Goal: Information Seeking & Learning: Learn about a topic

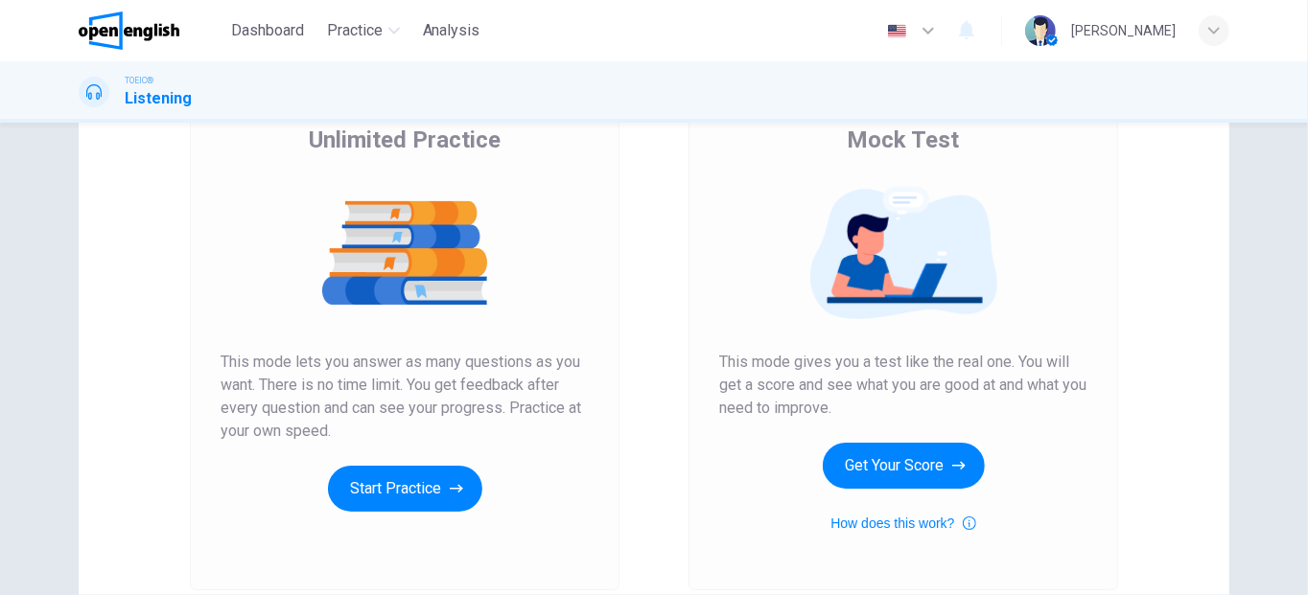
scroll to position [161, 0]
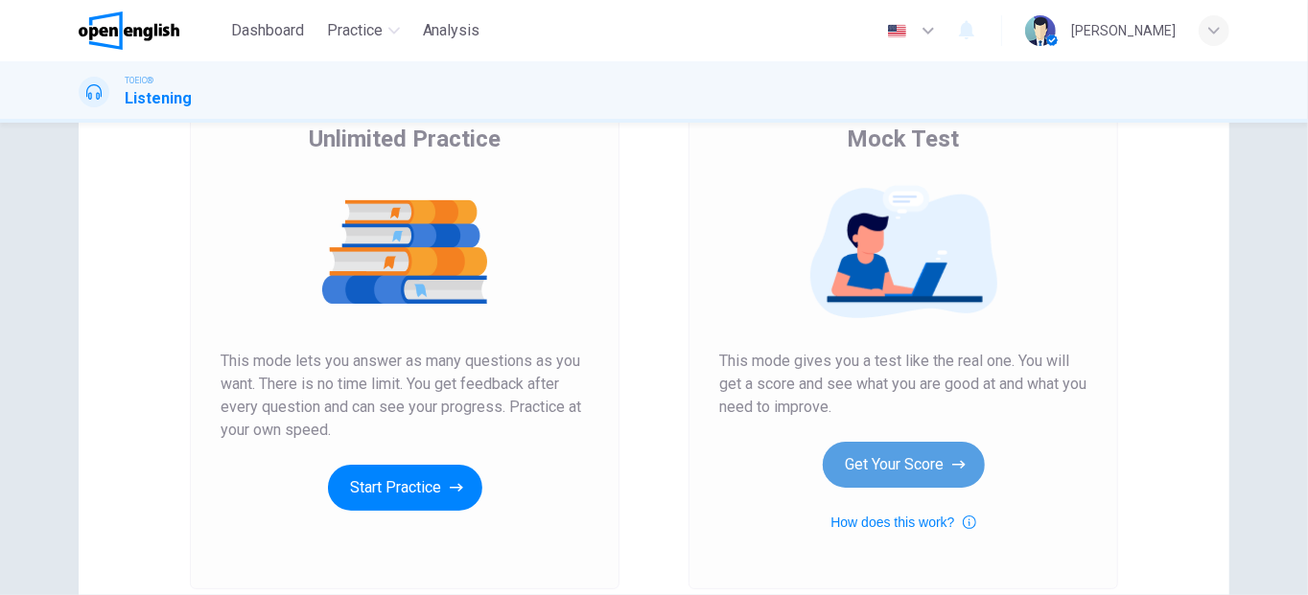
click at [954, 460] on icon "button" at bounding box center [958, 464] width 13 height 19
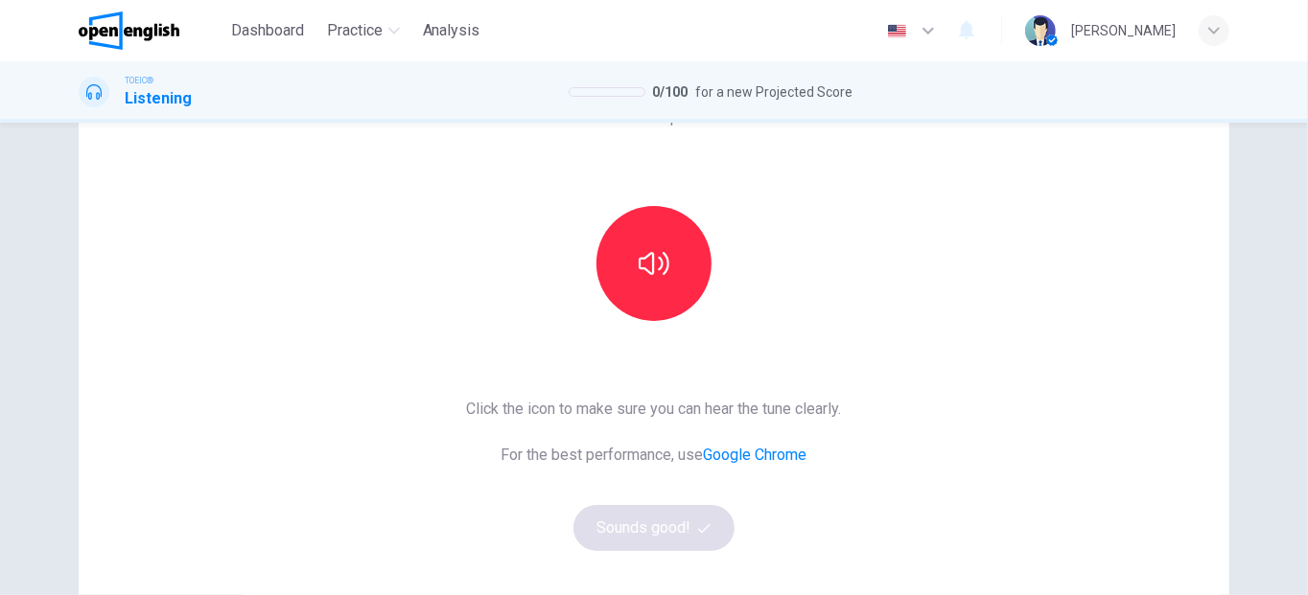
scroll to position [146, 0]
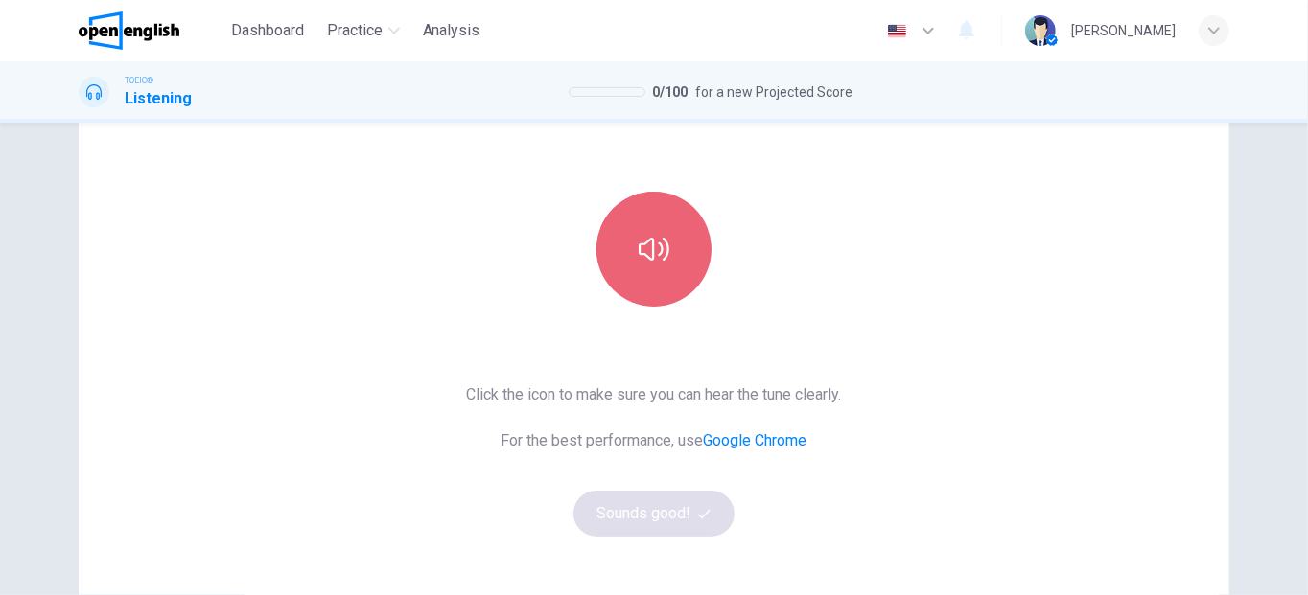
click at [631, 259] on button "button" at bounding box center [653, 249] width 115 height 115
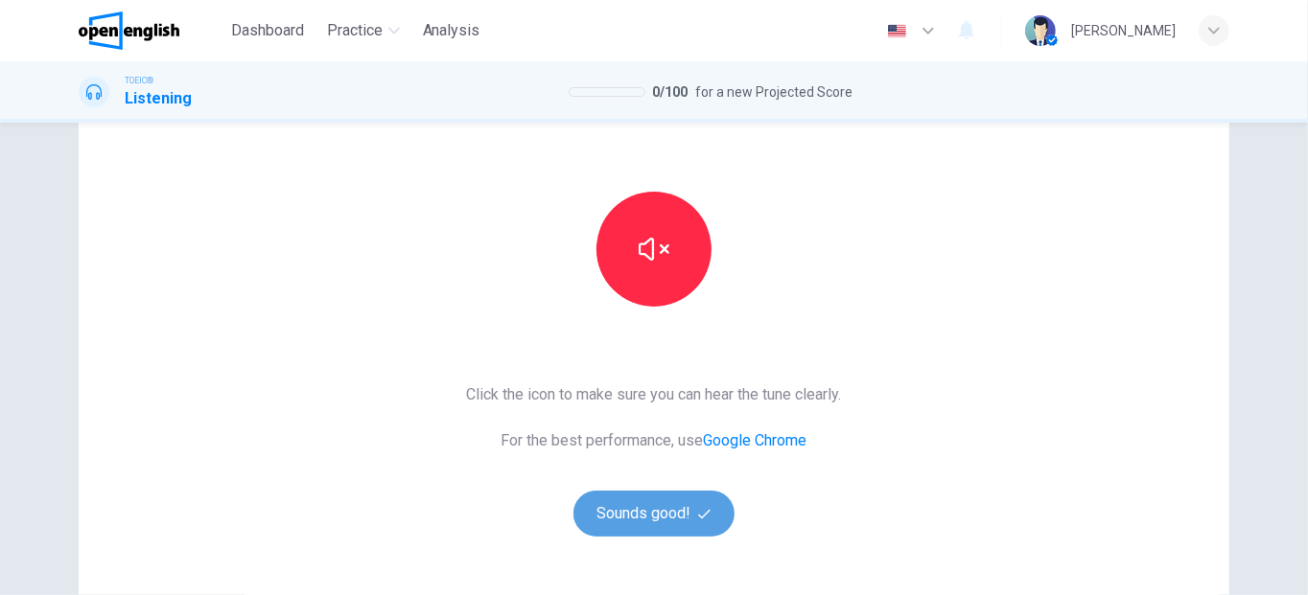
click at [660, 513] on button "Sounds good!" at bounding box center [653, 514] width 161 height 46
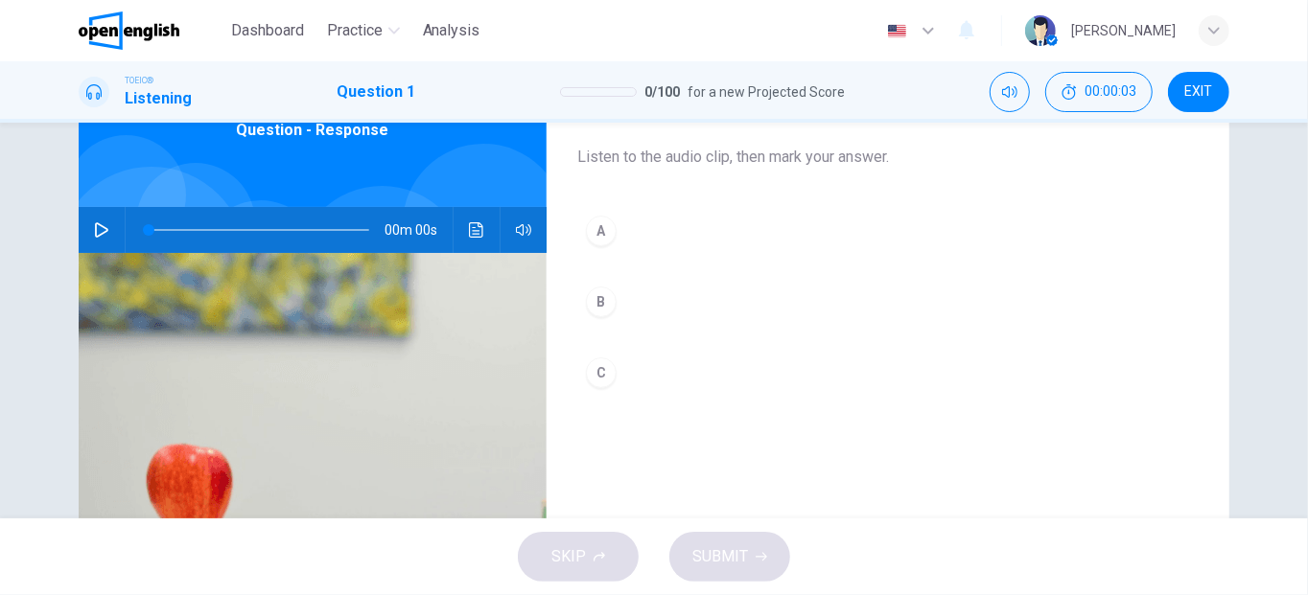
scroll to position [104, 0]
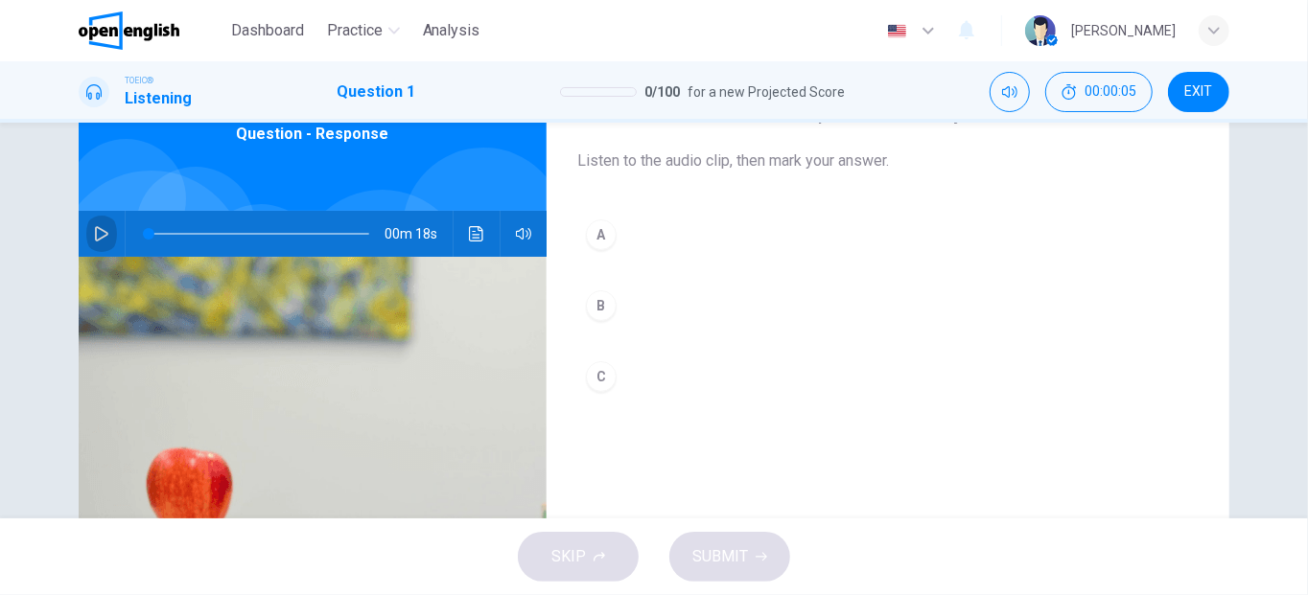
click at [95, 231] on icon "button" at bounding box center [101, 233] width 15 height 15
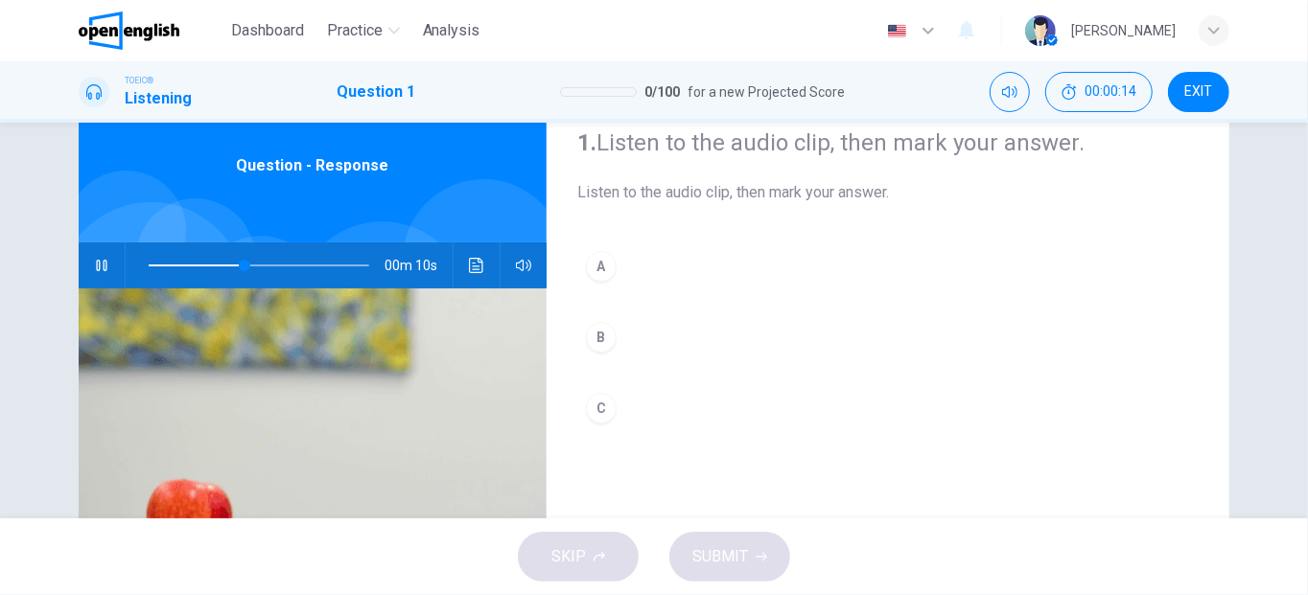
scroll to position [81, 0]
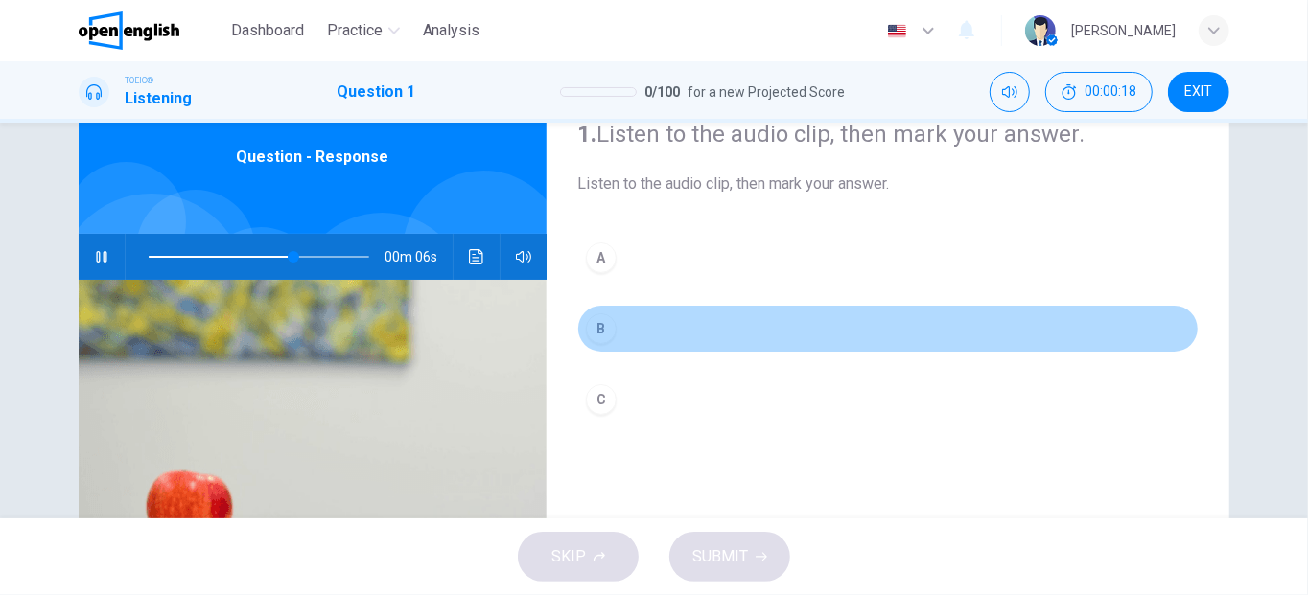
click at [594, 328] on div "B" at bounding box center [601, 329] width 31 height 31
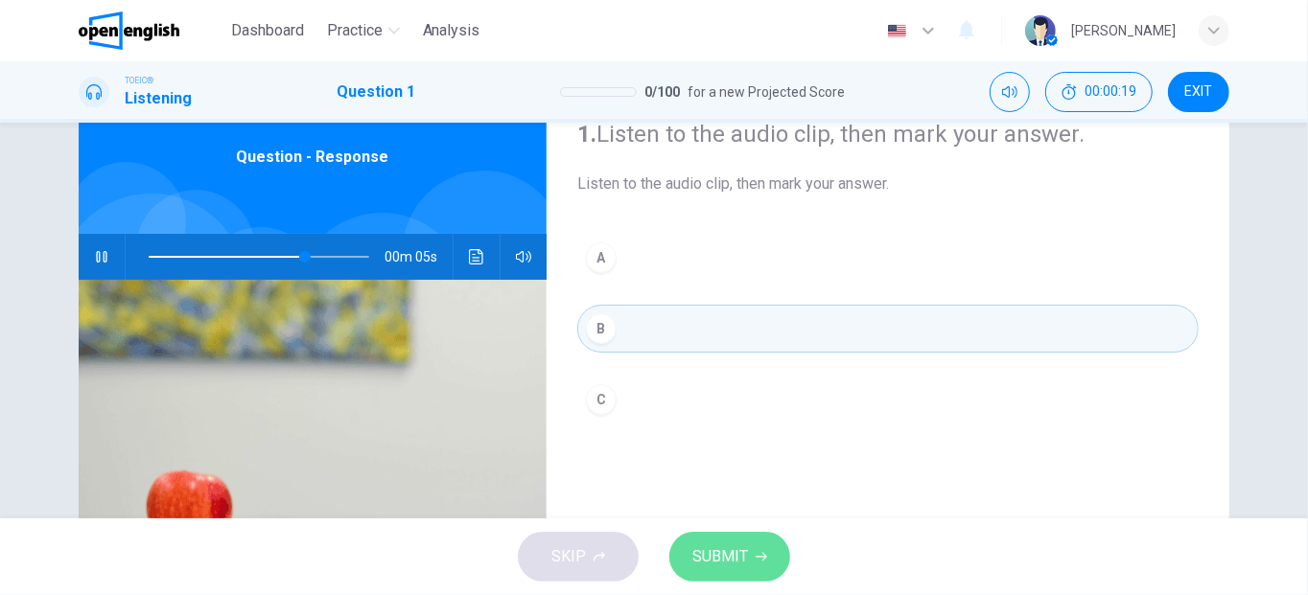
click at [736, 554] on span "SUBMIT" at bounding box center [720, 557] width 56 height 27
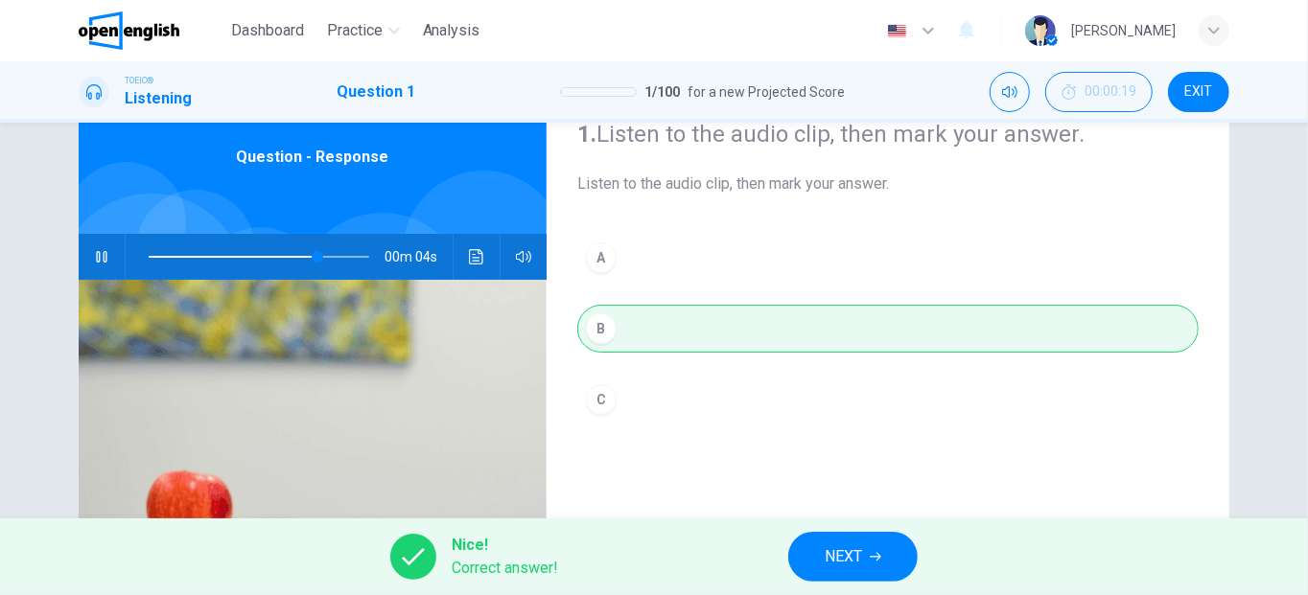
type input "**"
click at [842, 574] on button "NEXT" at bounding box center [852, 557] width 129 height 50
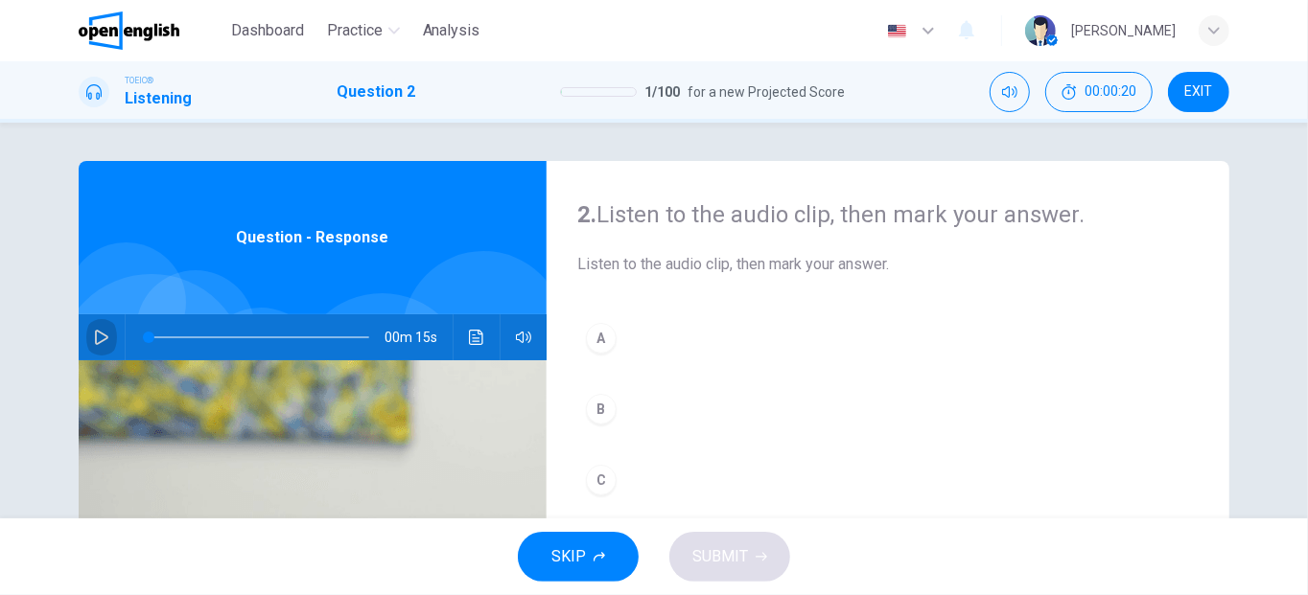
click at [101, 334] on icon "button" at bounding box center [101, 337] width 15 height 15
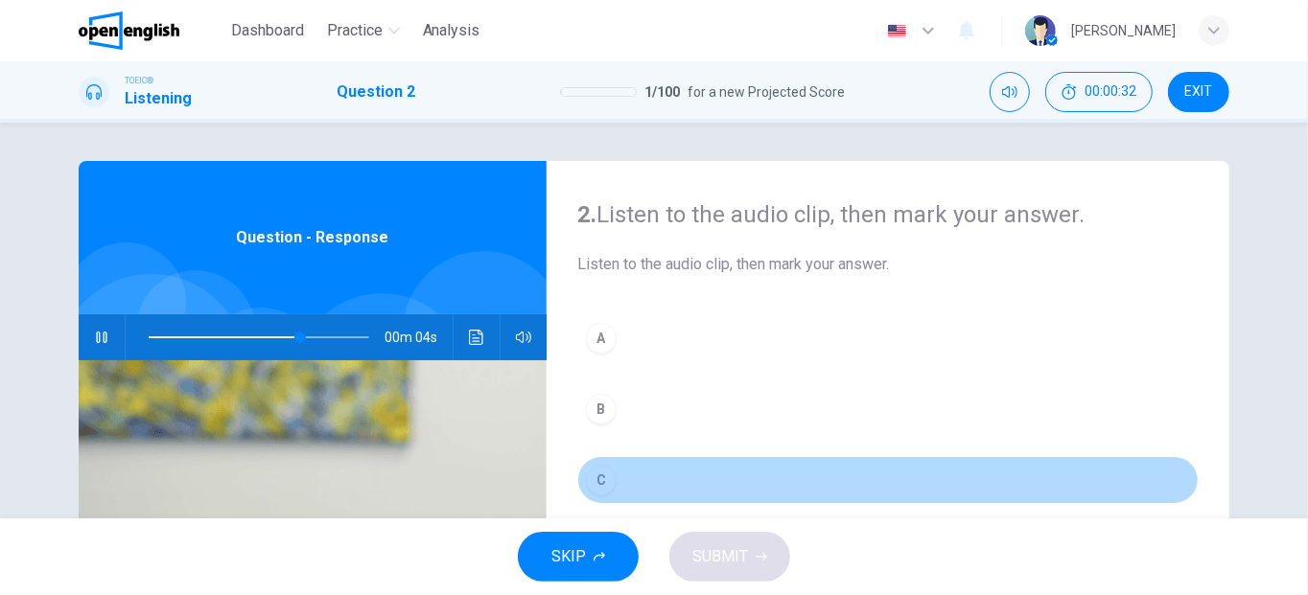
click at [594, 470] on div "C" at bounding box center [601, 480] width 31 height 31
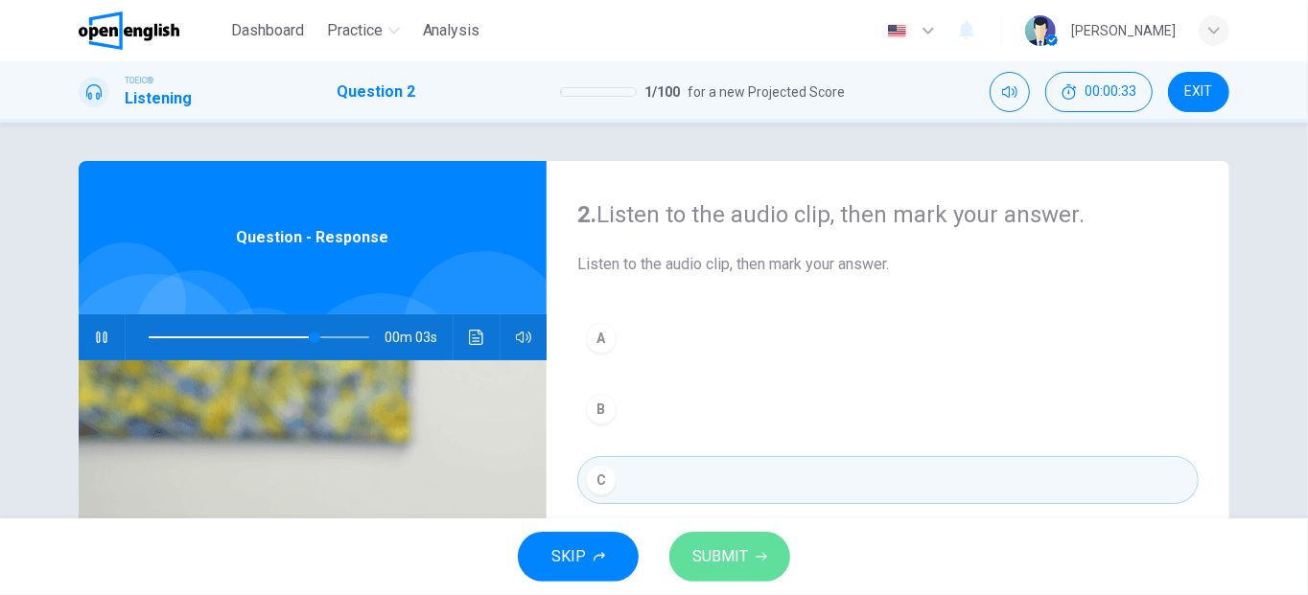
click at [706, 563] on span "SUBMIT" at bounding box center [720, 557] width 56 height 27
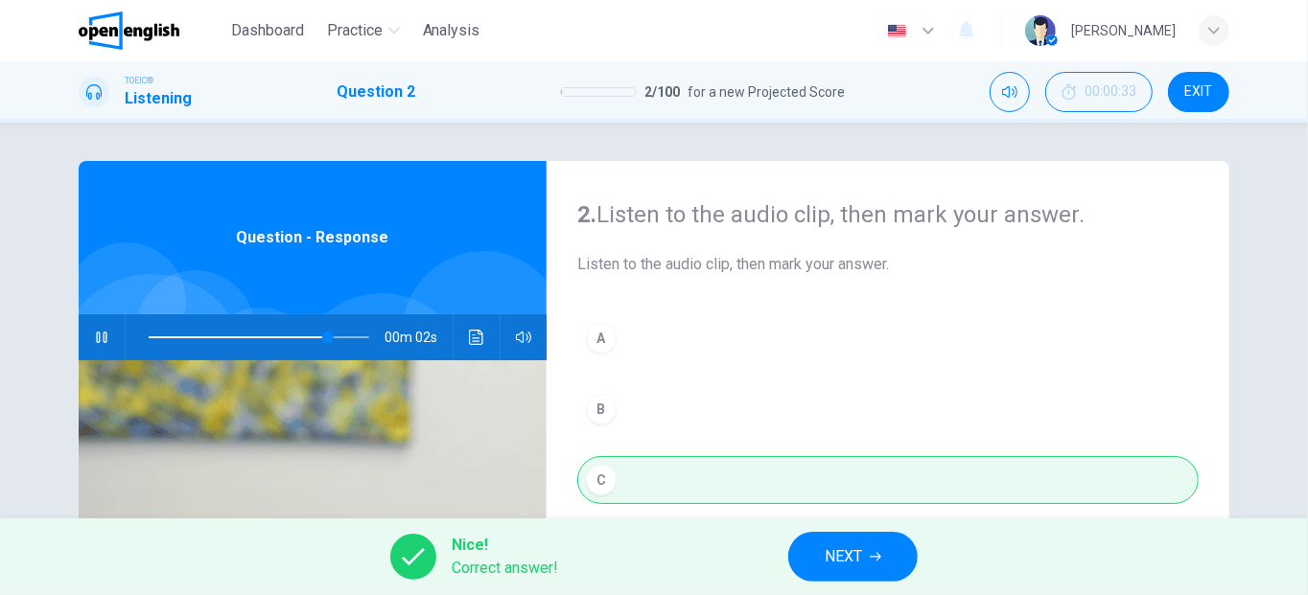
type input "**"
click at [878, 544] on button "NEXT" at bounding box center [852, 557] width 129 height 50
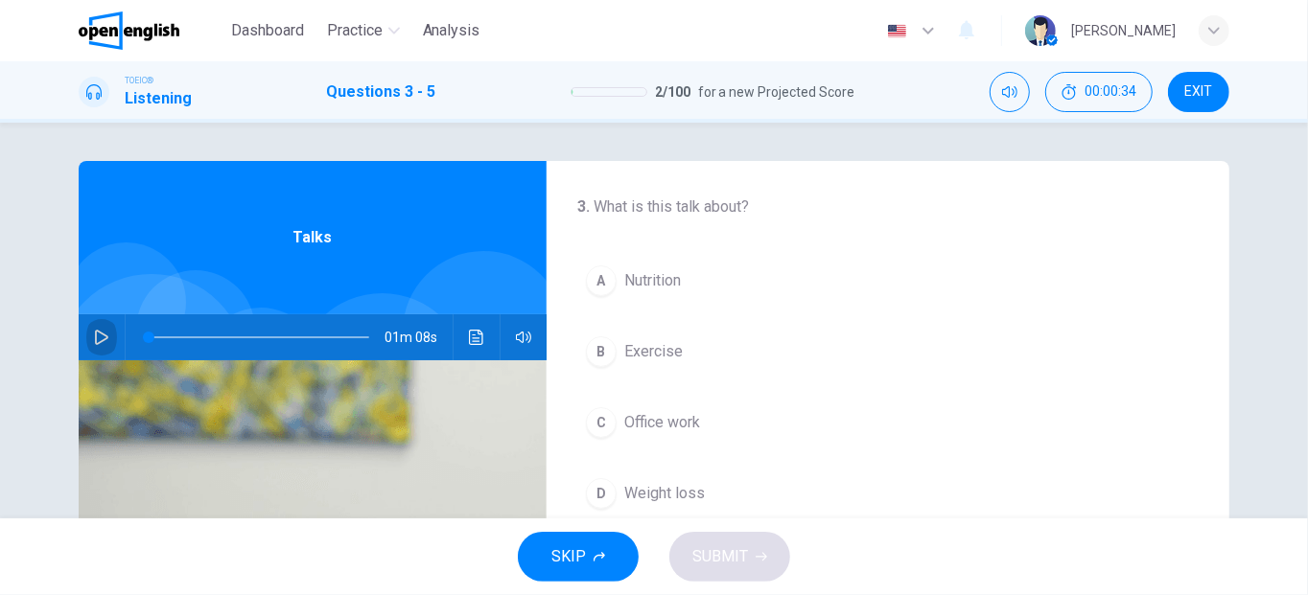
click at [95, 330] on icon "button" at bounding box center [101, 337] width 13 height 15
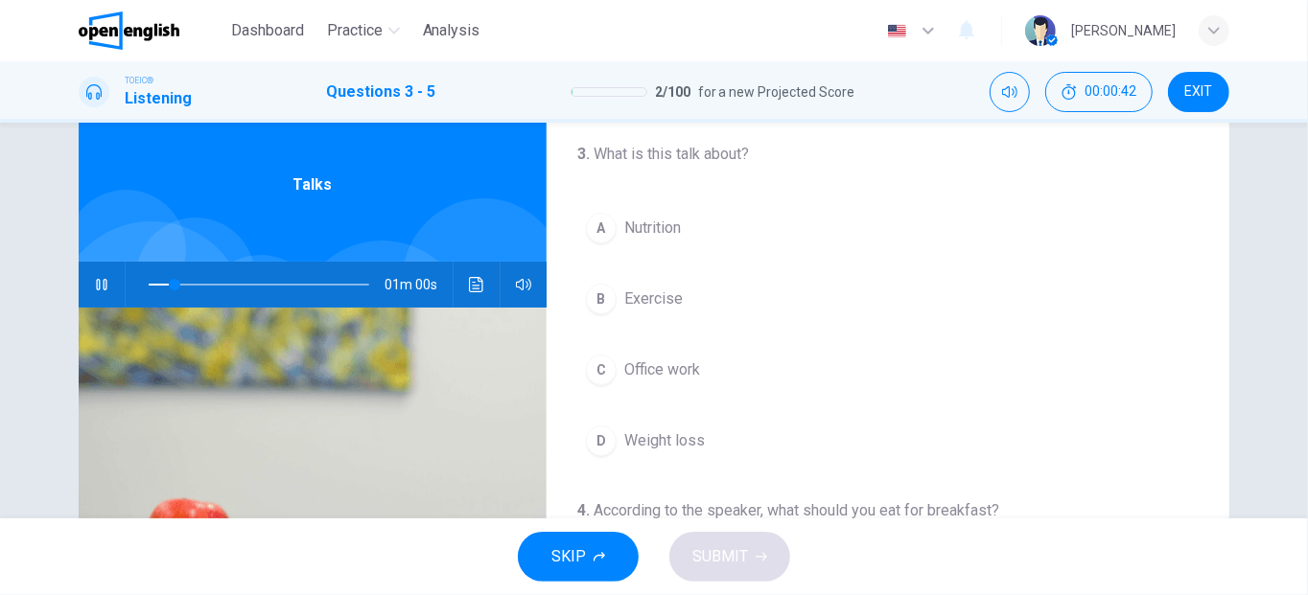
scroll to position [56, 0]
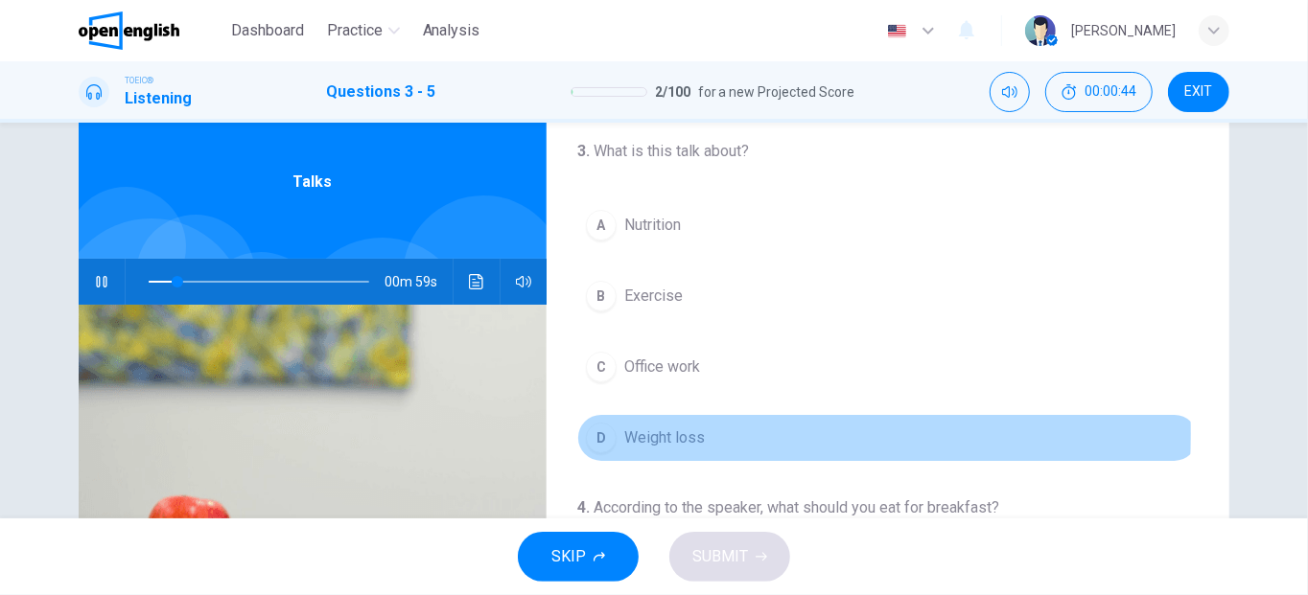
click at [600, 431] on div "D" at bounding box center [601, 438] width 31 height 31
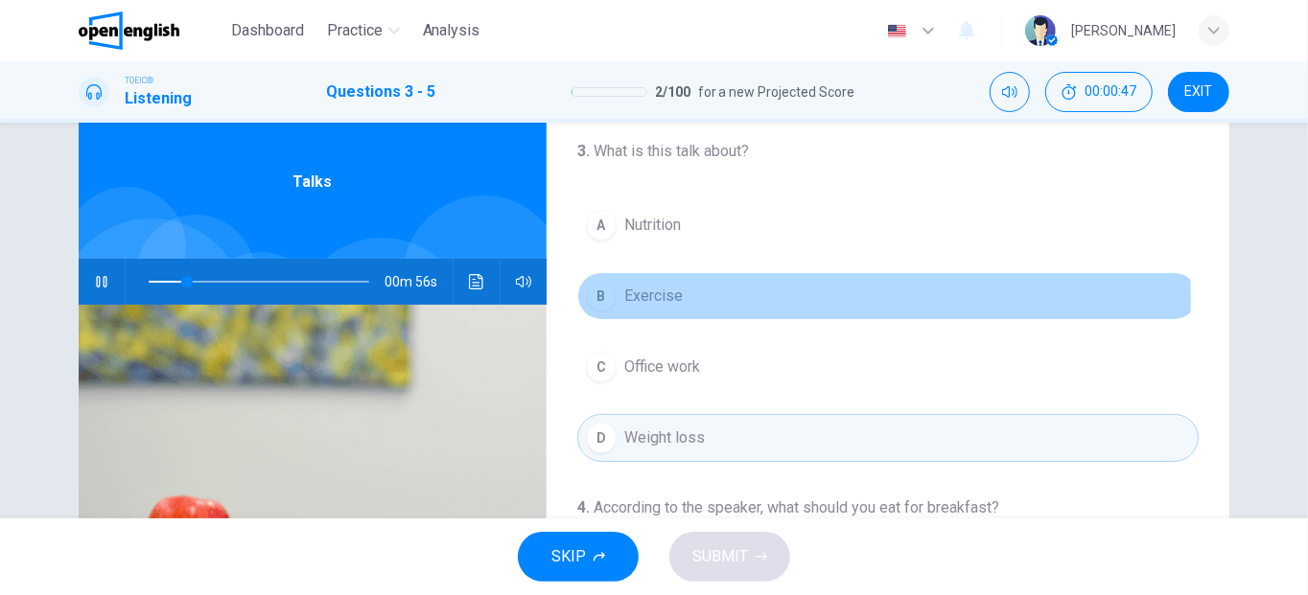
click at [645, 296] on span "Exercise" at bounding box center [653, 296] width 58 height 23
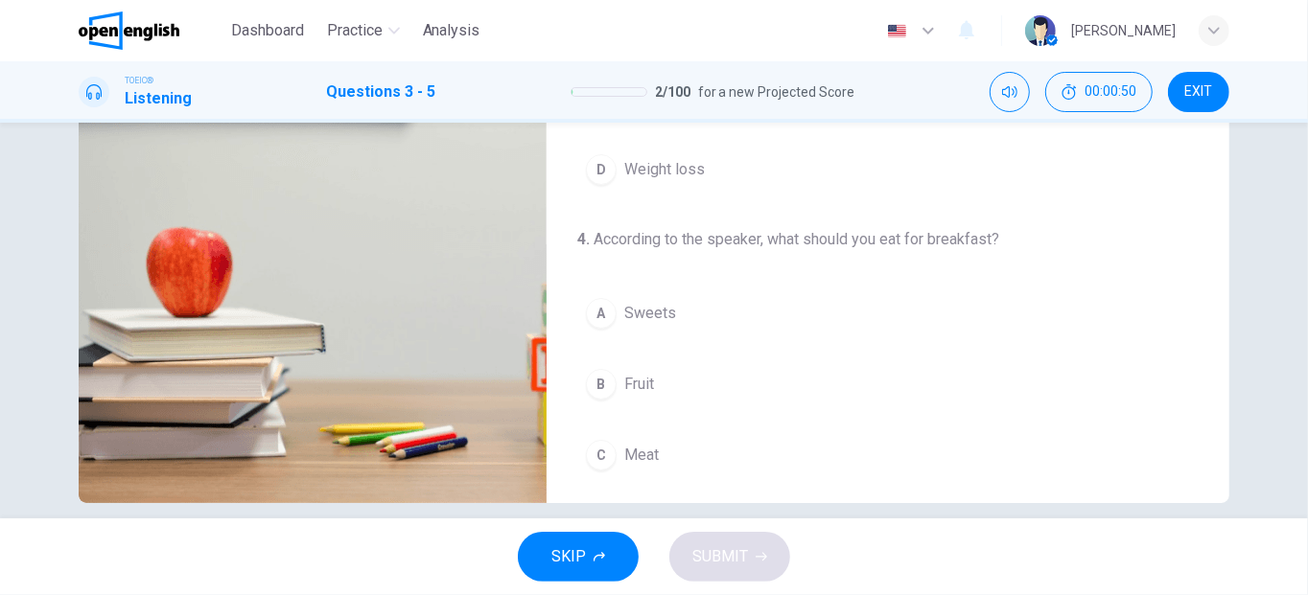
scroll to position [346, 0]
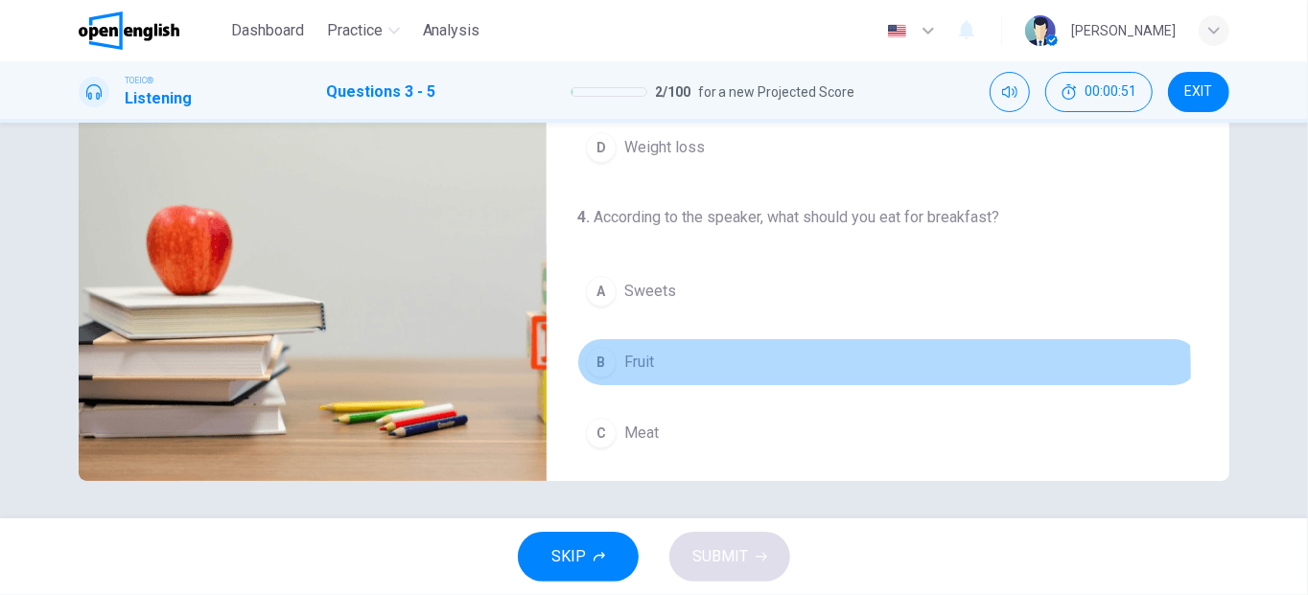
click at [605, 368] on div "B" at bounding box center [601, 362] width 31 height 31
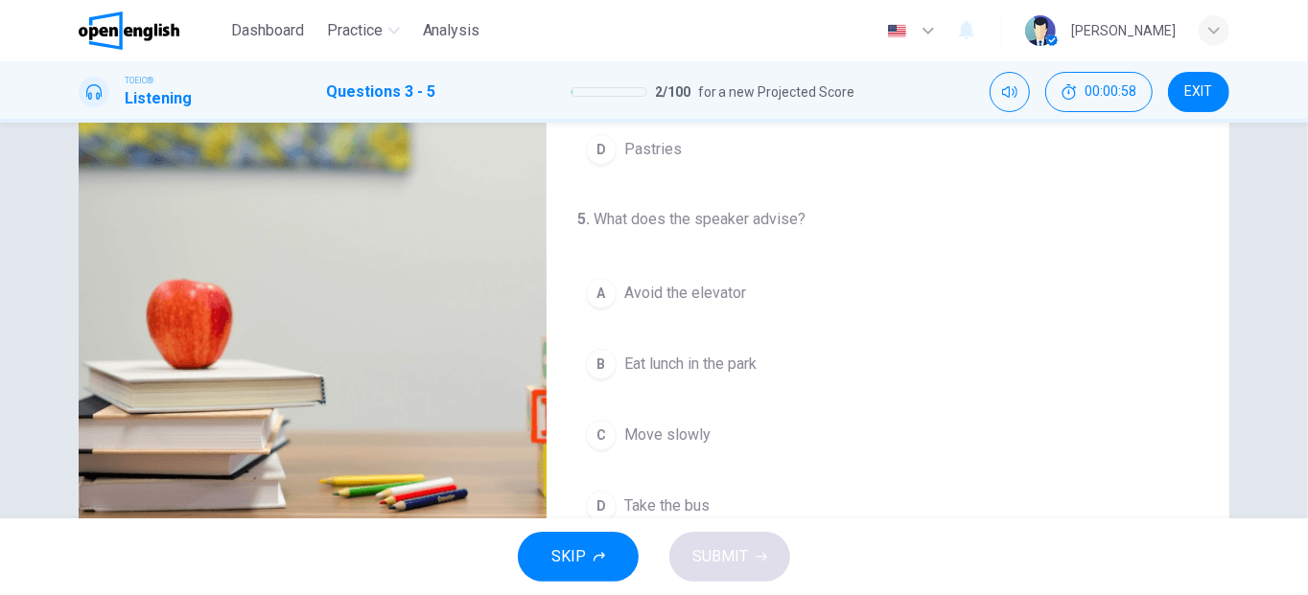
scroll to position [431, 0]
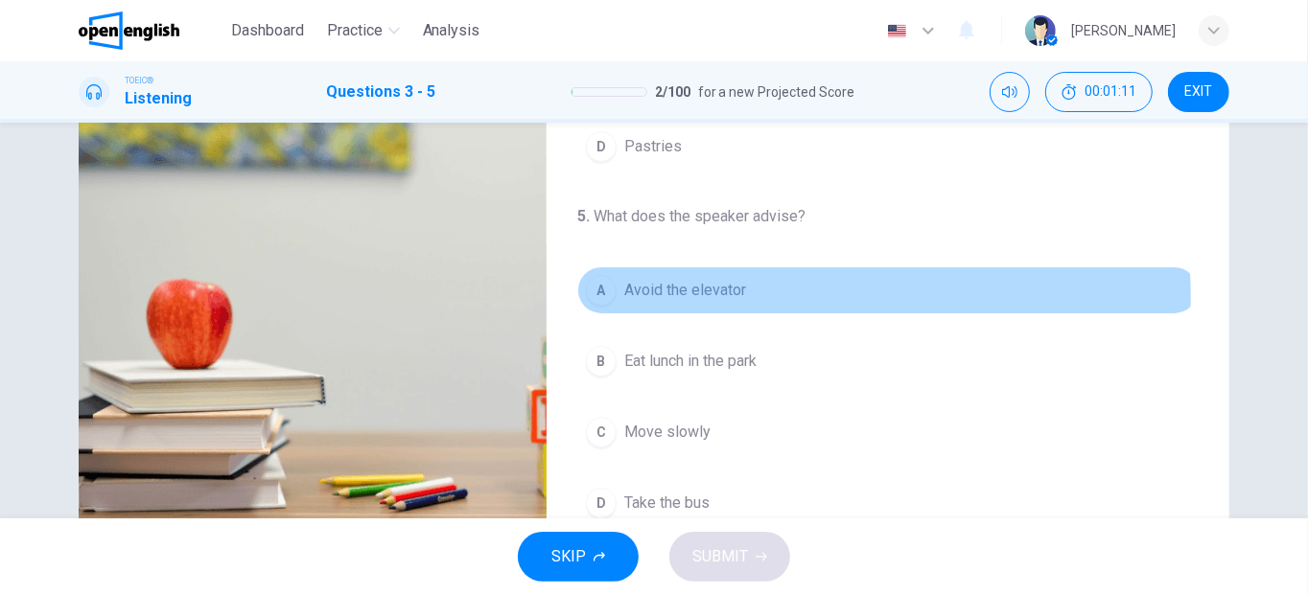
click at [721, 292] on span "Avoid the elevator" at bounding box center [685, 290] width 122 height 23
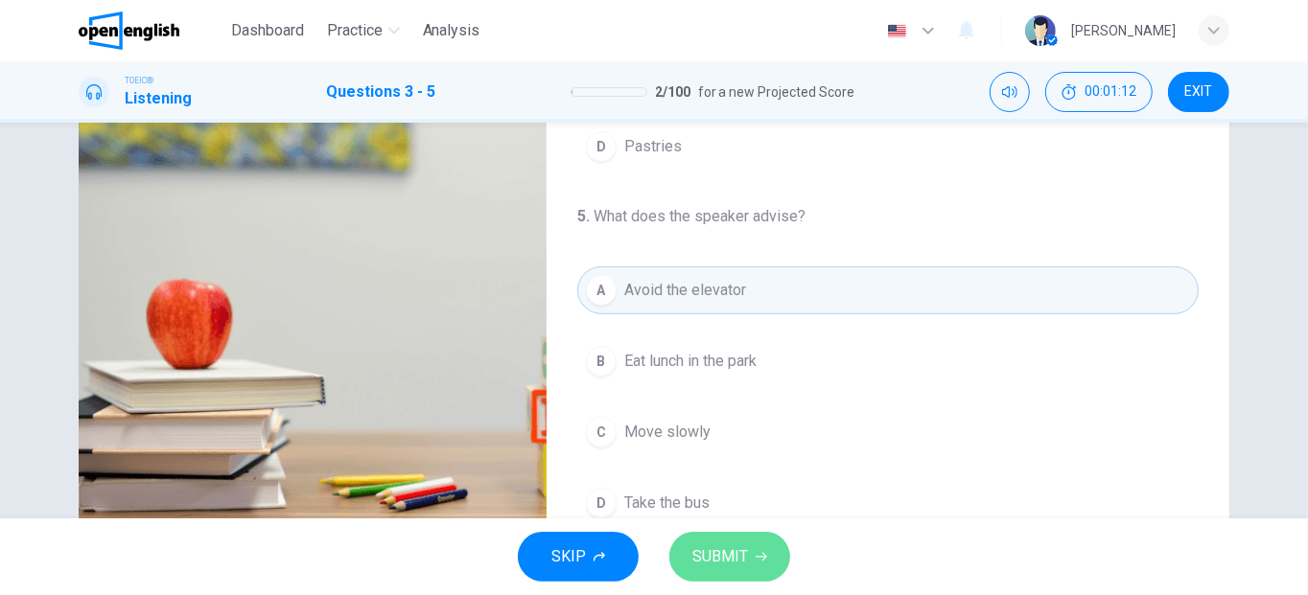
click at [715, 564] on span "SUBMIT" at bounding box center [720, 557] width 56 height 27
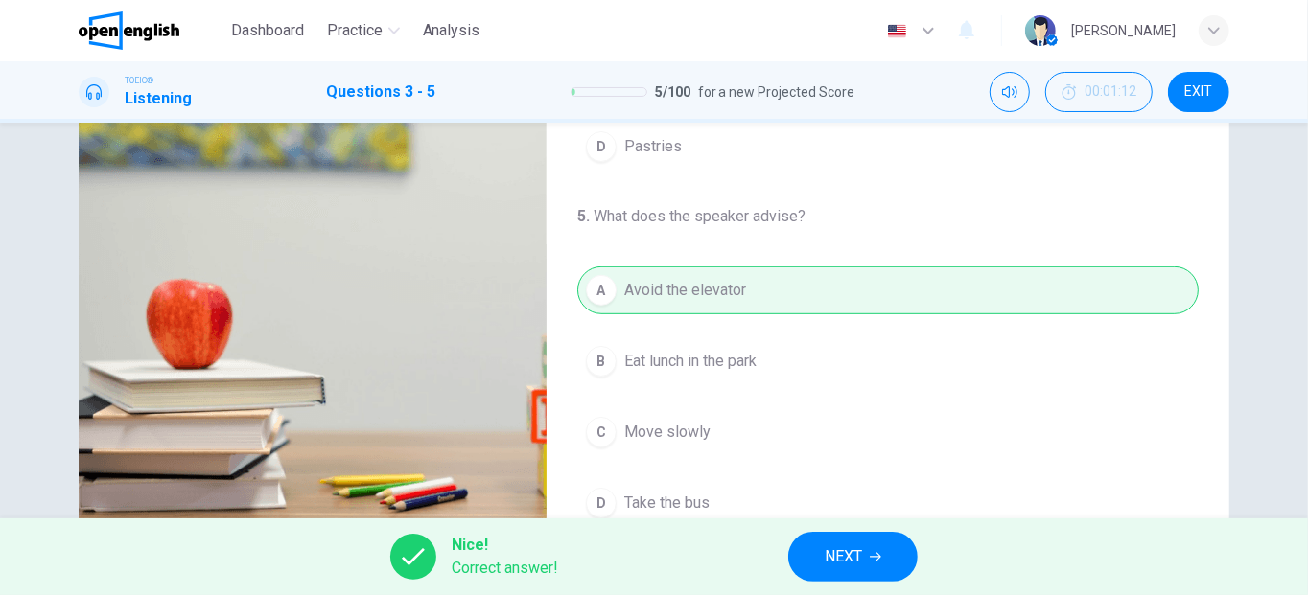
type input "**"
click at [846, 552] on span "NEXT" at bounding box center [843, 557] width 37 height 27
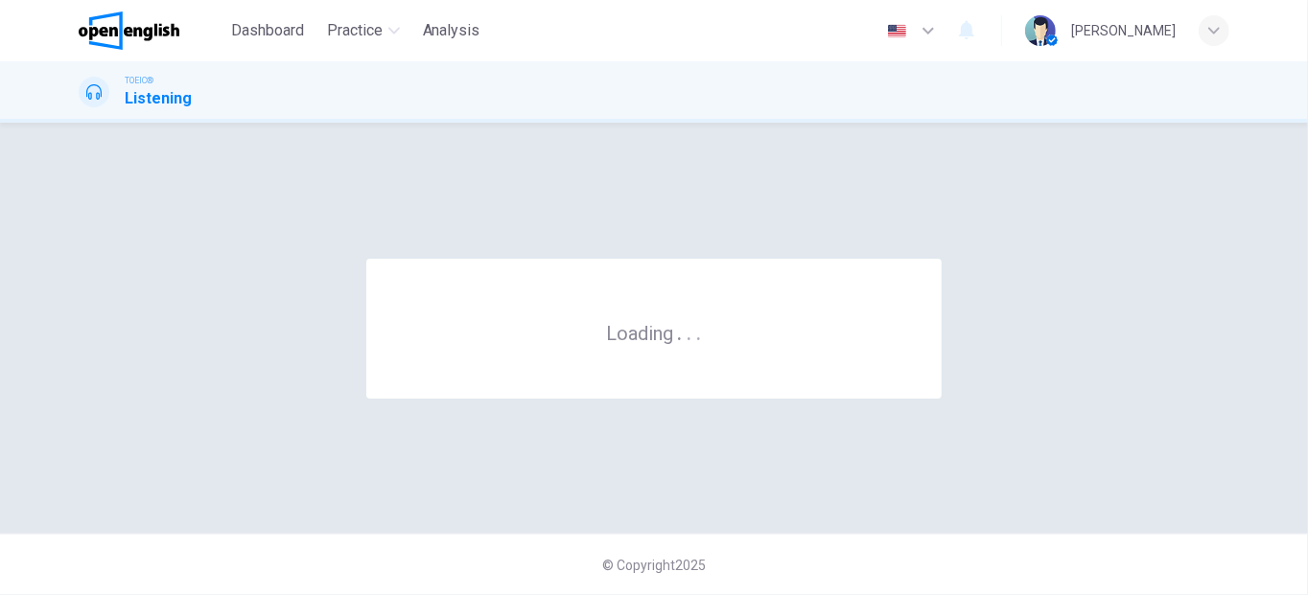
scroll to position [0, 0]
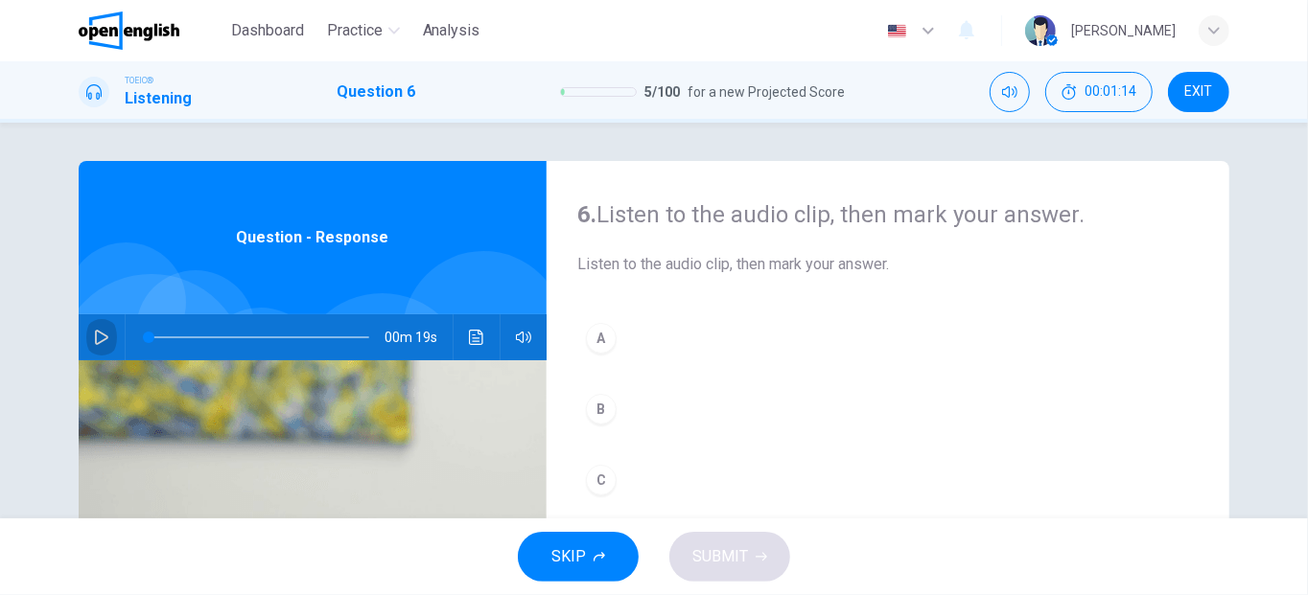
click at [86, 328] on button "button" at bounding box center [101, 338] width 31 height 46
drag, startPoint x: 194, startPoint y: 337, endPoint x: 66, endPoint y: 361, distance: 129.9
click at [66, 361] on div "6. Listen to the audio clip, then [PERSON_NAME] your answer. Listen to the audi…" at bounding box center [654, 494] width 1212 height 666
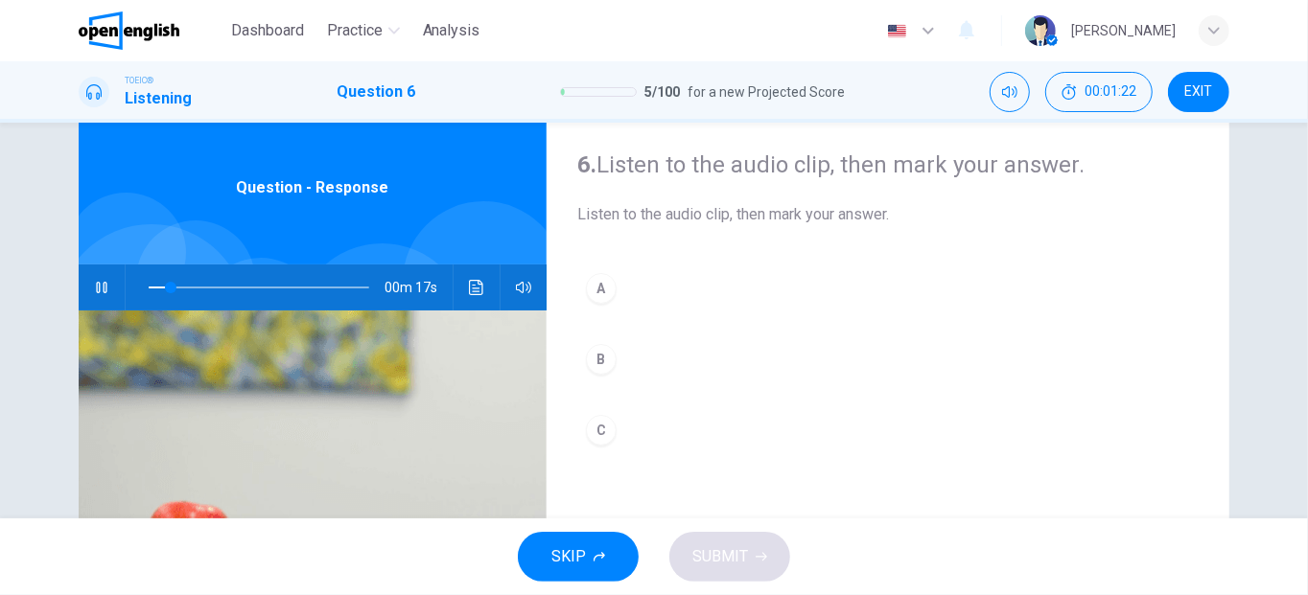
scroll to position [64, 0]
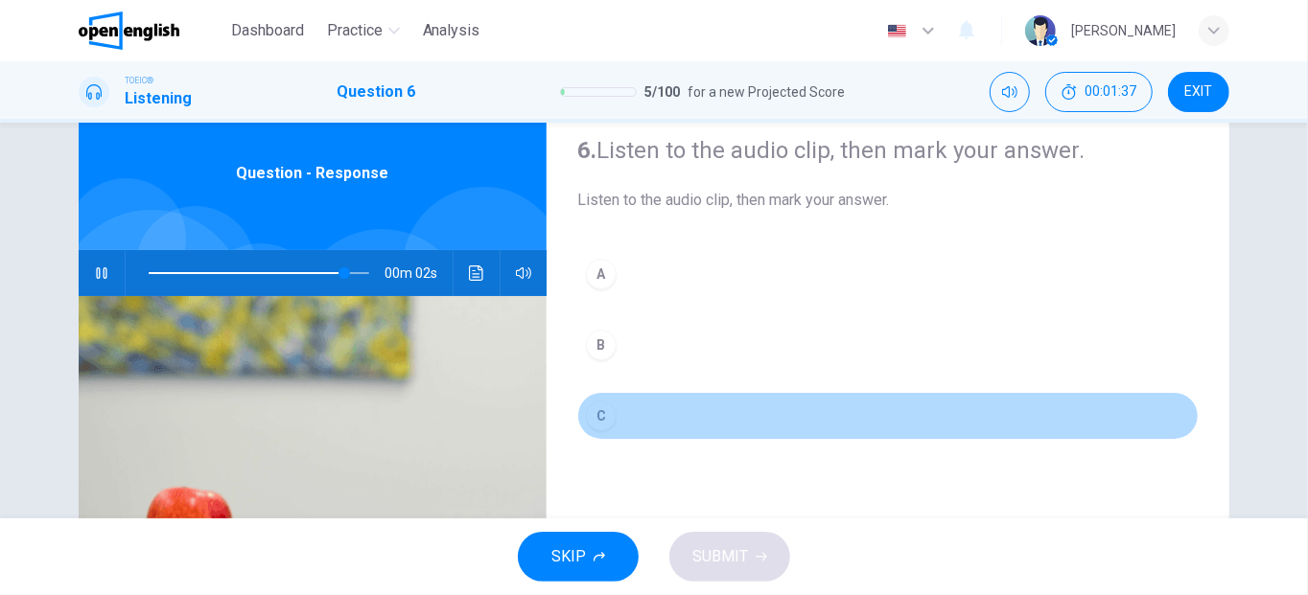
click at [600, 409] on div "C" at bounding box center [601, 416] width 31 height 31
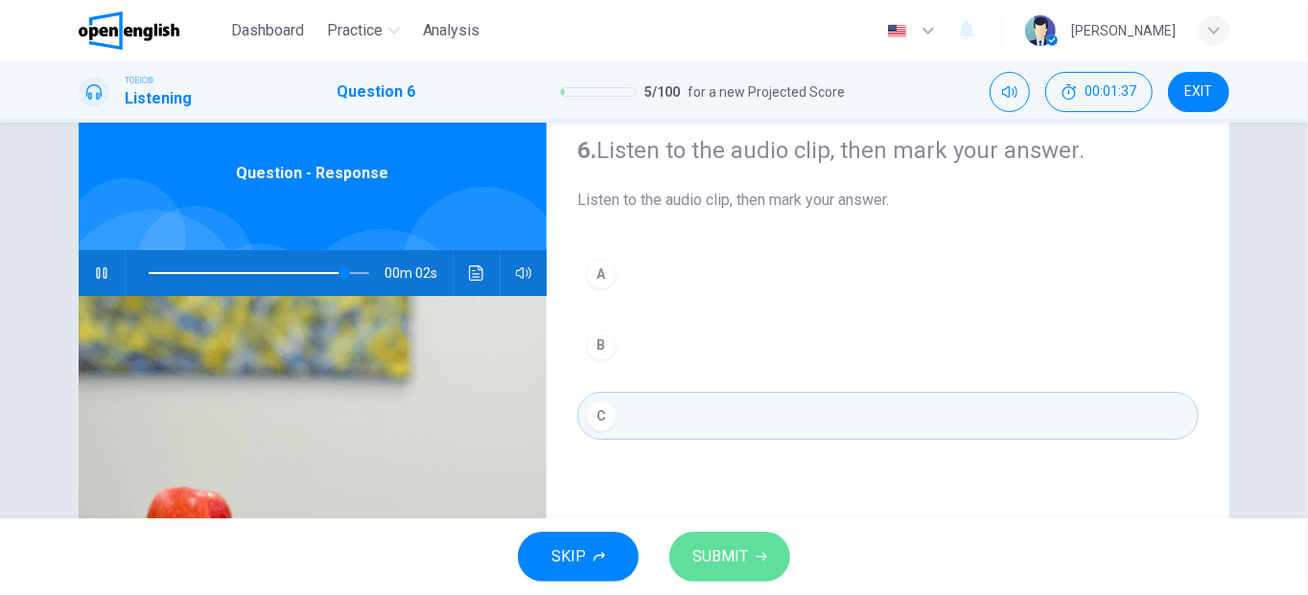
click at [717, 563] on span "SUBMIT" at bounding box center [720, 557] width 56 height 27
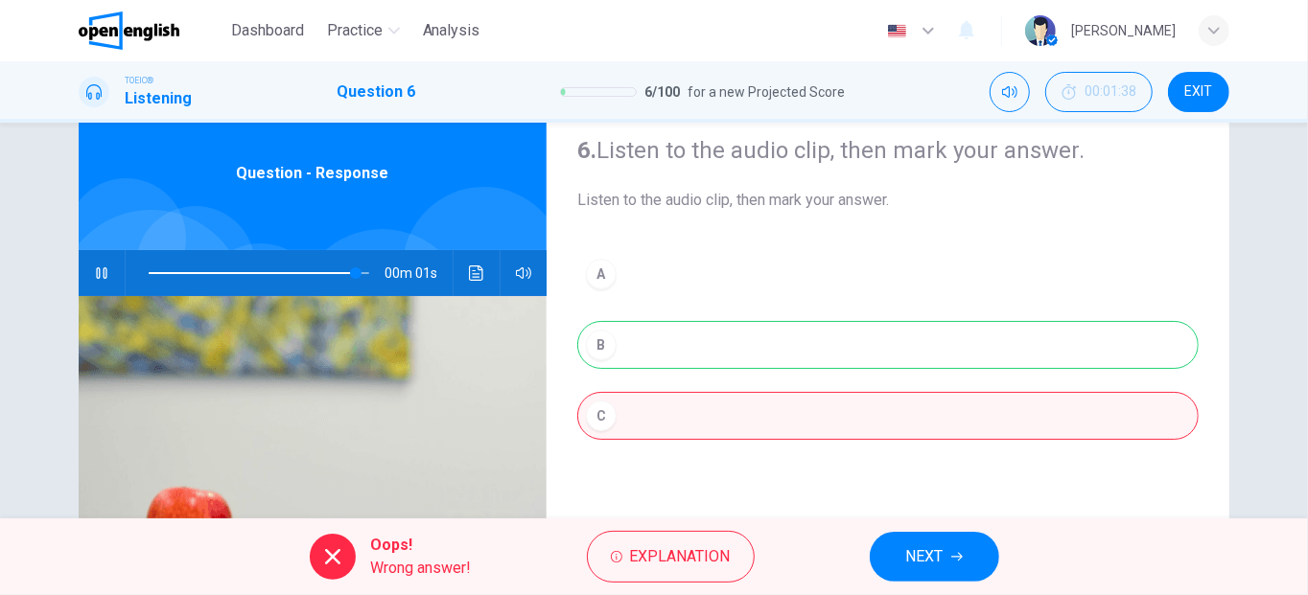
type input "*"
click at [609, 353] on div "A B C" at bounding box center [887, 364] width 621 height 228
click at [929, 553] on span "NEXT" at bounding box center [924, 557] width 37 height 27
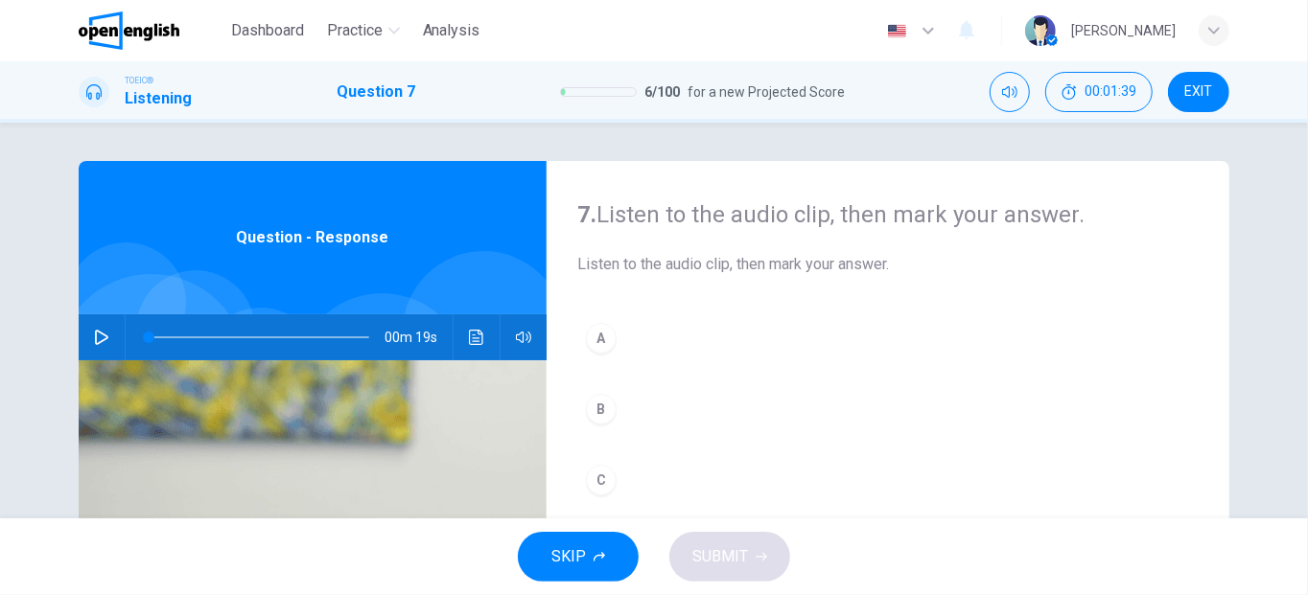
click at [103, 334] on icon "button" at bounding box center [101, 337] width 15 height 15
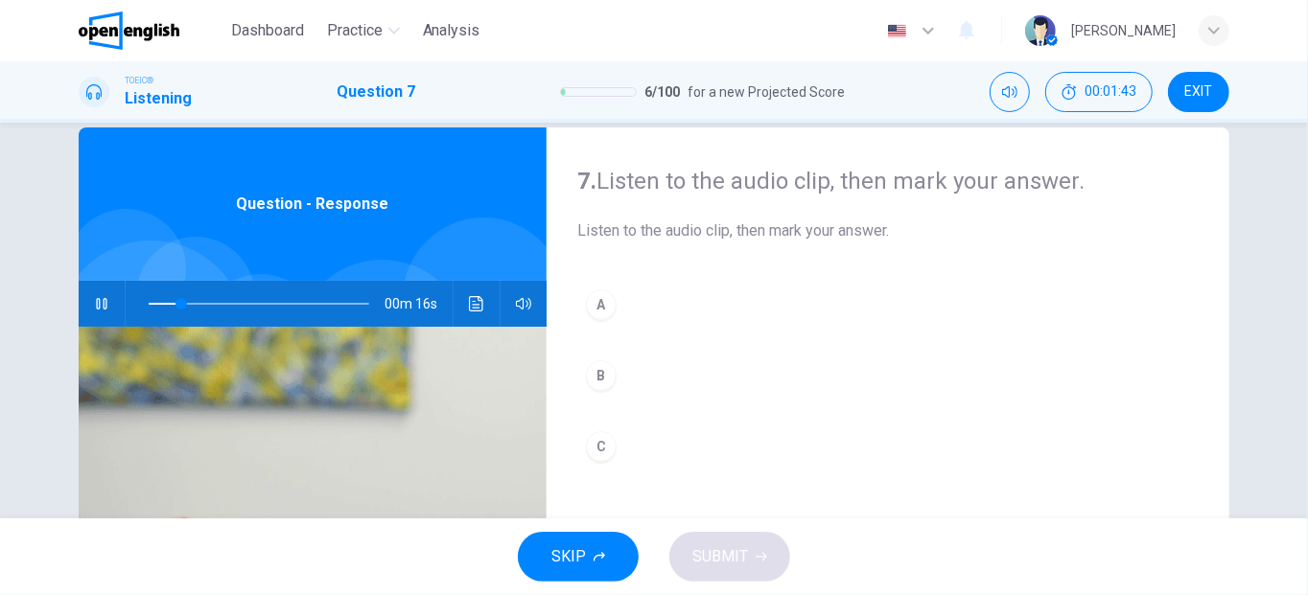
scroll to position [69, 0]
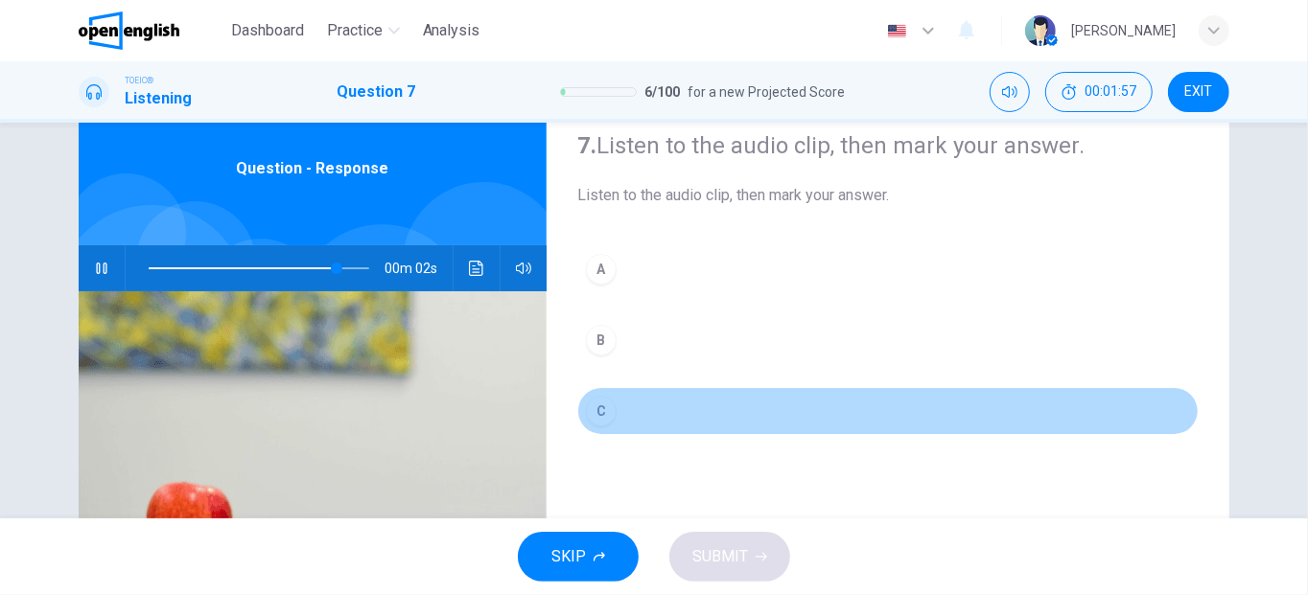
click at [602, 411] on div "C" at bounding box center [601, 411] width 31 height 31
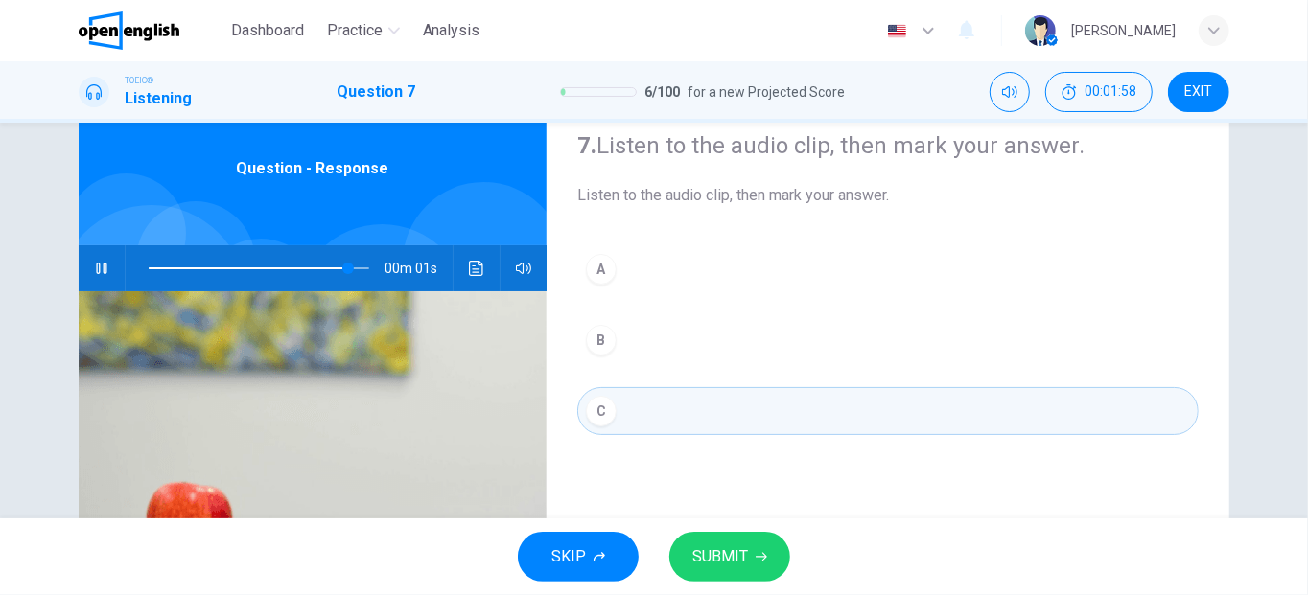
click at [713, 554] on span "SUBMIT" at bounding box center [720, 557] width 56 height 27
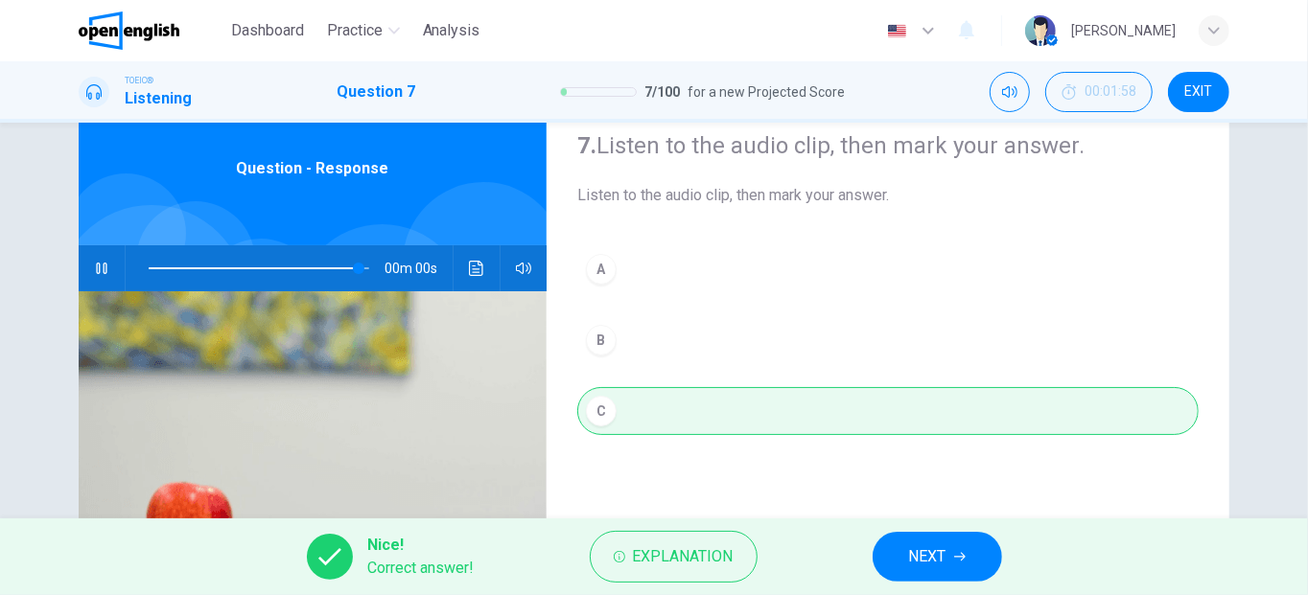
type input "*"
click at [909, 556] on span "NEXT" at bounding box center [927, 557] width 37 height 27
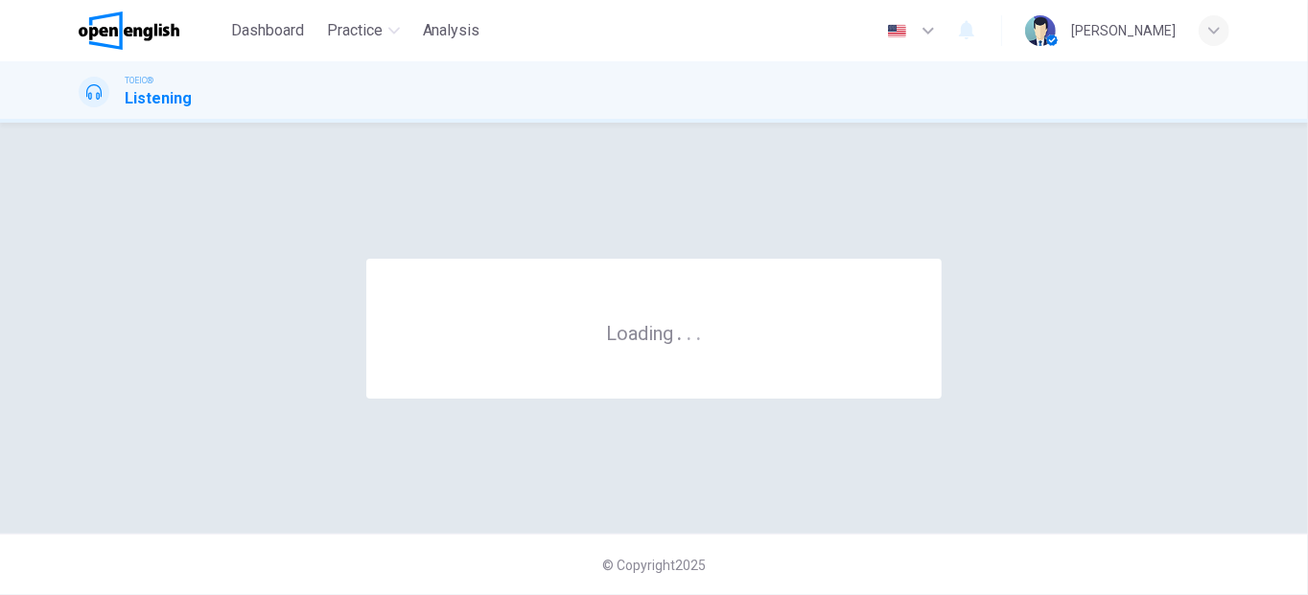
scroll to position [0, 0]
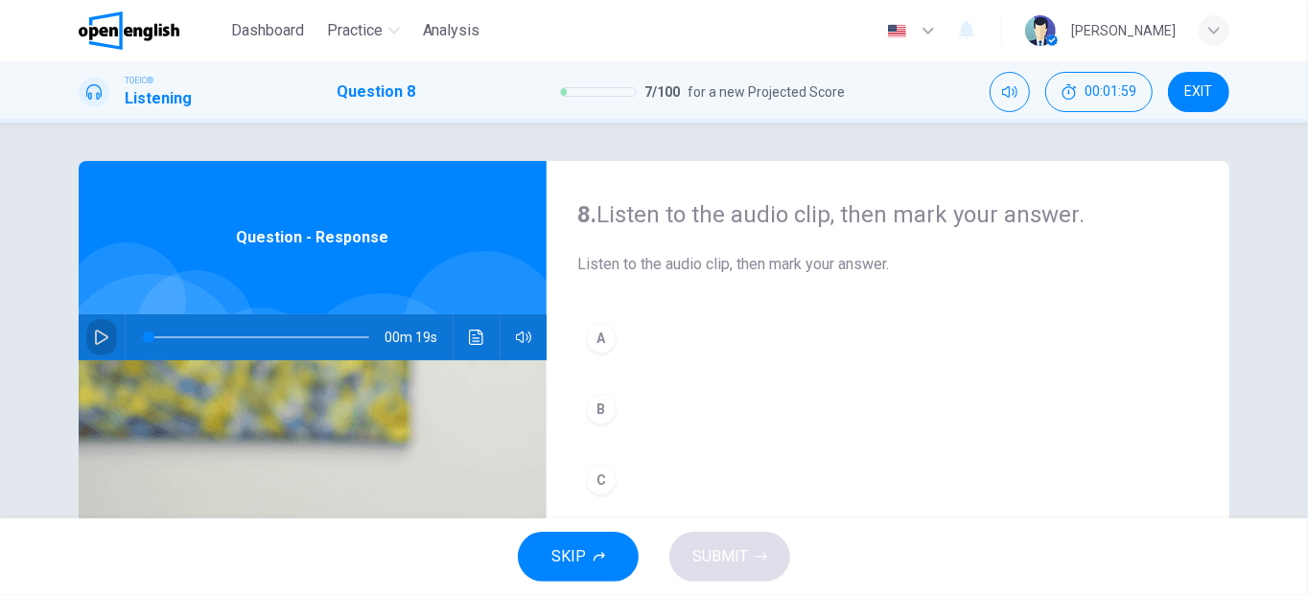
click at [98, 337] on icon "button" at bounding box center [101, 337] width 15 height 15
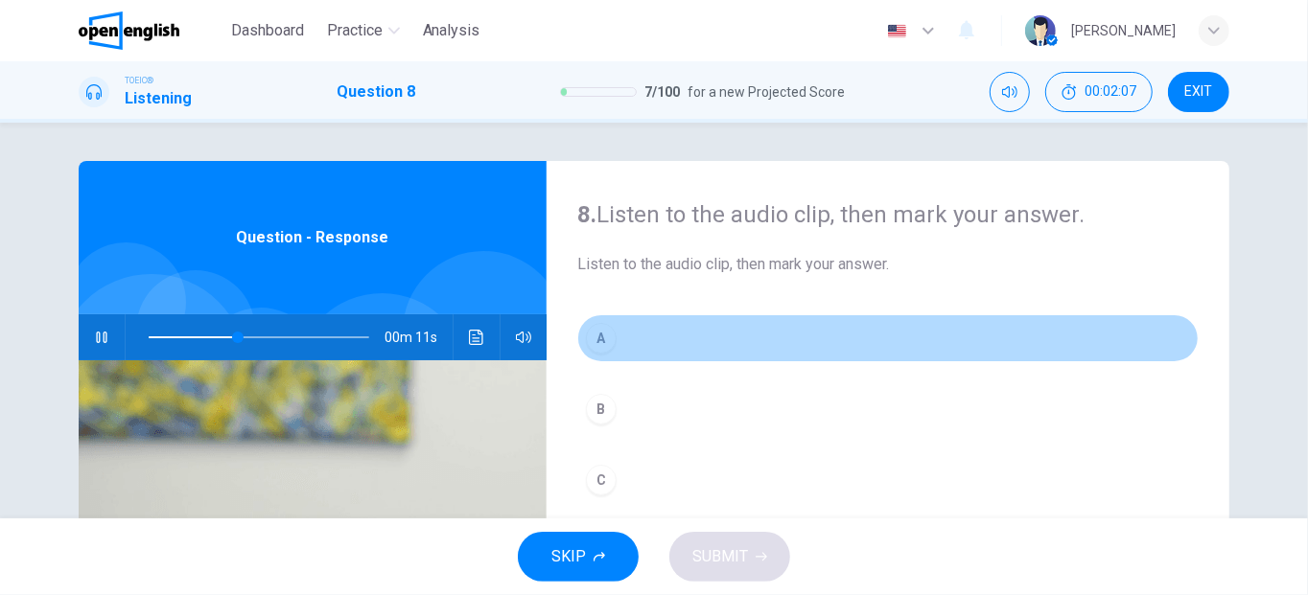
click at [586, 343] on div "A" at bounding box center [601, 338] width 31 height 31
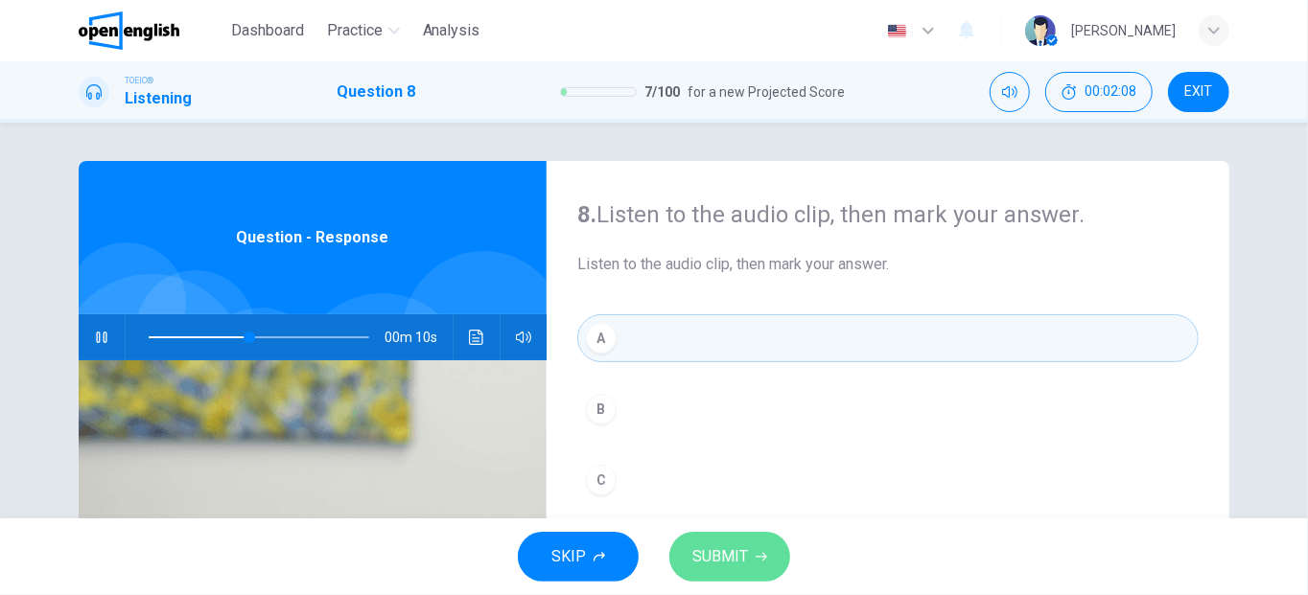
click at [734, 556] on span "SUBMIT" at bounding box center [720, 557] width 56 height 27
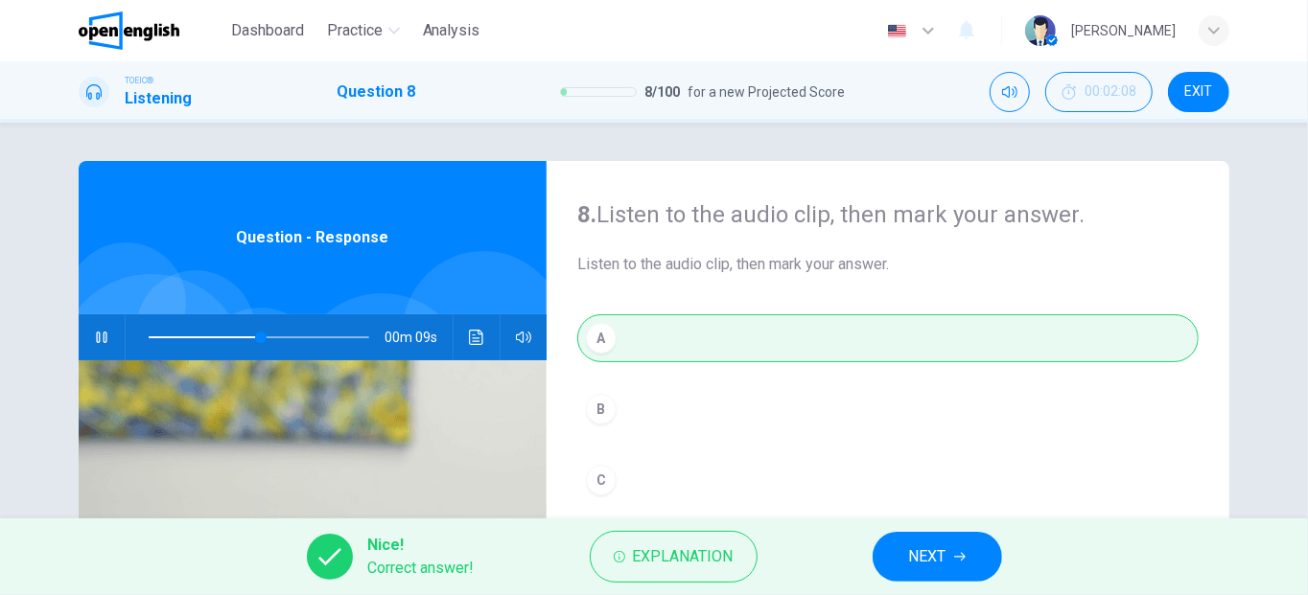
type input "**"
click at [927, 567] on span "NEXT" at bounding box center [927, 557] width 37 height 27
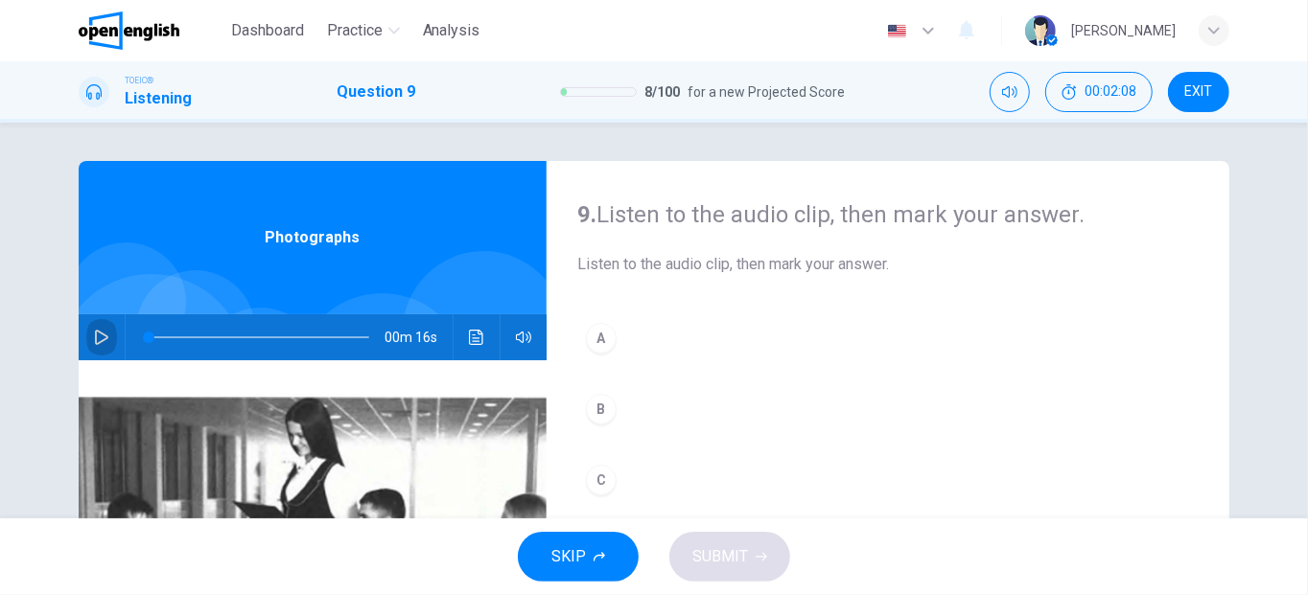
click at [97, 332] on icon "button" at bounding box center [101, 337] width 13 height 15
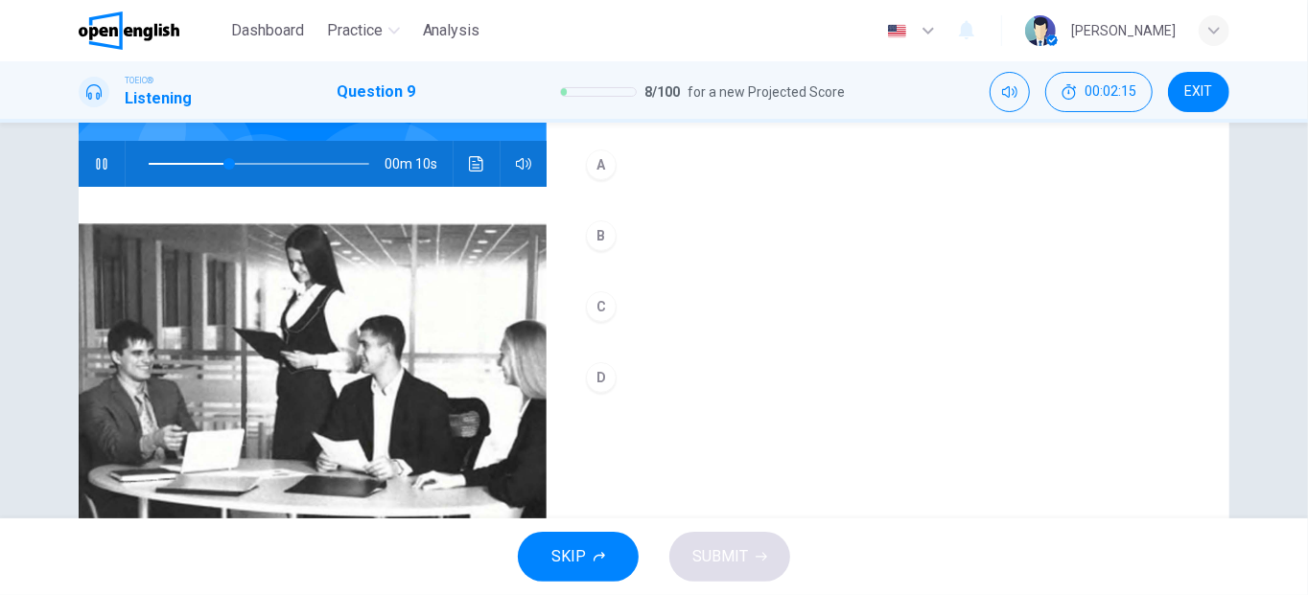
scroll to position [173, 0]
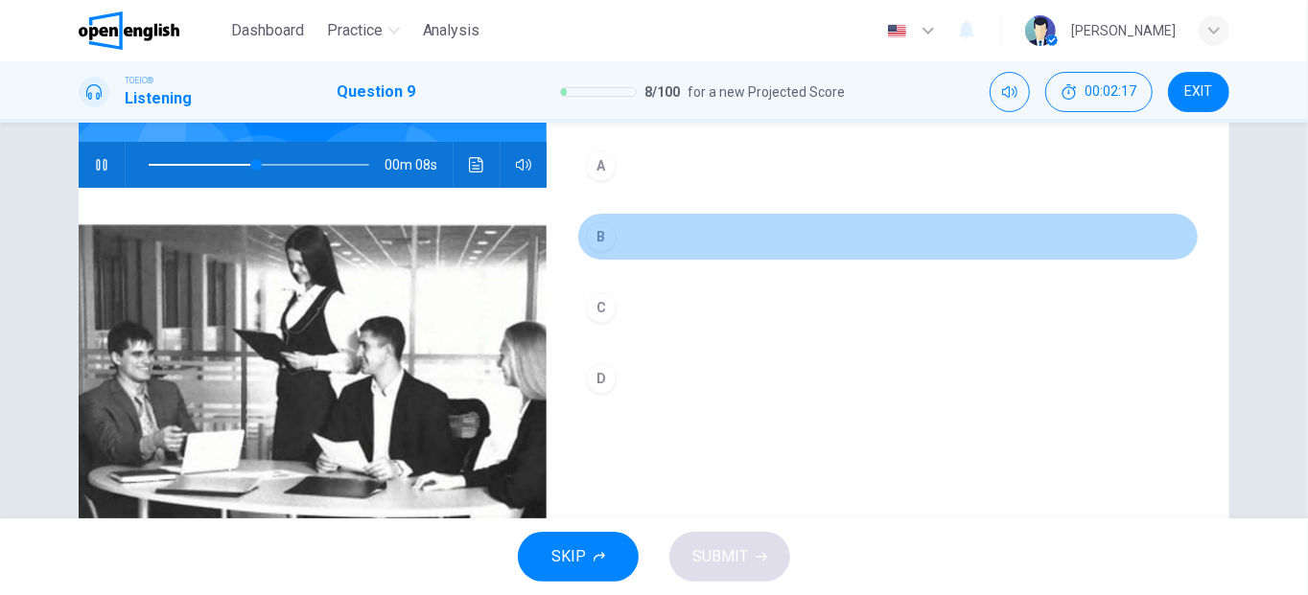
click at [599, 244] on div "B" at bounding box center [601, 236] width 31 height 31
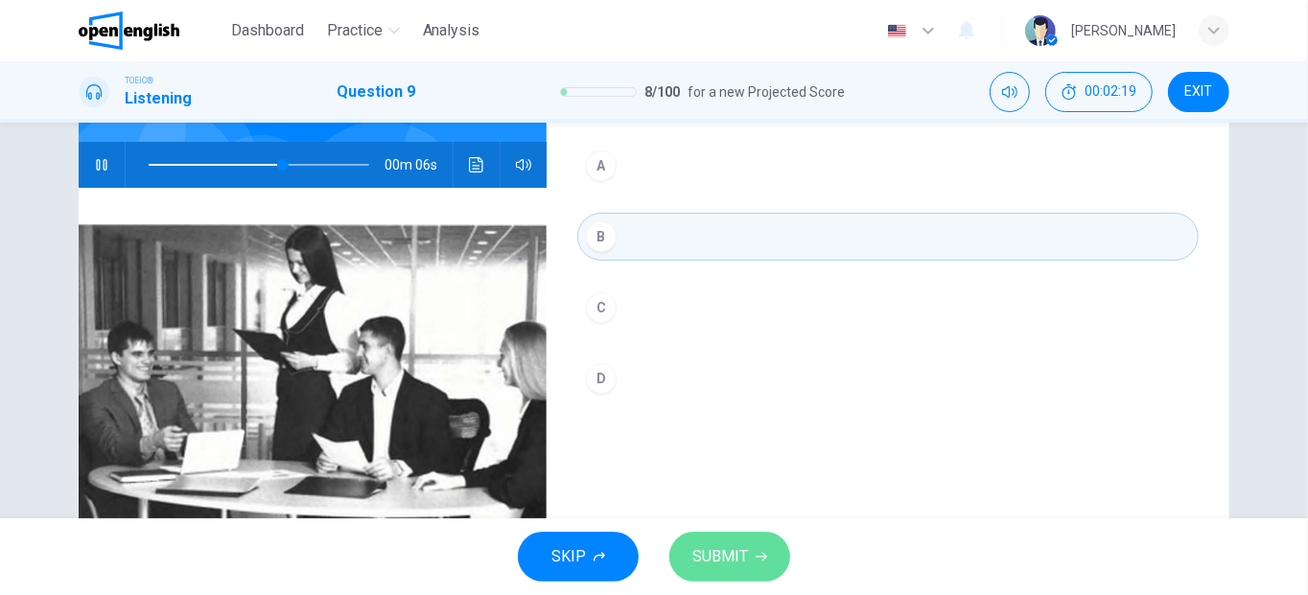
click at [756, 571] on button "SUBMIT" at bounding box center [729, 557] width 121 height 50
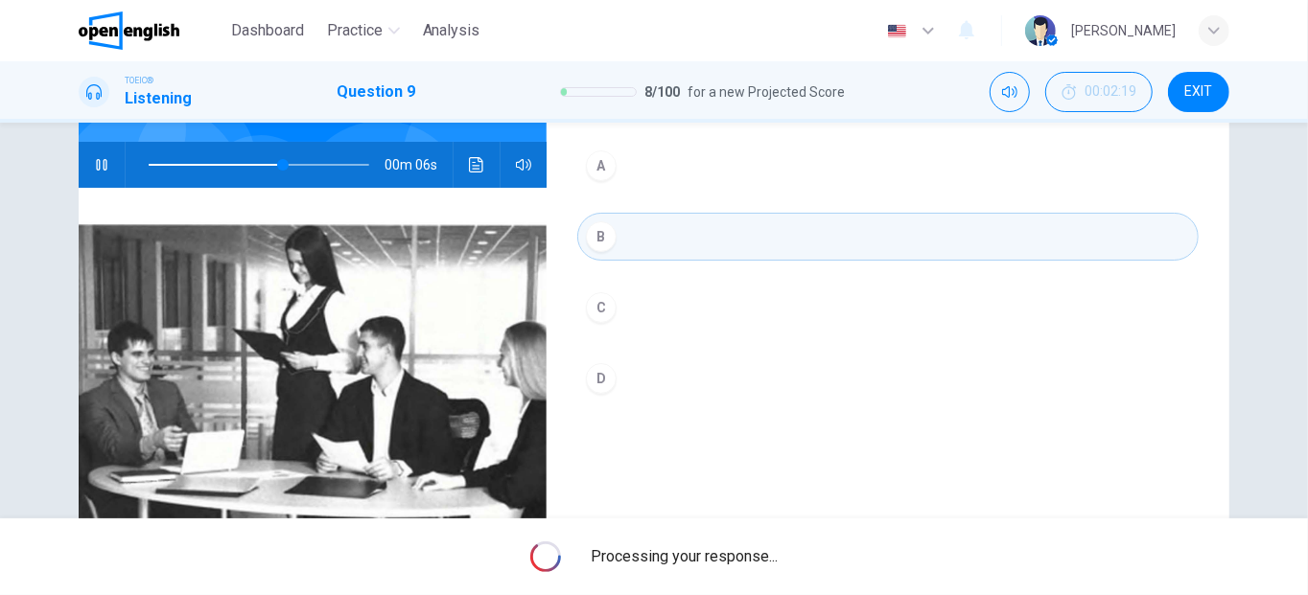
type input "**"
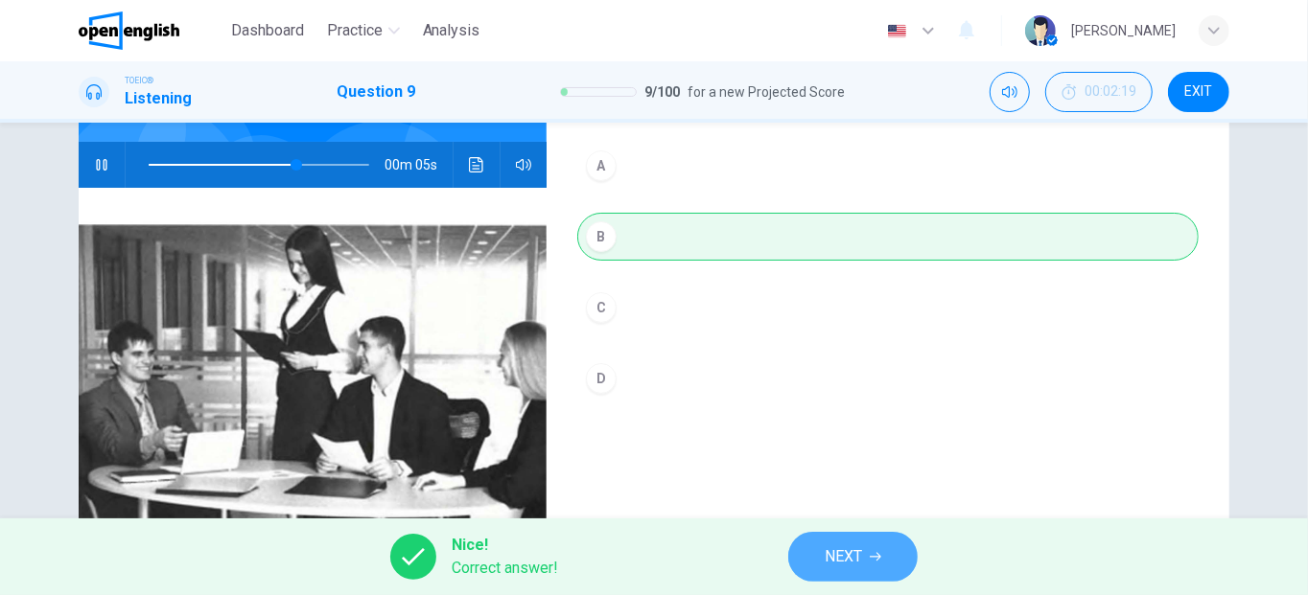
click at [861, 579] on button "NEXT" at bounding box center [852, 557] width 129 height 50
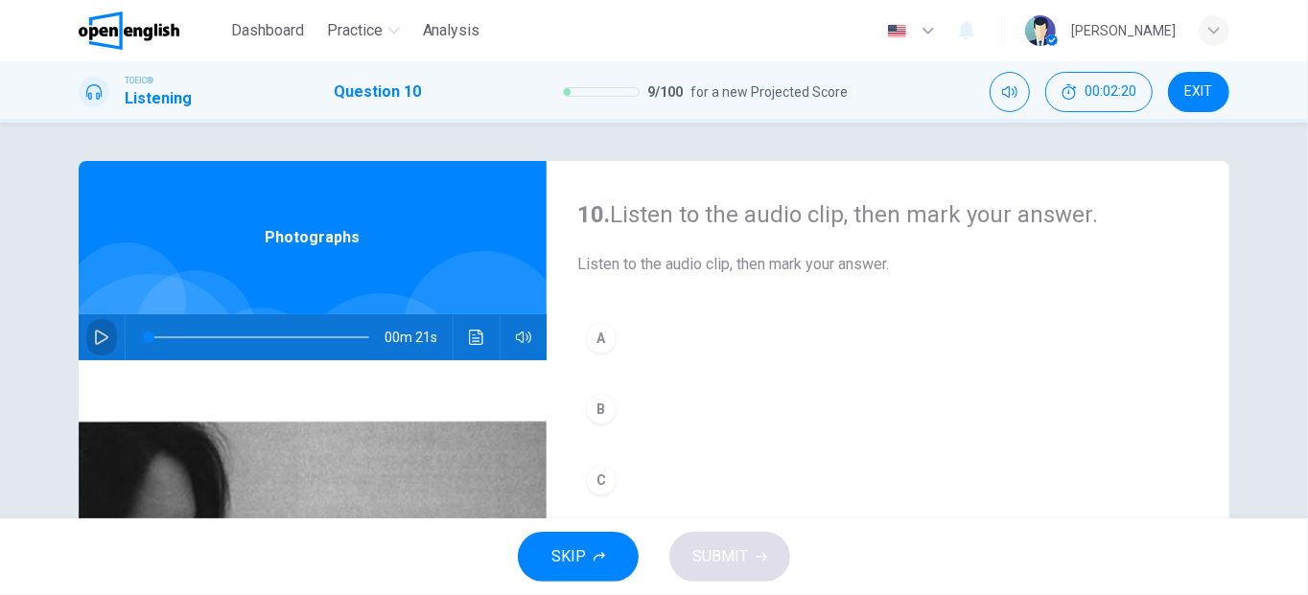
click at [95, 334] on icon "button" at bounding box center [101, 337] width 13 height 15
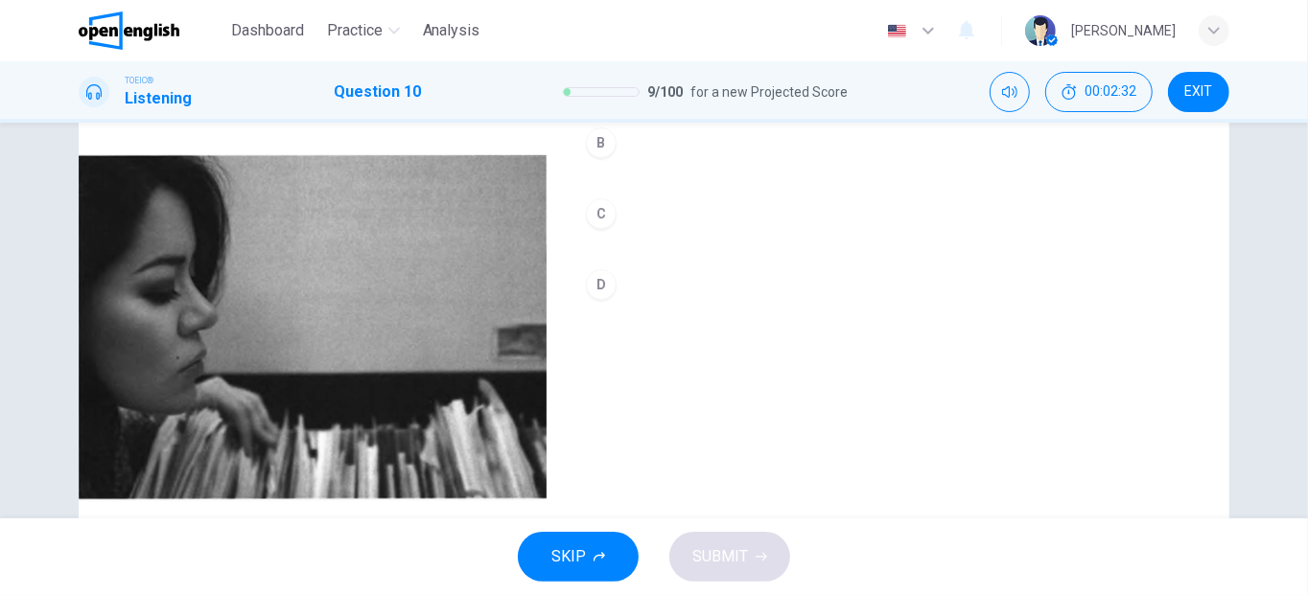
scroll to position [266, 0]
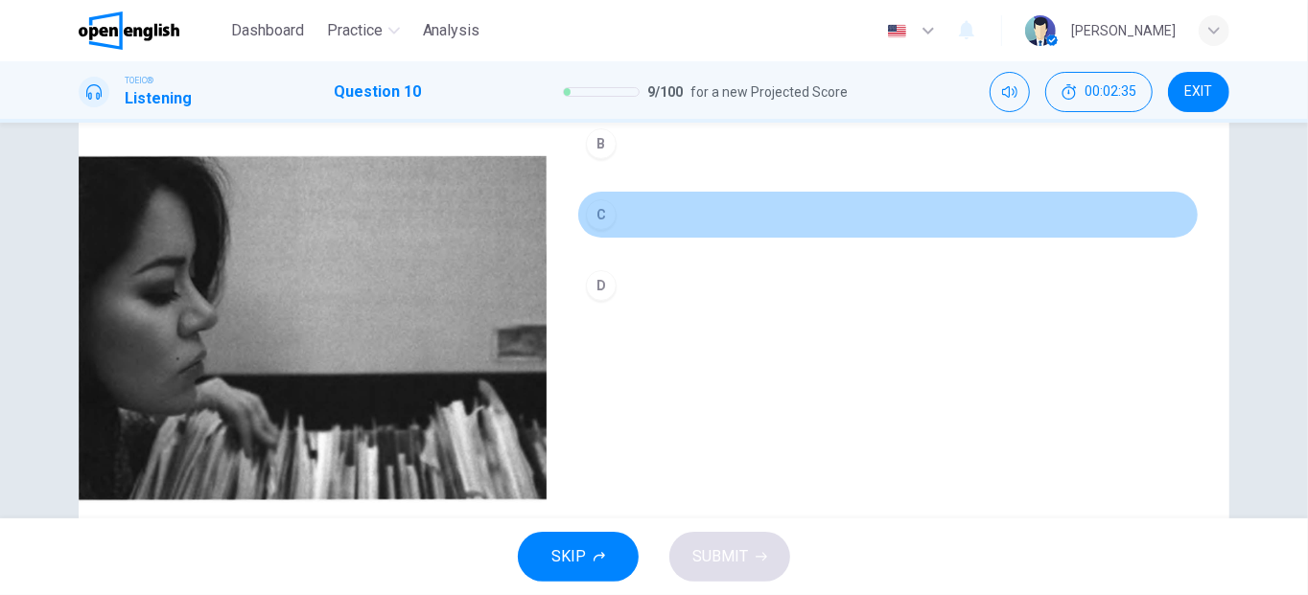
click at [602, 221] on div "C" at bounding box center [601, 214] width 31 height 31
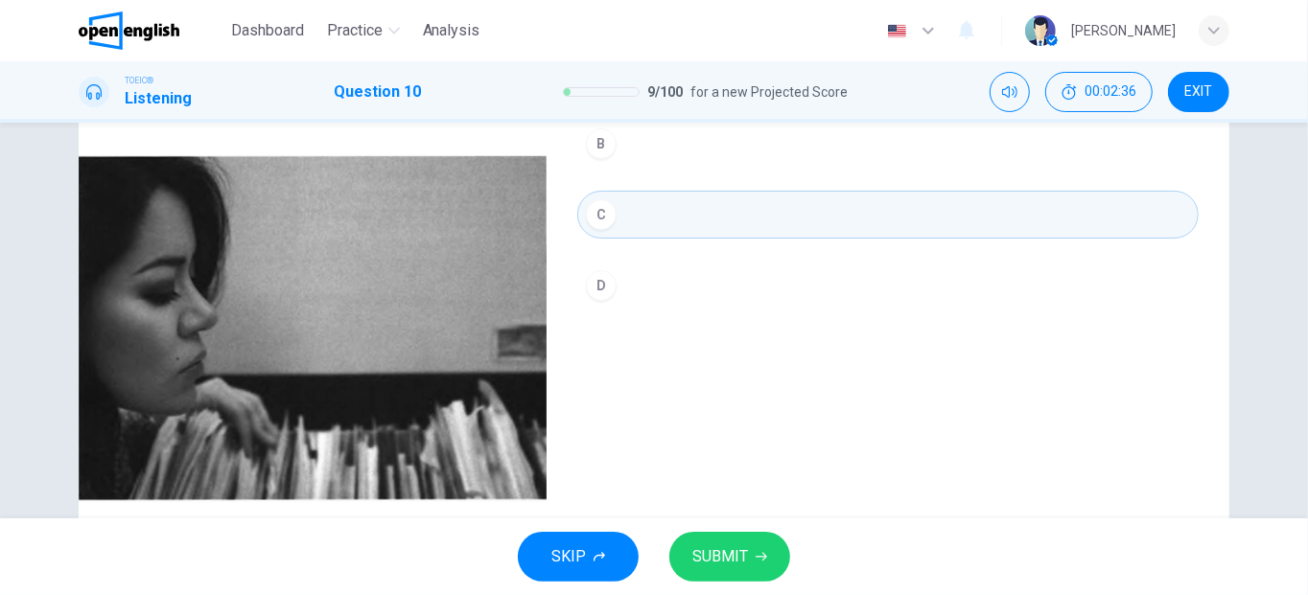
click at [756, 562] on icon "button" at bounding box center [762, 557] width 12 height 12
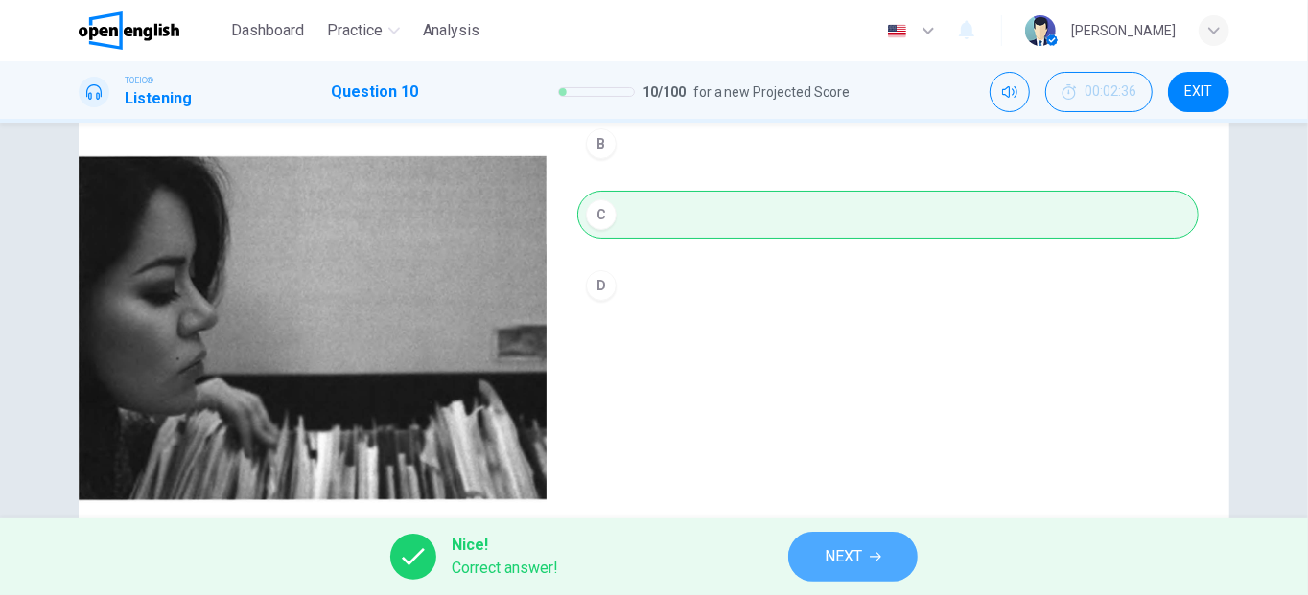
type input "**"
click at [839, 545] on span "NEXT" at bounding box center [843, 557] width 37 height 27
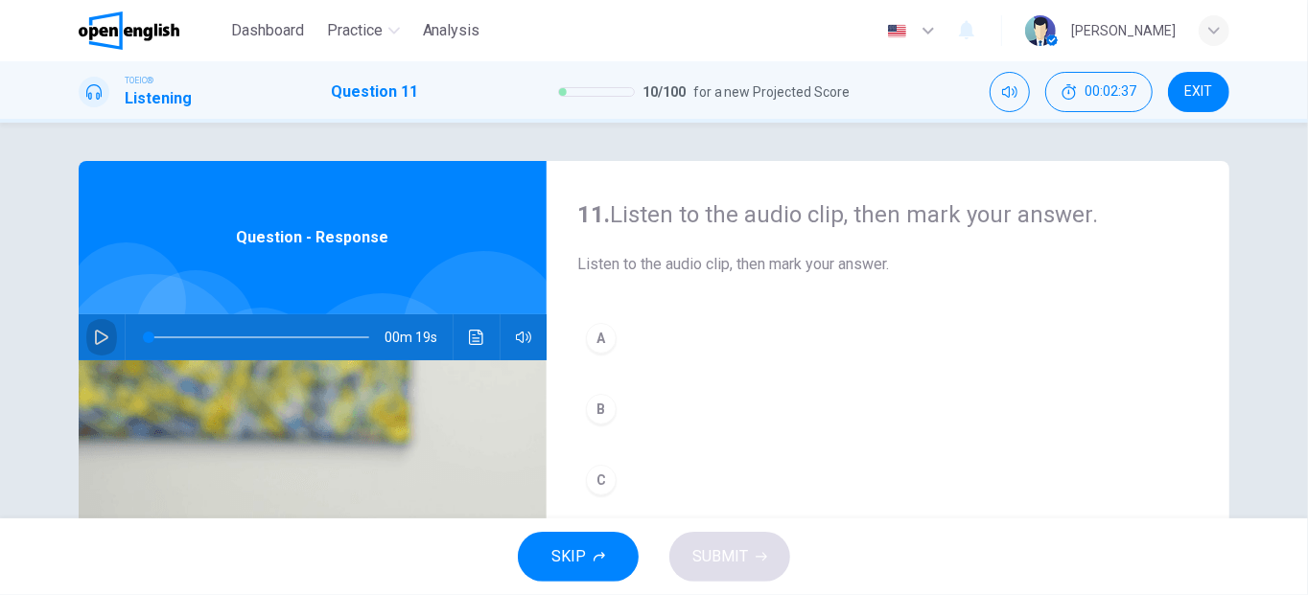
click at [99, 340] on icon "button" at bounding box center [101, 337] width 13 height 15
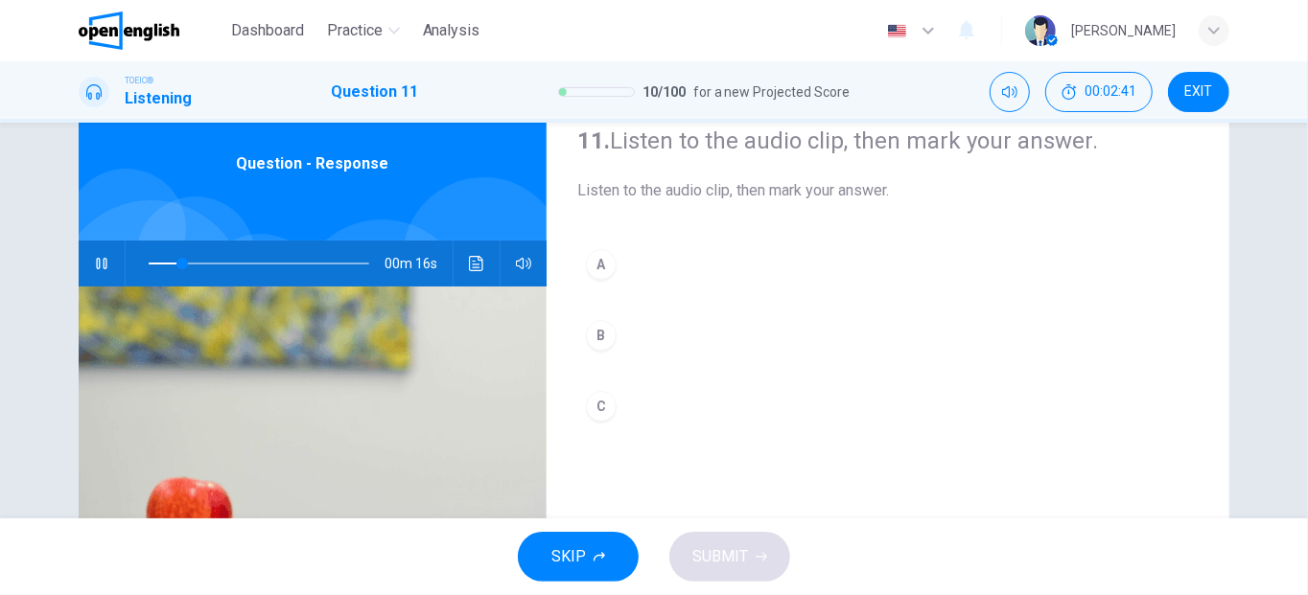
scroll to position [72, 0]
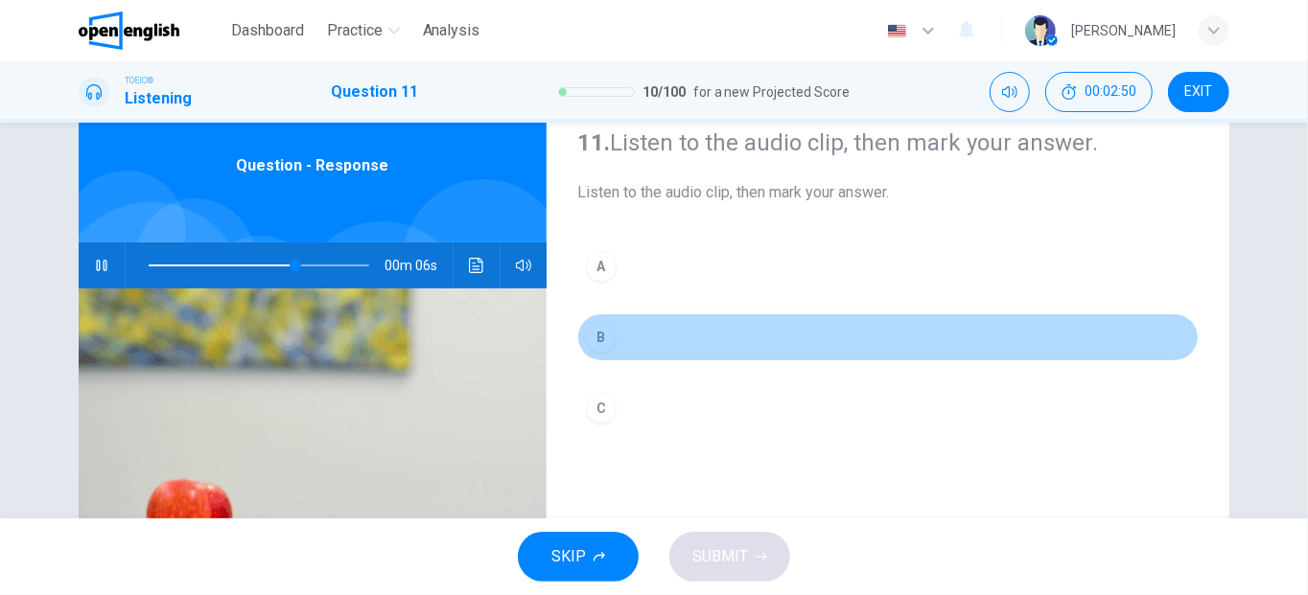
click at [607, 337] on div "B" at bounding box center [601, 337] width 31 height 31
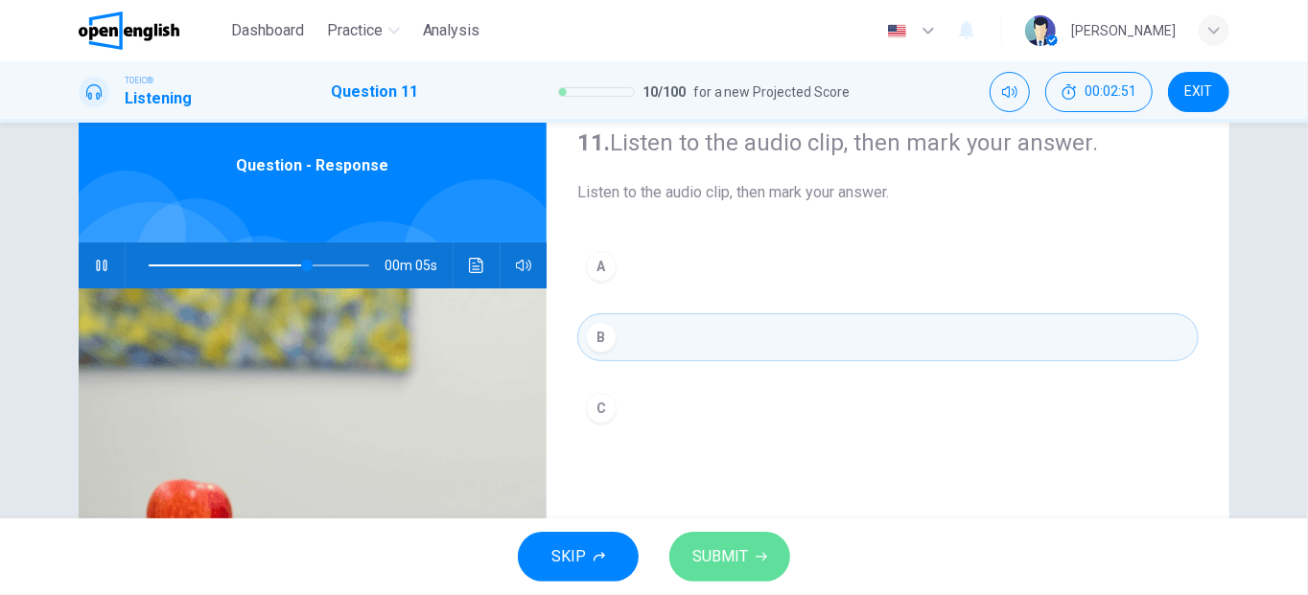
click at [706, 559] on span "SUBMIT" at bounding box center [720, 557] width 56 height 27
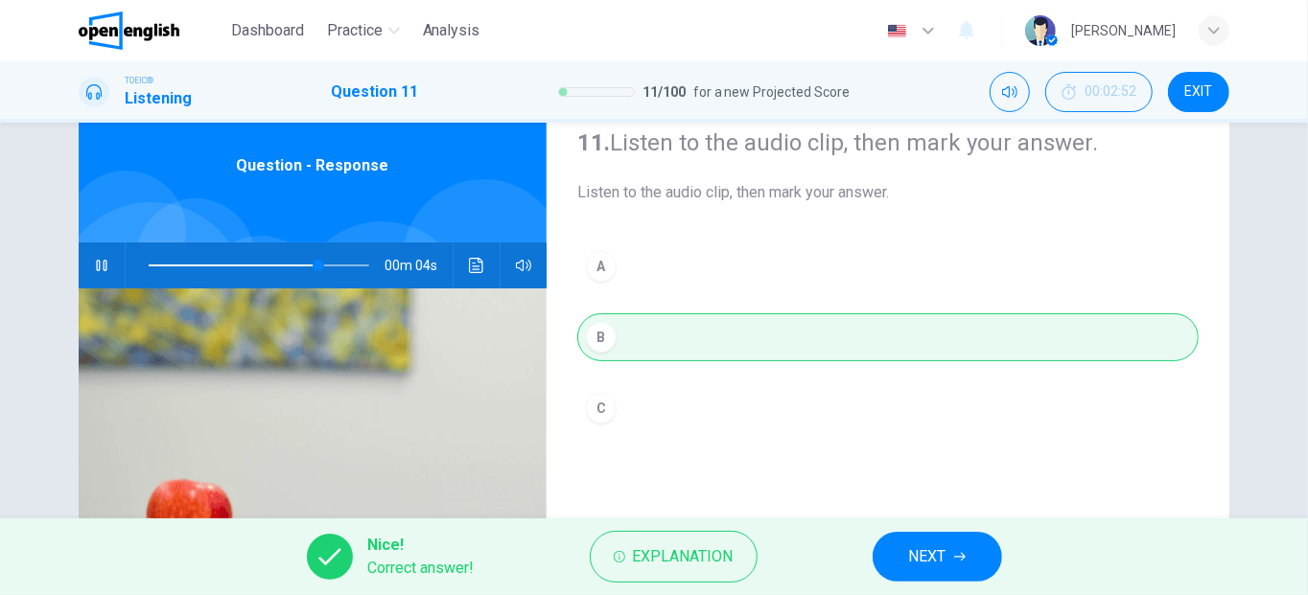
type input "**"
click at [921, 558] on span "NEXT" at bounding box center [927, 557] width 37 height 27
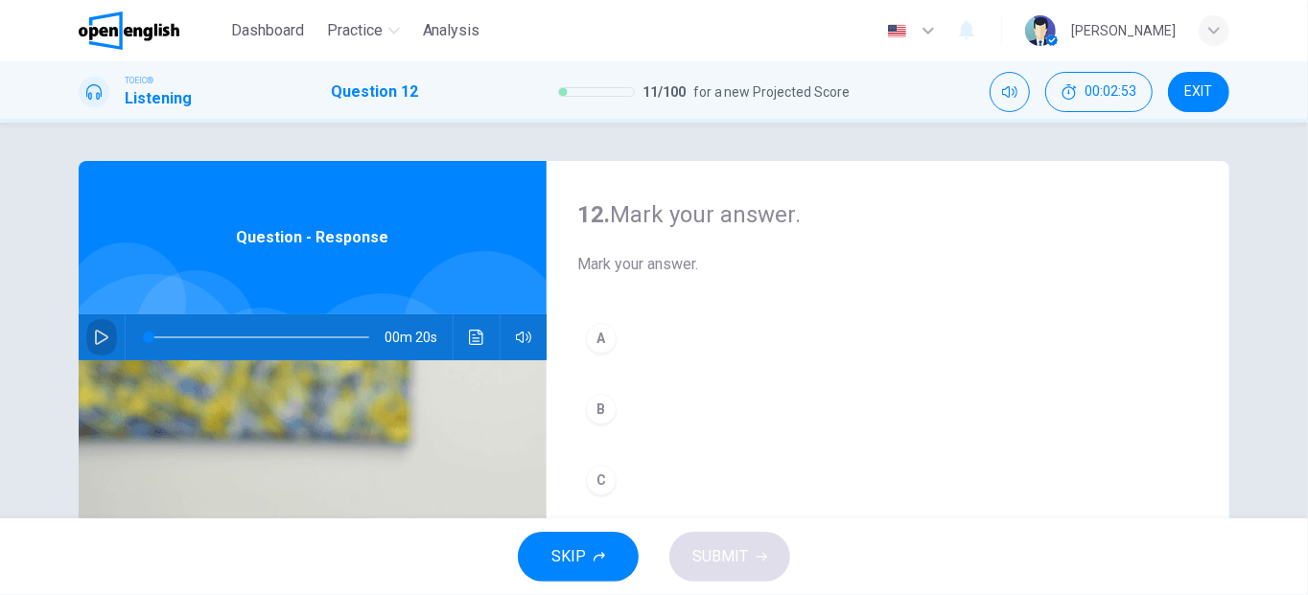
click at [99, 336] on icon "button" at bounding box center [101, 337] width 13 height 15
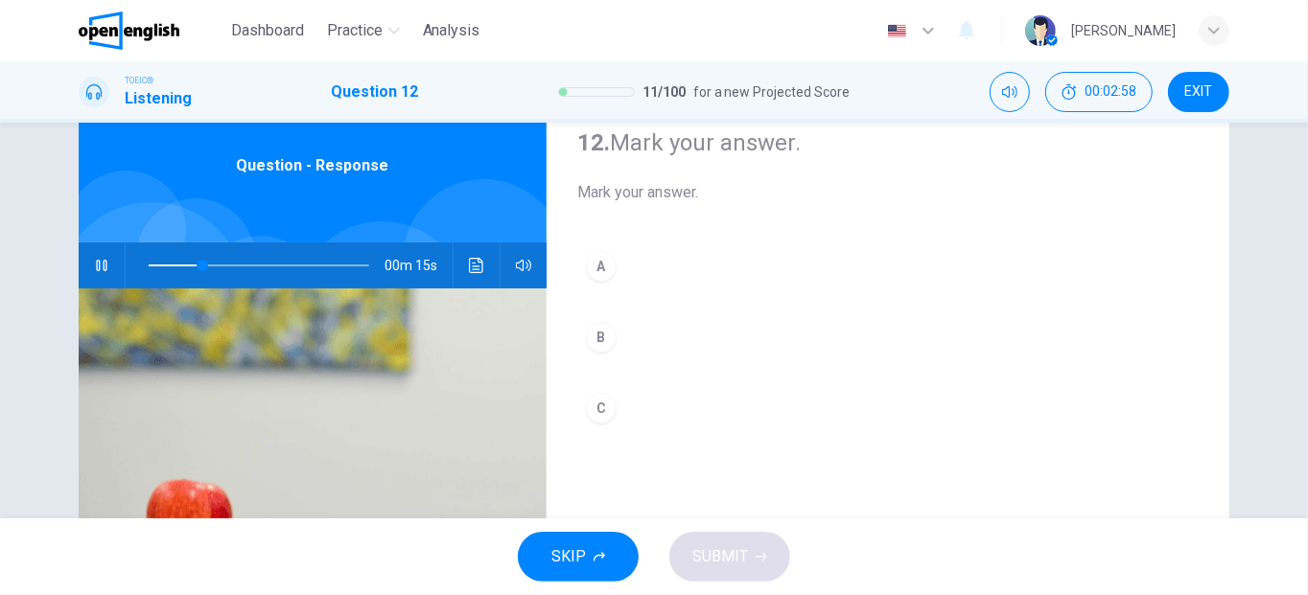
scroll to position [64, 0]
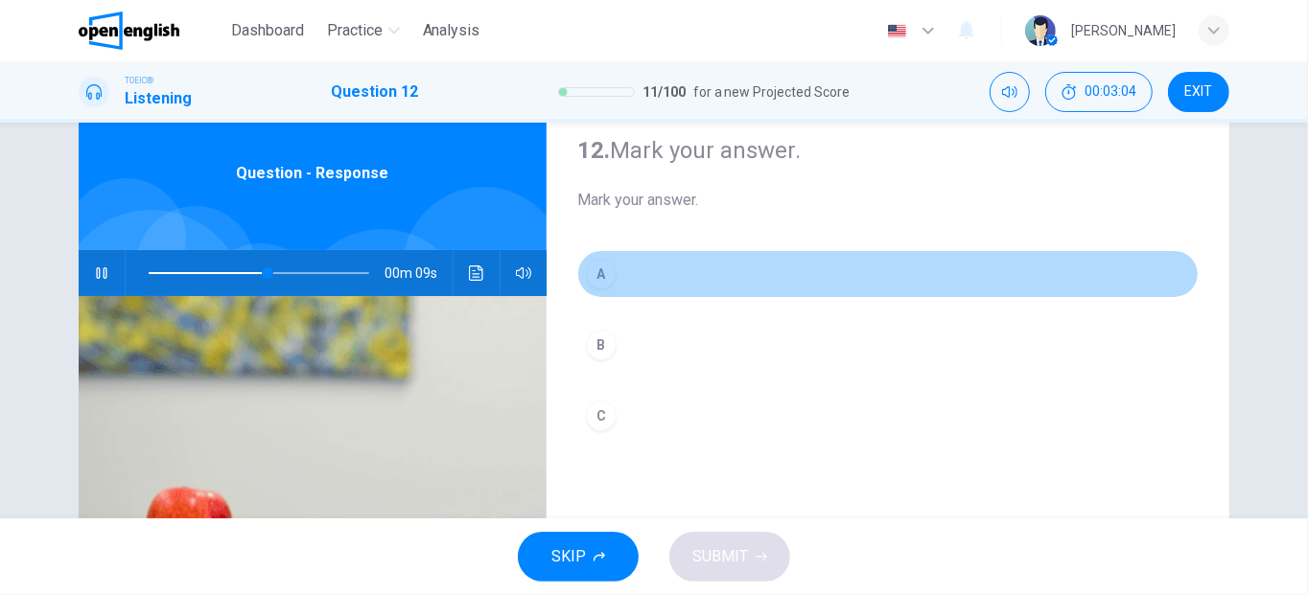
click at [608, 279] on div "A" at bounding box center [601, 274] width 31 height 31
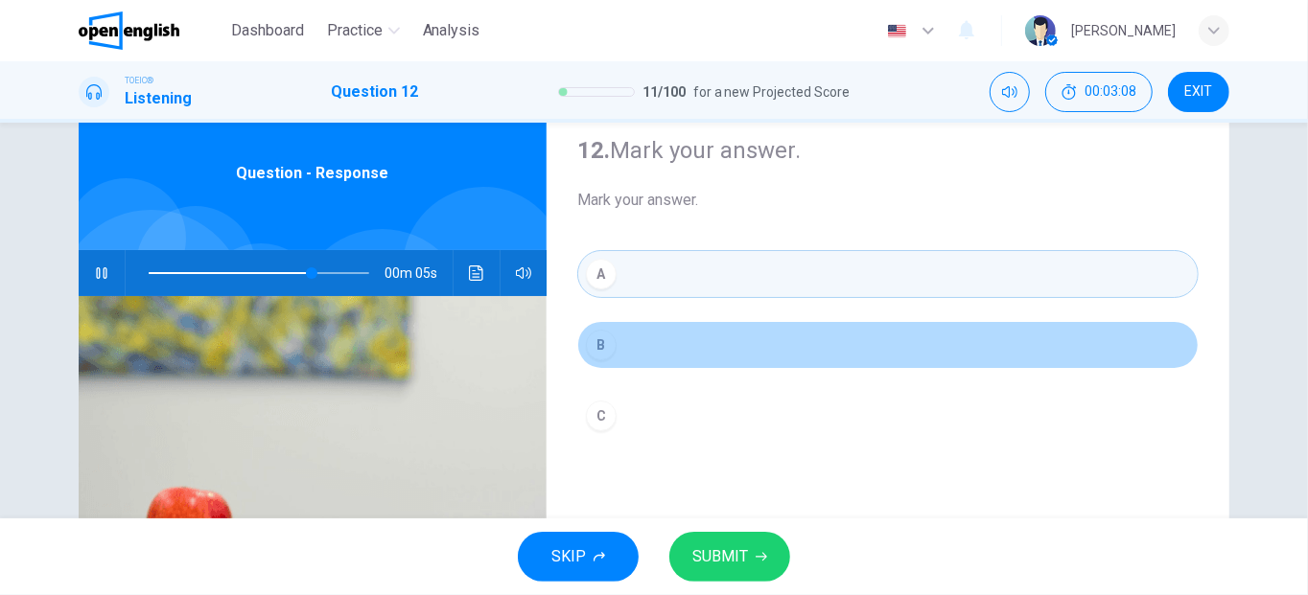
click at [586, 343] on div "B" at bounding box center [601, 345] width 31 height 31
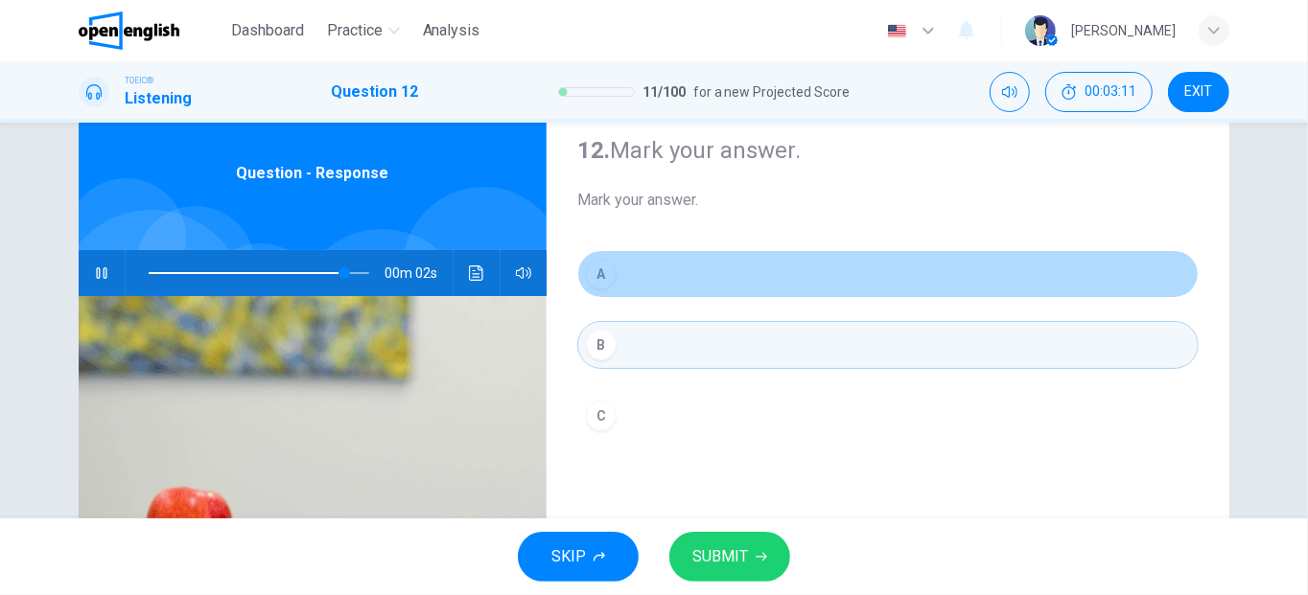
click at [597, 279] on div "A" at bounding box center [601, 274] width 31 height 31
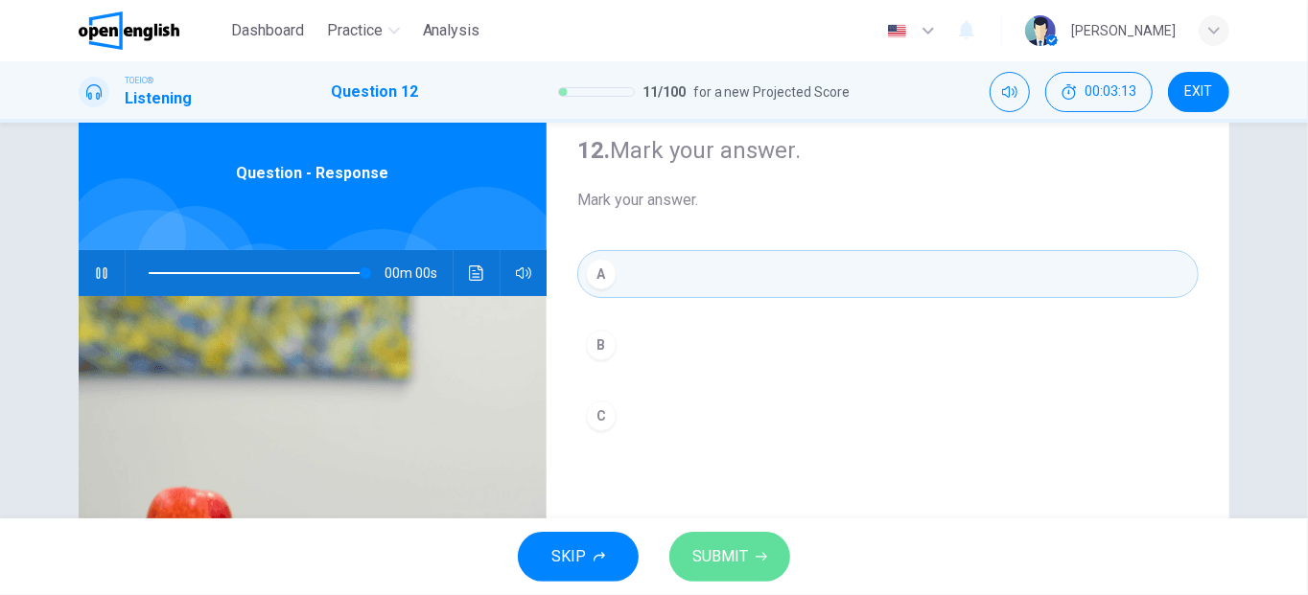
click at [730, 566] on span "SUBMIT" at bounding box center [720, 557] width 56 height 27
type input "*"
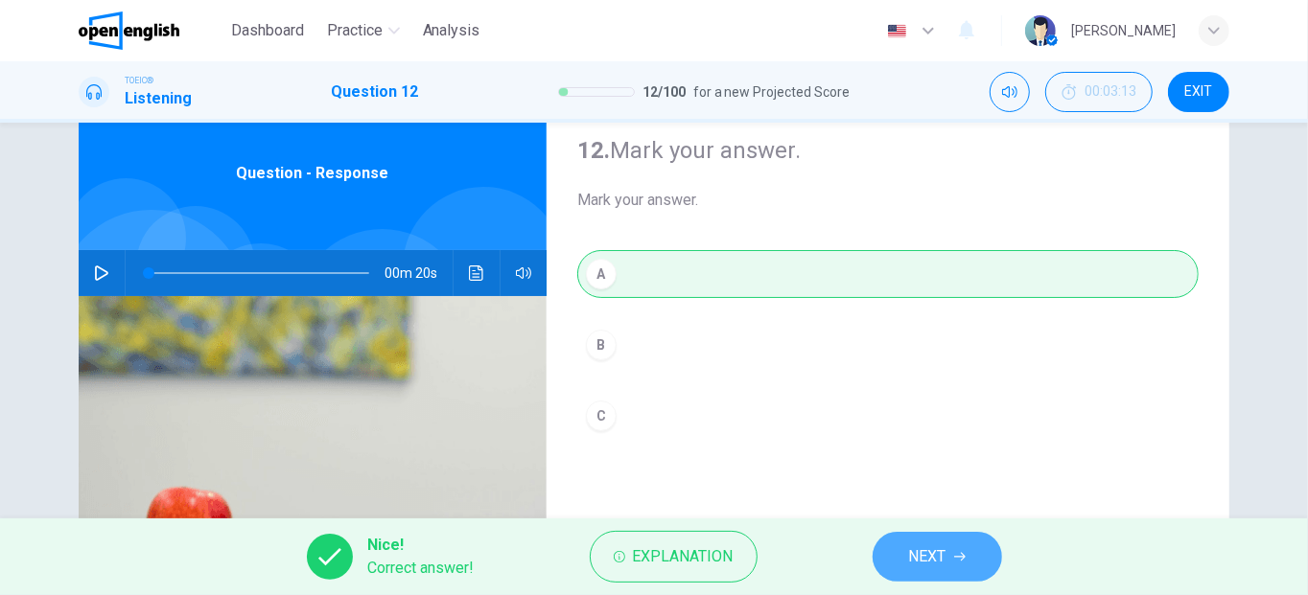
click at [929, 554] on span "NEXT" at bounding box center [927, 557] width 37 height 27
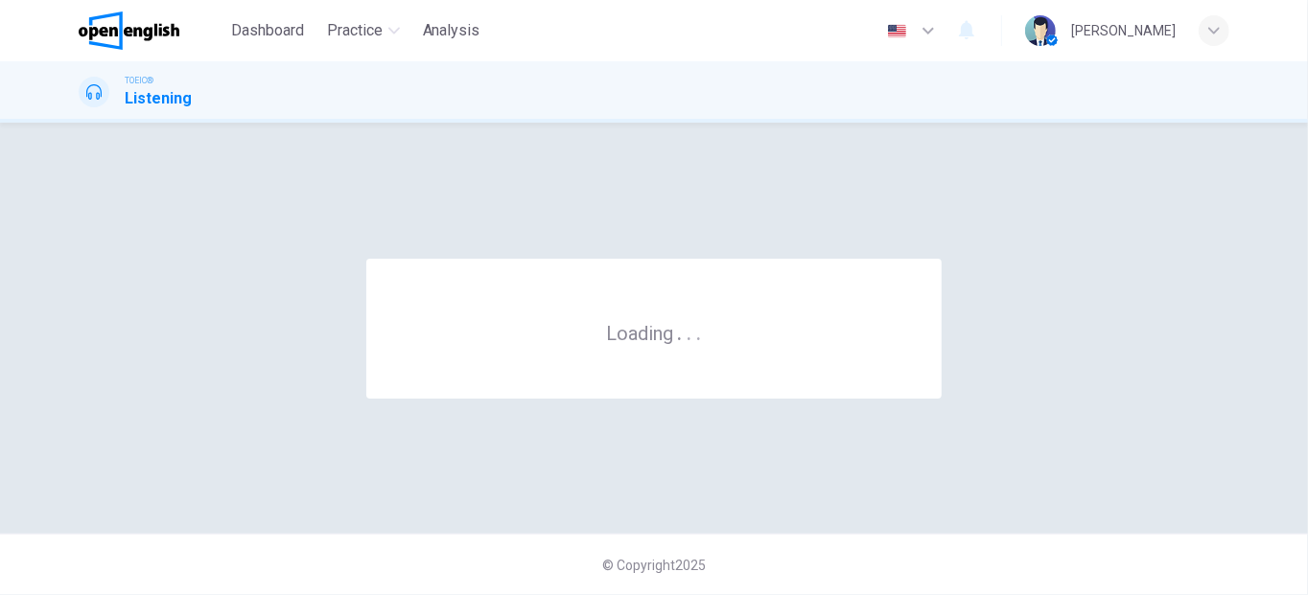
scroll to position [0, 0]
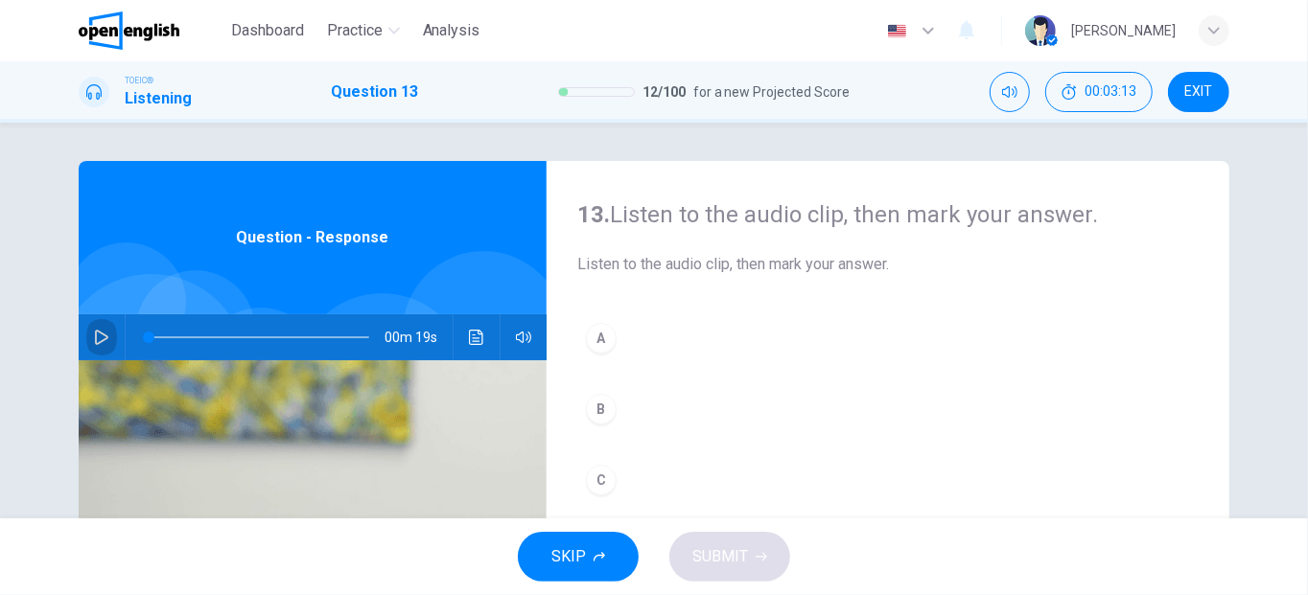
click at [96, 339] on icon "button" at bounding box center [101, 337] width 15 height 15
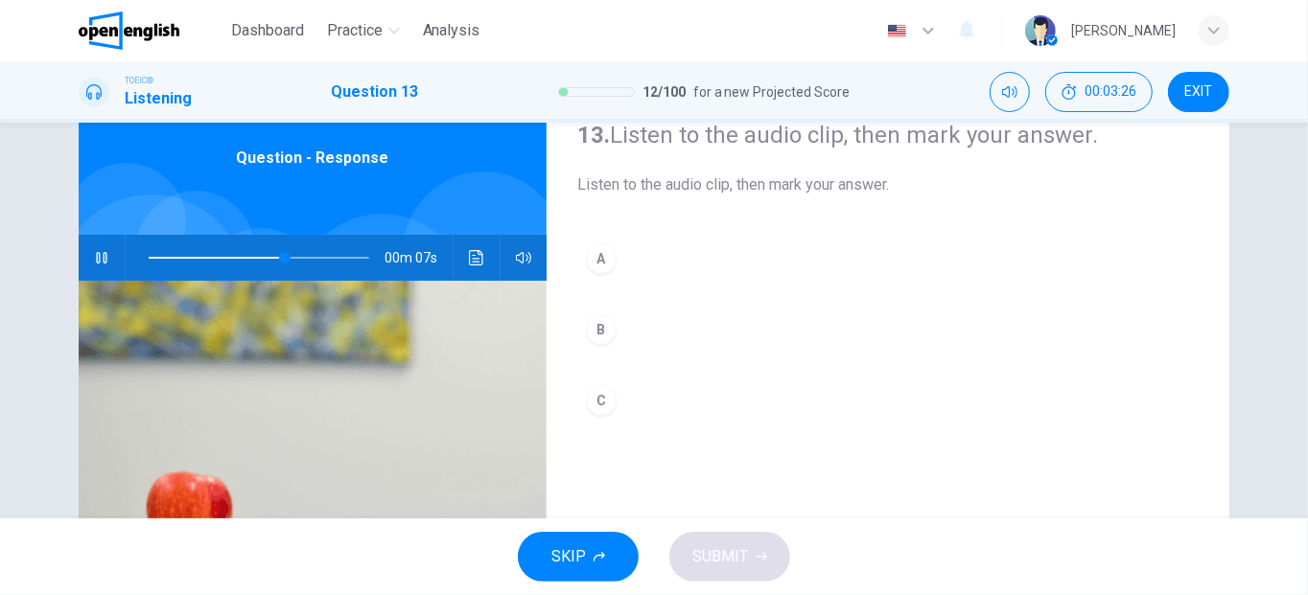
click at [602, 332] on div "B" at bounding box center [601, 330] width 31 height 31
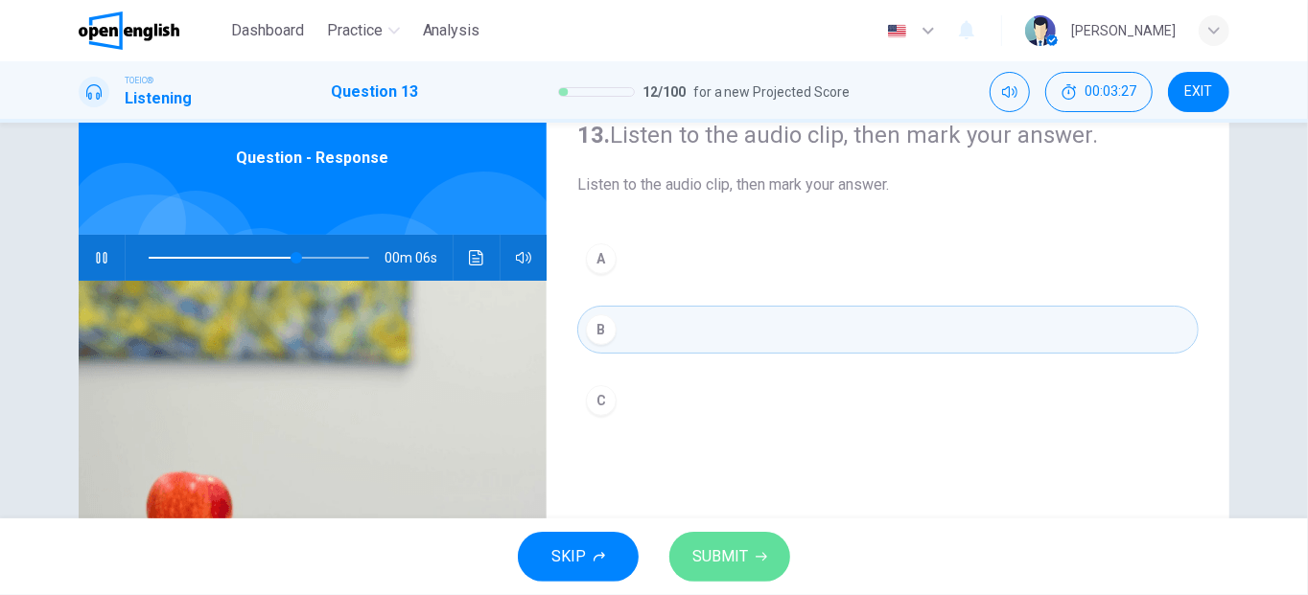
click at [729, 578] on button "SUBMIT" at bounding box center [729, 557] width 121 height 50
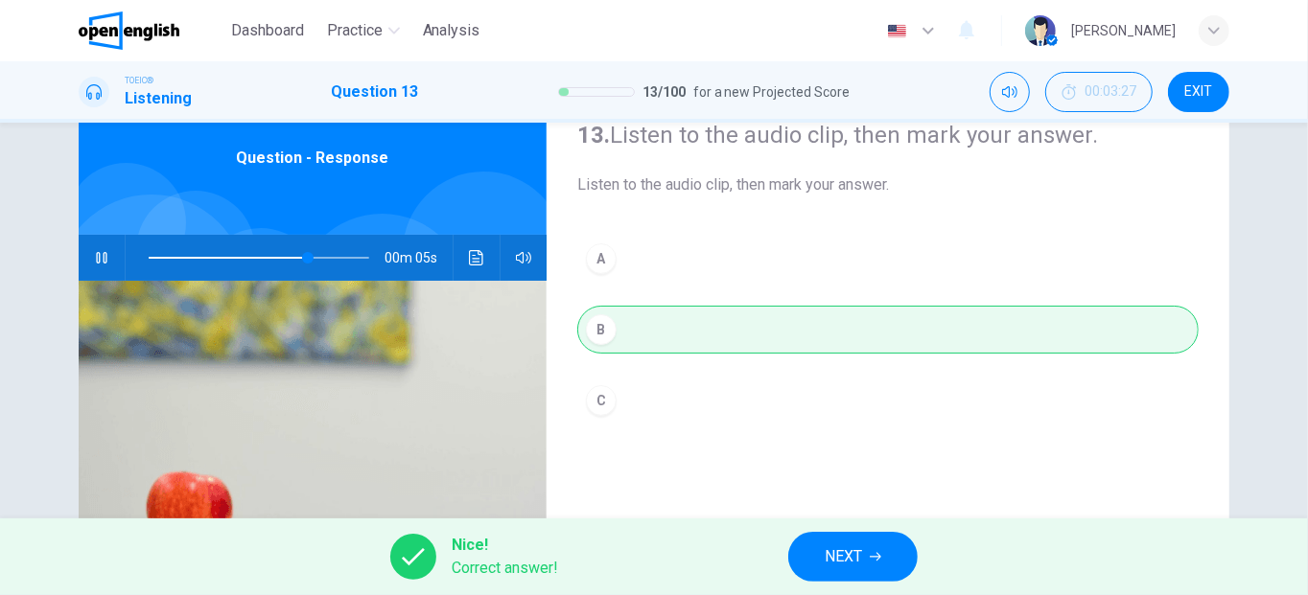
type input "**"
click at [891, 557] on button "NEXT" at bounding box center [852, 557] width 129 height 50
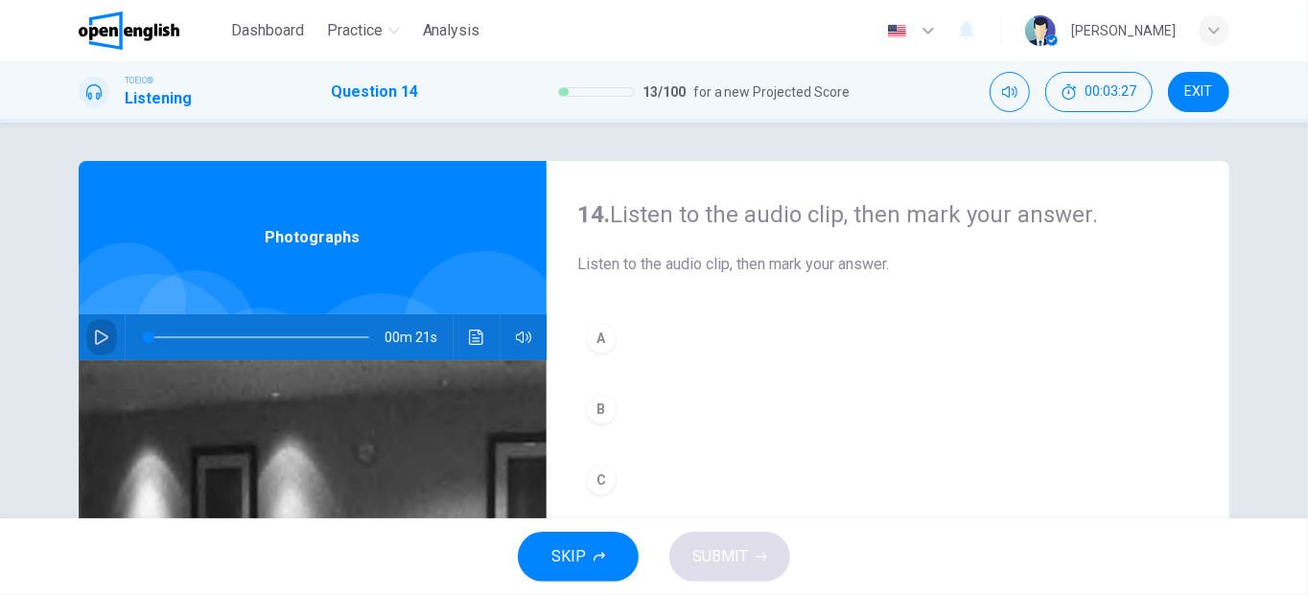
click at [94, 339] on icon "button" at bounding box center [101, 337] width 15 height 15
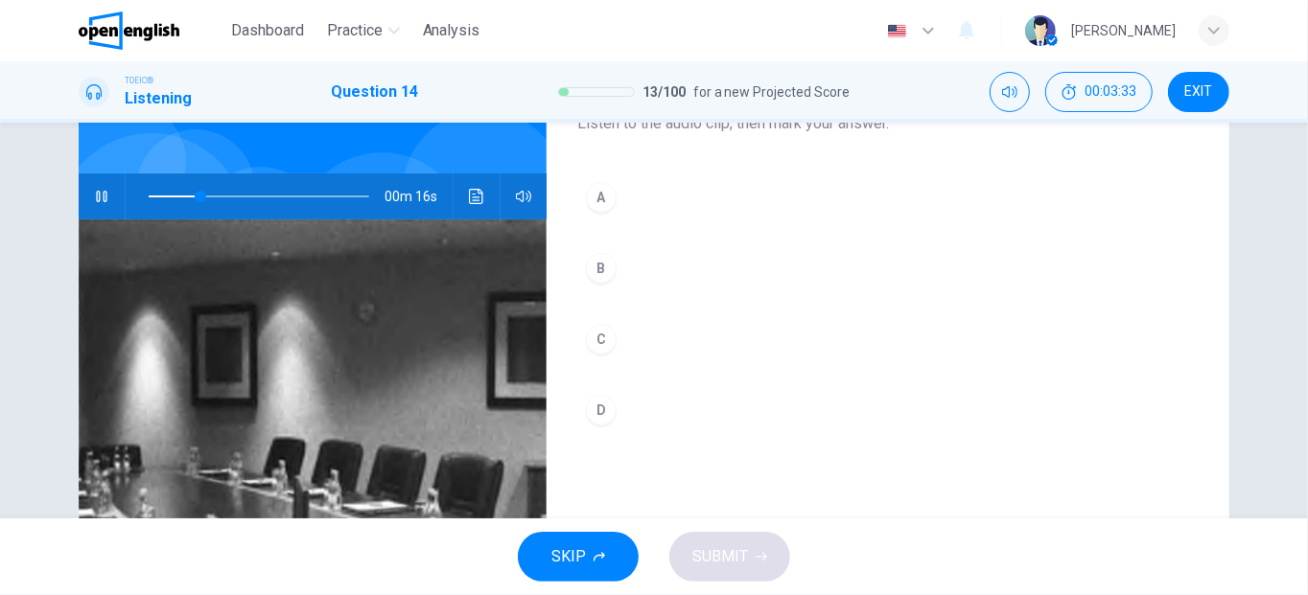
scroll to position [96, 0]
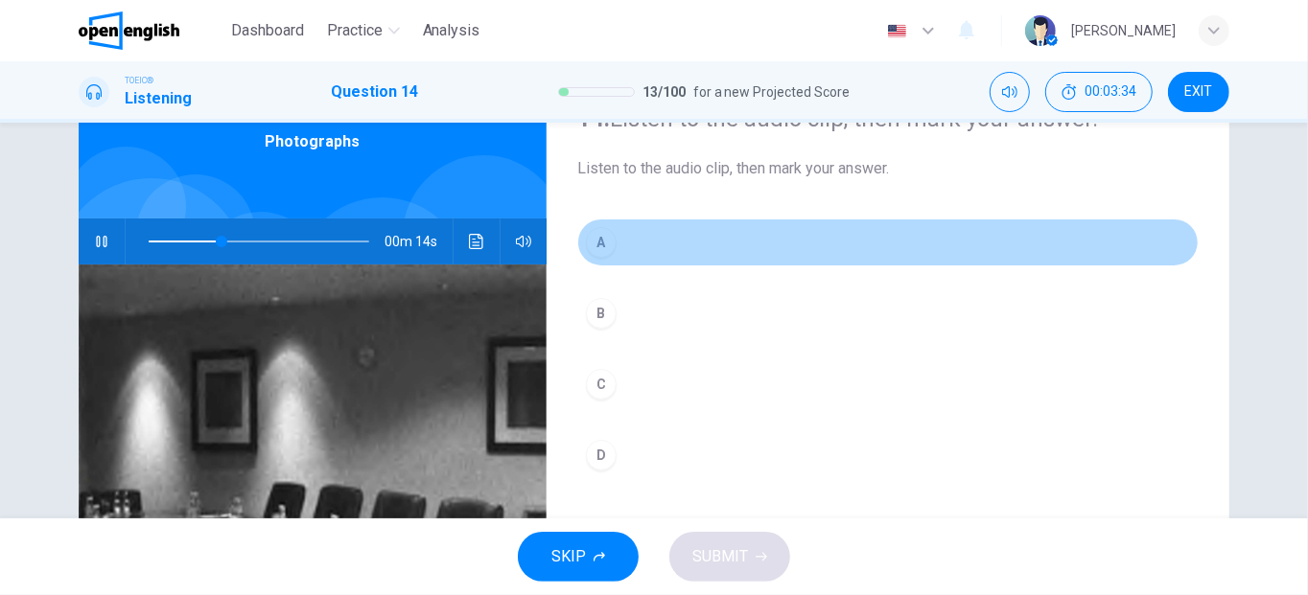
click at [581, 233] on button "A" at bounding box center [887, 243] width 621 height 48
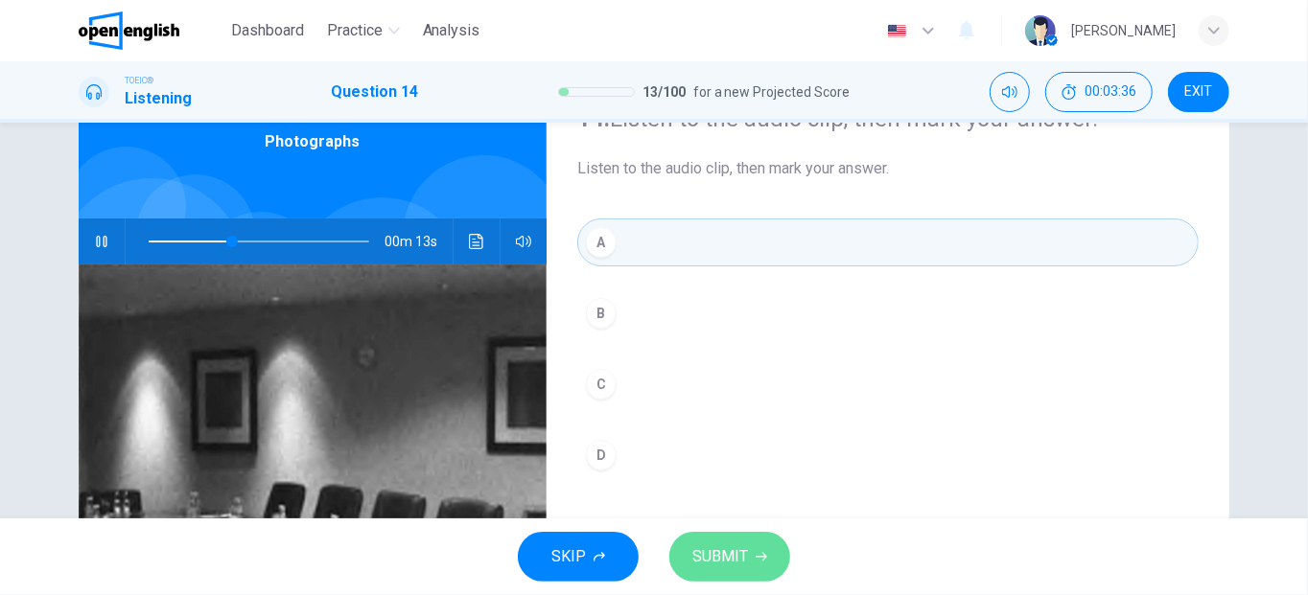
click at [732, 557] on span "SUBMIT" at bounding box center [720, 557] width 56 height 27
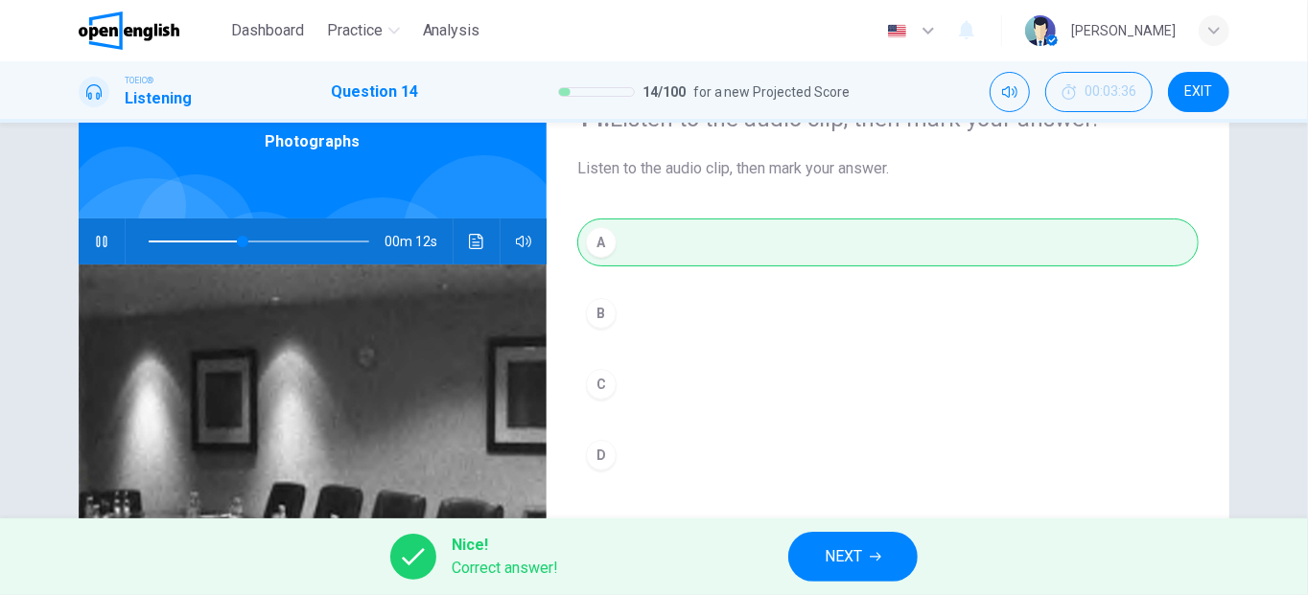
type input "**"
click at [841, 577] on button "NEXT" at bounding box center [852, 557] width 129 height 50
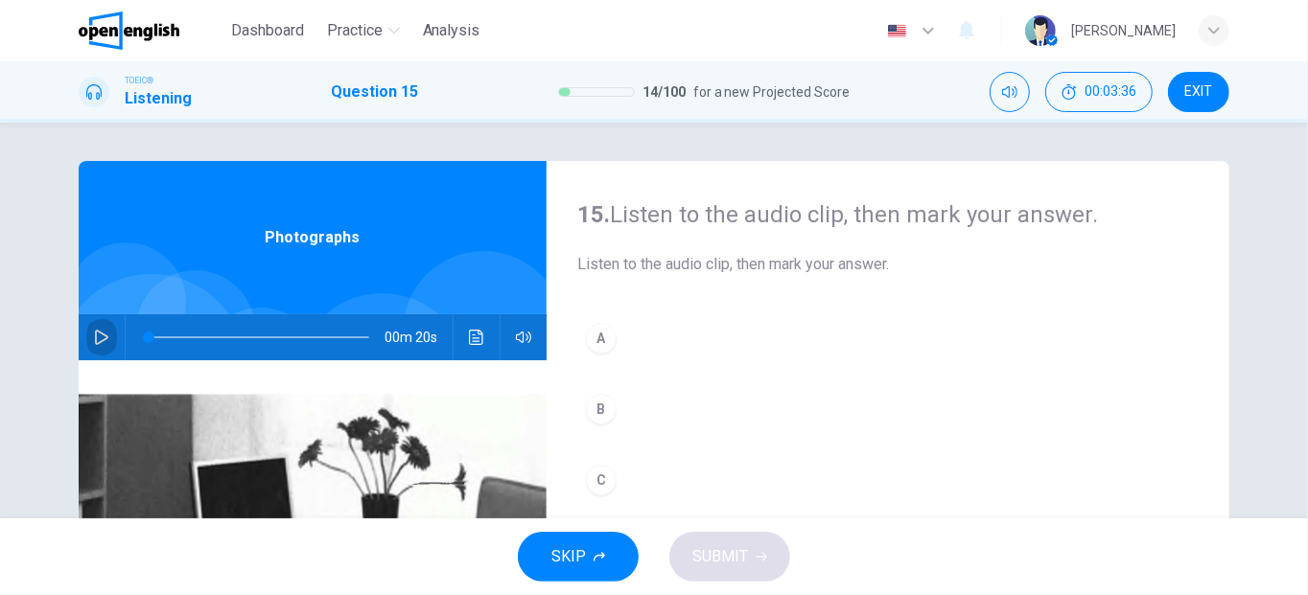
click at [88, 322] on button "button" at bounding box center [101, 338] width 31 height 46
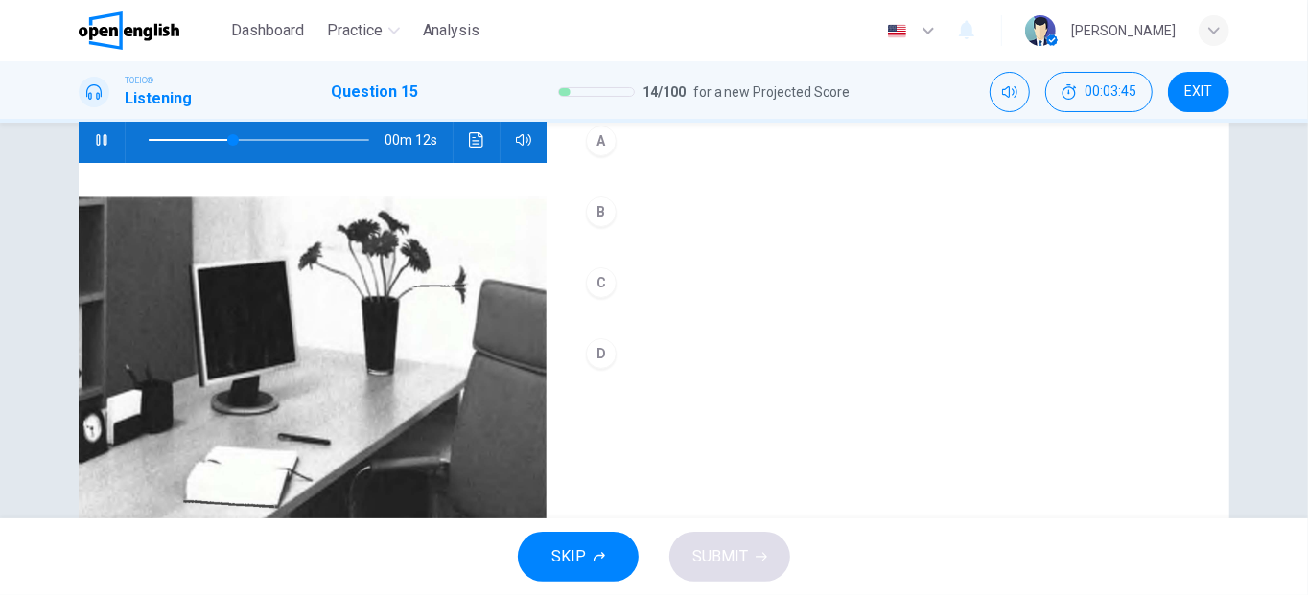
scroll to position [198, 0]
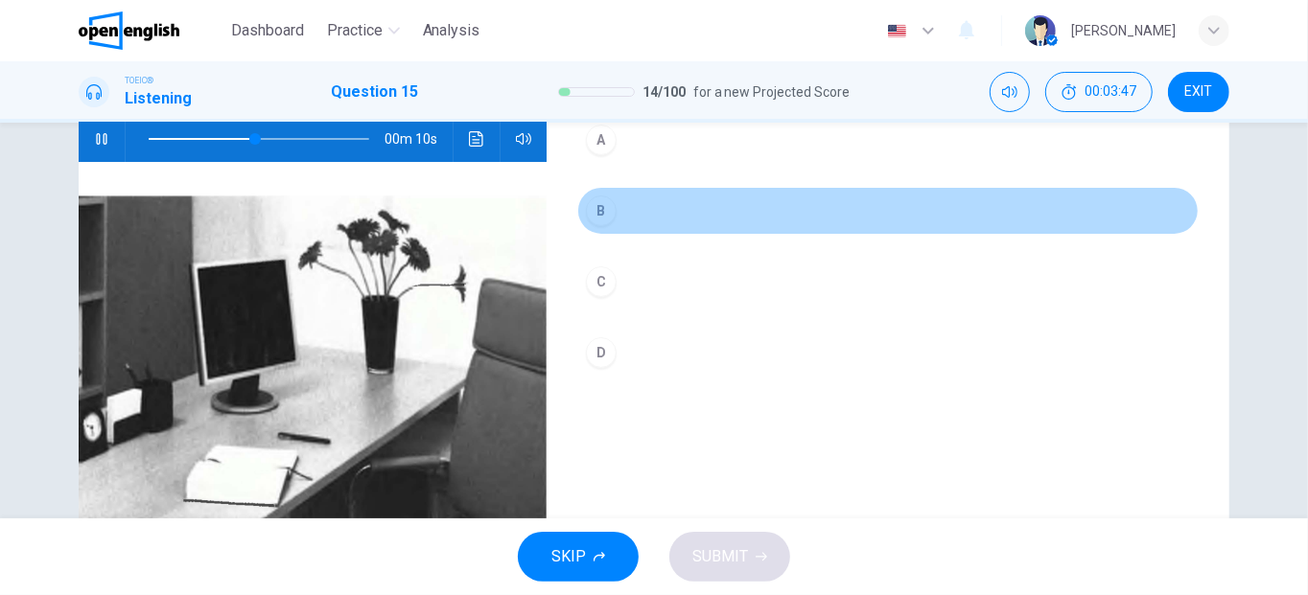
click at [607, 224] on button "B" at bounding box center [887, 211] width 621 height 48
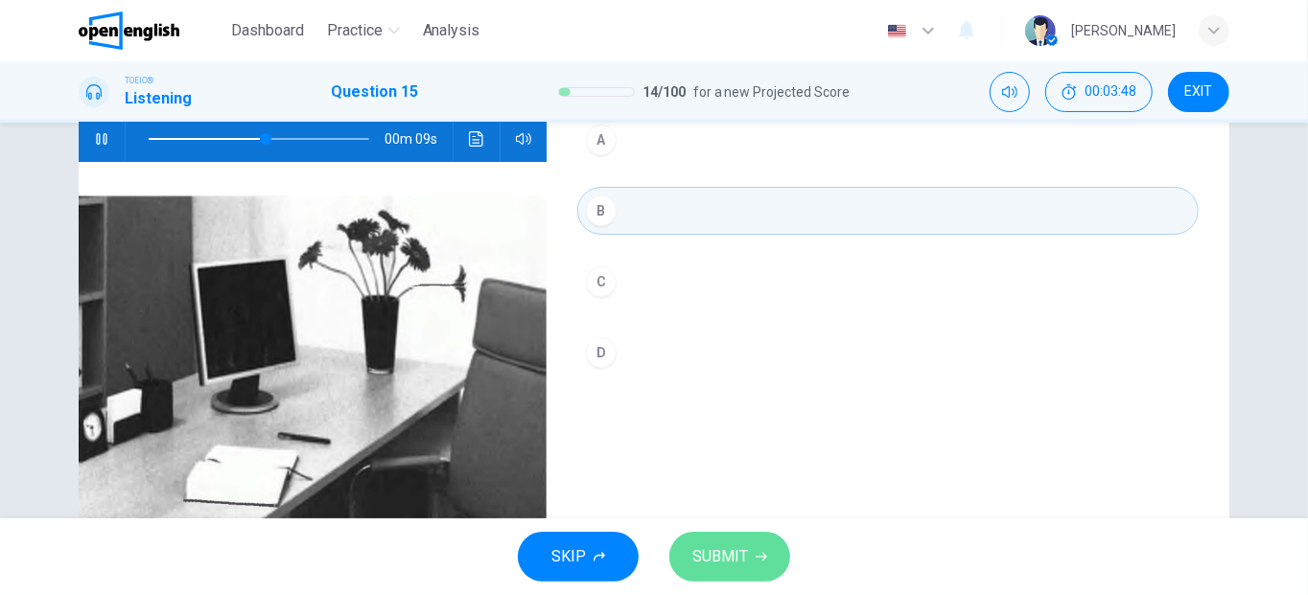
click at [718, 559] on span "SUBMIT" at bounding box center [720, 557] width 56 height 27
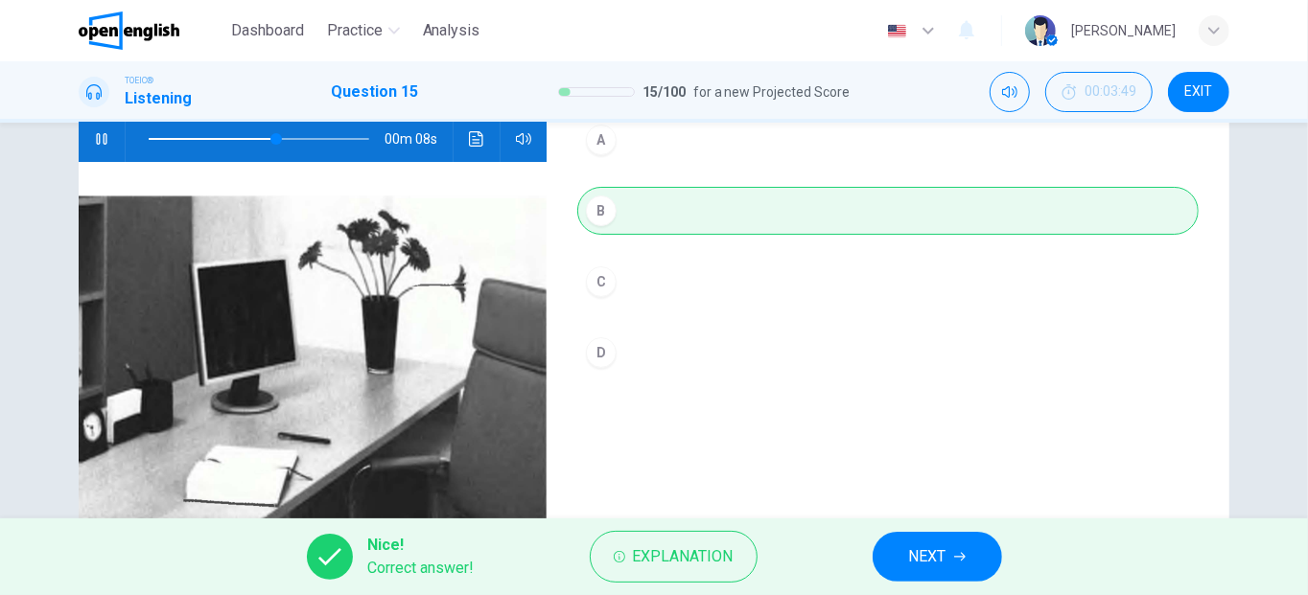
type input "**"
click at [915, 550] on span "NEXT" at bounding box center [927, 557] width 37 height 27
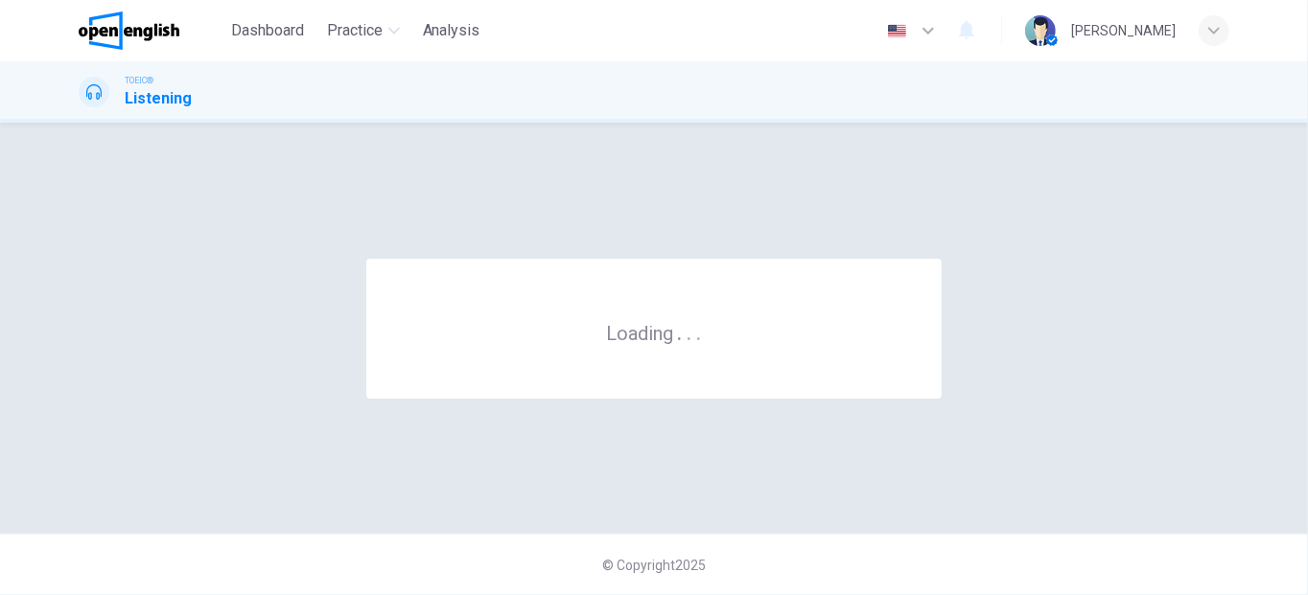
scroll to position [0, 0]
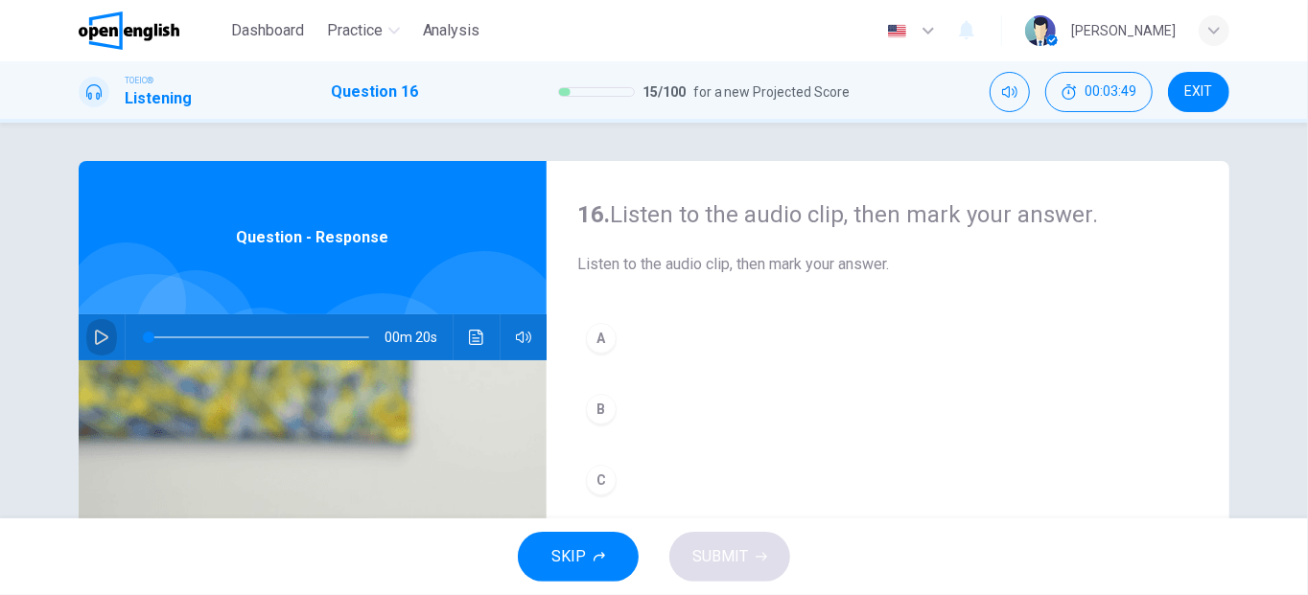
click at [95, 342] on icon "button" at bounding box center [101, 337] width 13 height 15
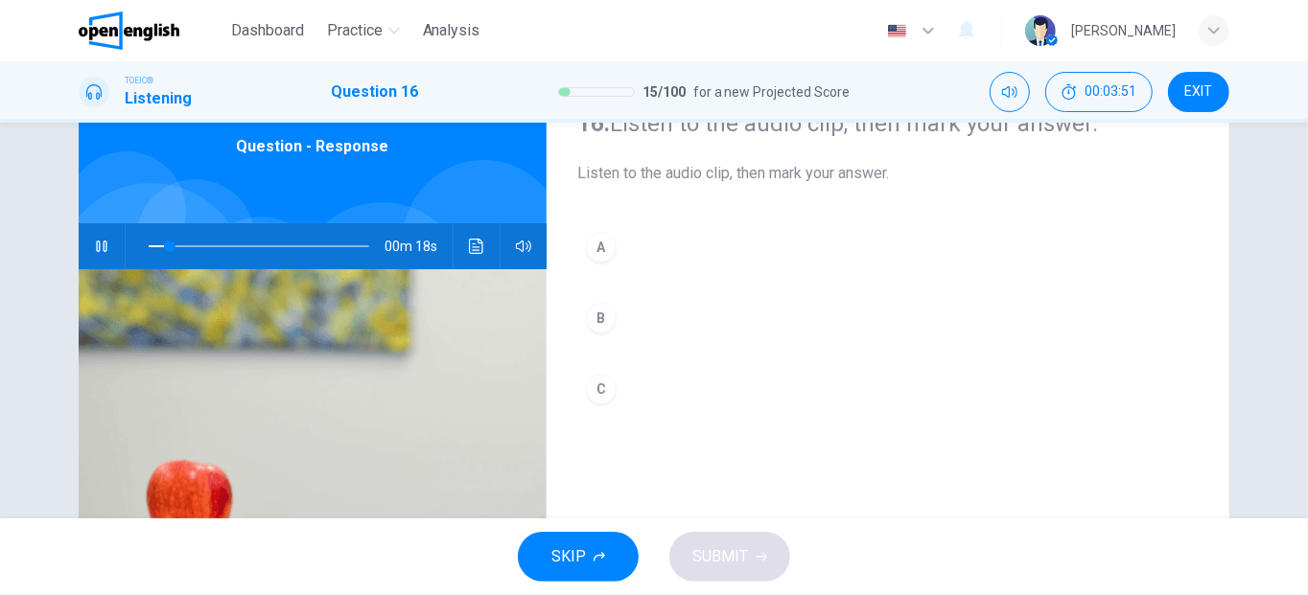
scroll to position [85, 0]
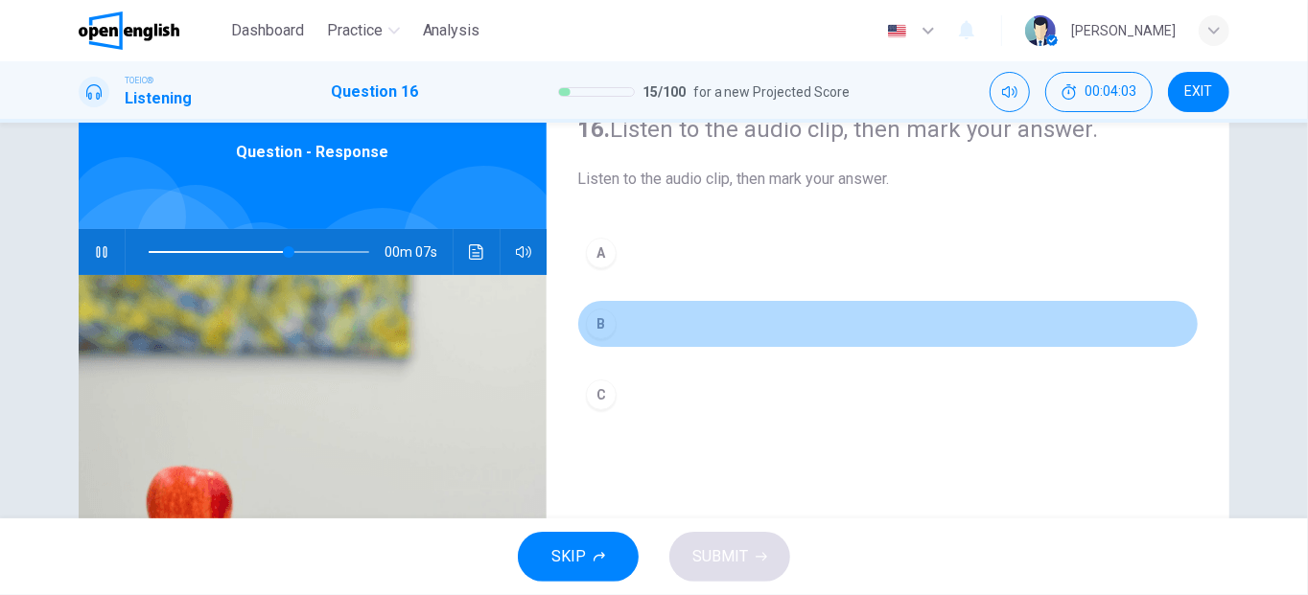
click at [605, 329] on div "B" at bounding box center [601, 324] width 31 height 31
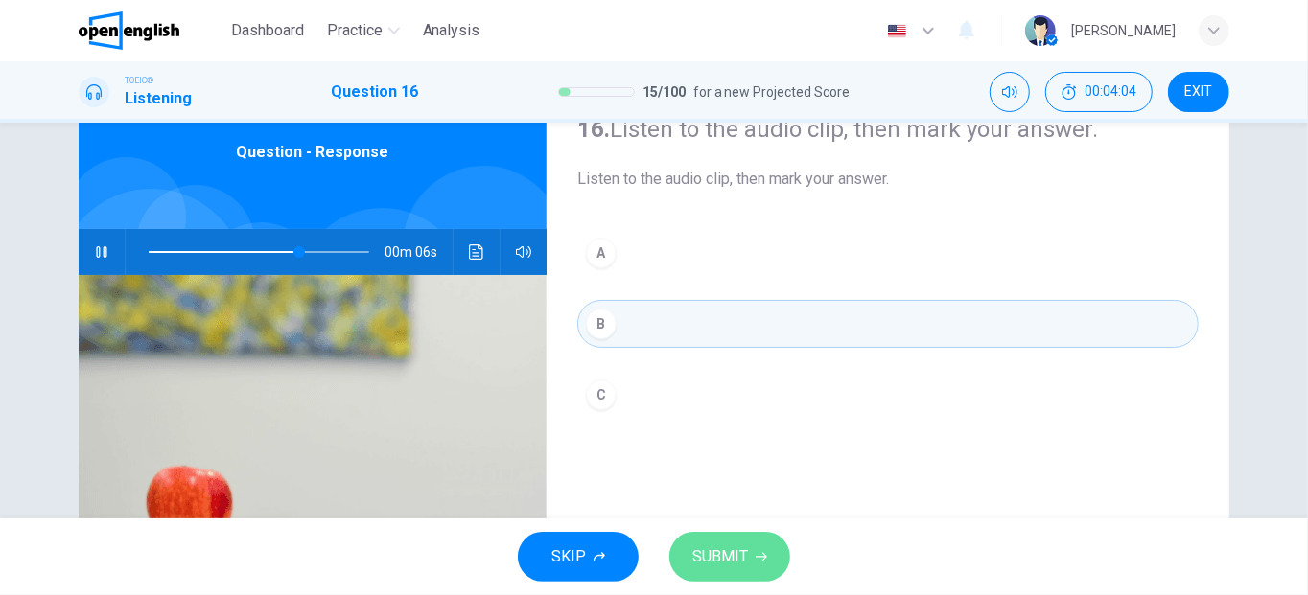
click at [712, 559] on span "SUBMIT" at bounding box center [720, 557] width 56 height 27
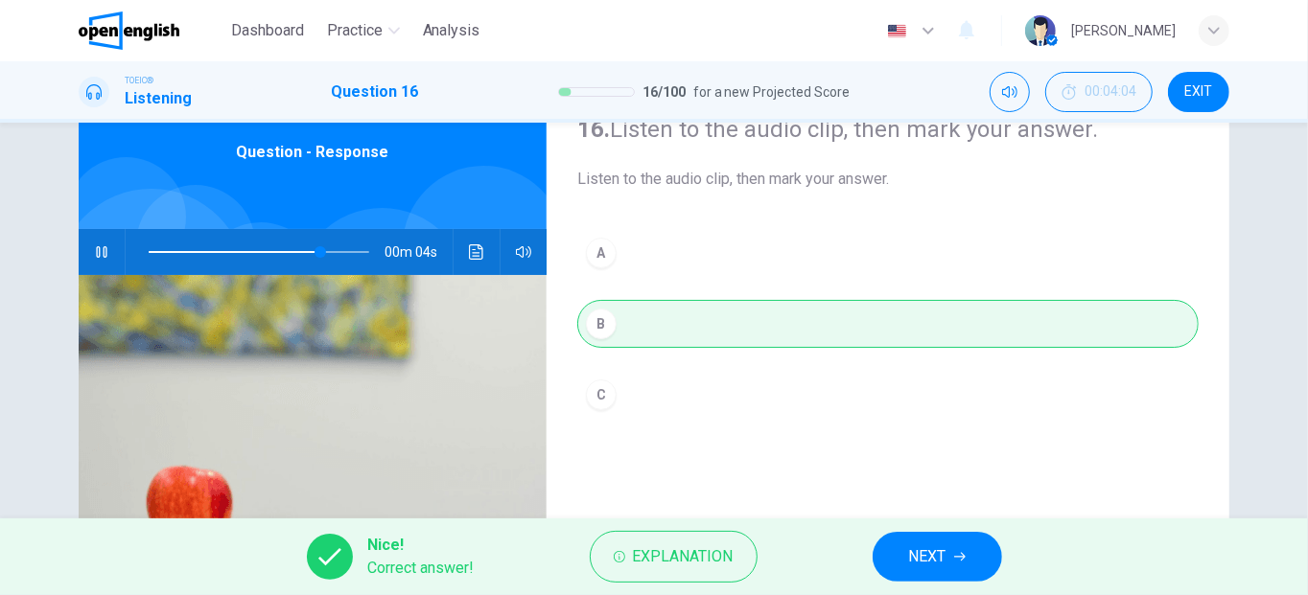
type input "**"
click at [975, 547] on button "NEXT" at bounding box center [937, 557] width 129 height 50
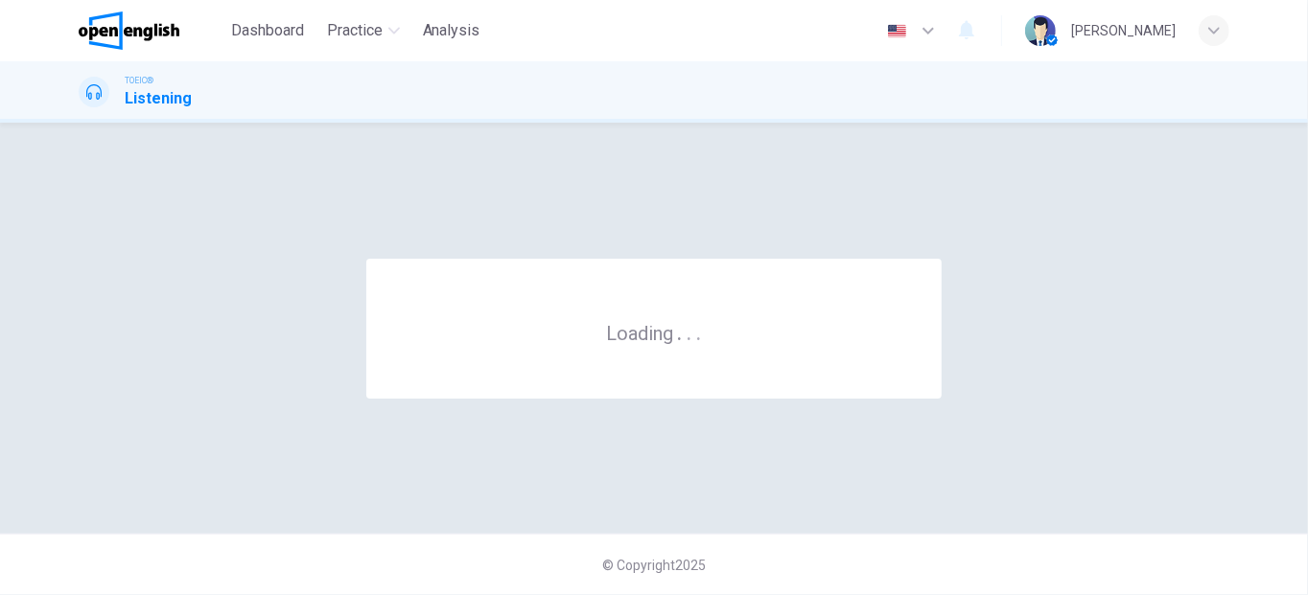
scroll to position [0, 0]
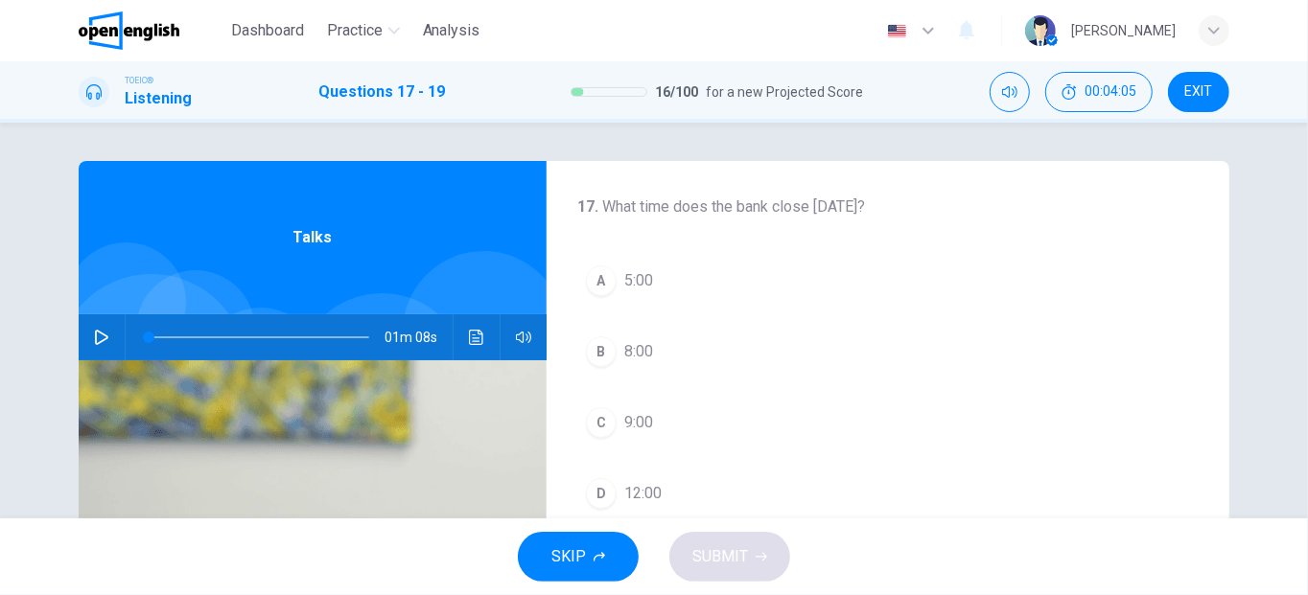
click at [95, 341] on icon "button" at bounding box center [101, 337] width 13 height 15
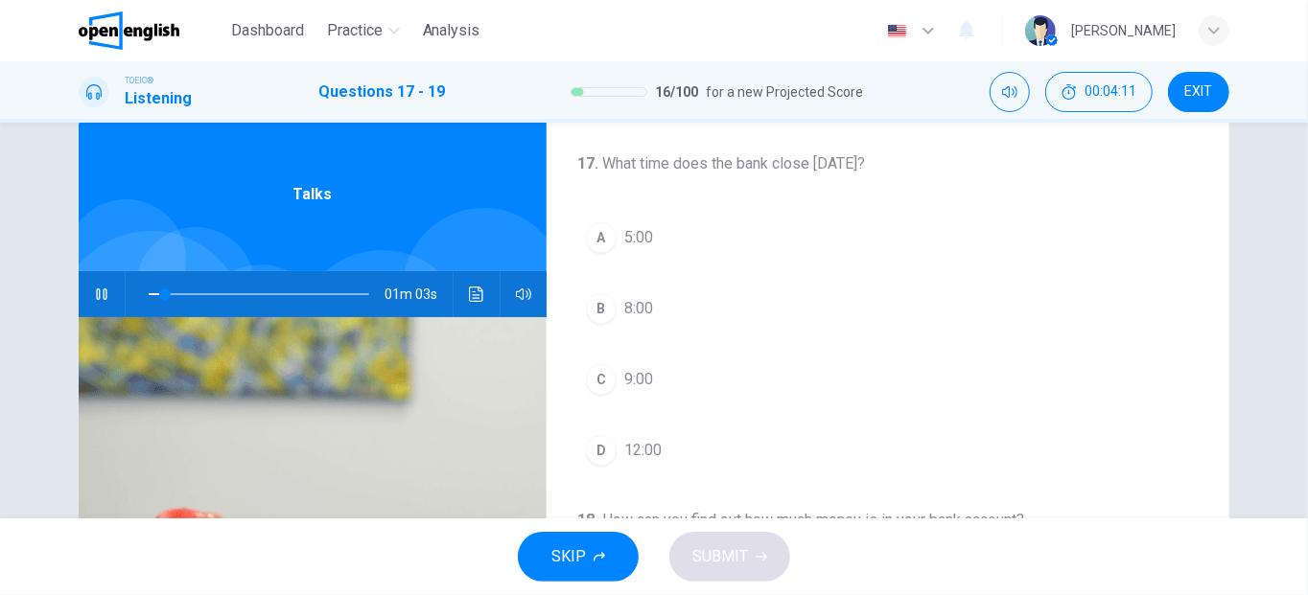
scroll to position [46, 0]
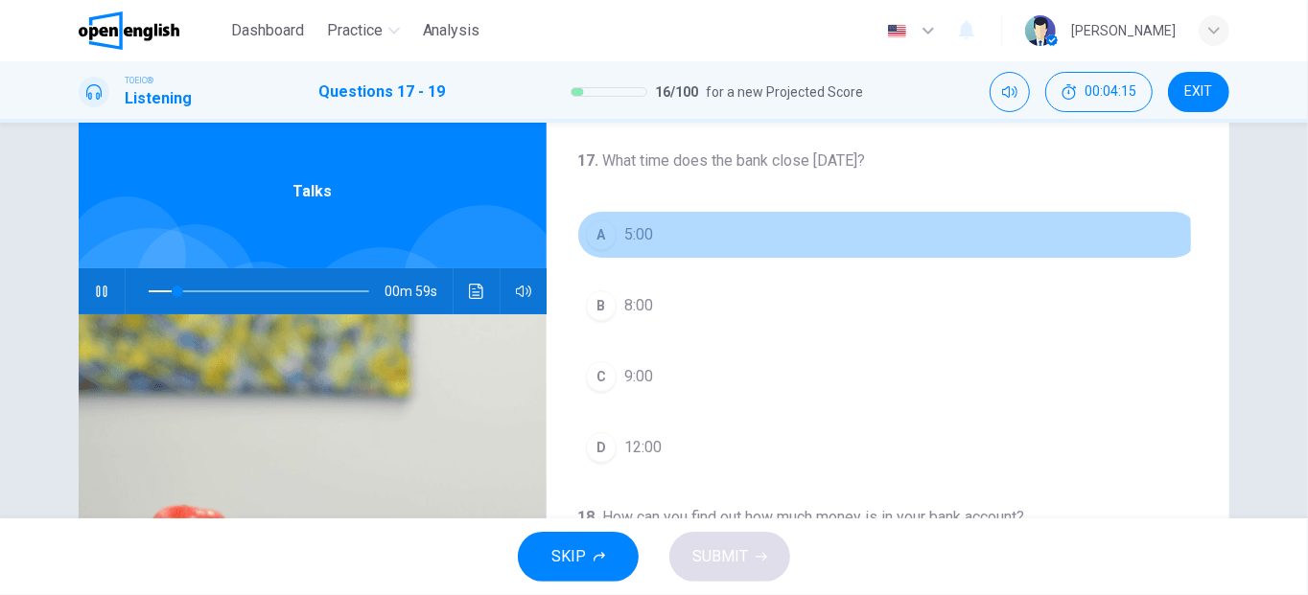
click at [599, 238] on div "A" at bounding box center [601, 235] width 31 height 31
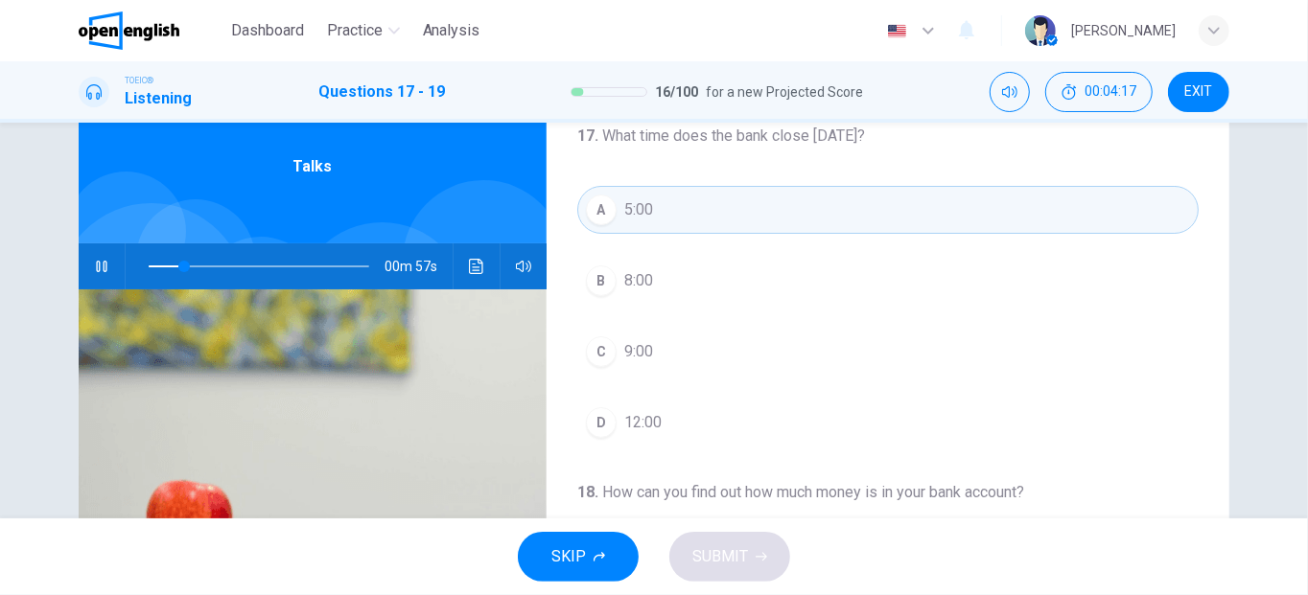
scroll to position [69, 0]
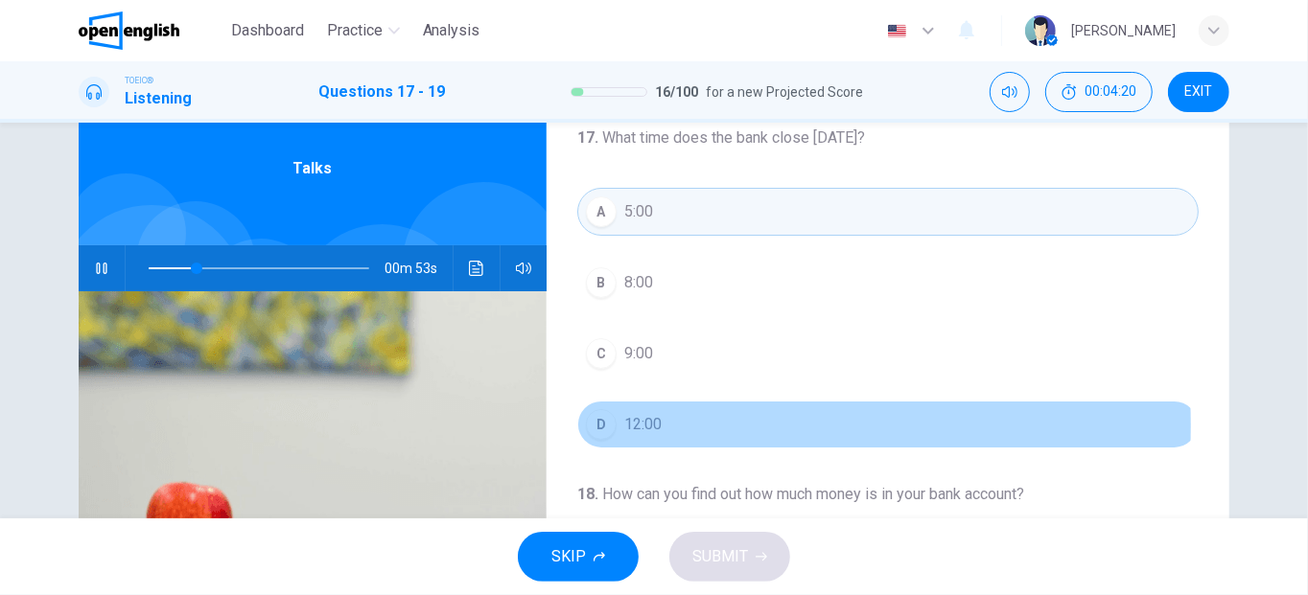
click at [598, 423] on div "D" at bounding box center [601, 424] width 31 height 31
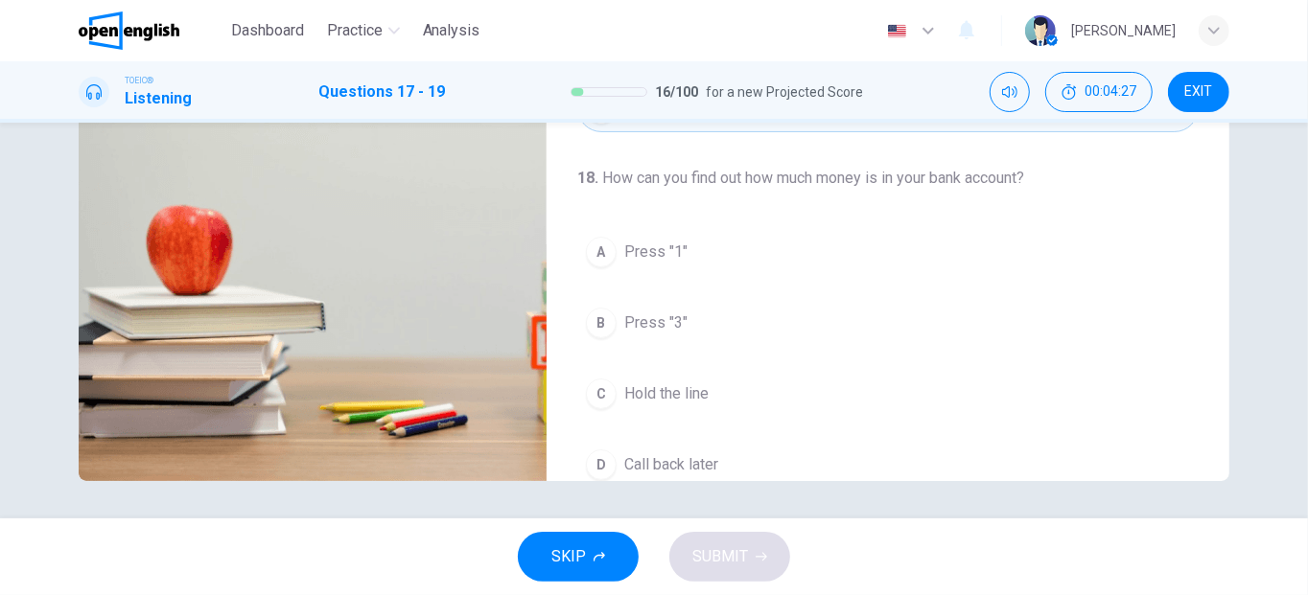
scroll to position [41, 0]
click at [602, 244] on div "A" at bounding box center [601, 250] width 31 height 31
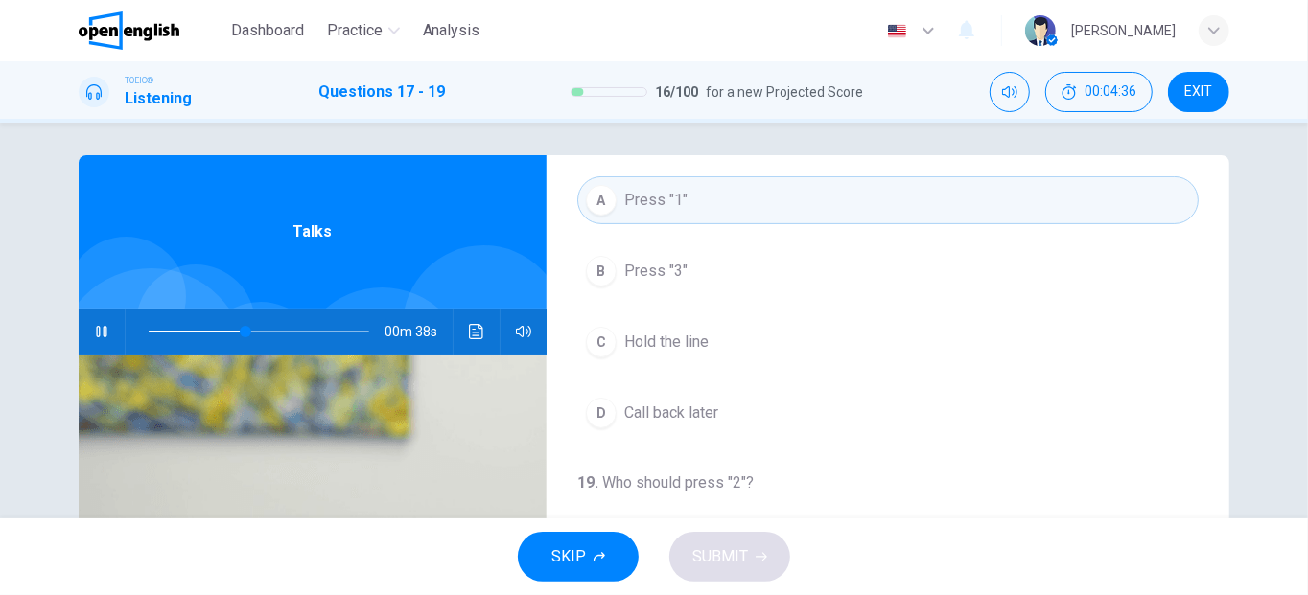
scroll to position [0, 0]
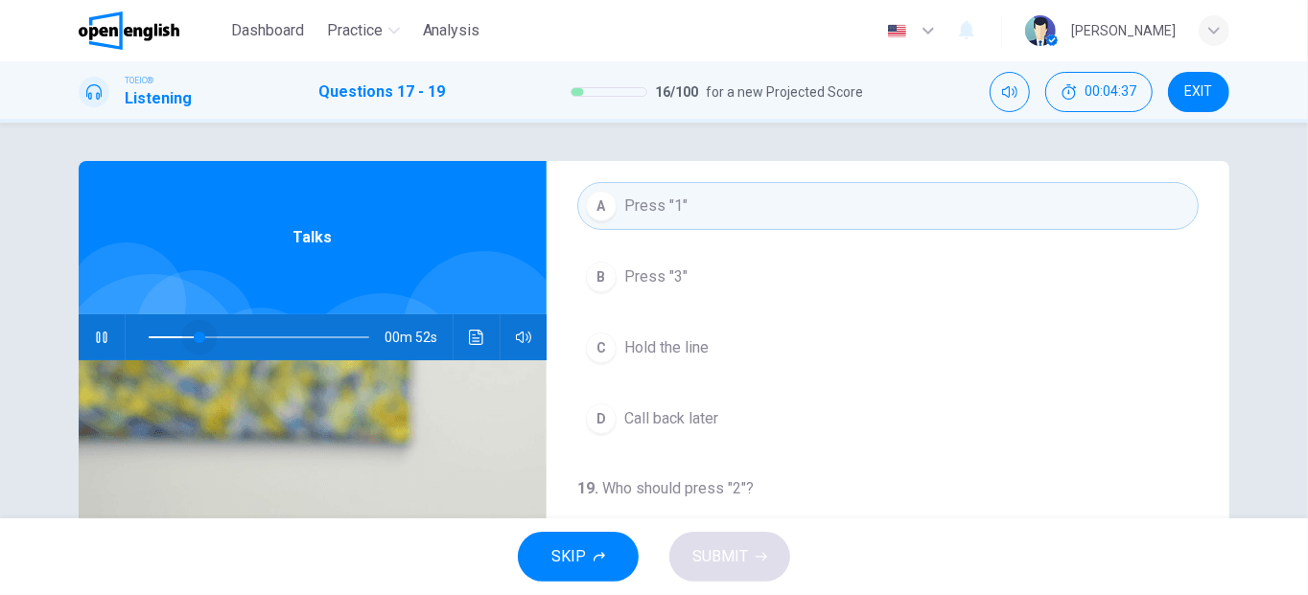
click at [196, 341] on span at bounding box center [259, 337] width 221 height 27
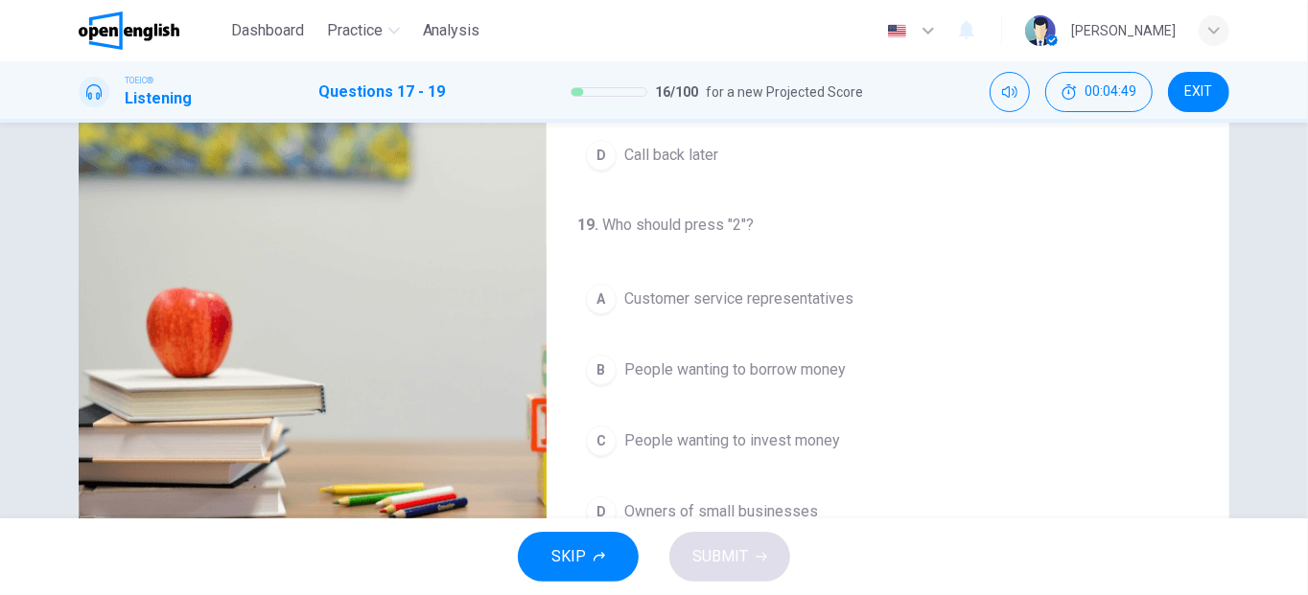
scroll to position [290, 0]
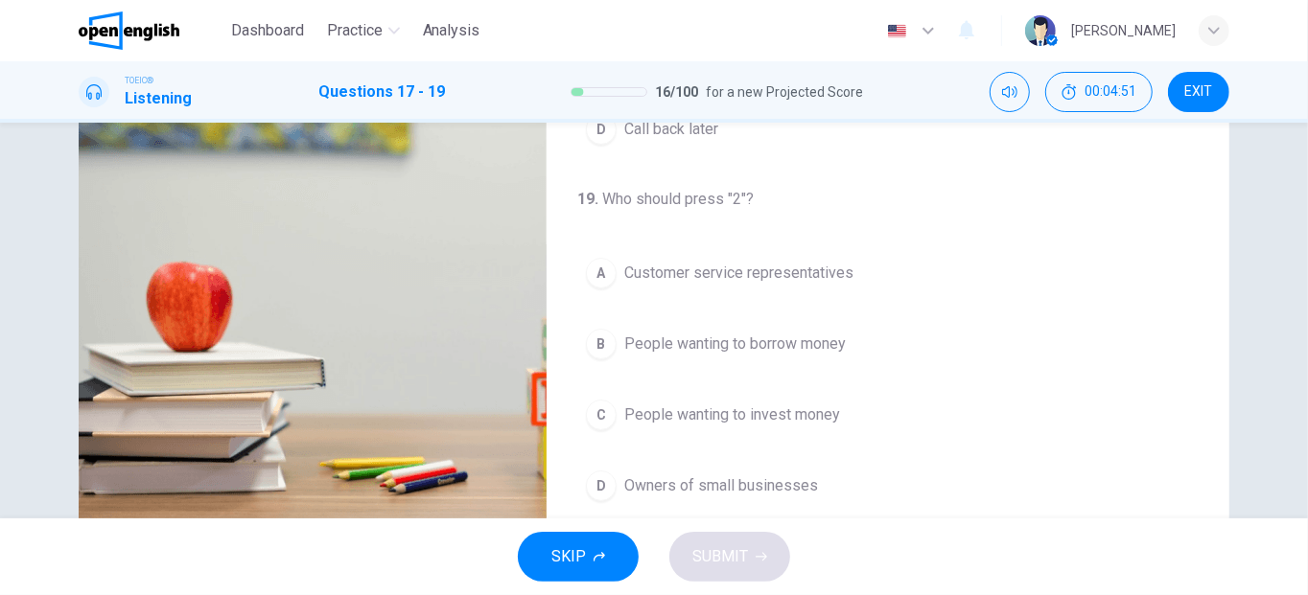
click at [594, 408] on div "C" at bounding box center [601, 415] width 31 height 31
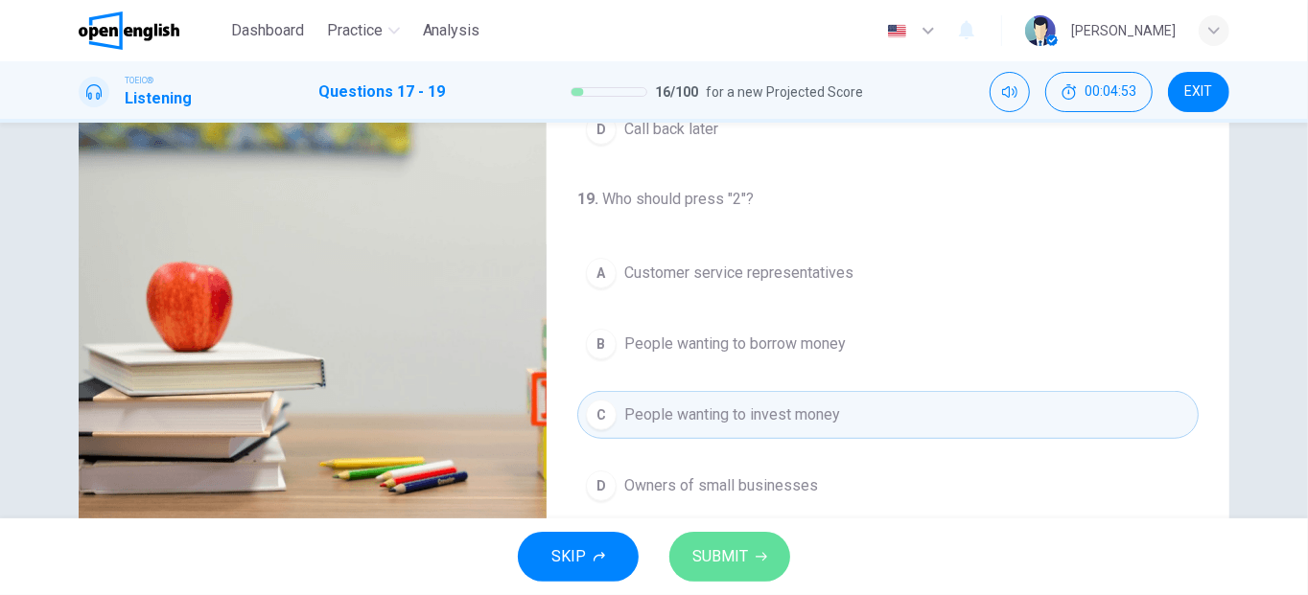
click at [730, 548] on span "SUBMIT" at bounding box center [720, 557] width 56 height 27
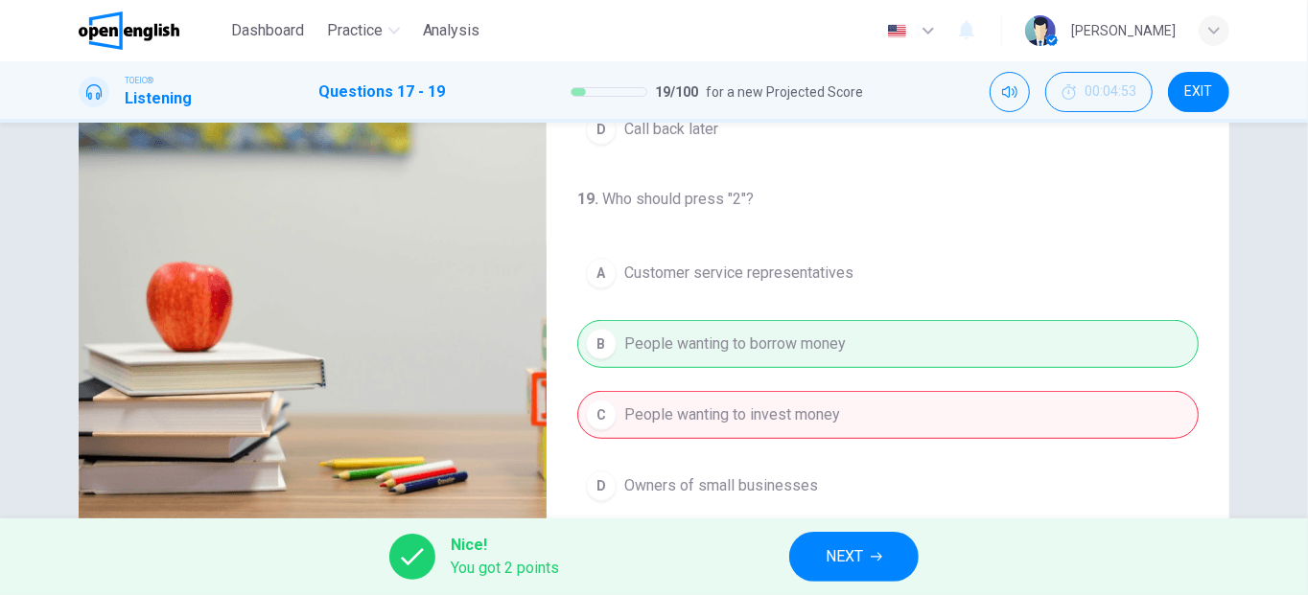
type input "**"
click at [808, 563] on button "NEXT" at bounding box center [853, 557] width 129 height 50
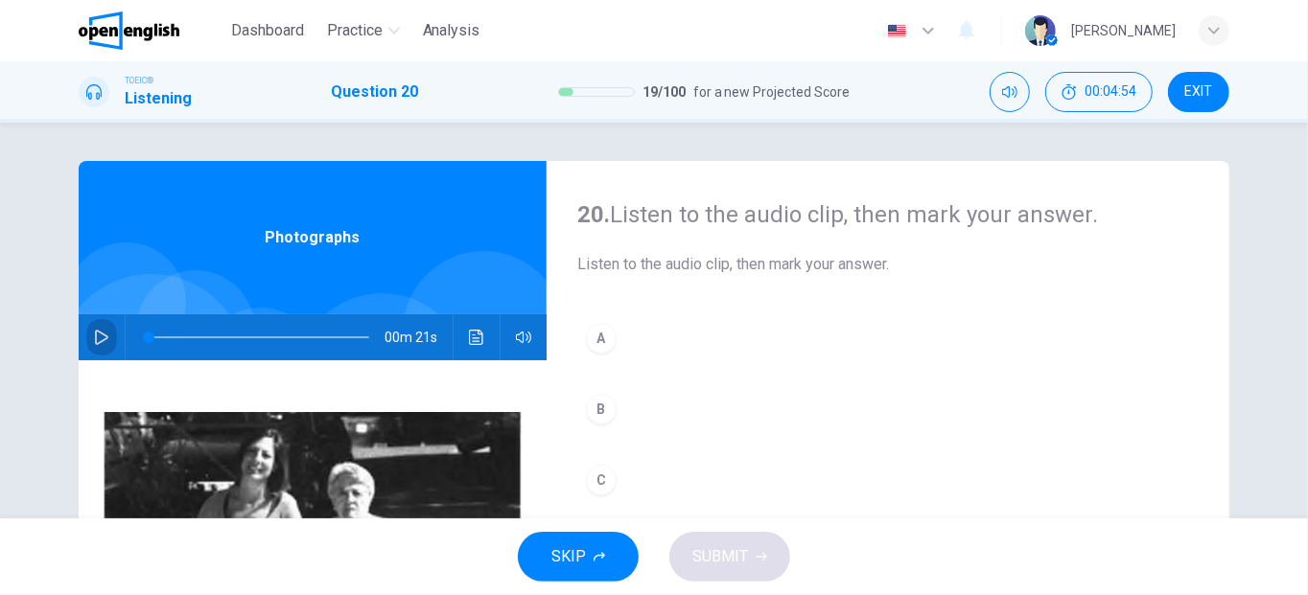
click at [97, 333] on icon "button" at bounding box center [101, 337] width 13 height 15
click at [97, 324] on button "button" at bounding box center [101, 338] width 31 height 46
drag, startPoint x: 339, startPoint y: 332, endPoint x: 107, endPoint y: 350, distance: 232.8
click at [107, 350] on div "00m 16s" at bounding box center [313, 338] width 468 height 46
click at [98, 339] on icon "button" at bounding box center [101, 337] width 13 height 15
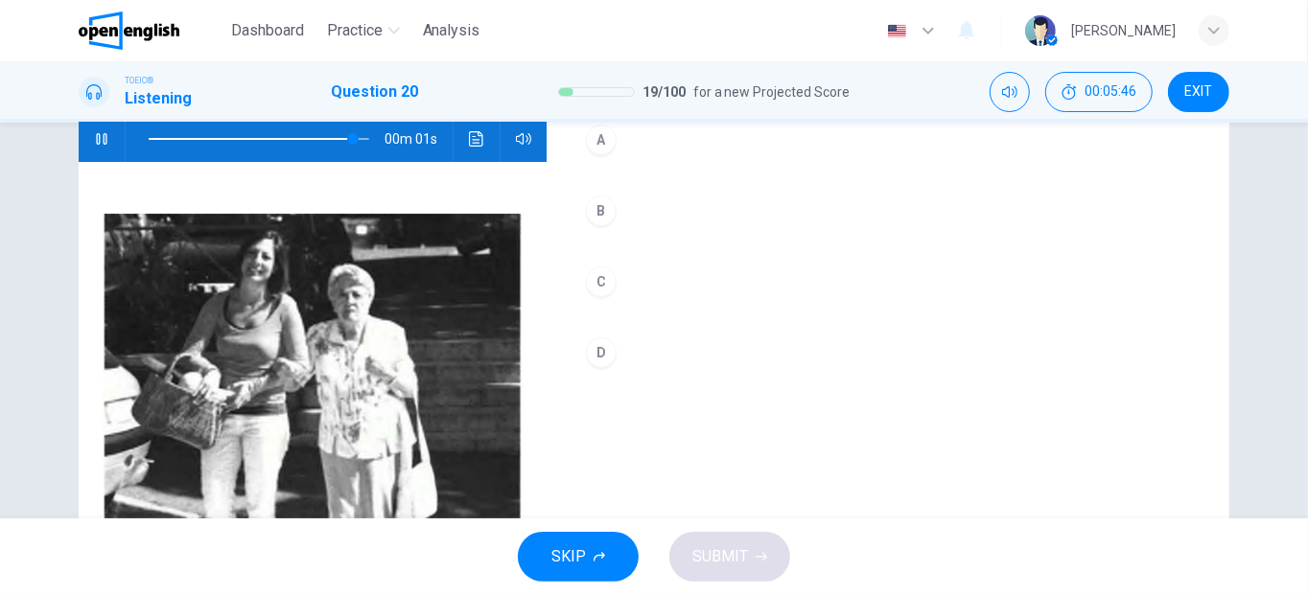
scroll to position [134, 0]
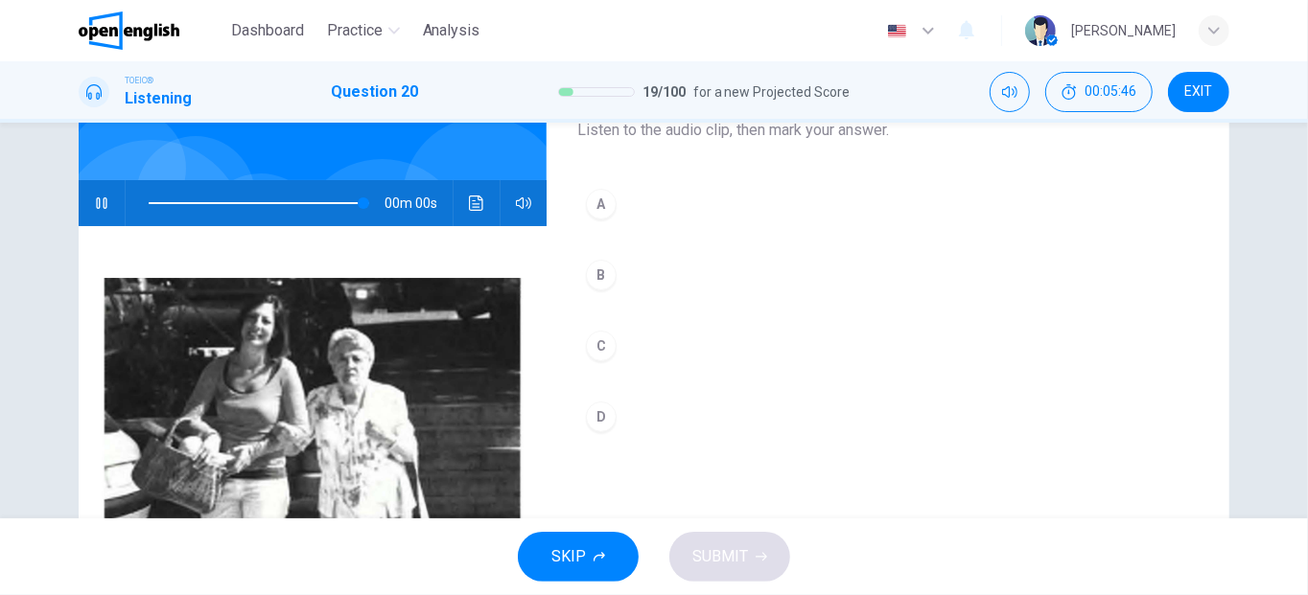
type input "*"
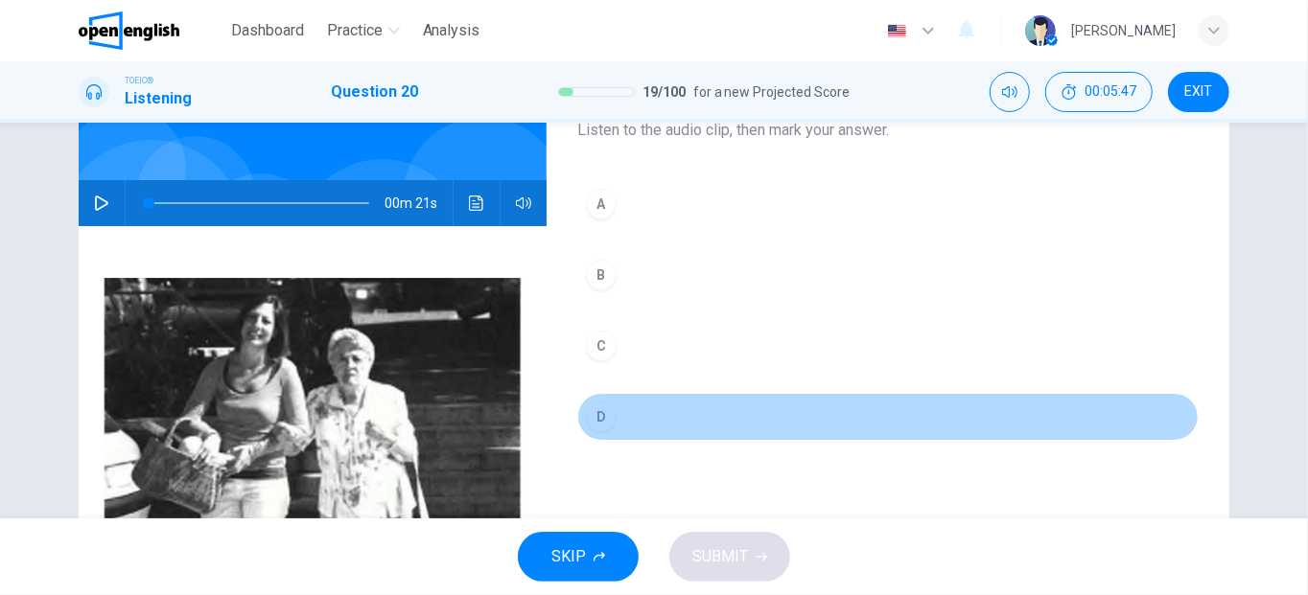
click at [591, 412] on div "D" at bounding box center [601, 417] width 31 height 31
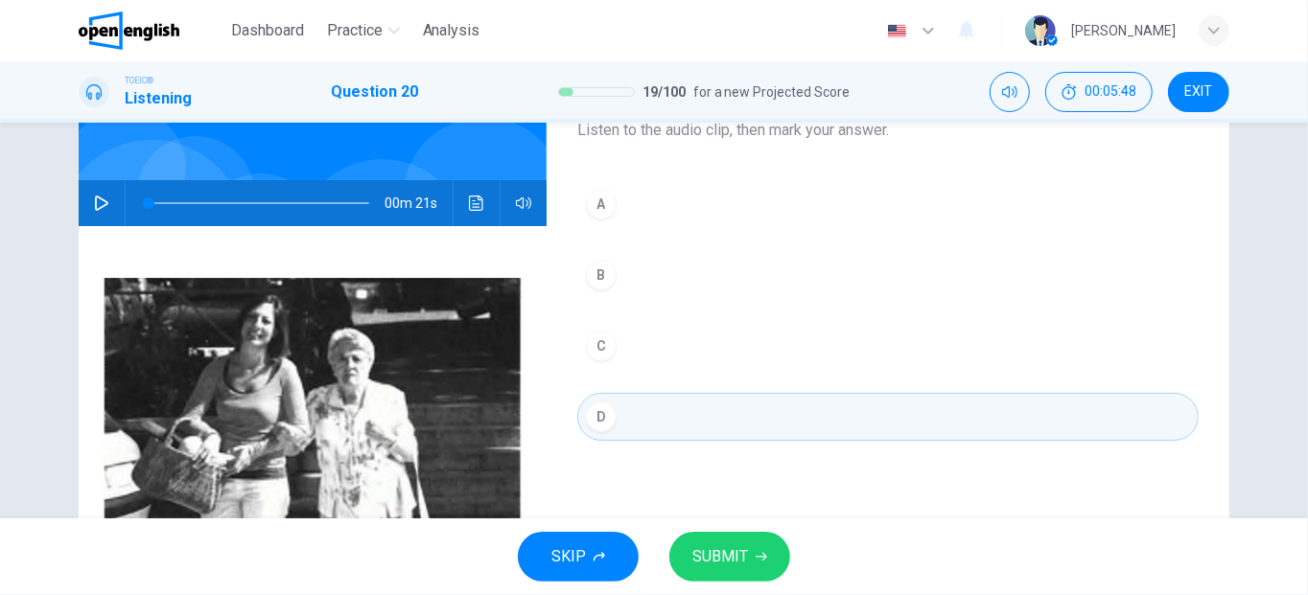
click at [687, 556] on button "SUBMIT" at bounding box center [729, 557] width 121 height 50
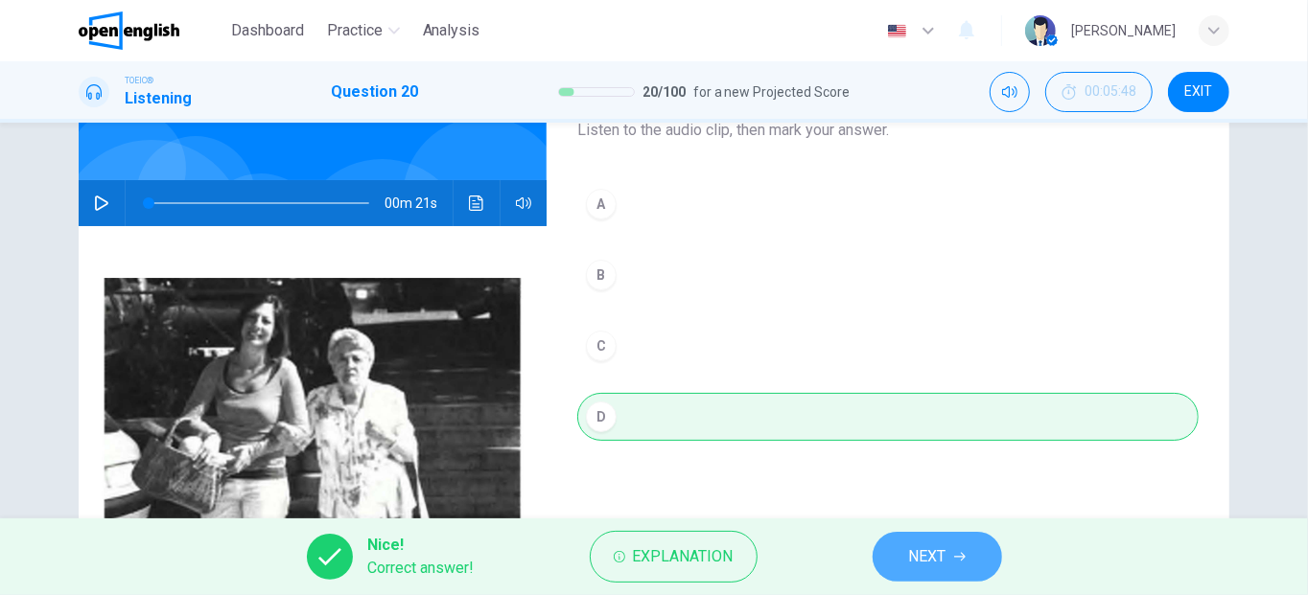
click at [899, 576] on button "NEXT" at bounding box center [937, 557] width 129 height 50
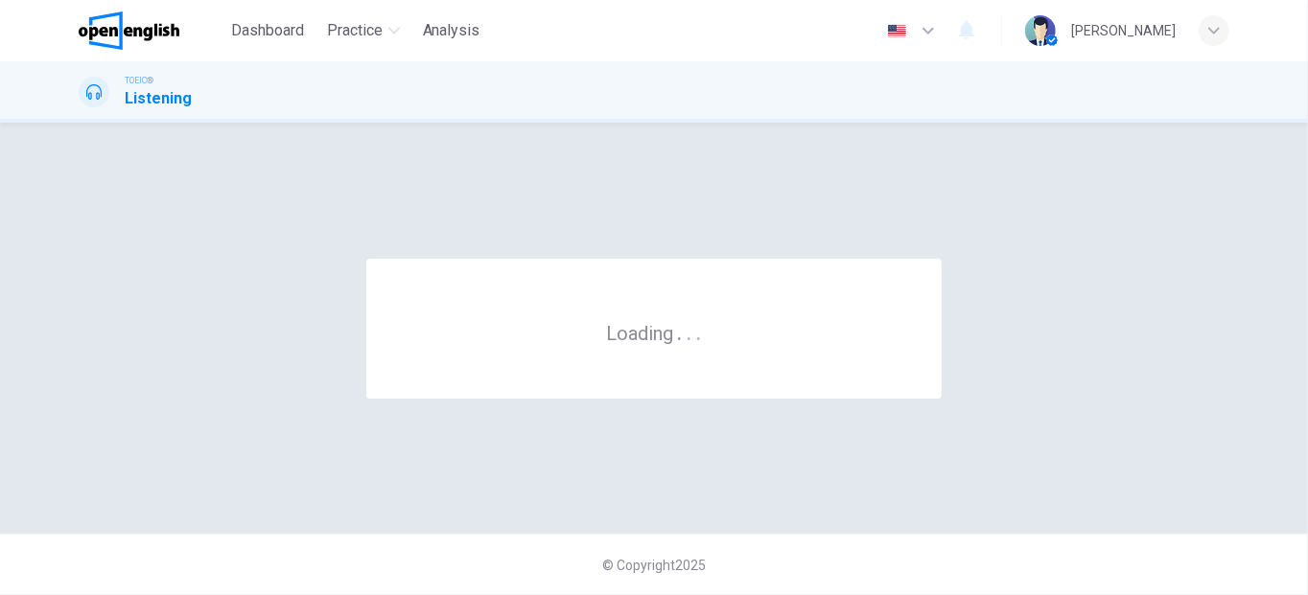
scroll to position [0, 0]
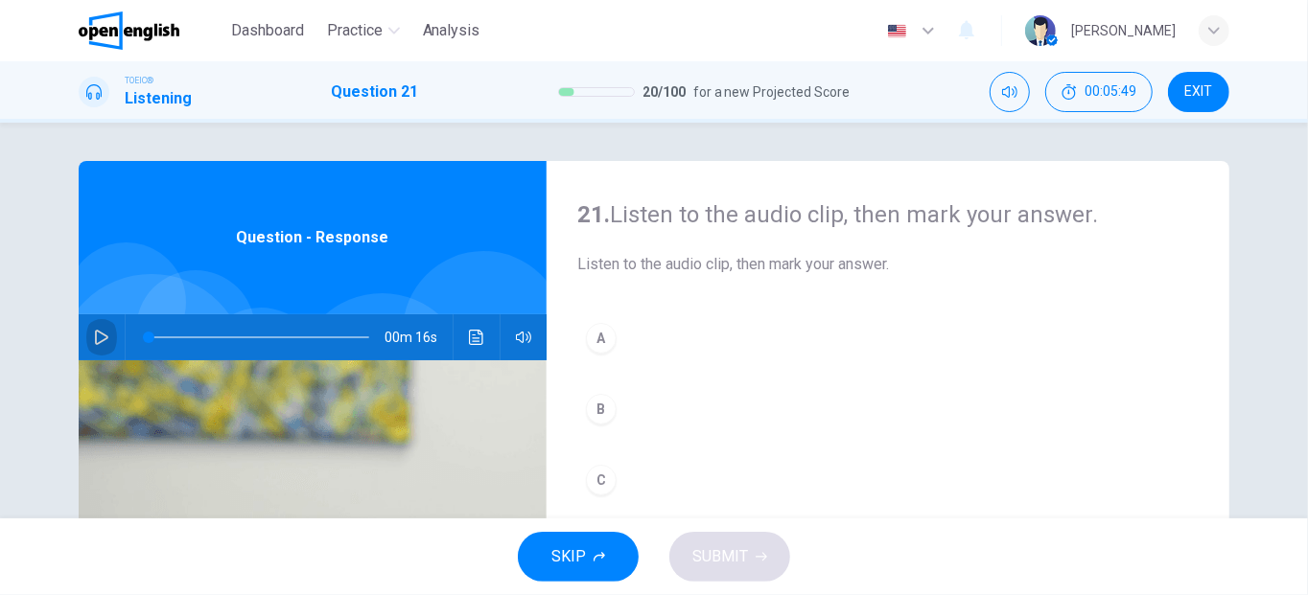
click at [99, 324] on button "button" at bounding box center [101, 338] width 31 height 46
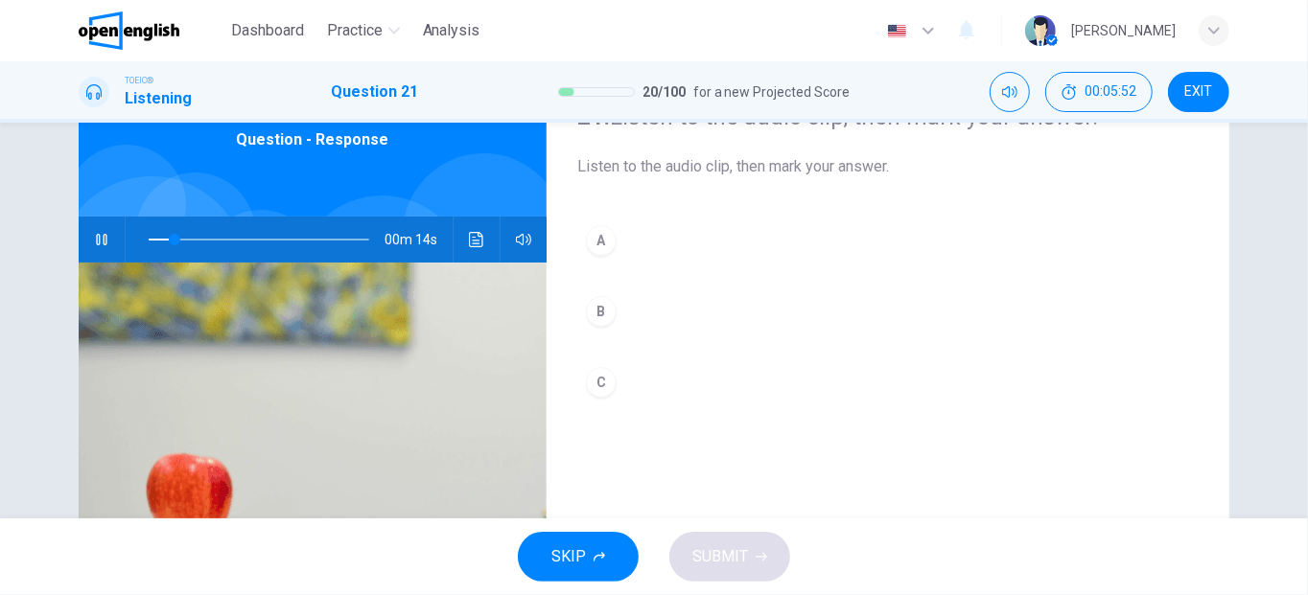
scroll to position [101, 0]
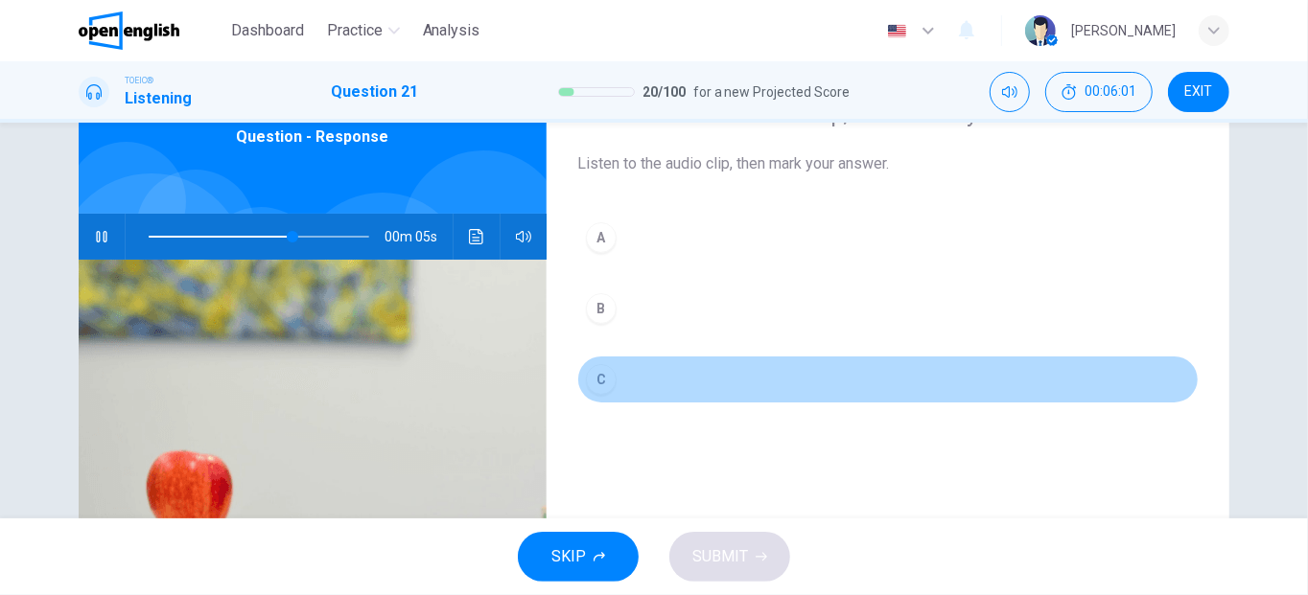
click at [594, 368] on div "C" at bounding box center [601, 379] width 31 height 31
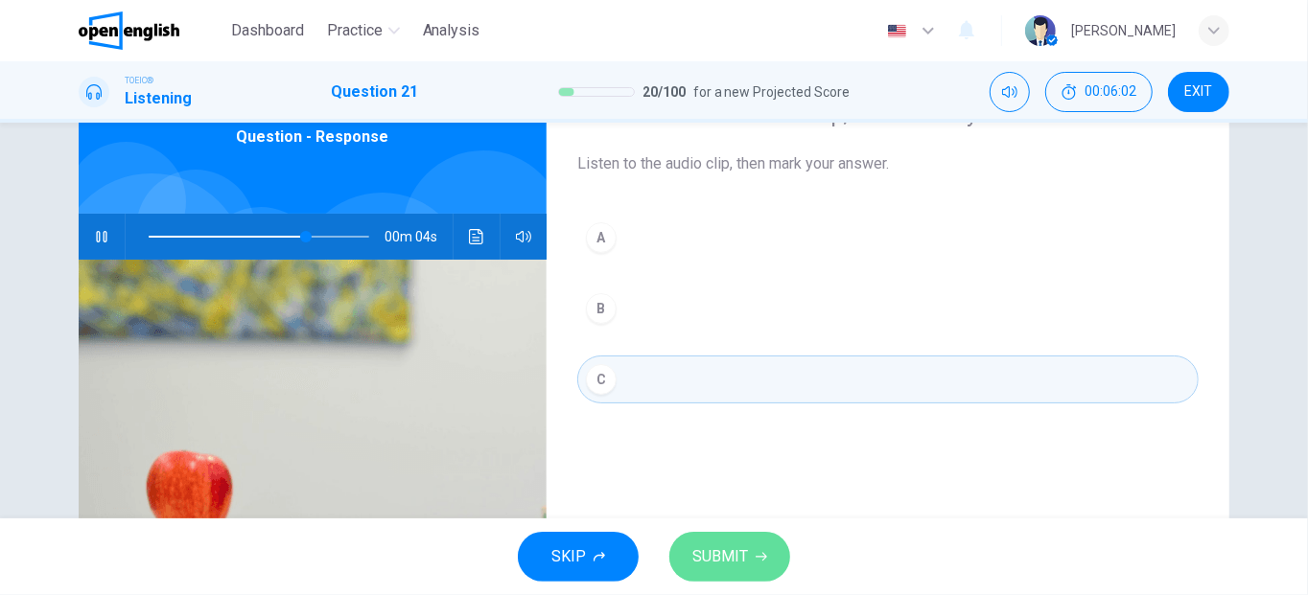
click at [706, 558] on span "SUBMIT" at bounding box center [720, 557] width 56 height 27
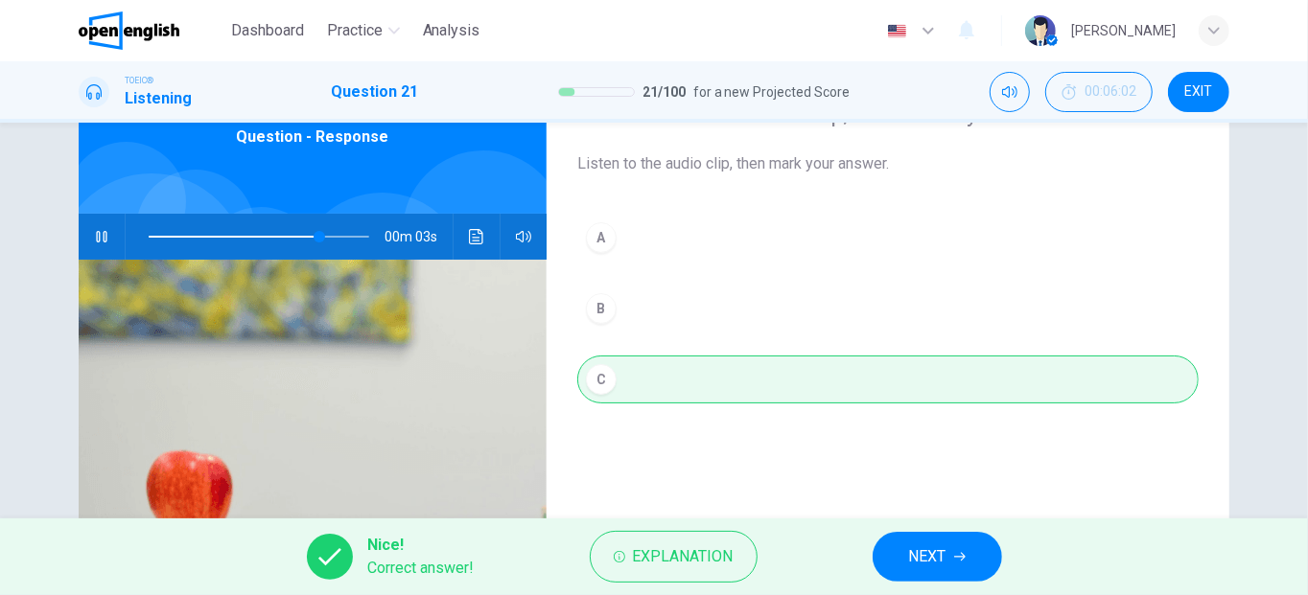
type input "**"
click at [911, 548] on span "NEXT" at bounding box center [927, 557] width 37 height 27
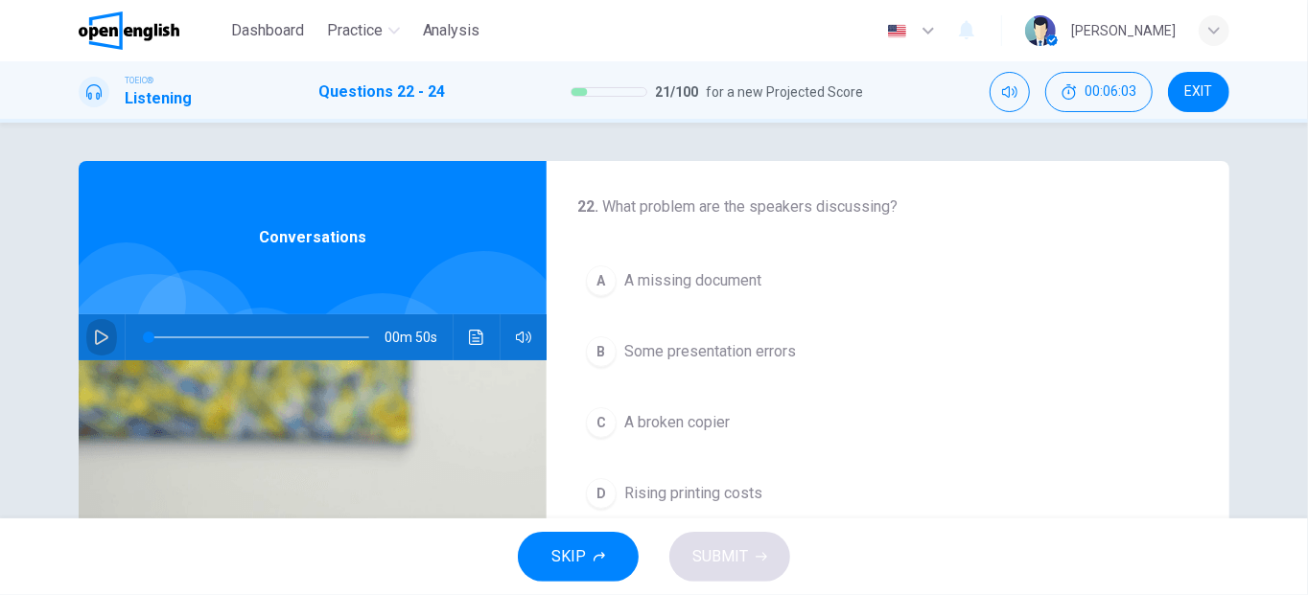
click at [98, 341] on icon "button" at bounding box center [101, 337] width 13 height 15
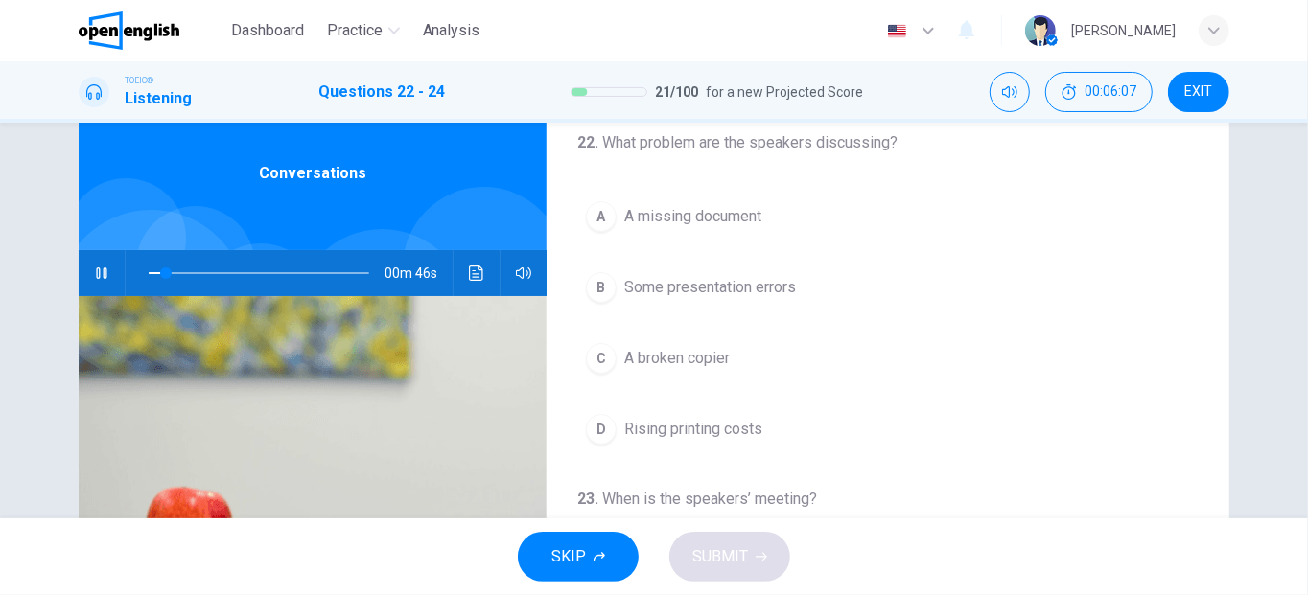
scroll to position [68, 0]
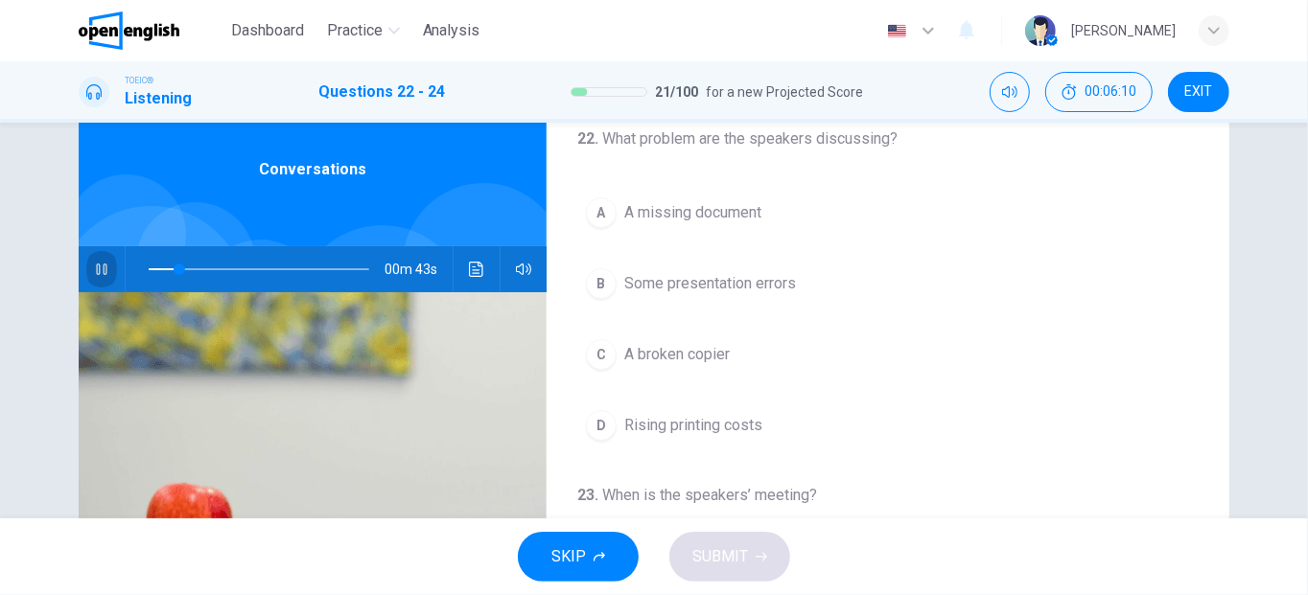
click at [102, 271] on icon "button" at bounding box center [101, 270] width 11 height 12
click at [102, 271] on icon "button" at bounding box center [101, 269] width 15 height 15
drag, startPoint x: 179, startPoint y: 271, endPoint x: 89, endPoint y: 279, distance: 90.5
click at [89, 279] on div "00m 41s" at bounding box center [313, 269] width 468 height 46
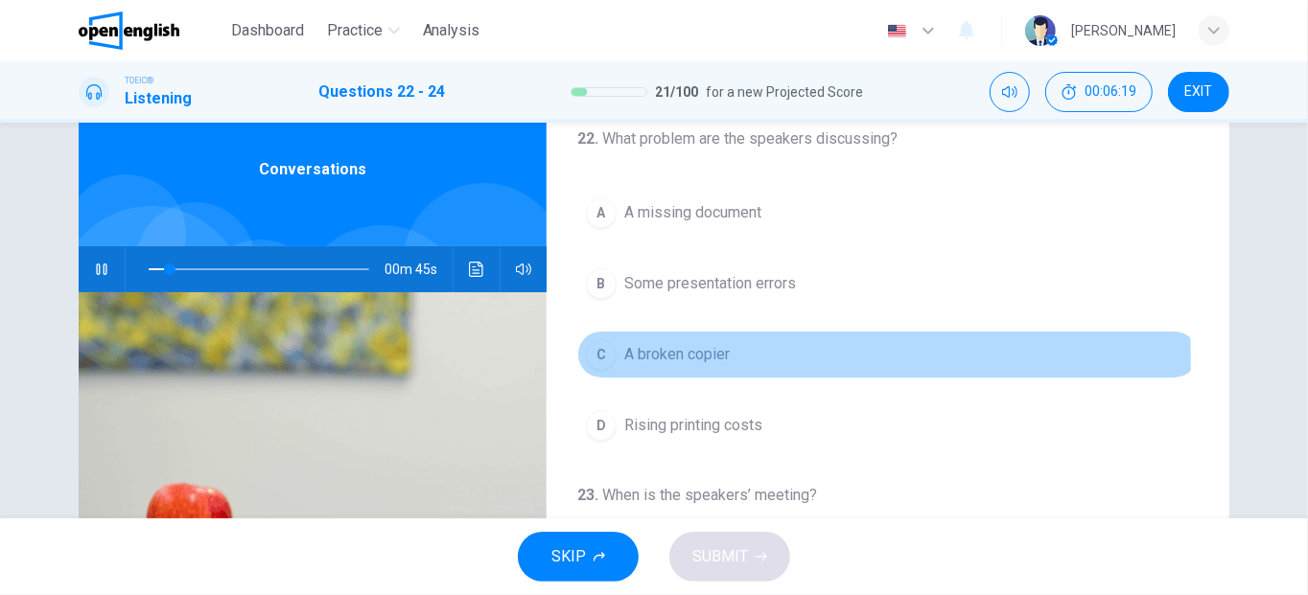
click at [596, 357] on div "C" at bounding box center [601, 354] width 31 height 31
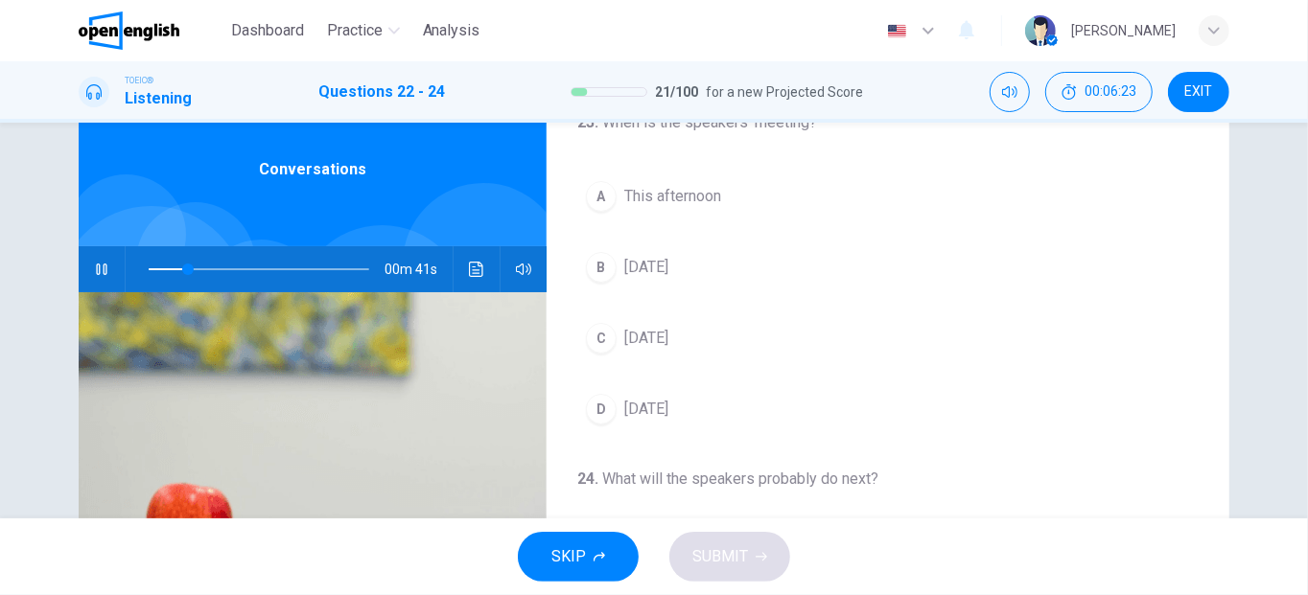
scroll to position [383, 0]
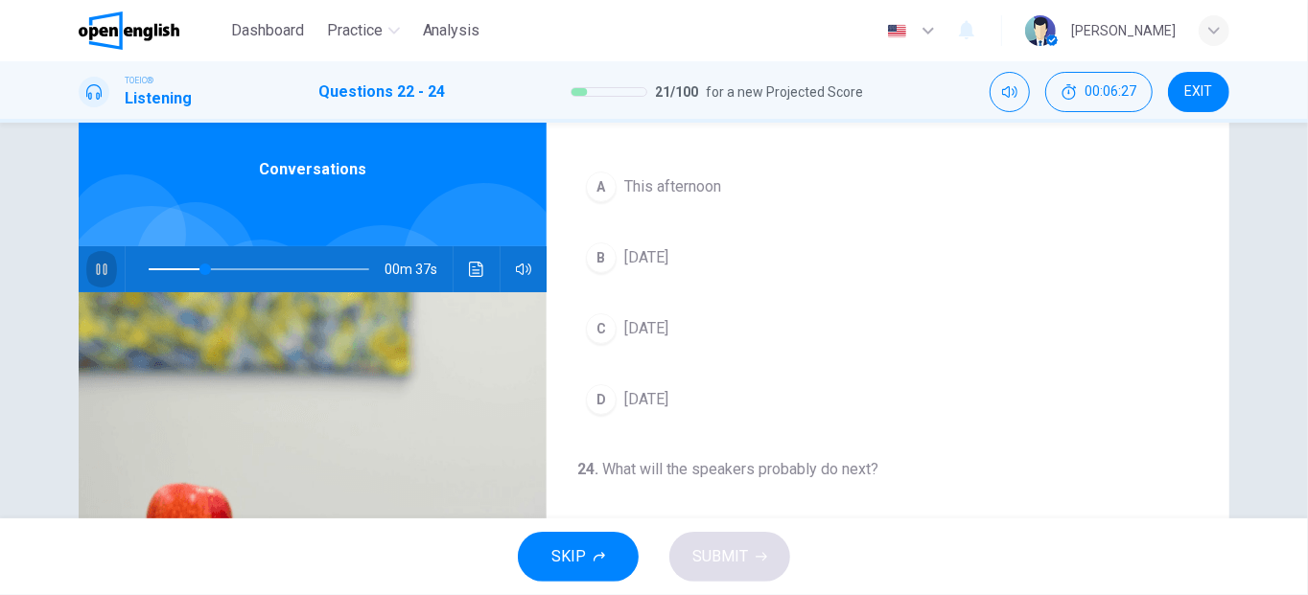
click at [105, 274] on button "button" at bounding box center [101, 269] width 31 height 46
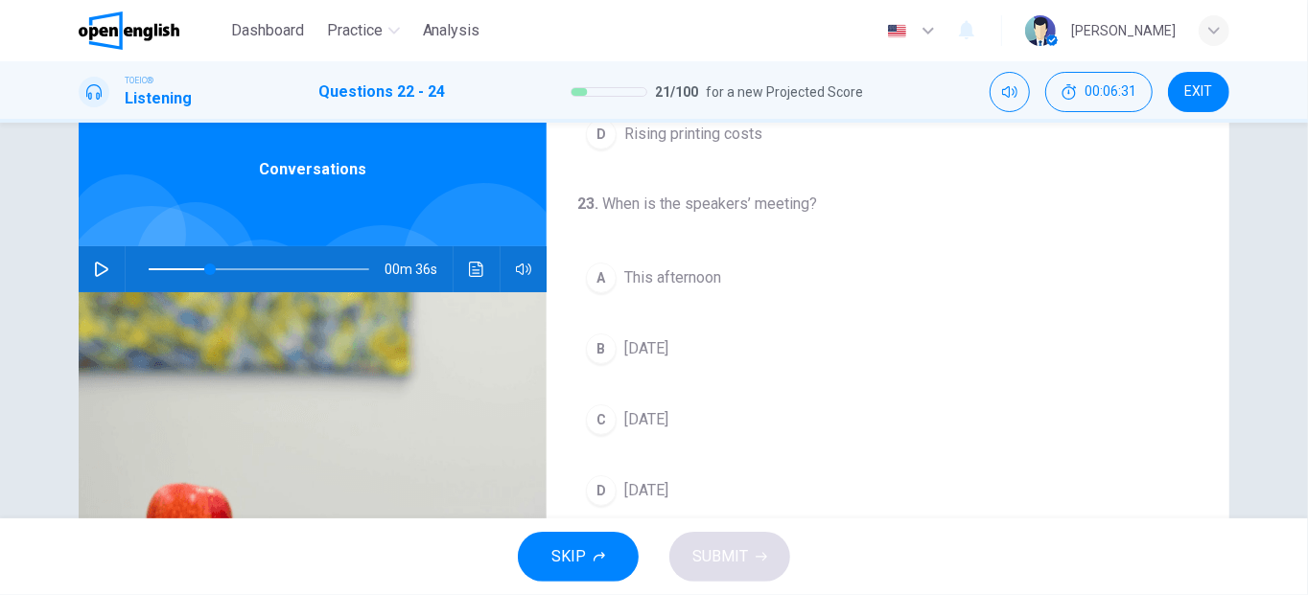
scroll to position [408, 0]
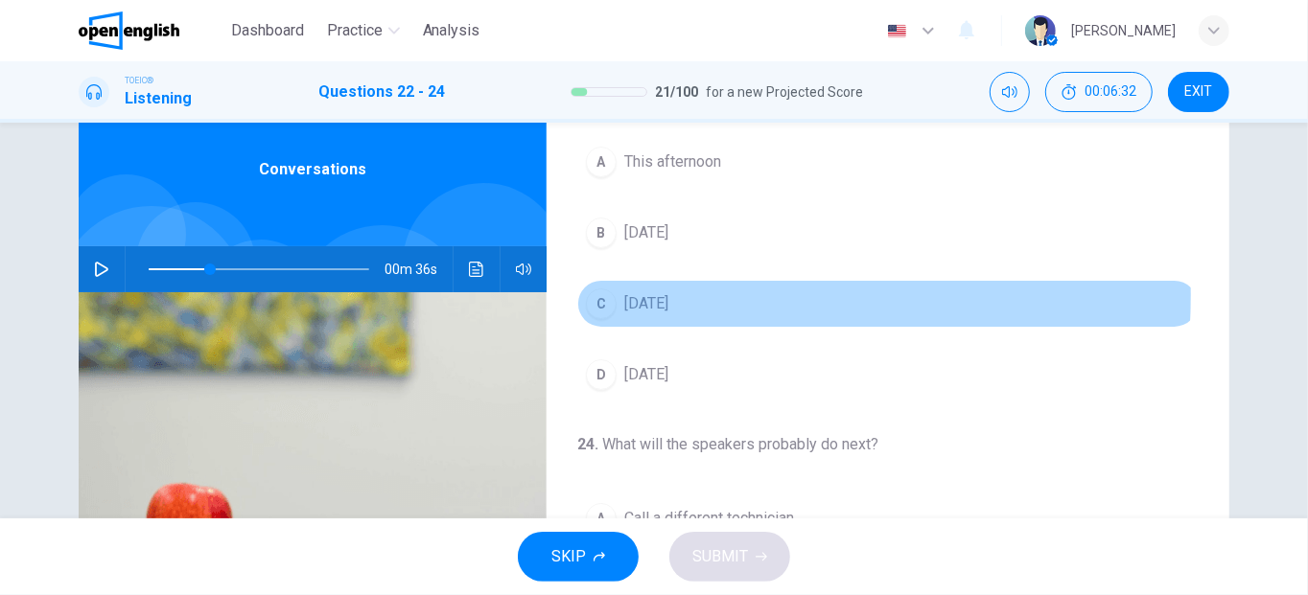
click at [603, 291] on div "C" at bounding box center [601, 304] width 31 height 31
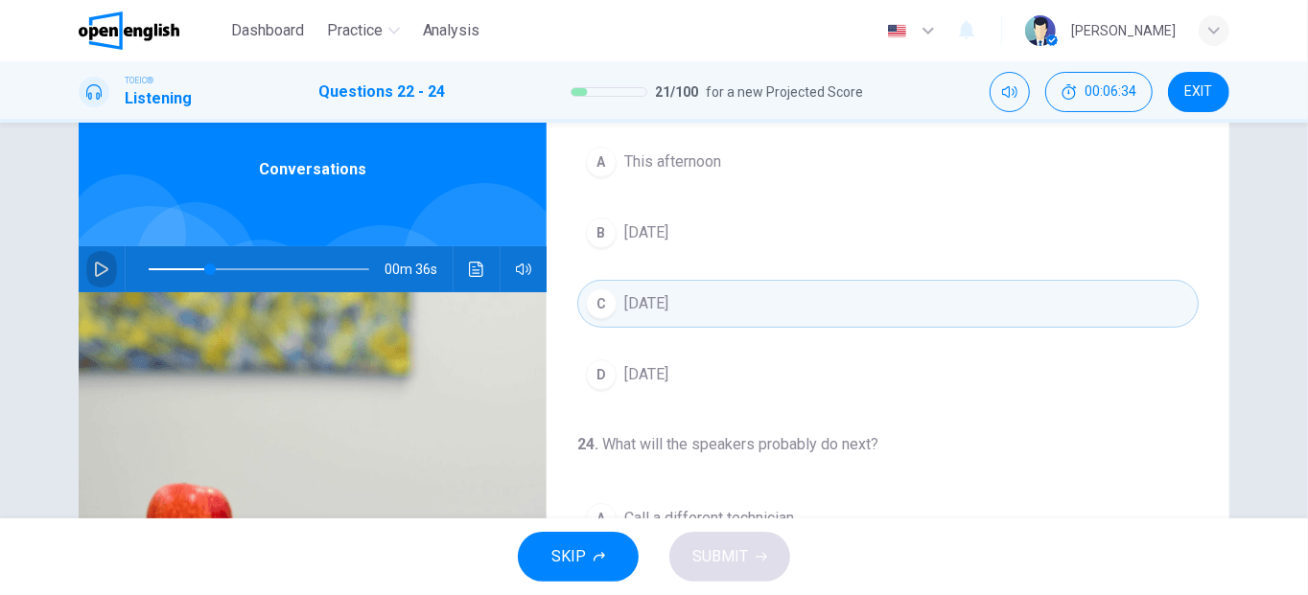
click at [102, 262] on icon "button" at bounding box center [101, 269] width 15 height 15
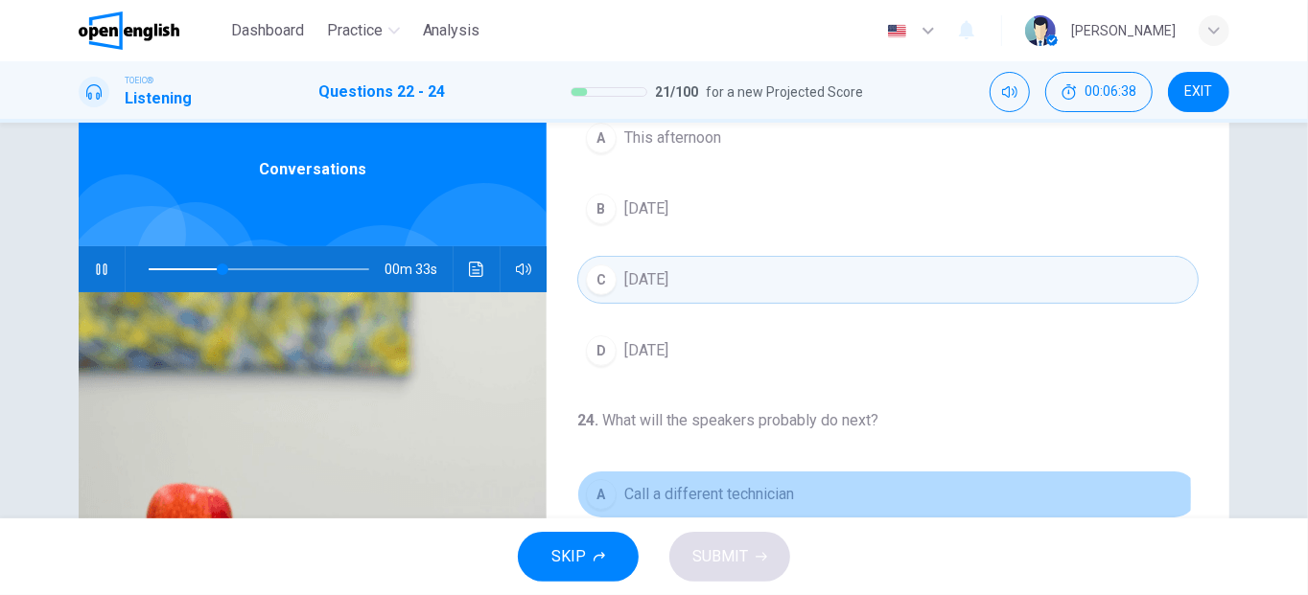
click at [610, 490] on div "A" at bounding box center [601, 494] width 31 height 31
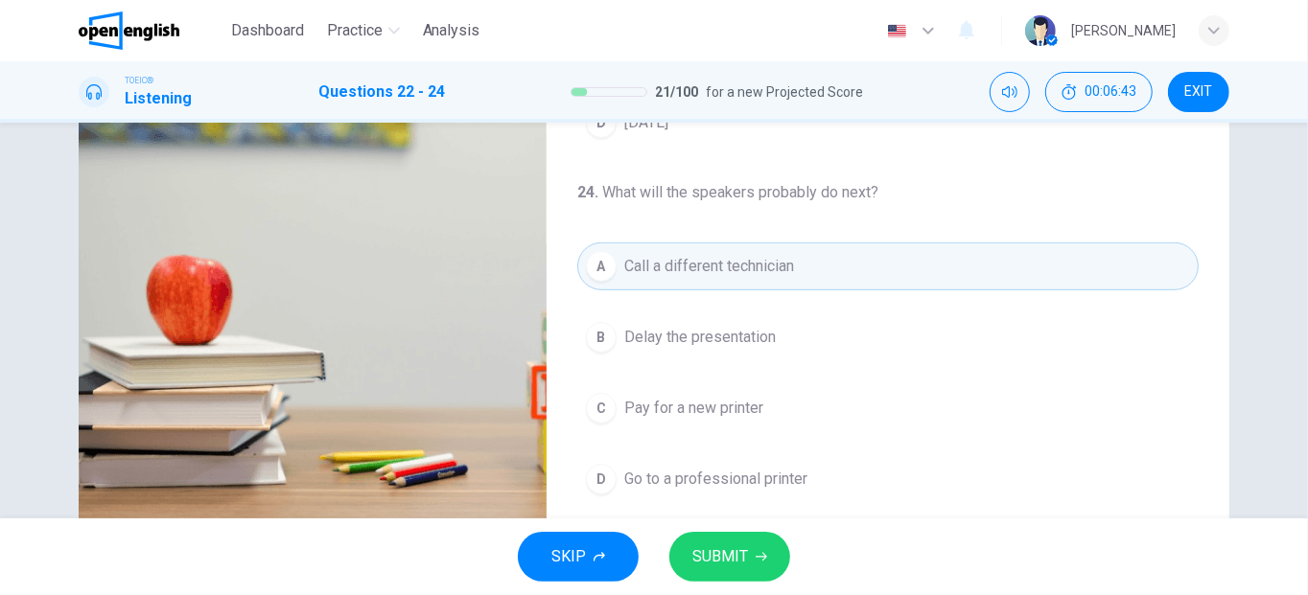
scroll to position [293, 0]
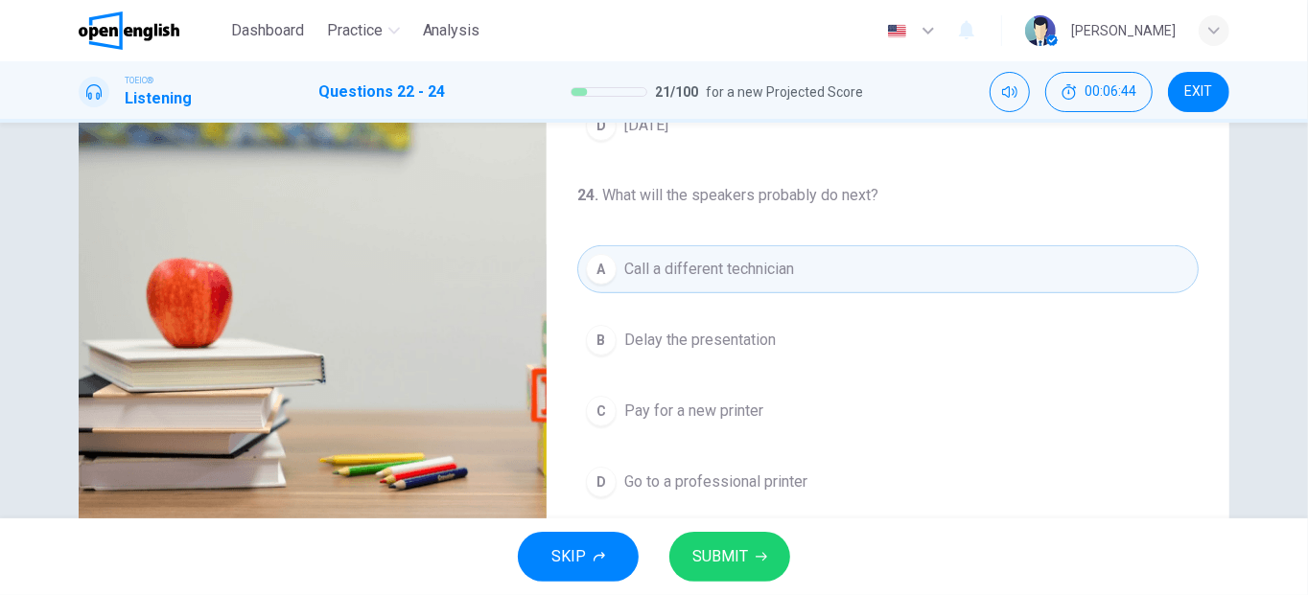
click at [645, 349] on button "B Delay the presentation" at bounding box center [887, 340] width 621 height 48
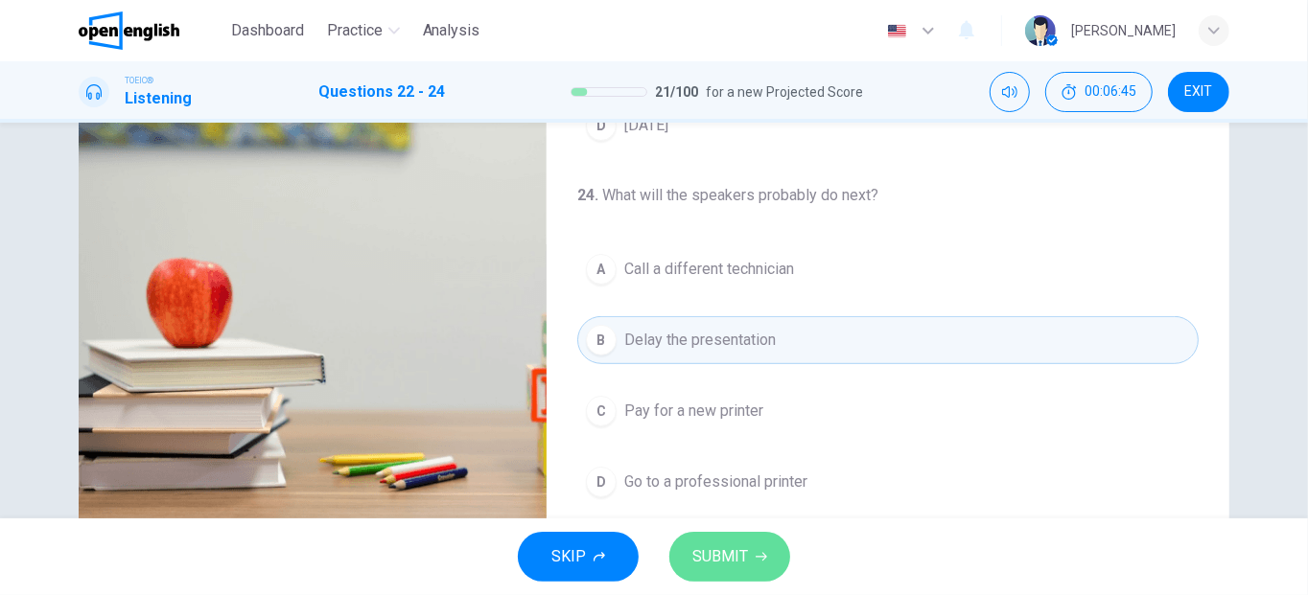
click at [701, 546] on span "SUBMIT" at bounding box center [720, 557] width 56 height 27
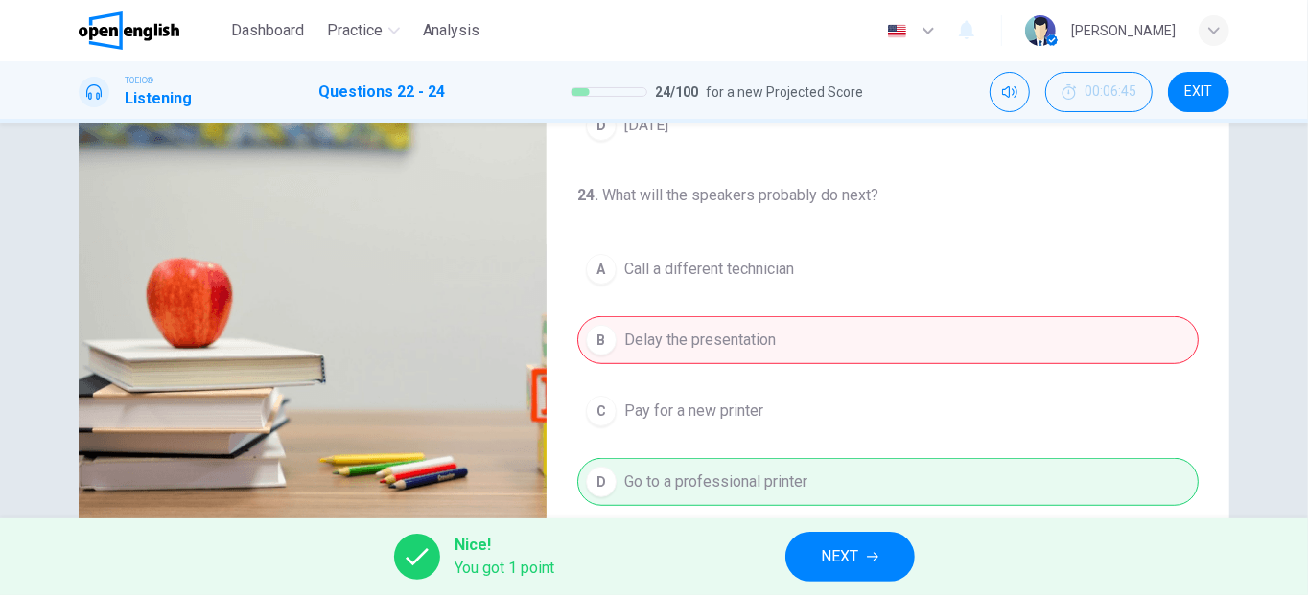
type input "**"
click at [824, 557] on span "NEXT" at bounding box center [840, 557] width 37 height 27
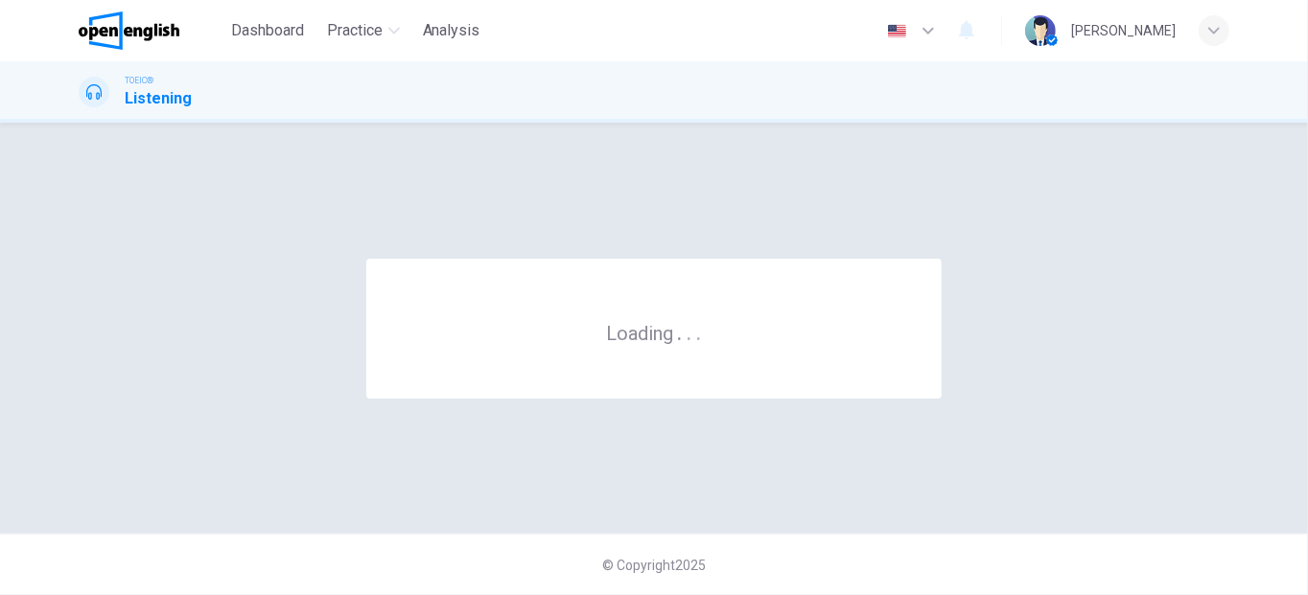
scroll to position [0, 0]
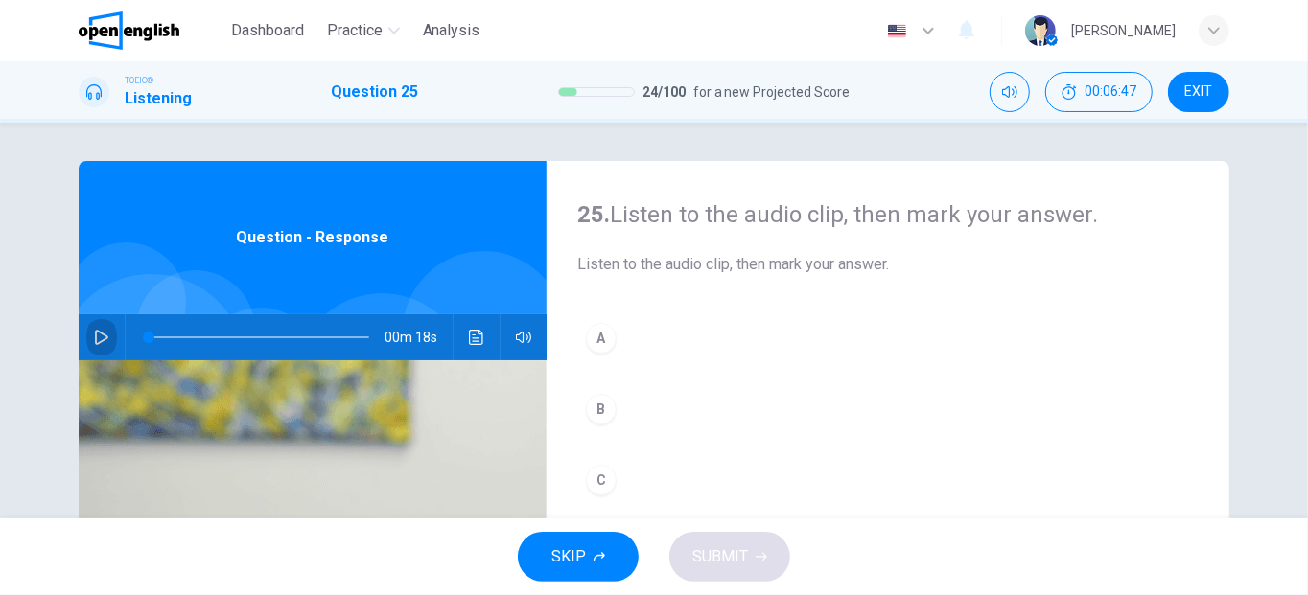
click at [94, 337] on icon "button" at bounding box center [101, 337] width 15 height 15
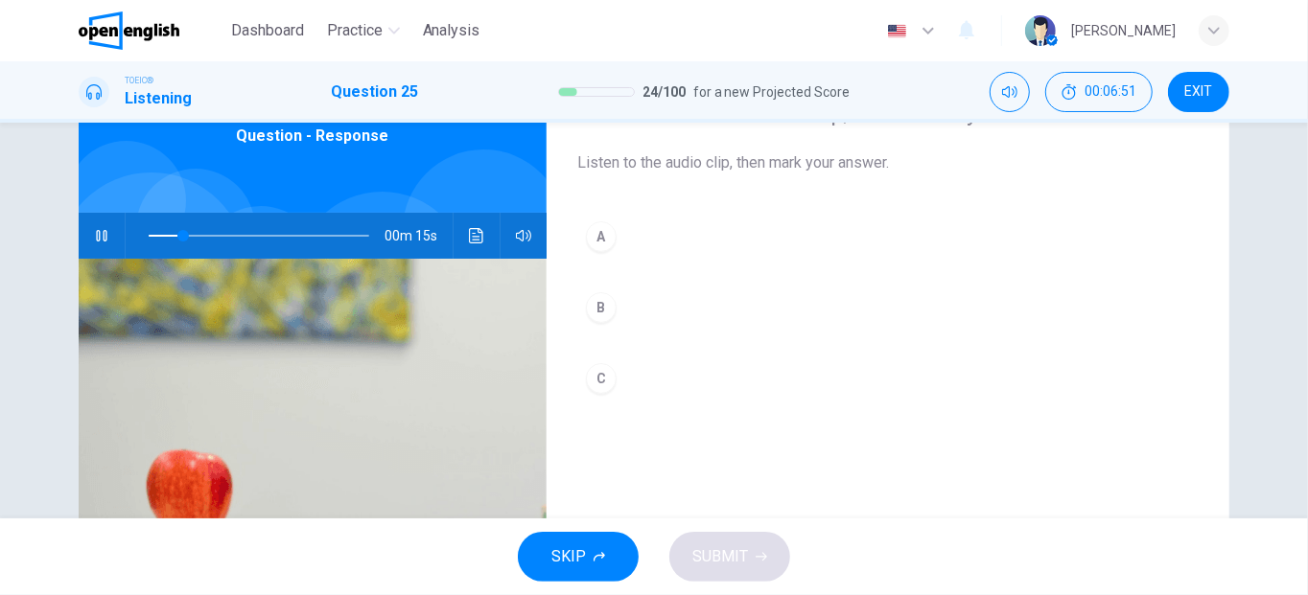
scroll to position [101, 0]
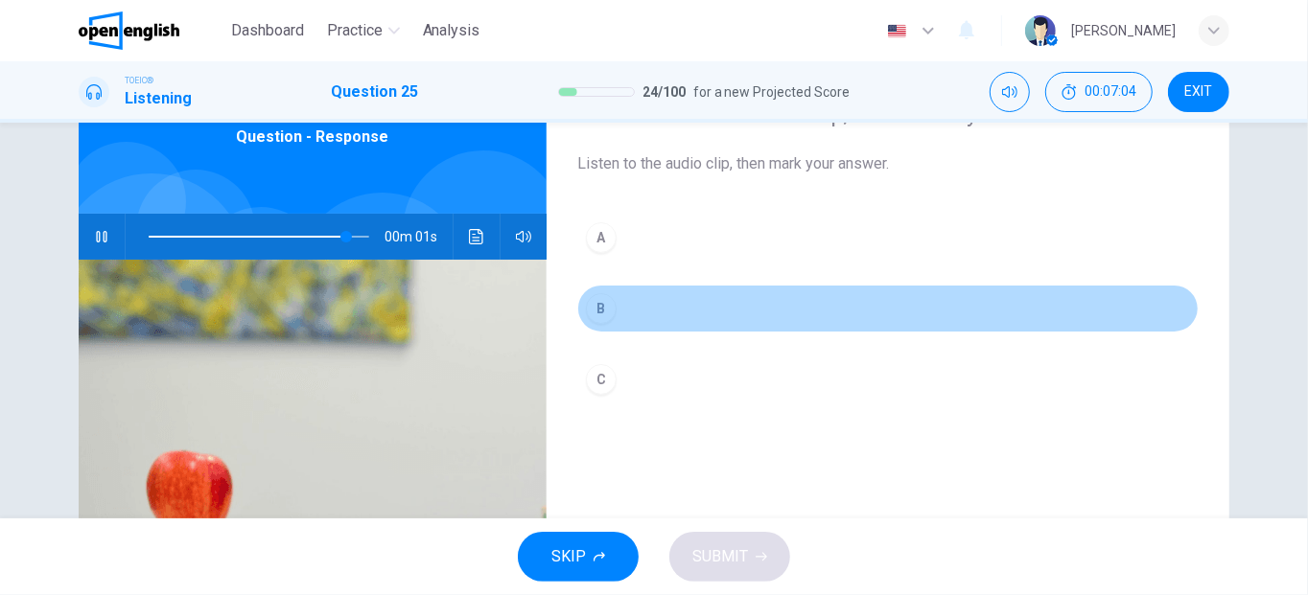
click at [592, 315] on div "B" at bounding box center [601, 308] width 31 height 31
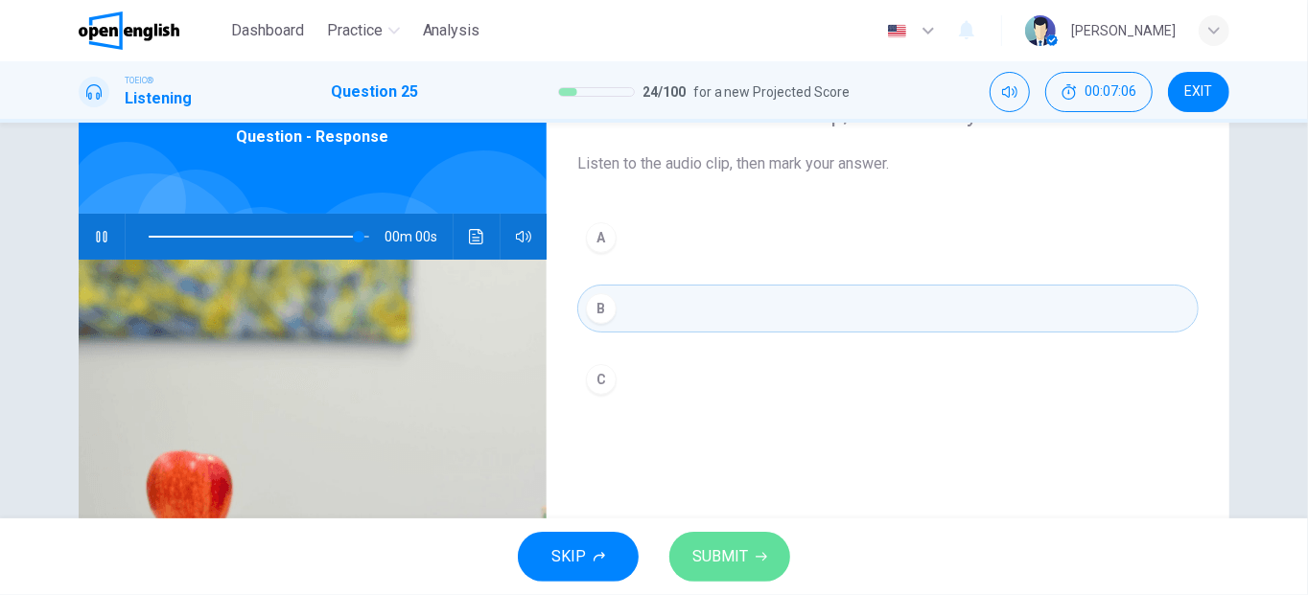
click at [758, 569] on button "SUBMIT" at bounding box center [729, 557] width 121 height 50
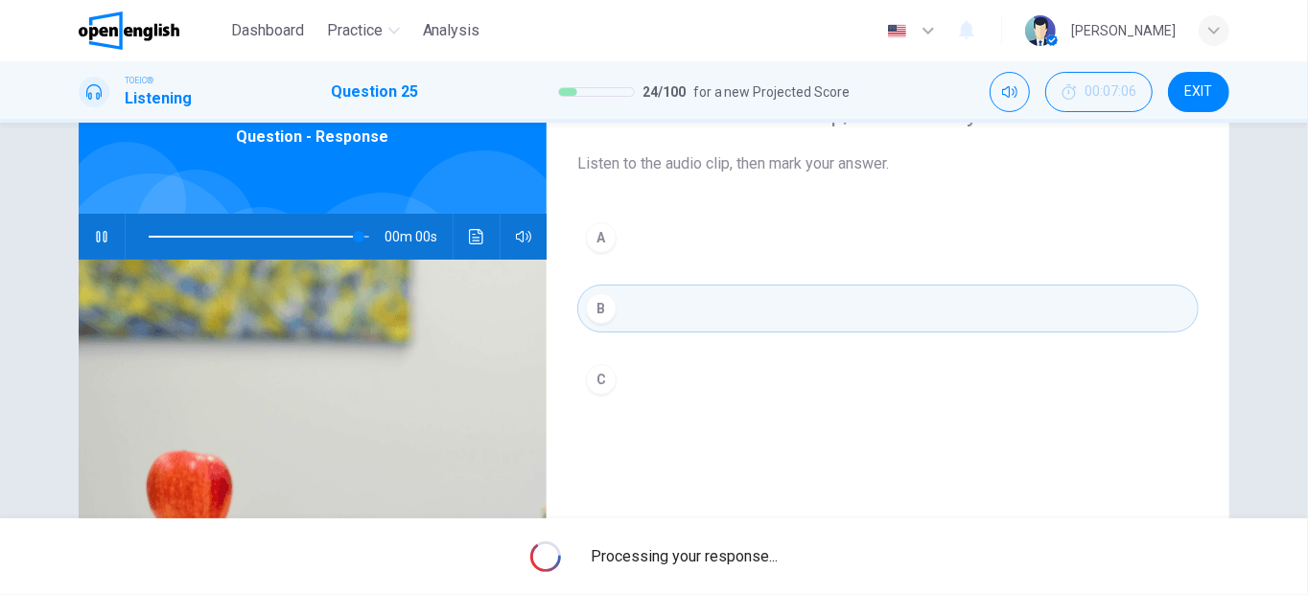
type input "*"
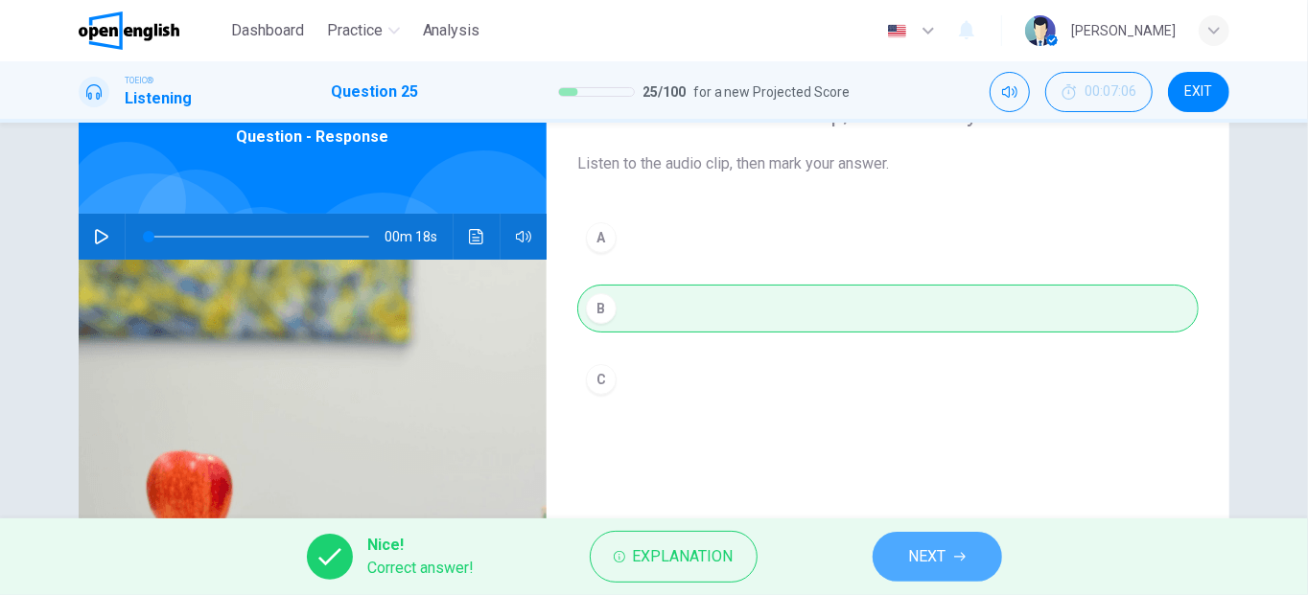
click at [897, 571] on button "NEXT" at bounding box center [937, 557] width 129 height 50
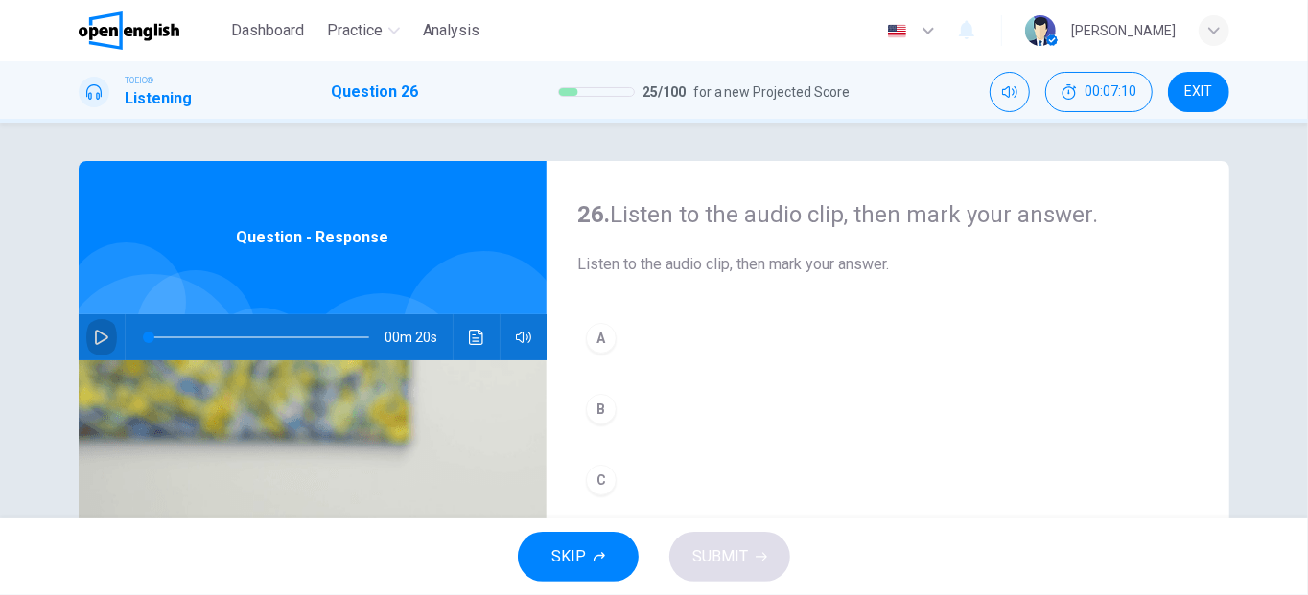
click at [94, 337] on icon "button" at bounding box center [101, 337] width 15 height 15
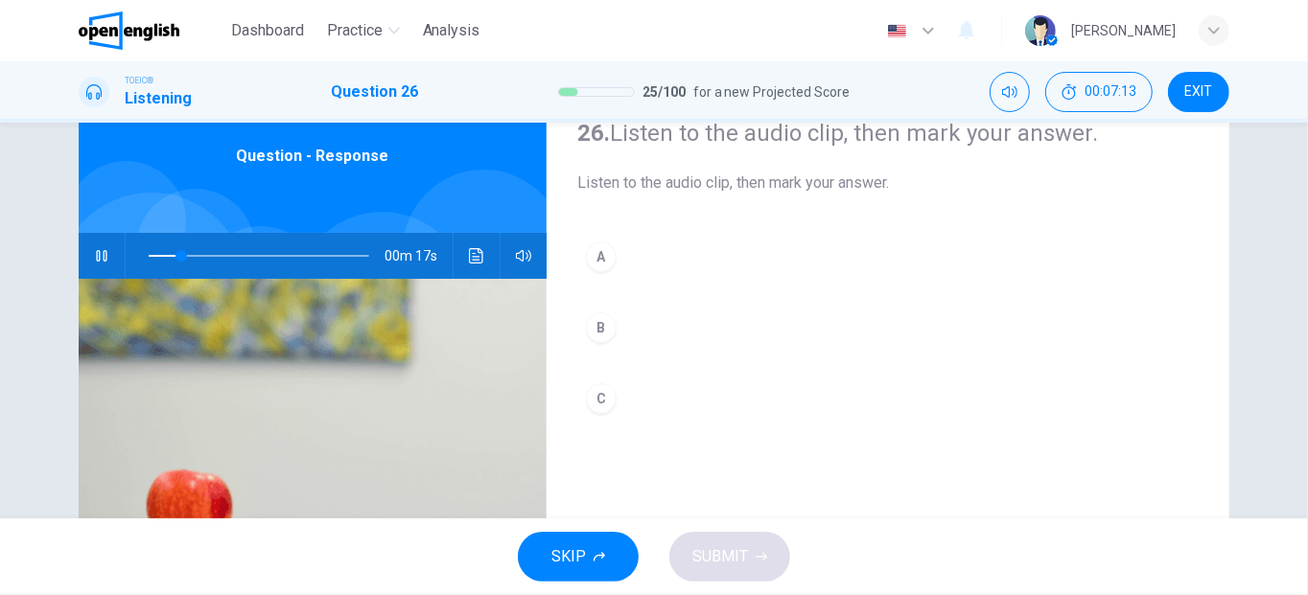
scroll to position [82, 0]
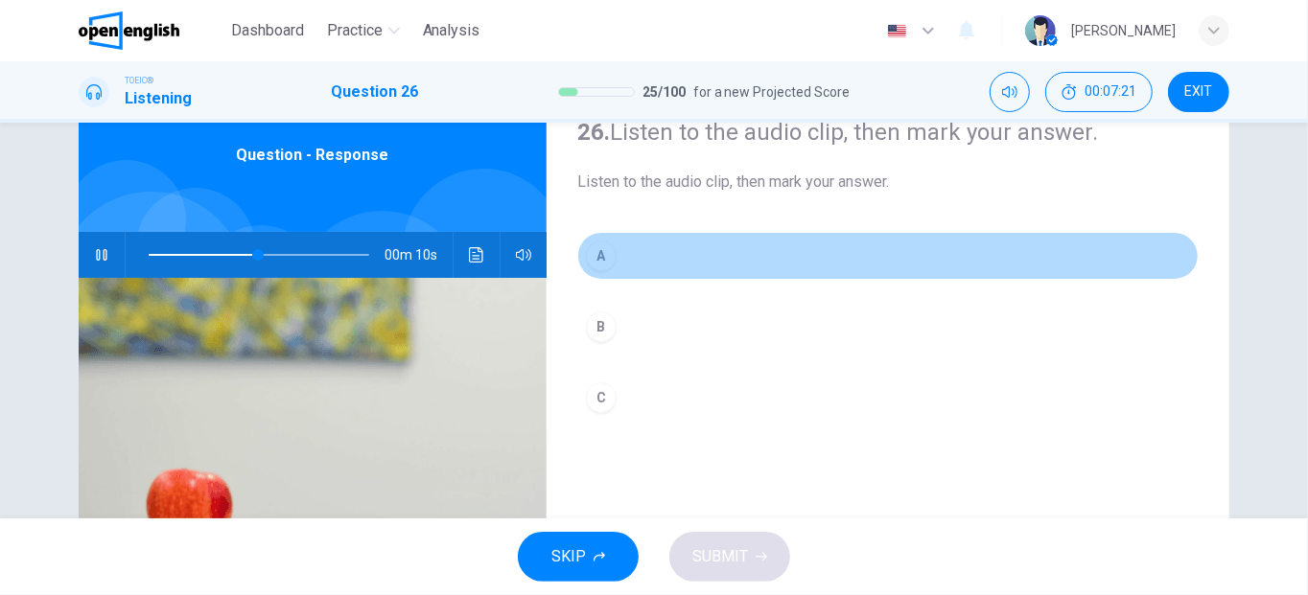
click at [603, 254] on div "A" at bounding box center [601, 256] width 31 height 31
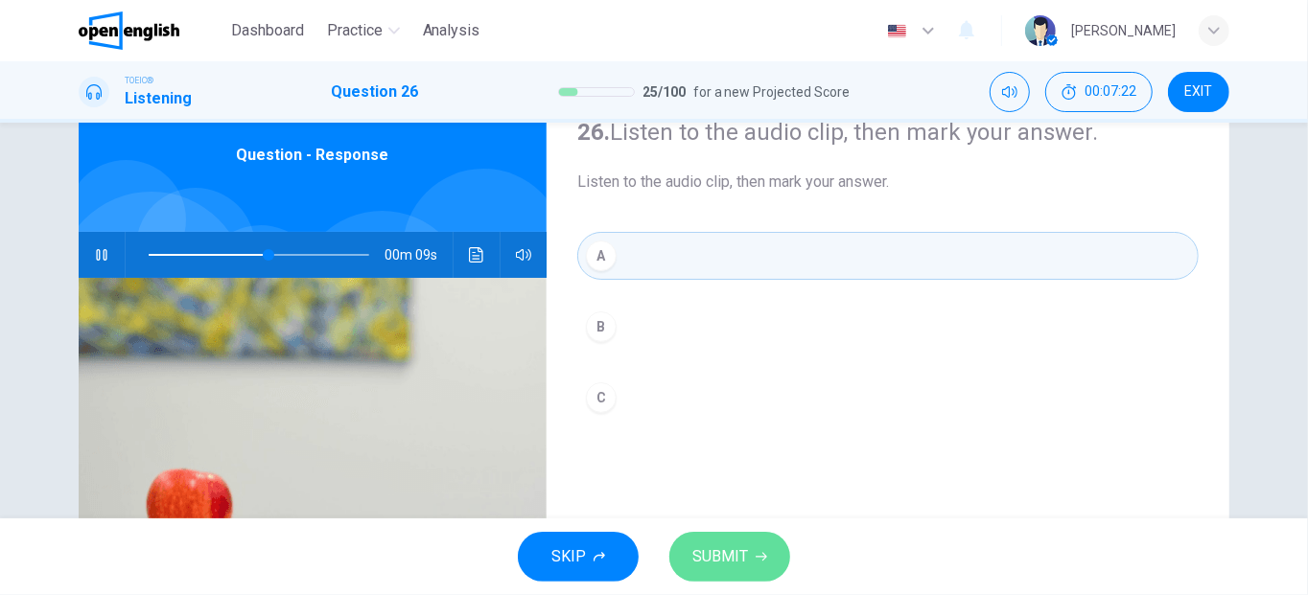
click at [718, 557] on span "SUBMIT" at bounding box center [720, 557] width 56 height 27
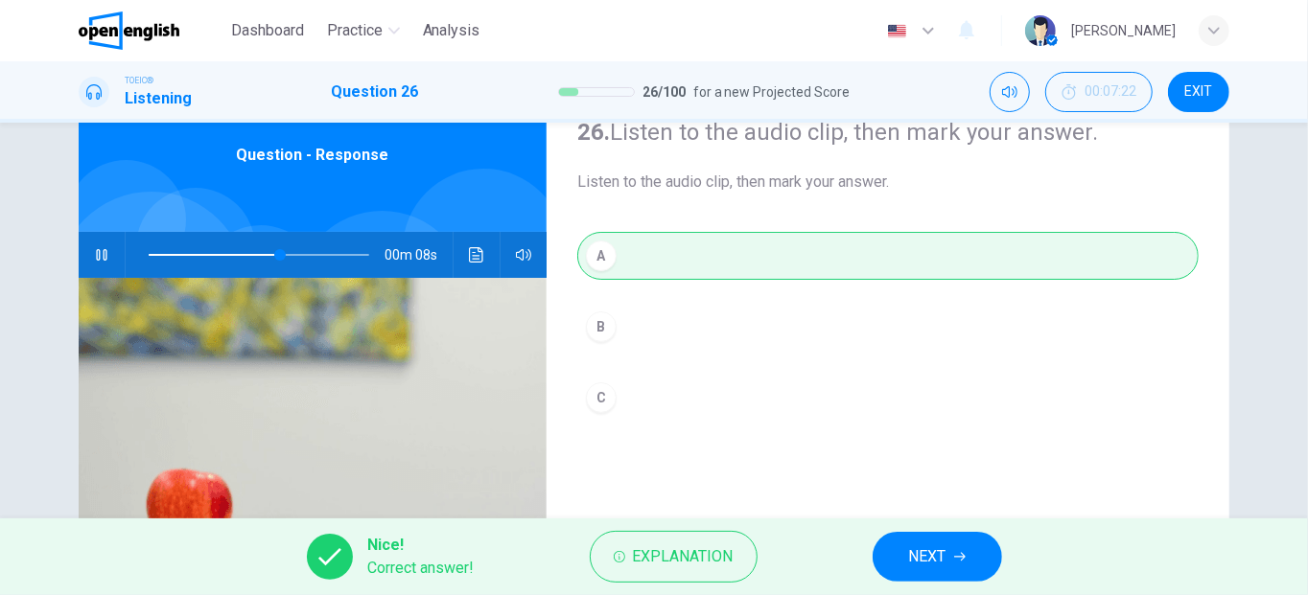
type input "**"
click at [917, 562] on span "NEXT" at bounding box center [927, 557] width 37 height 27
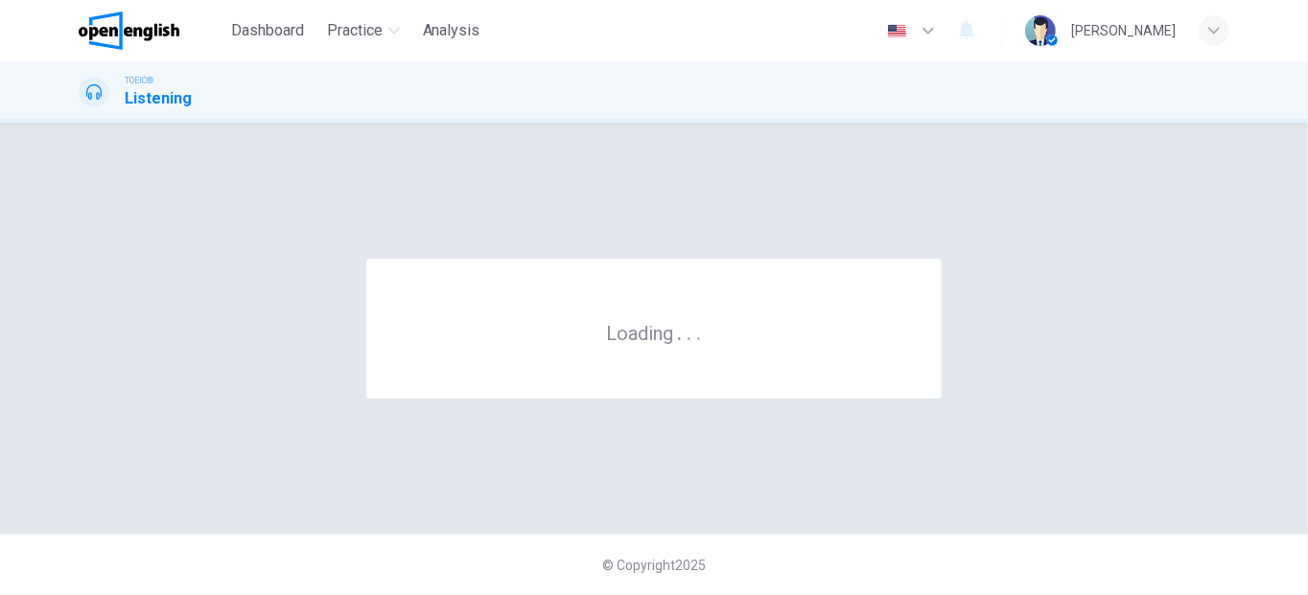
scroll to position [0, 0]
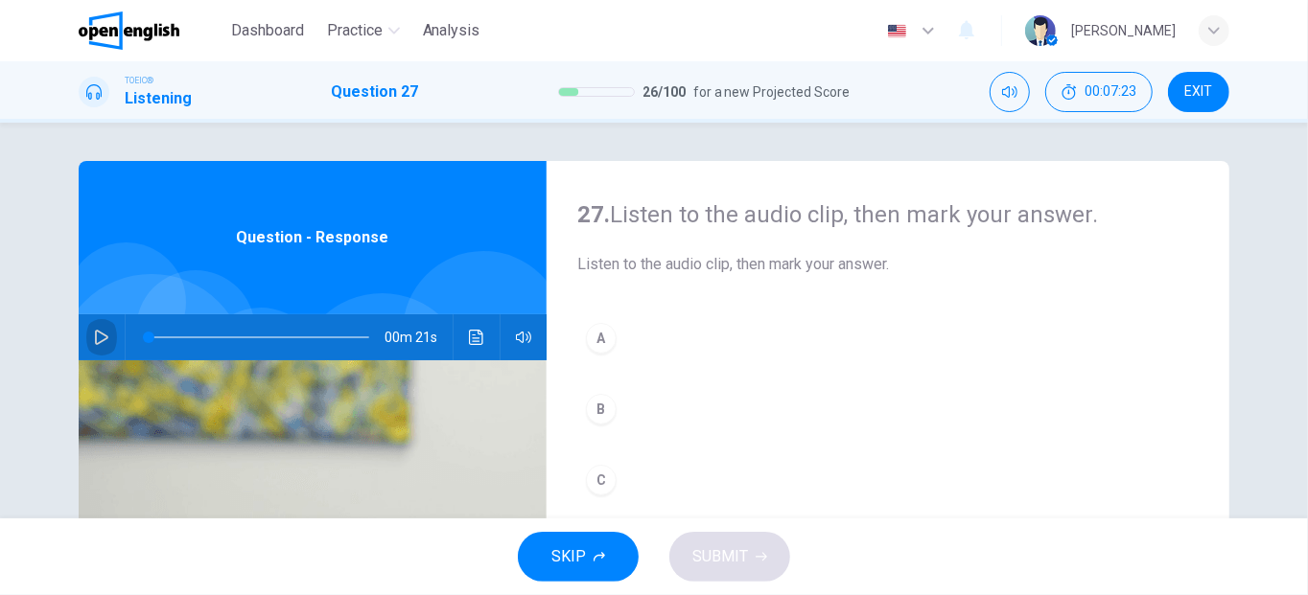
click at [94, 330] on icon "button" at bounding box center [101, 337] width 15 height 15
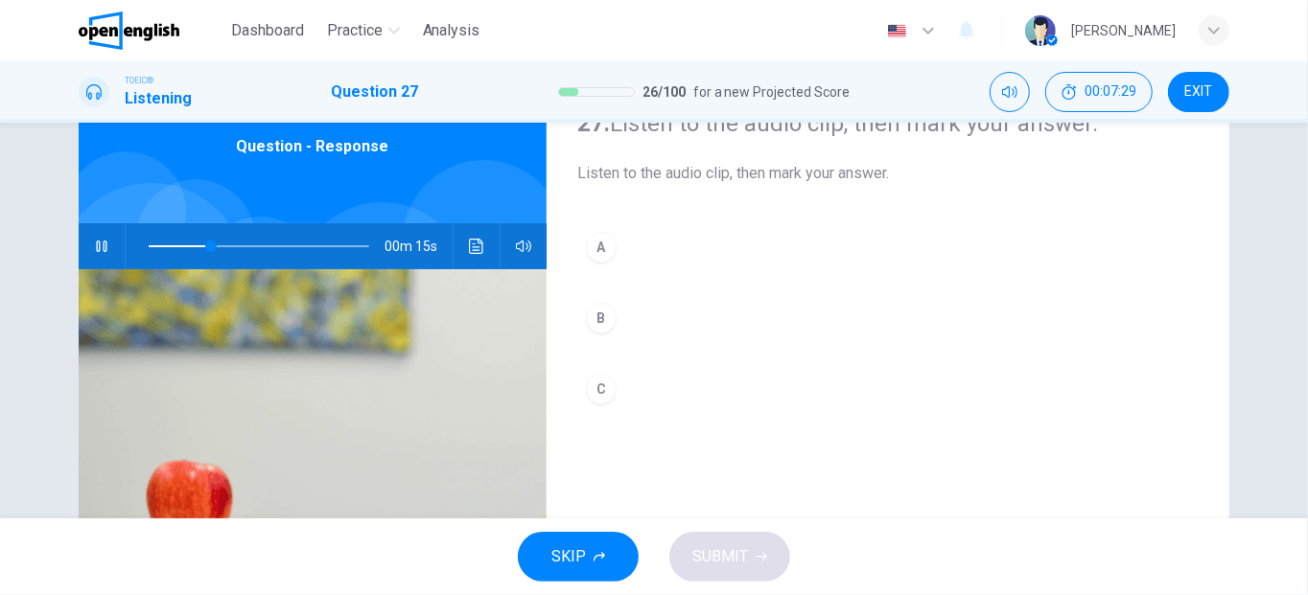
scroll to position [95, 0]
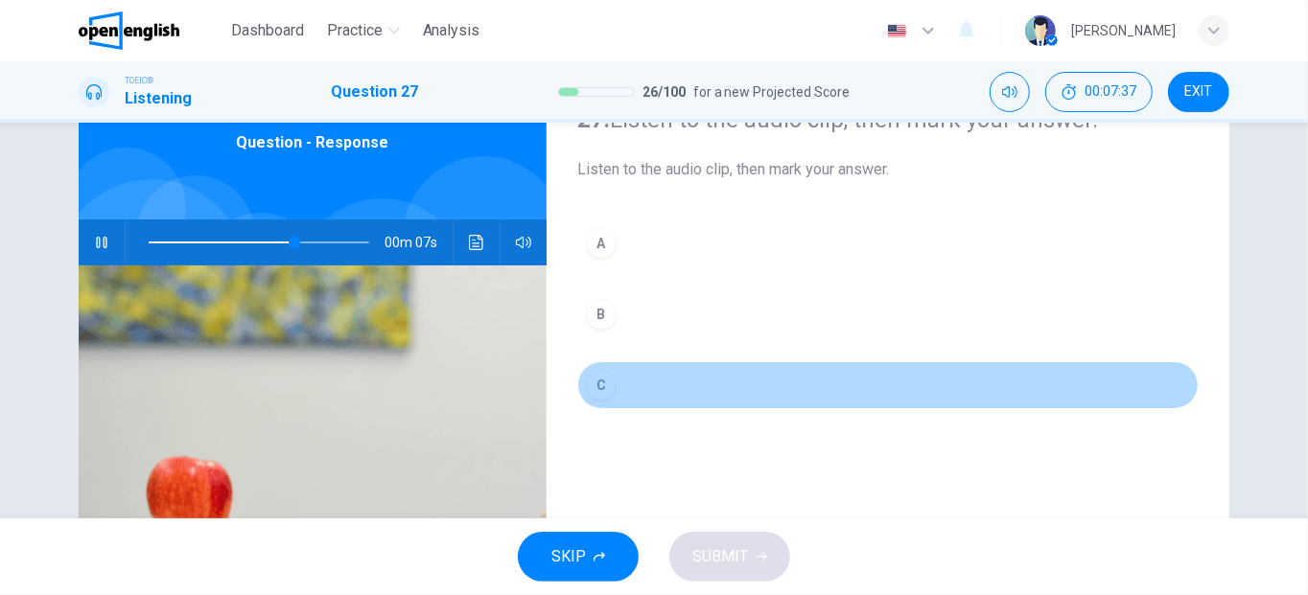
click at [597, 375] on div "C" at bounding box center [601, 385] width 31 height 31
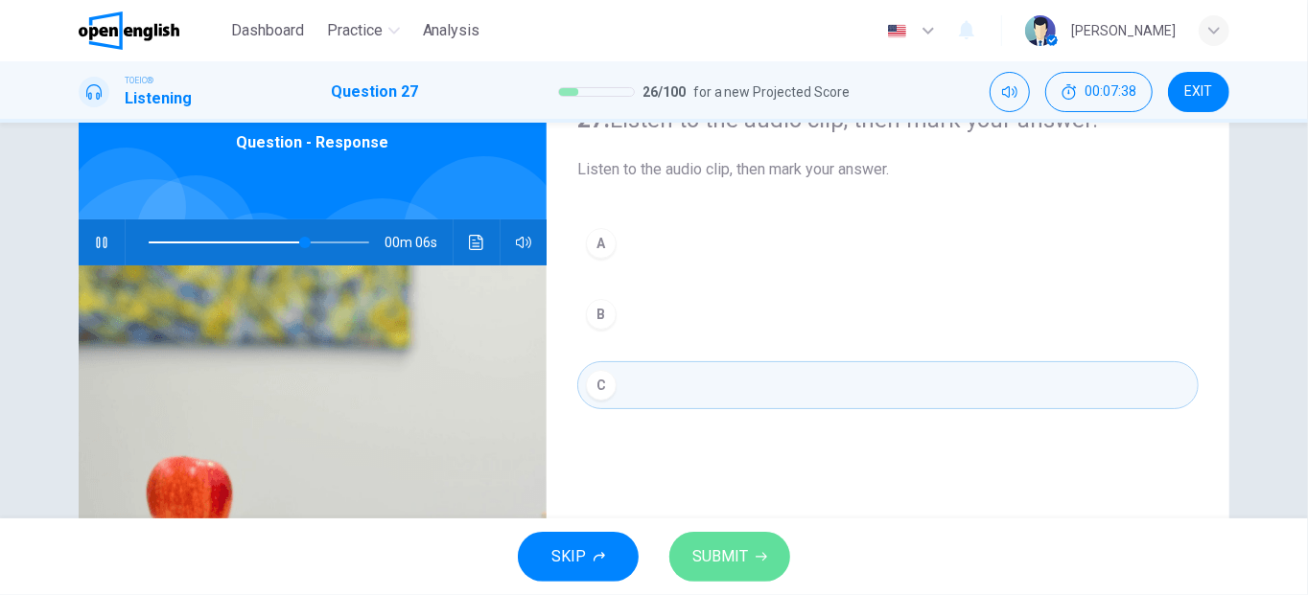
click at [727, 559] on span "SUBMIT" at bounding box center [720, 557] width 56 height 27
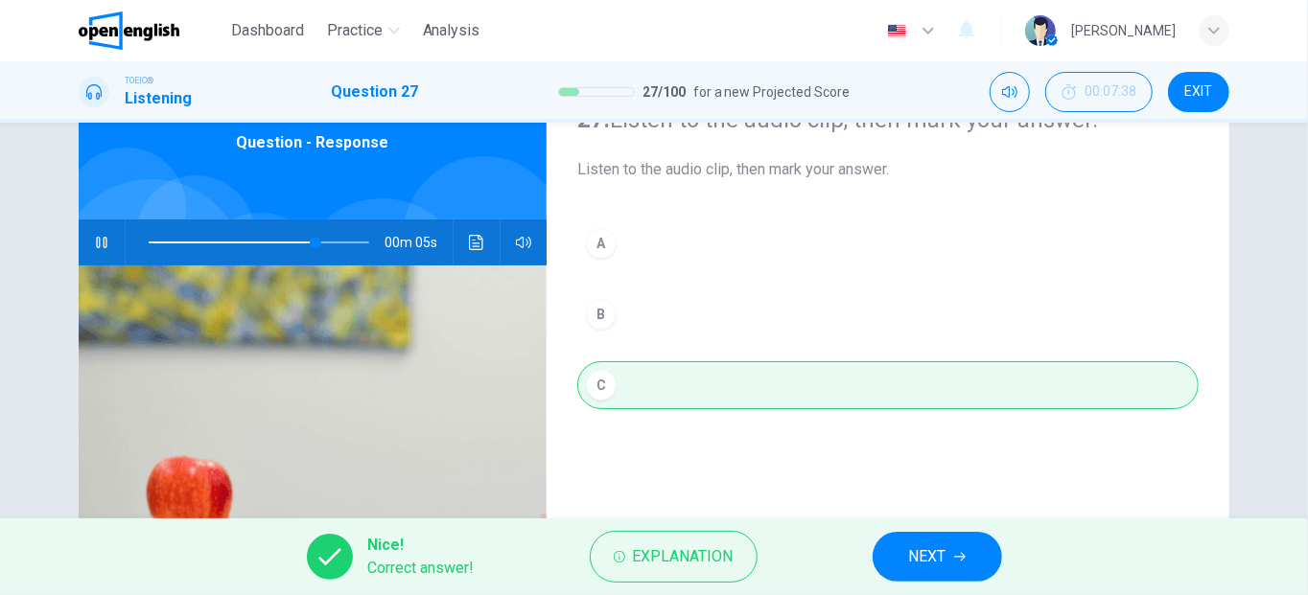
type input "**"
click at [912, 556] on span "NEXT" at bounding box center [927, 557] width 37 height 27
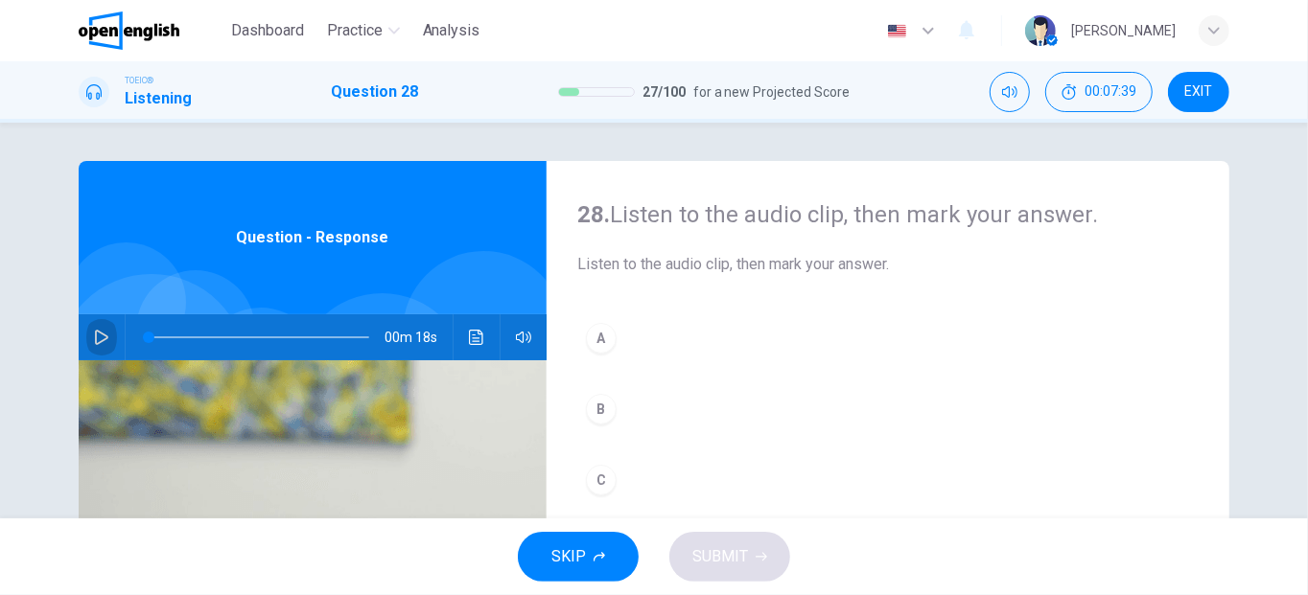
click at [95, 333] on icon "button" at bounding box center [101, 337] width 13 height 15
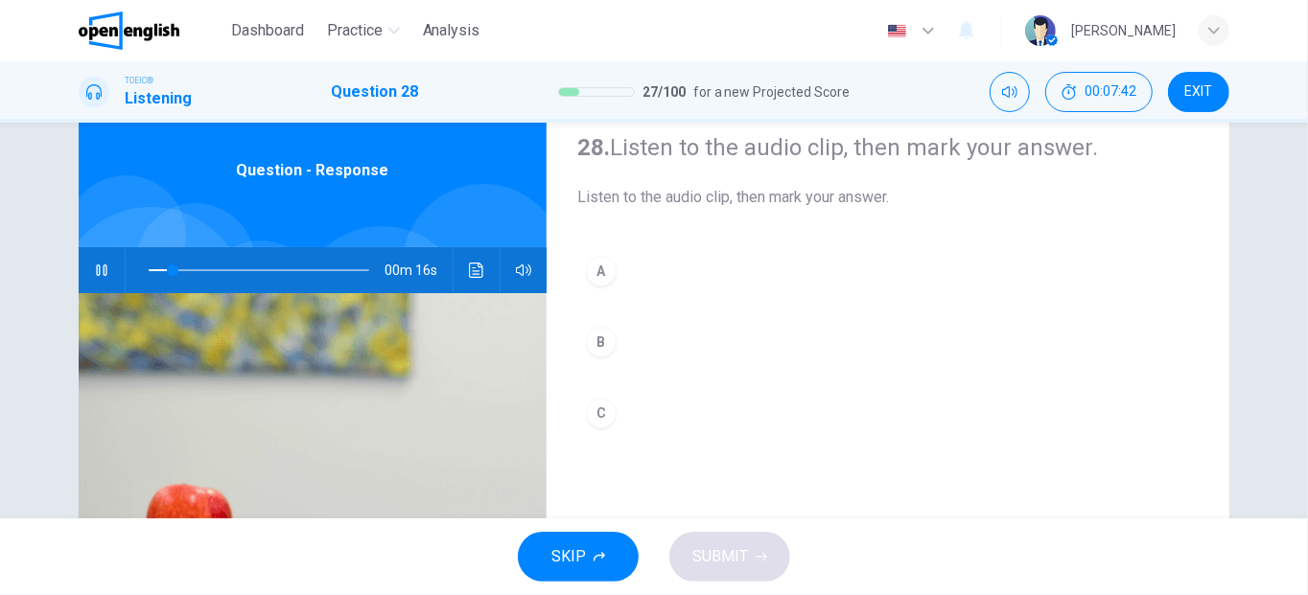
scroll to position [65, 0]
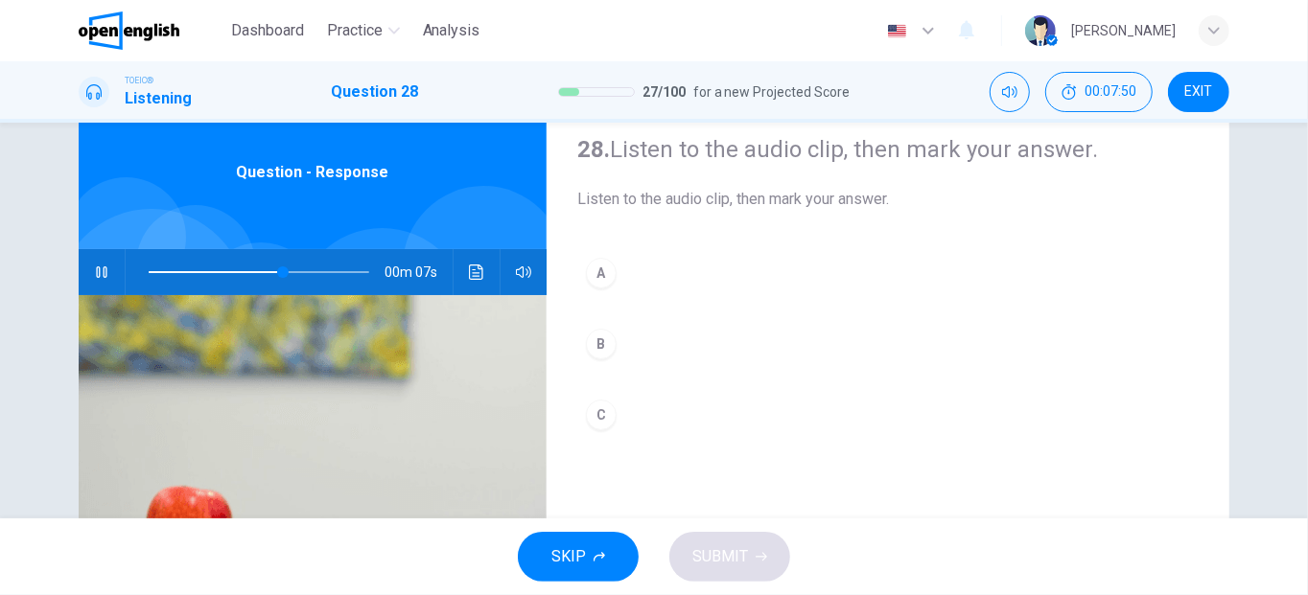
click at [597, 338] on div "B" at bounding box center [601, 344] width 31 height 31
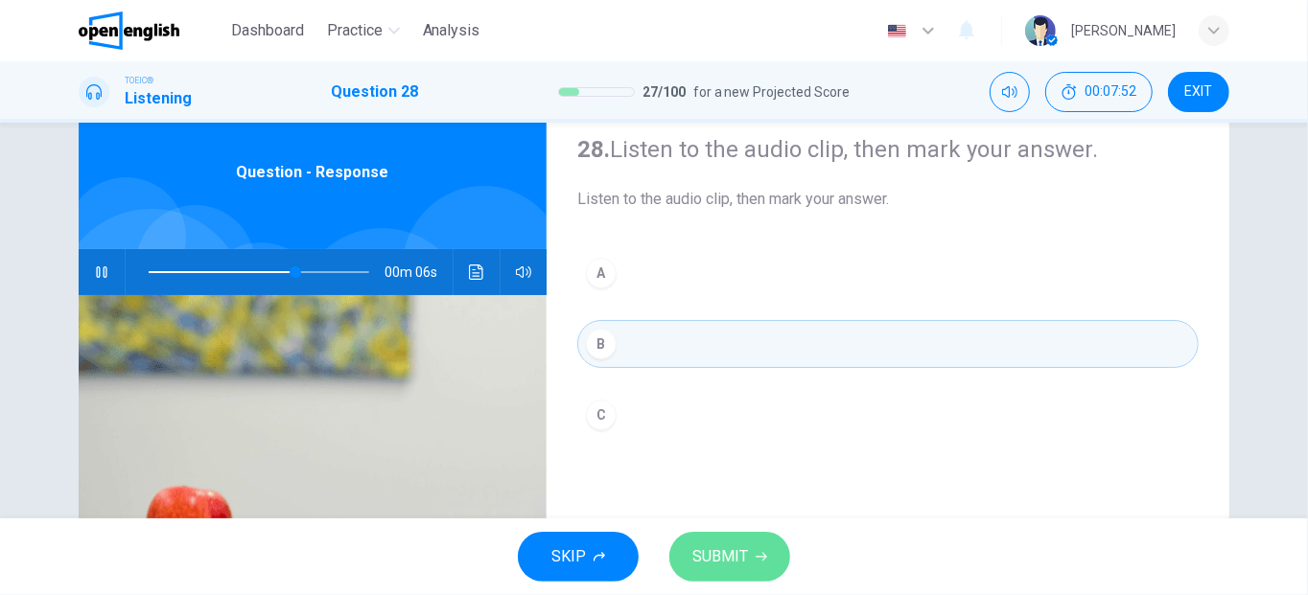
click at [732, 557] on span "SUBMIT" at bounding box center [720, 557] width 56 height 27
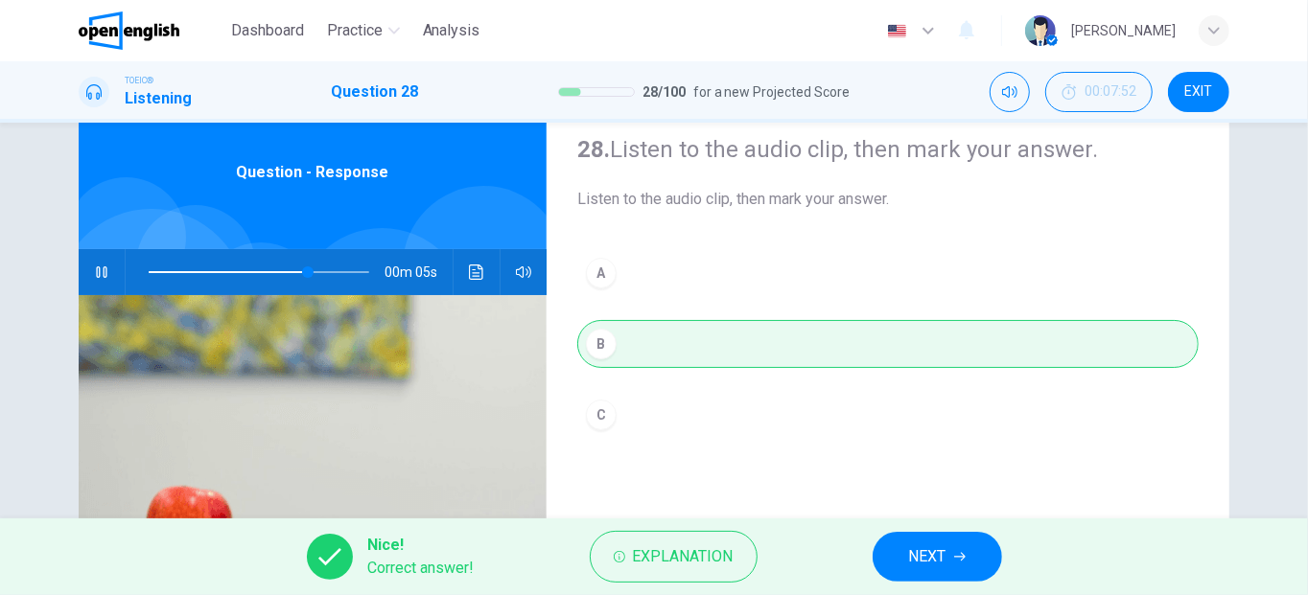
type input "**"
click at [905, 567] on button "NEXT" at bounding box center [937, 557] width 129 height 50
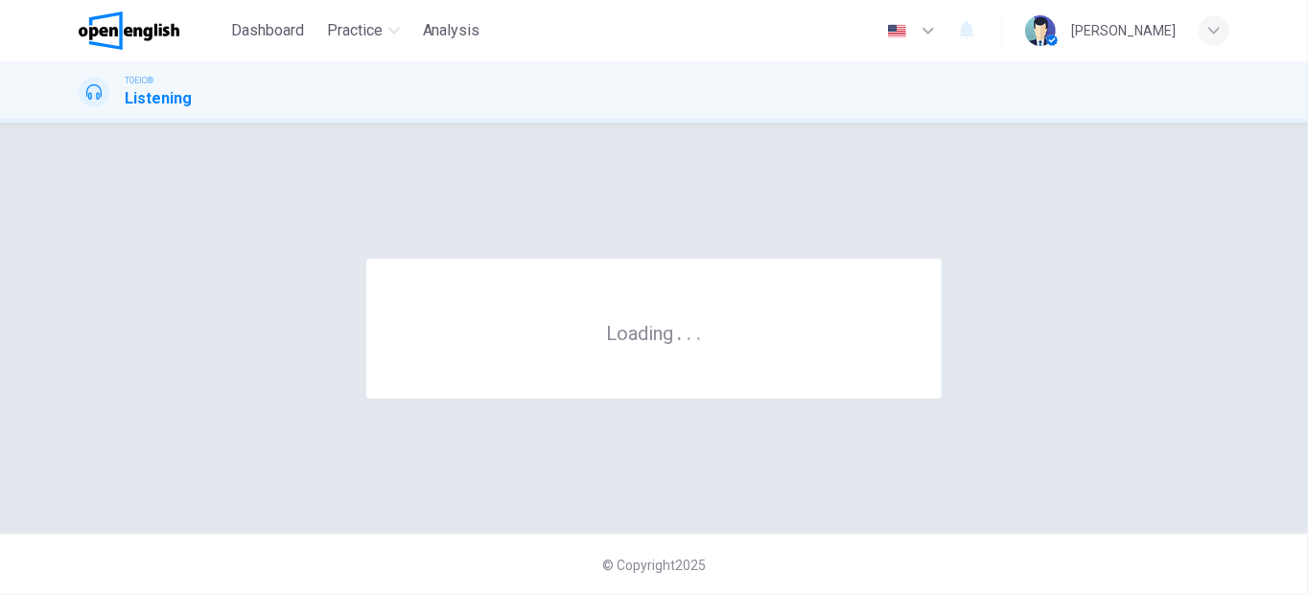
scroll to position [0, 0]
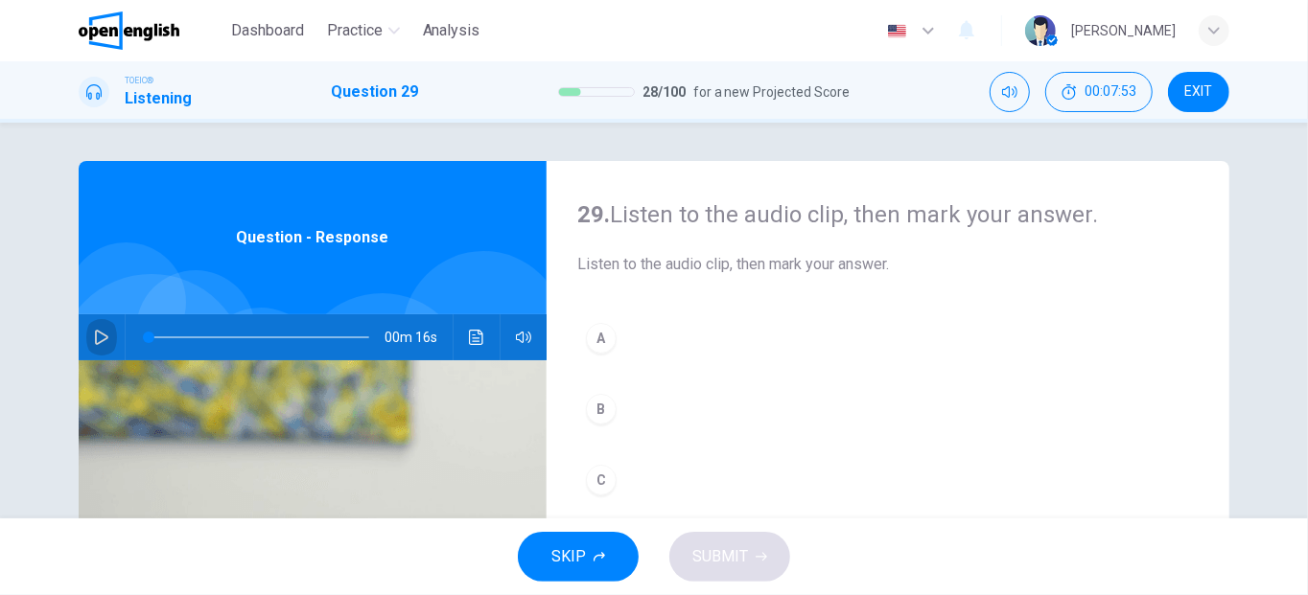
click at [87, 327] on button "button" at bounding box center [101, 338] width 31 height 46
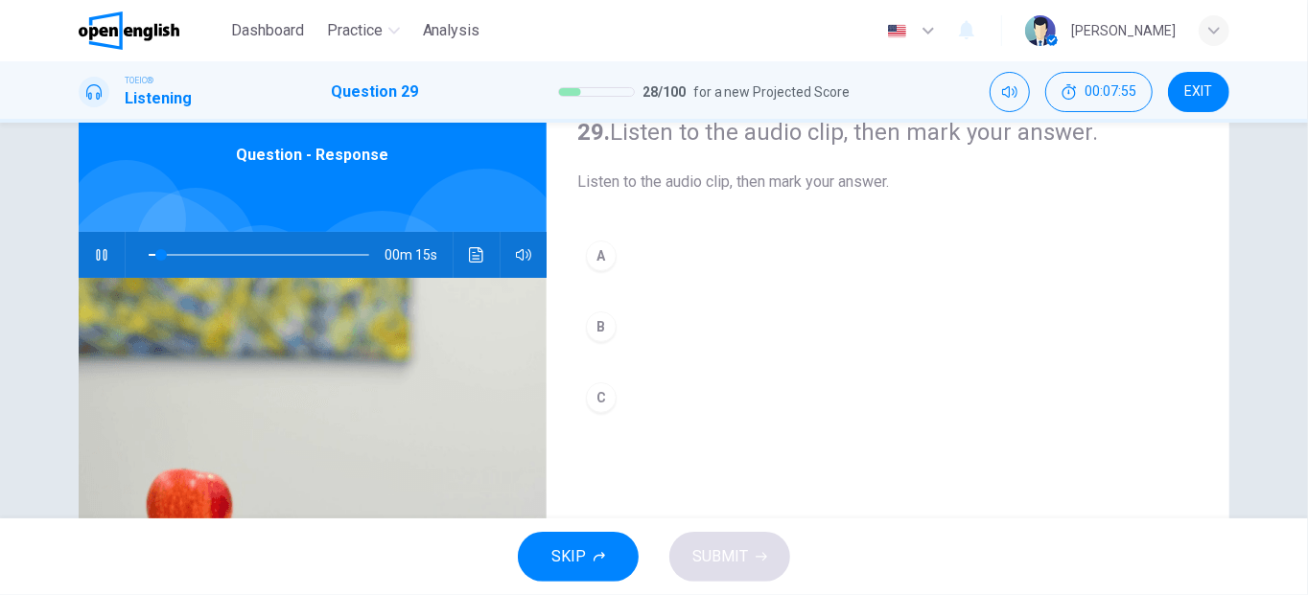
scroll to position [85, 0]
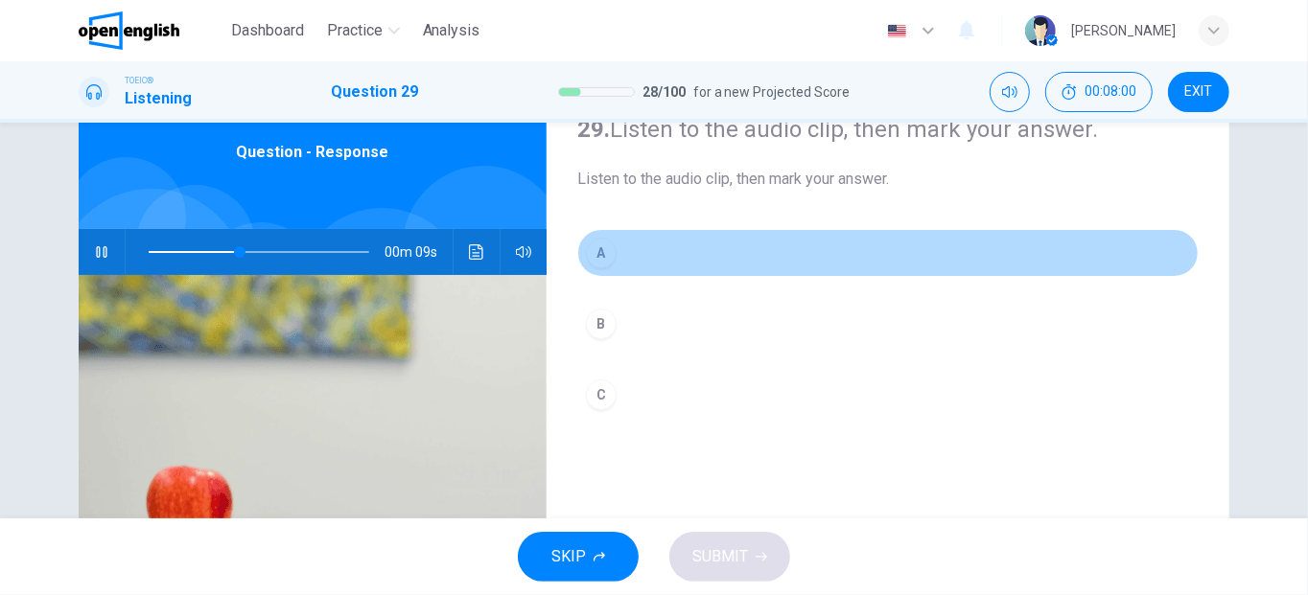
click at [602, 248] on div "A" at bounding box center [601, 253] width 31 height 31
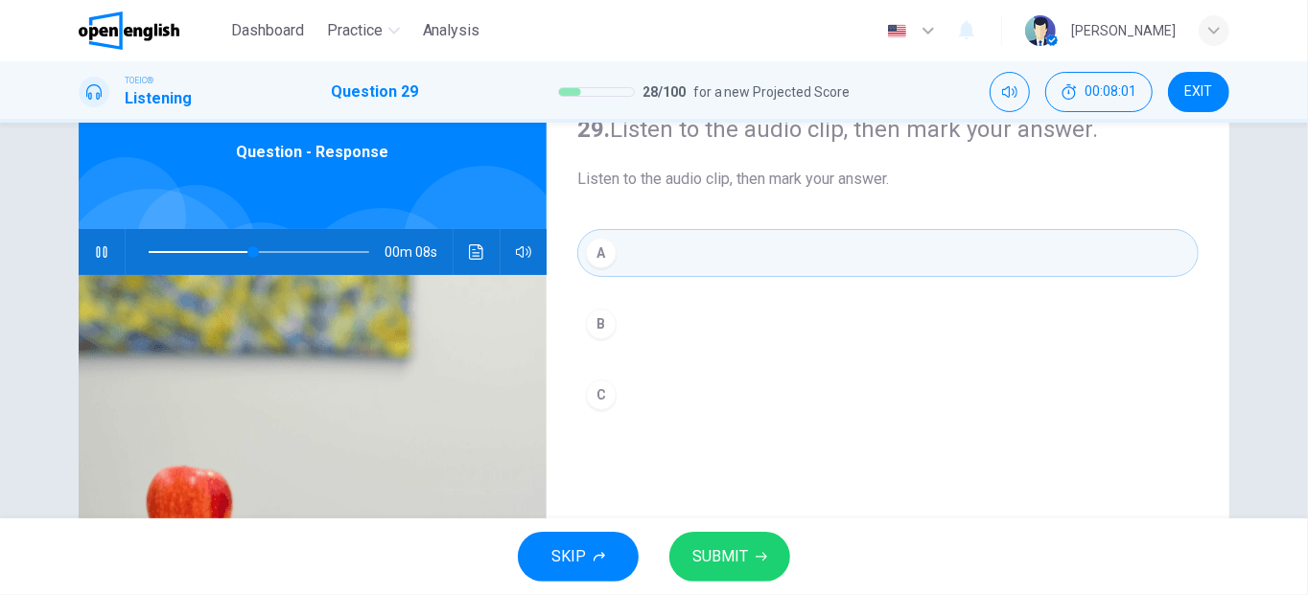
click at [746, 550] on span "SUBMIT" at bounding box center [720, 557] width 56 height 27
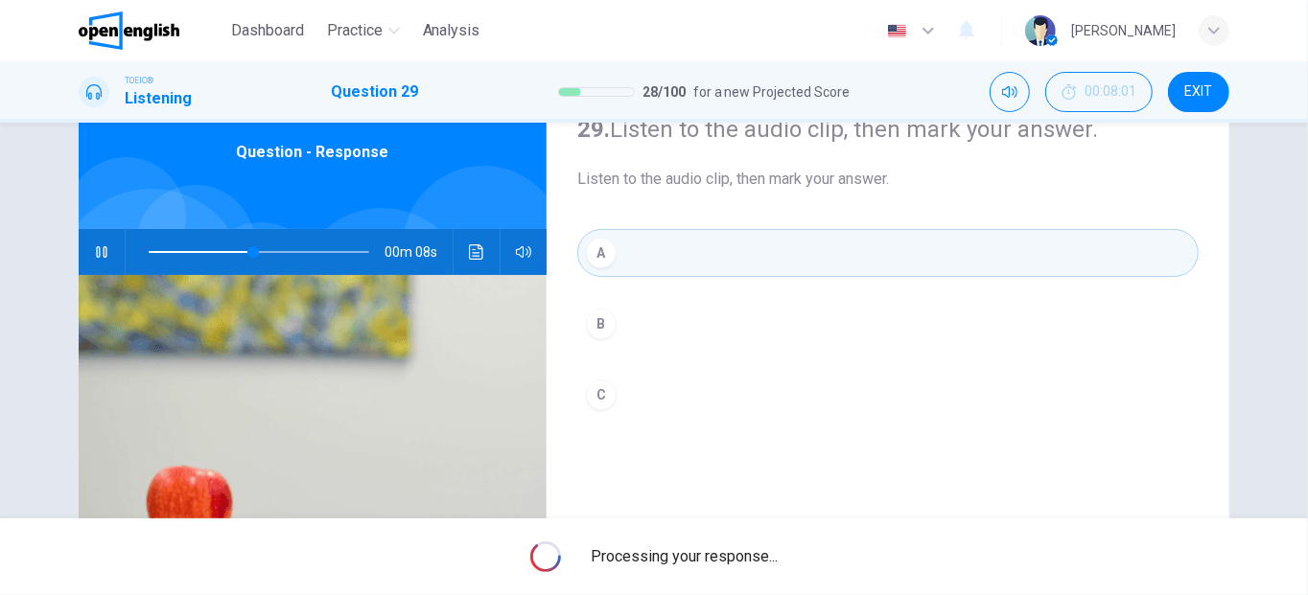
type input "**"
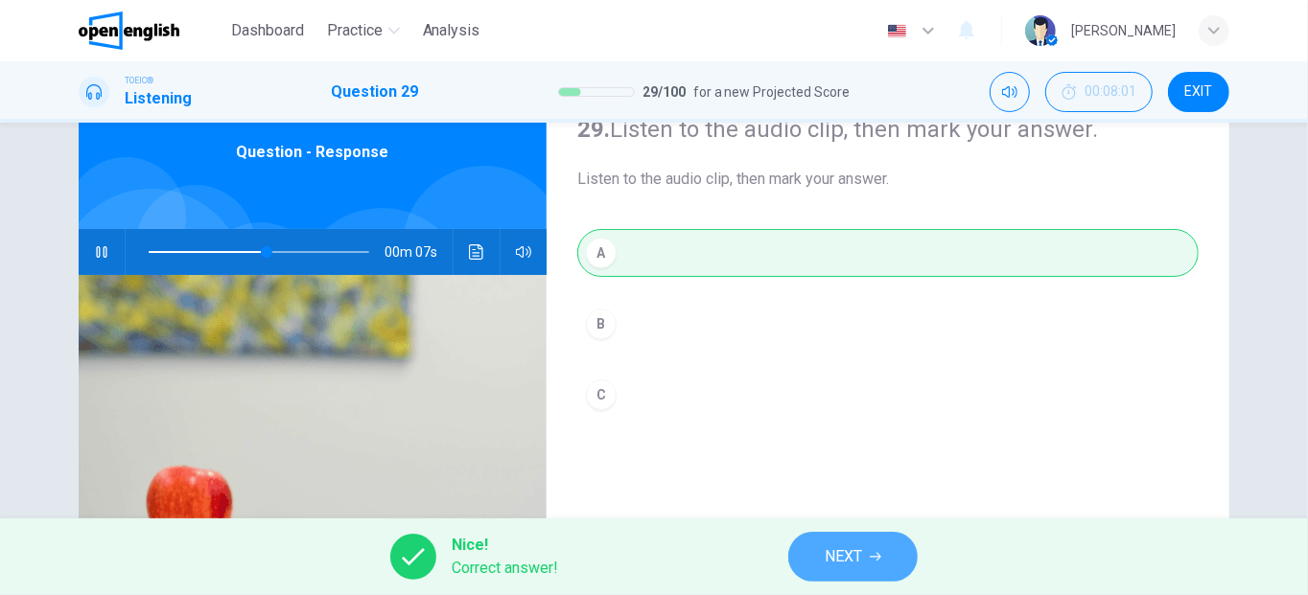
click at [878, 564] on button "NEXT" at bounding box center [852, 557] width 129 height 50
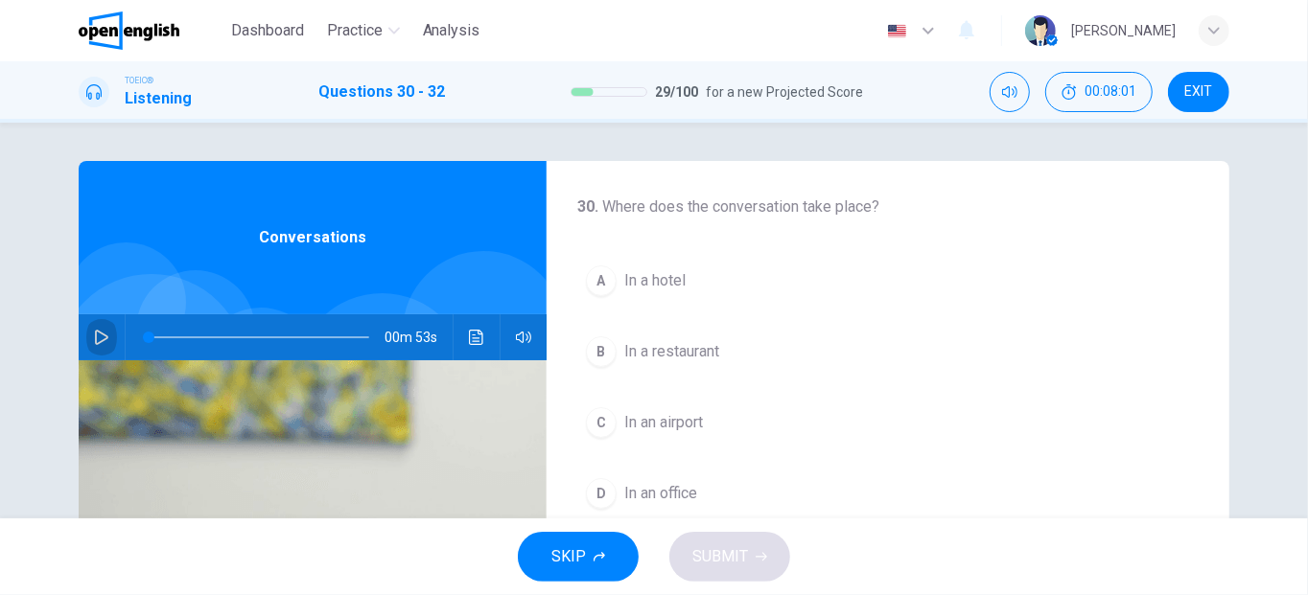
click at [86, 338] on button "button" at bounding box center [101, 338] width 31 height 46
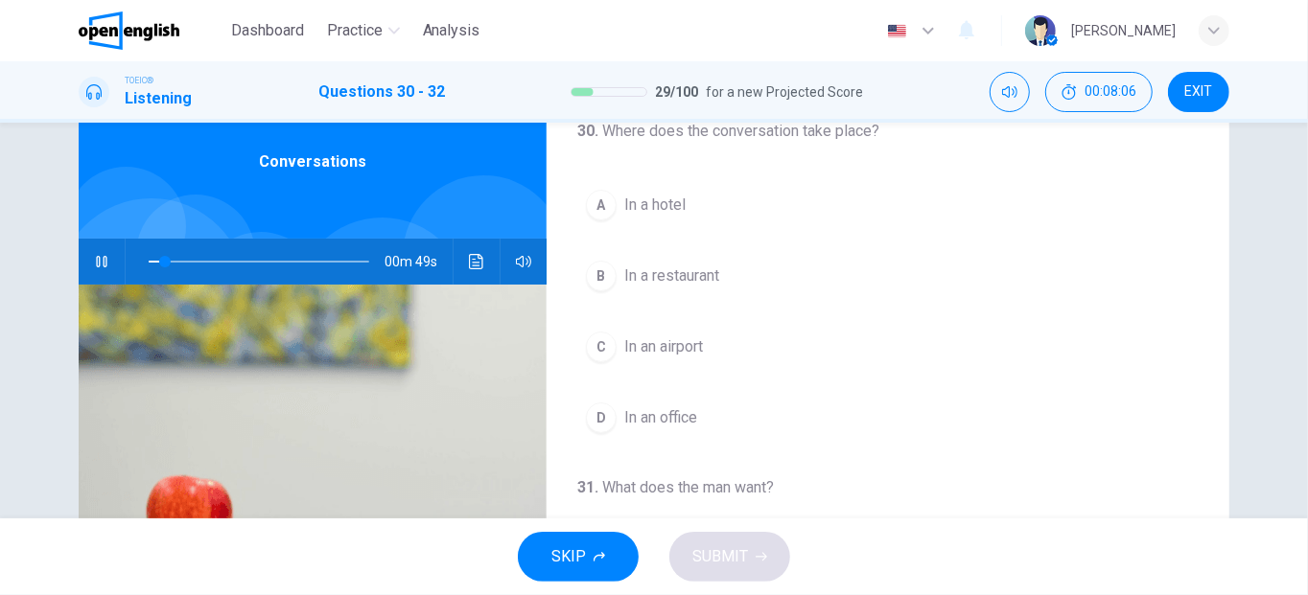
scroll to position [79, 0]
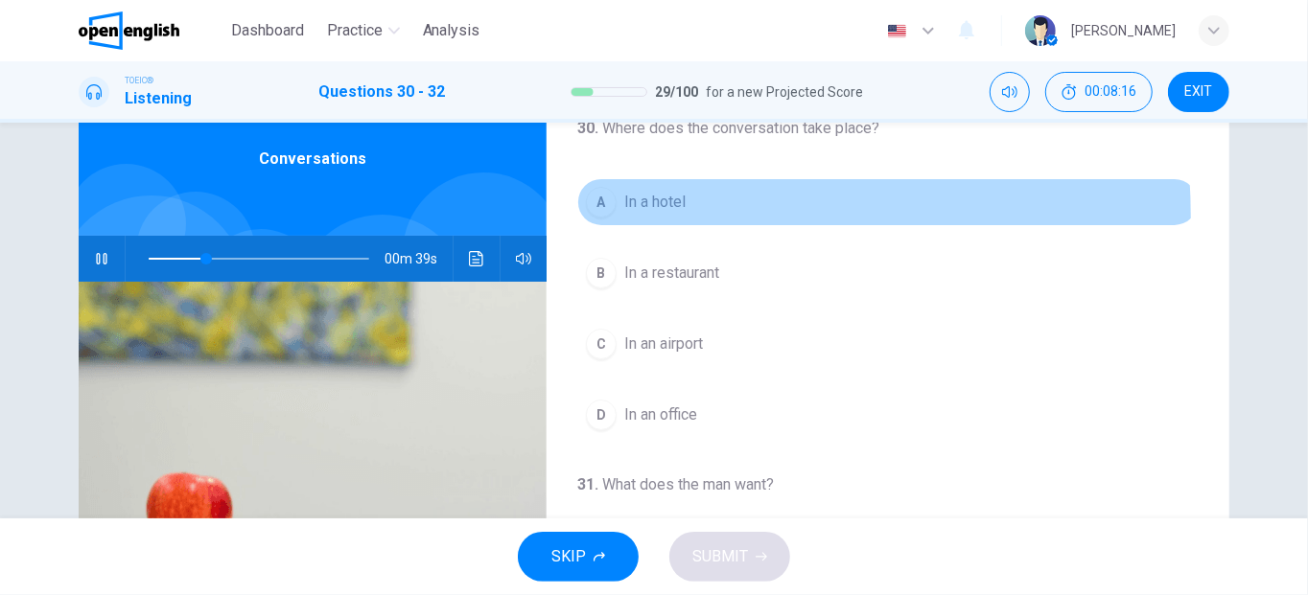
click at [600, 217] on button "A In a hotel" at bounding box center [887, 202] width 621 height 48
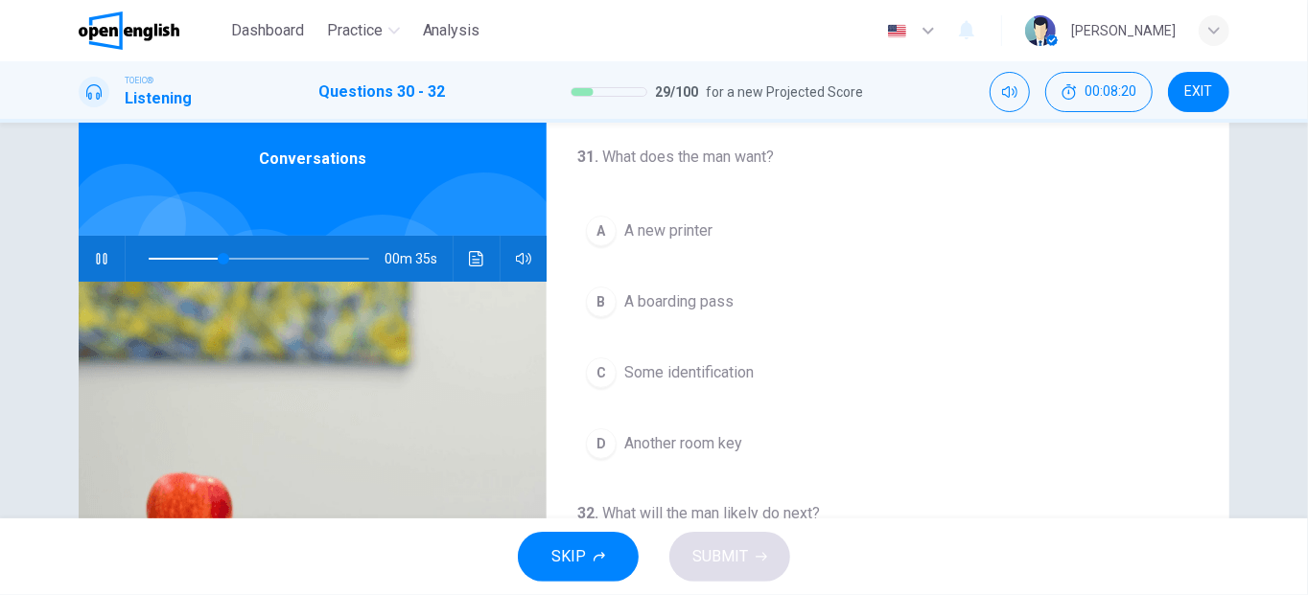
scroll to position [323, 0]
drag, startPoint x: 238, startPoint y: 260, endPoint x: 104, endPoint y: 244, distance: 135.2
click at [104, 244] on div "00m 53s" at bounding box center [313, 259] width 468 height 46
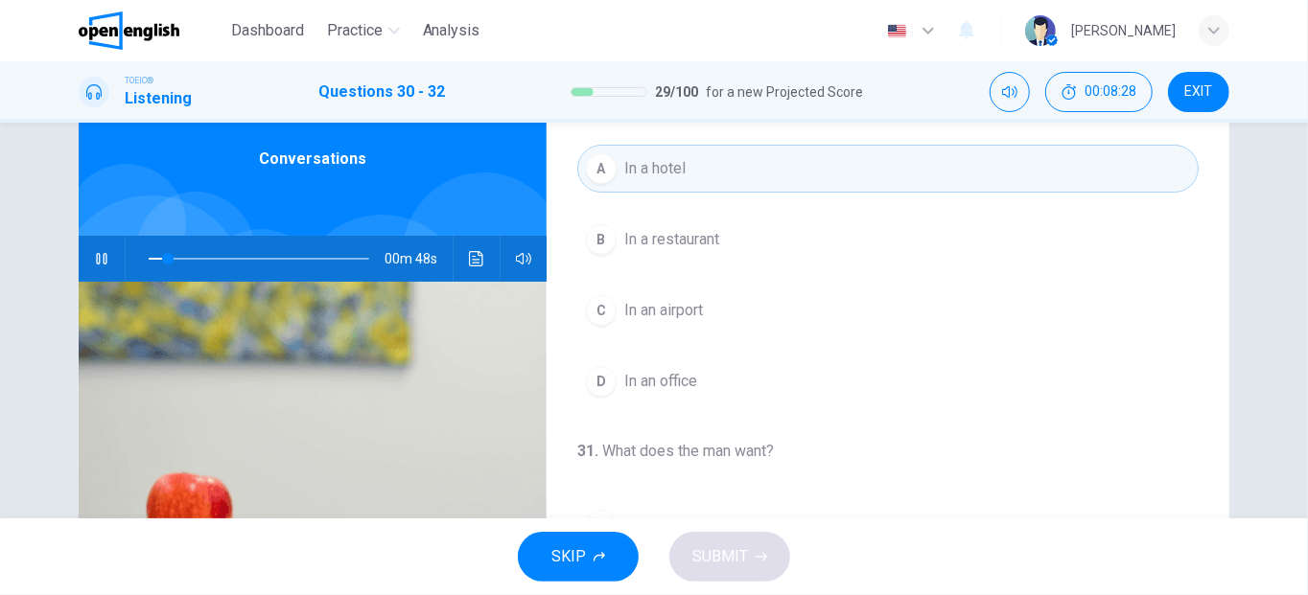
scroll to position [0, 0]
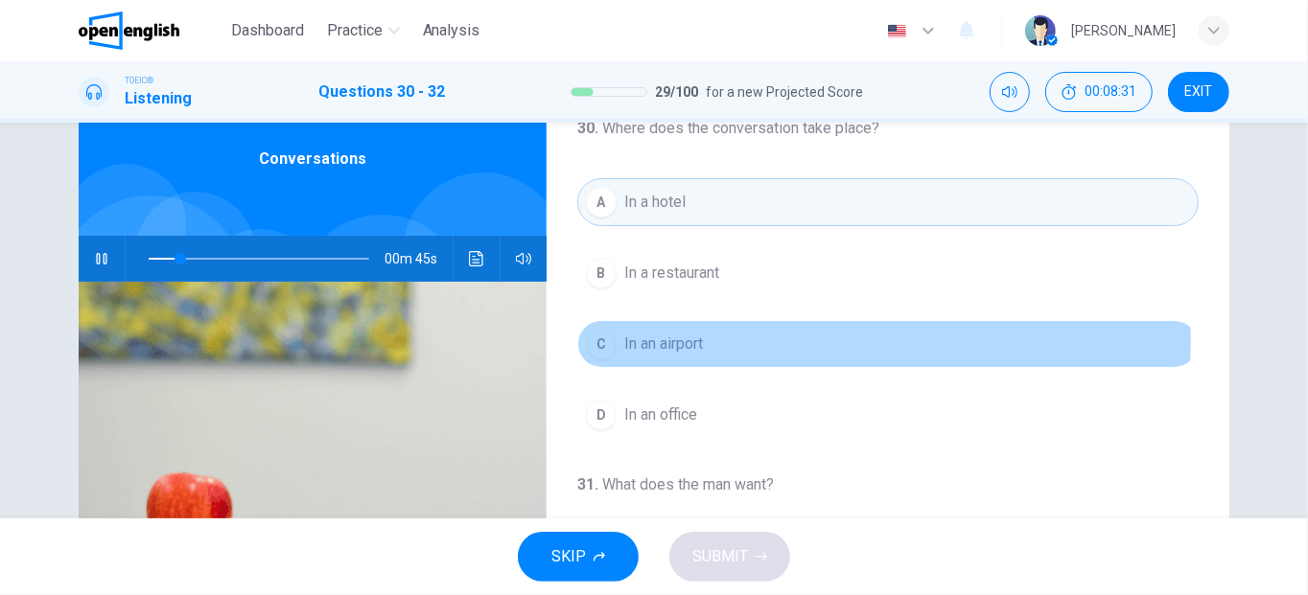
click at [701, 336] on span "In an airport" at bounding box center [663, 344] width 79 height 23
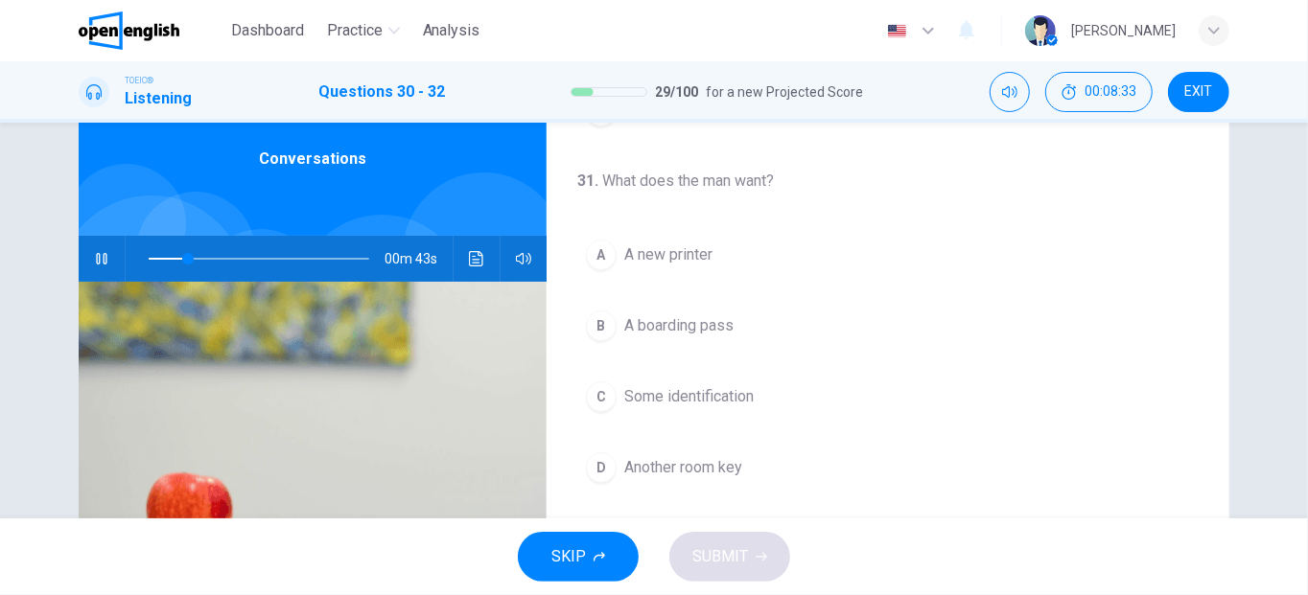
scroll to position [313, 0]
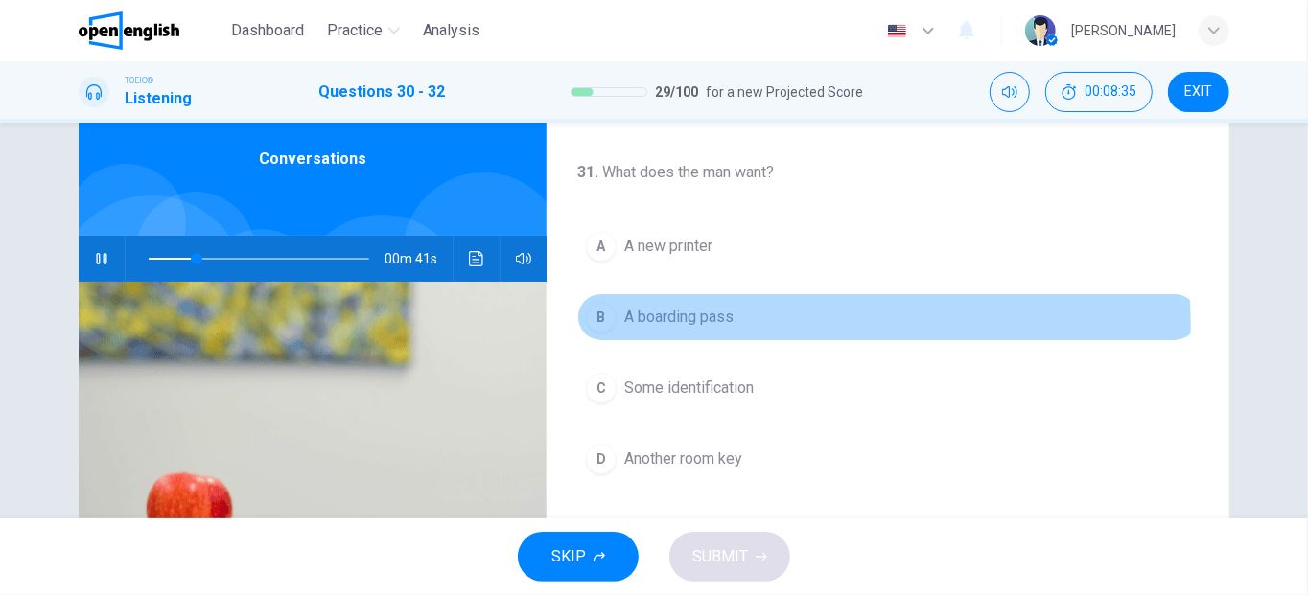
click at [702, 322] on span "A boarding pass" at bounding box center [678, 317] width 109 height 23
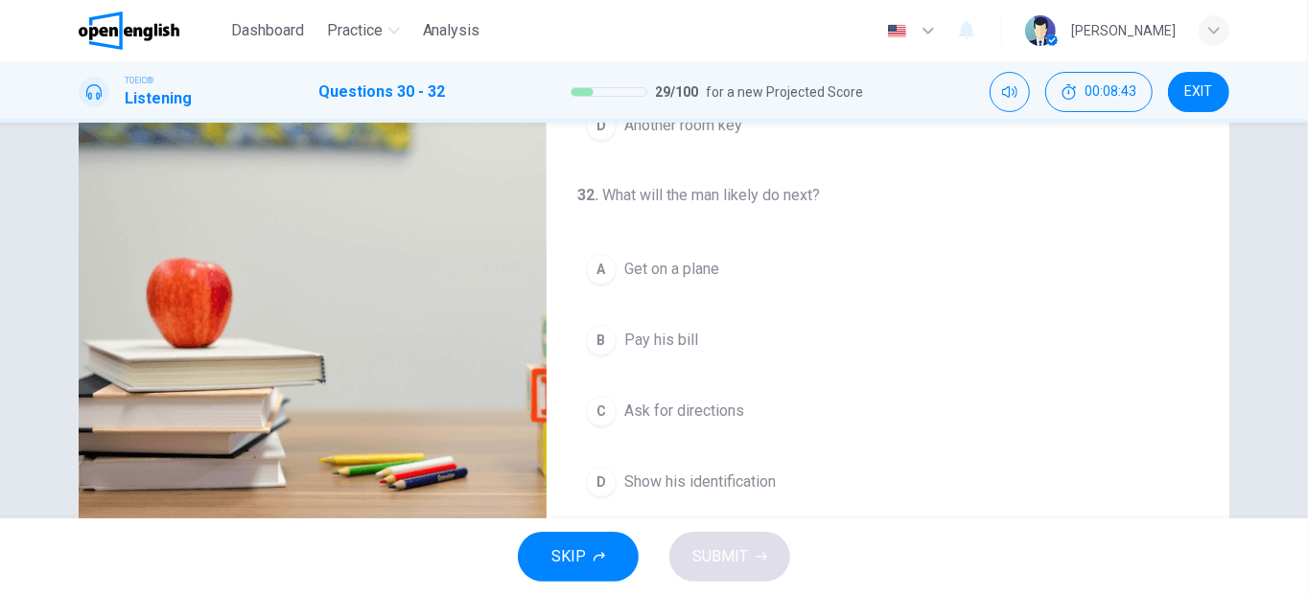
scroll to position [295, 0]
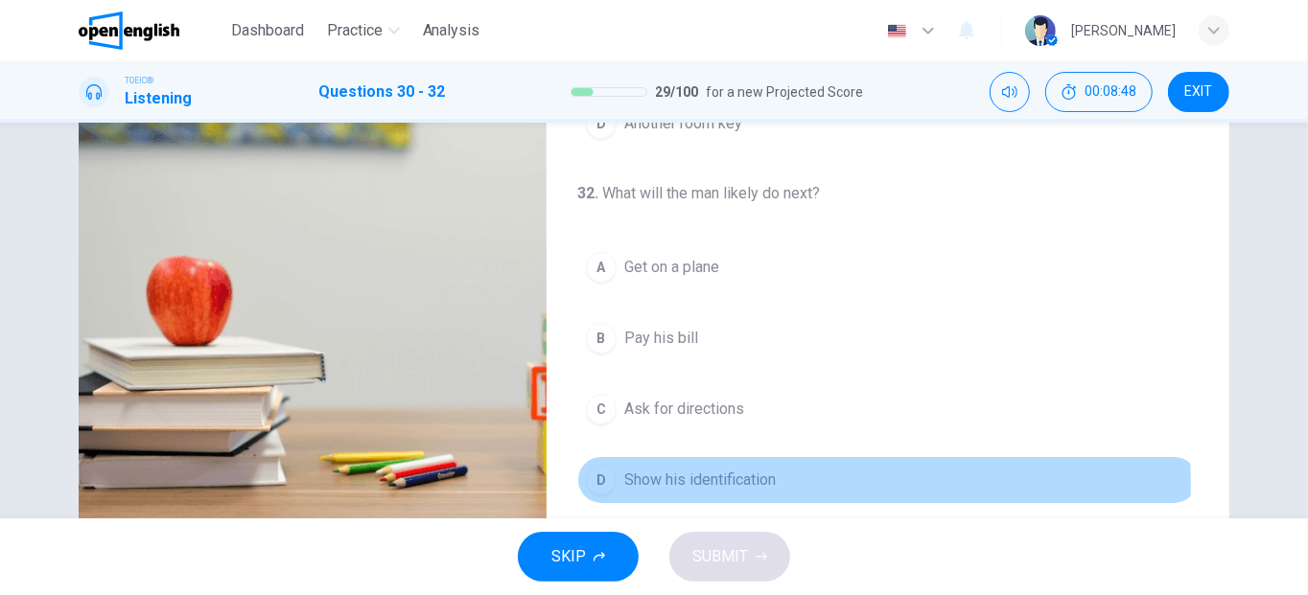
click at [672, 477] on span "Show his identification" at bounding box center [699, 480] width 151 height 23
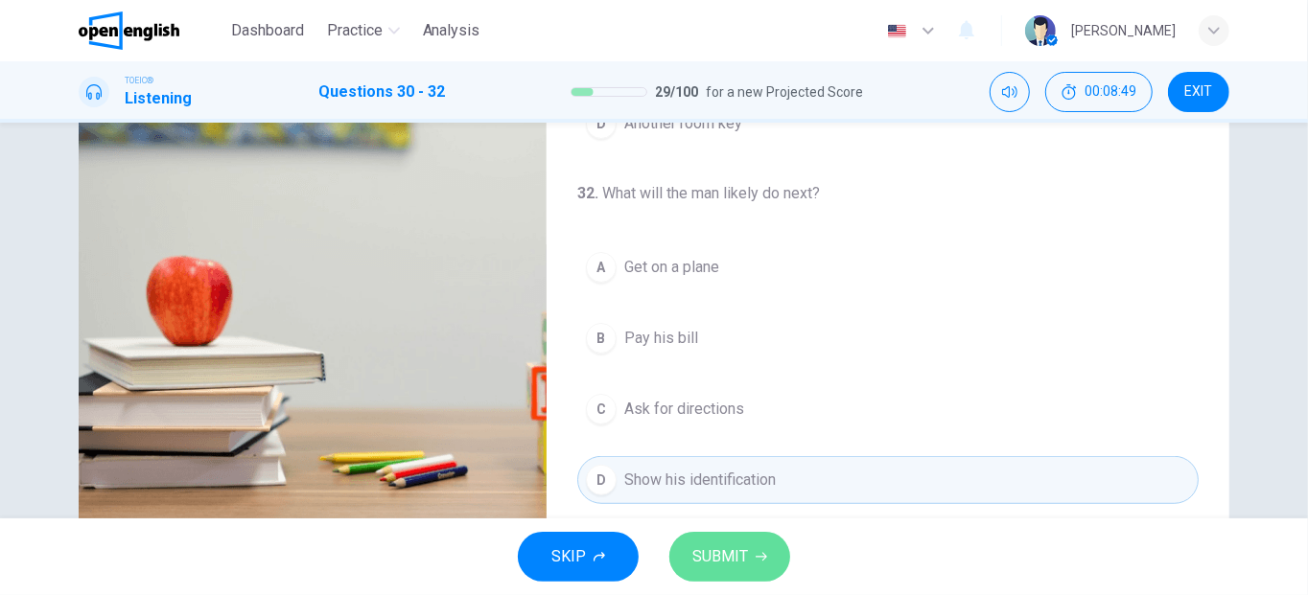
click at [724, 549] on span "SUBMIT" at bounding box center [720, 557] width 56 height 27
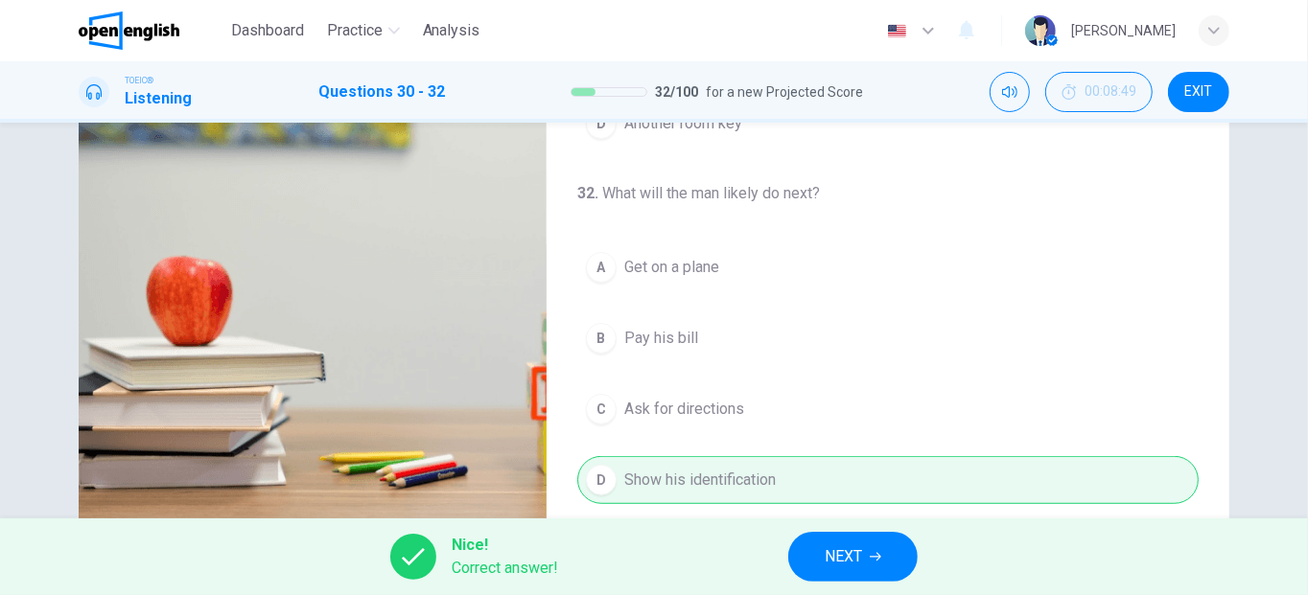
type input "**"
click at [893, 552] on button "NEXT" at bounding box center [852, 557] width 129 height 50
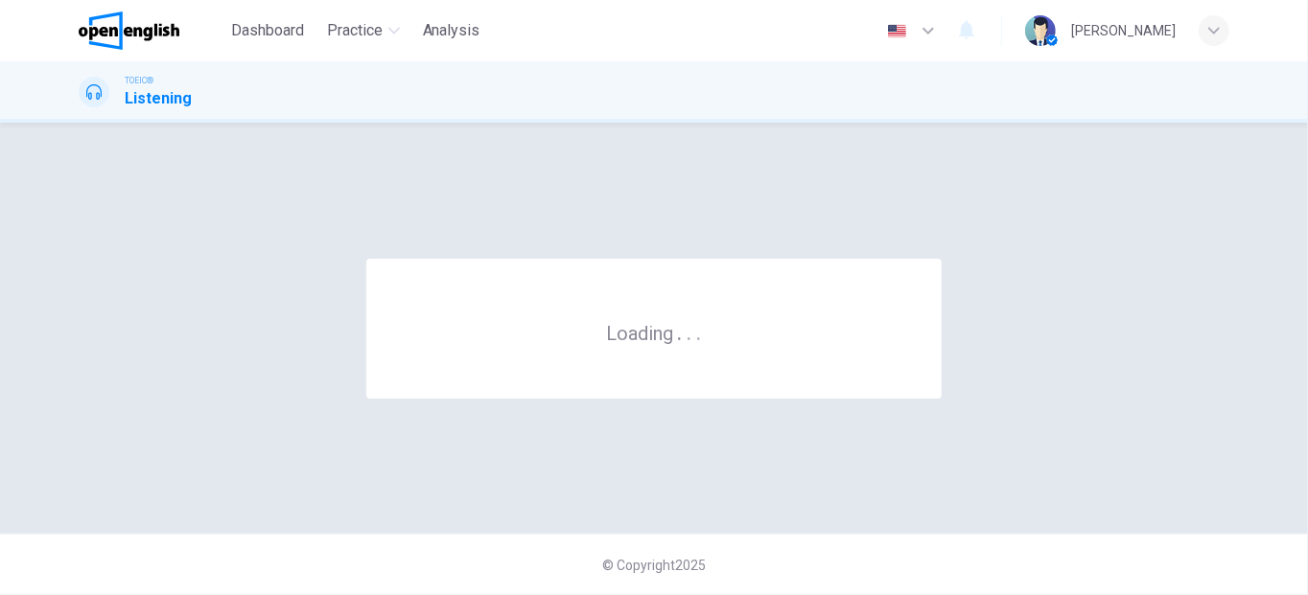
scroll to position [0, 0]
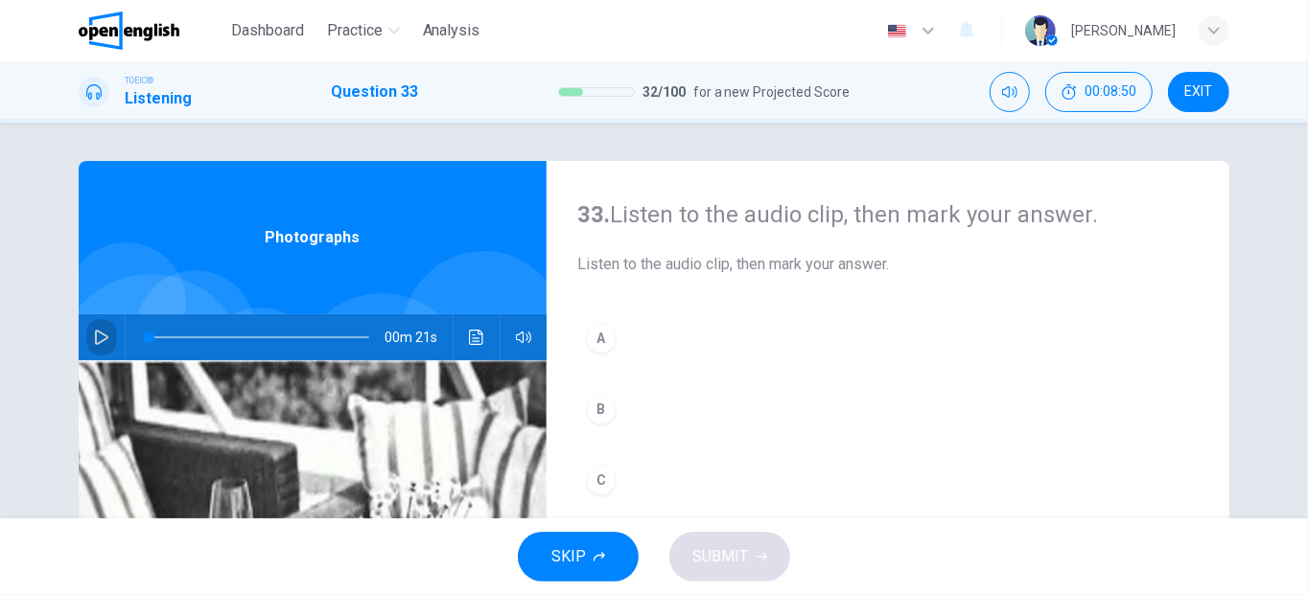
click at [88, 347] on button "button" at bounding box center [101, 338] width 31 height 46
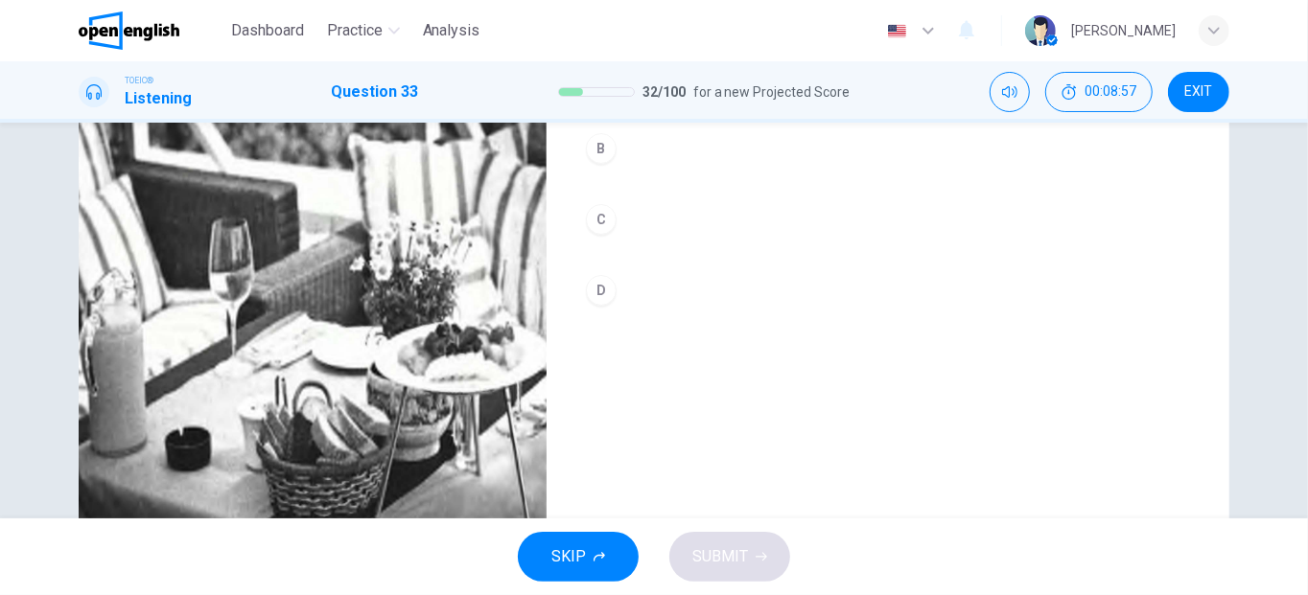
scroll to position [263, 0]
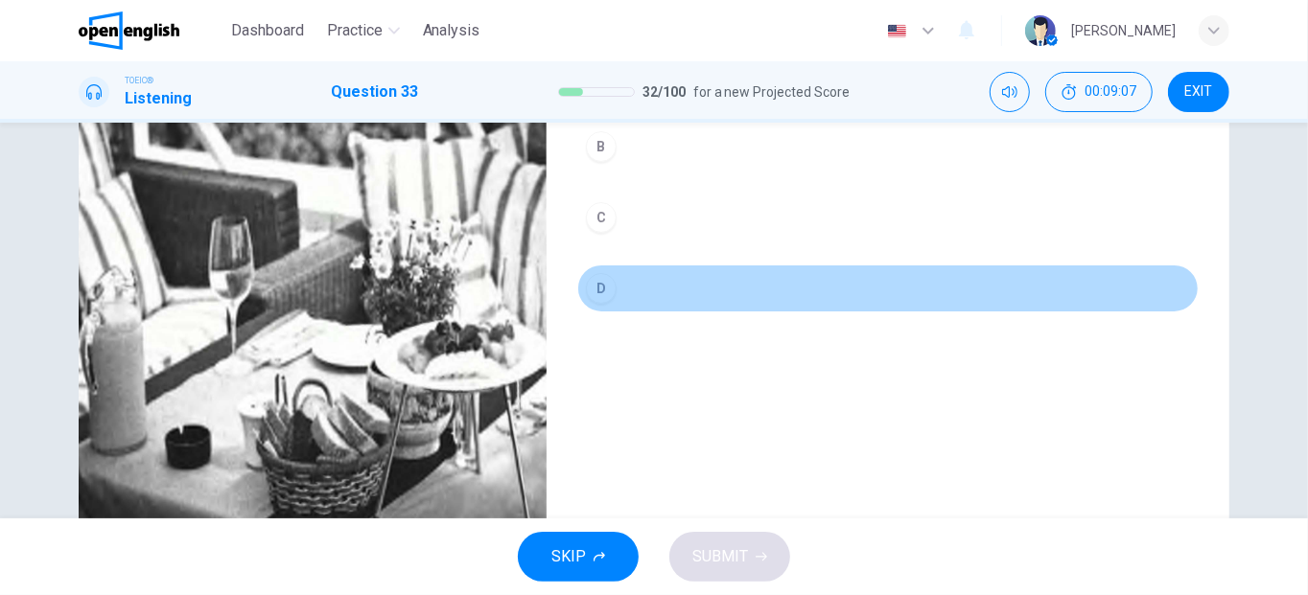
click at [597, 282] on div "D" at bounding box center [601, 288] width 31 height 31
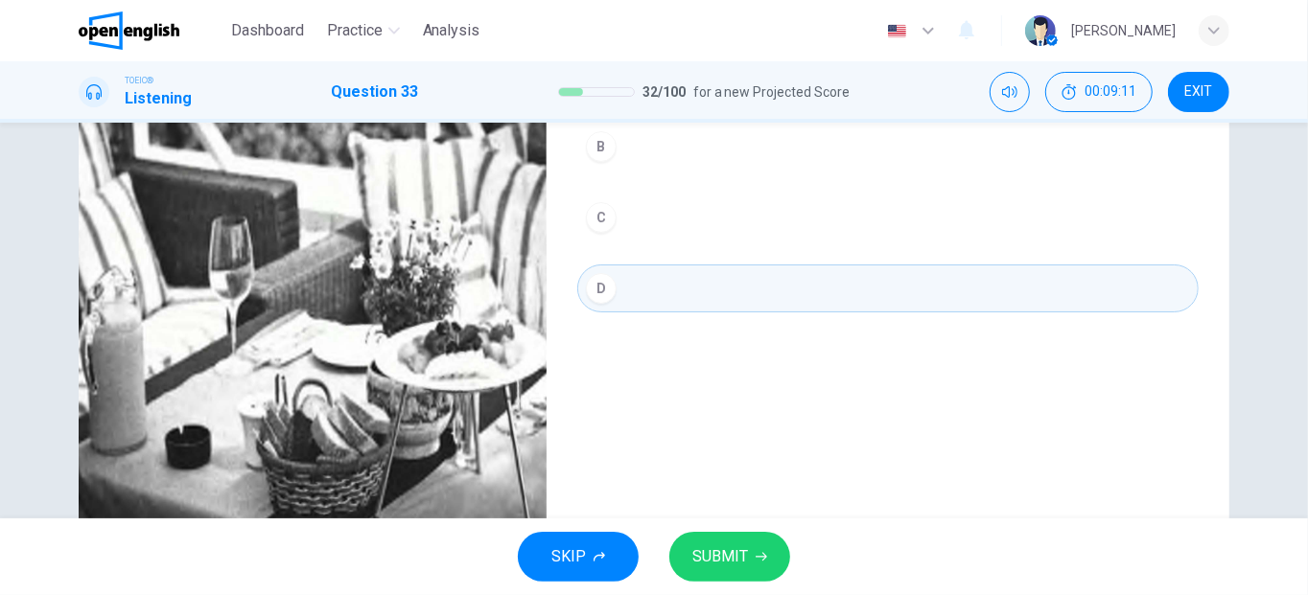
click at [739, 543] on button "SUBMIT" at bounding box center [729, 557] width 121 height 50
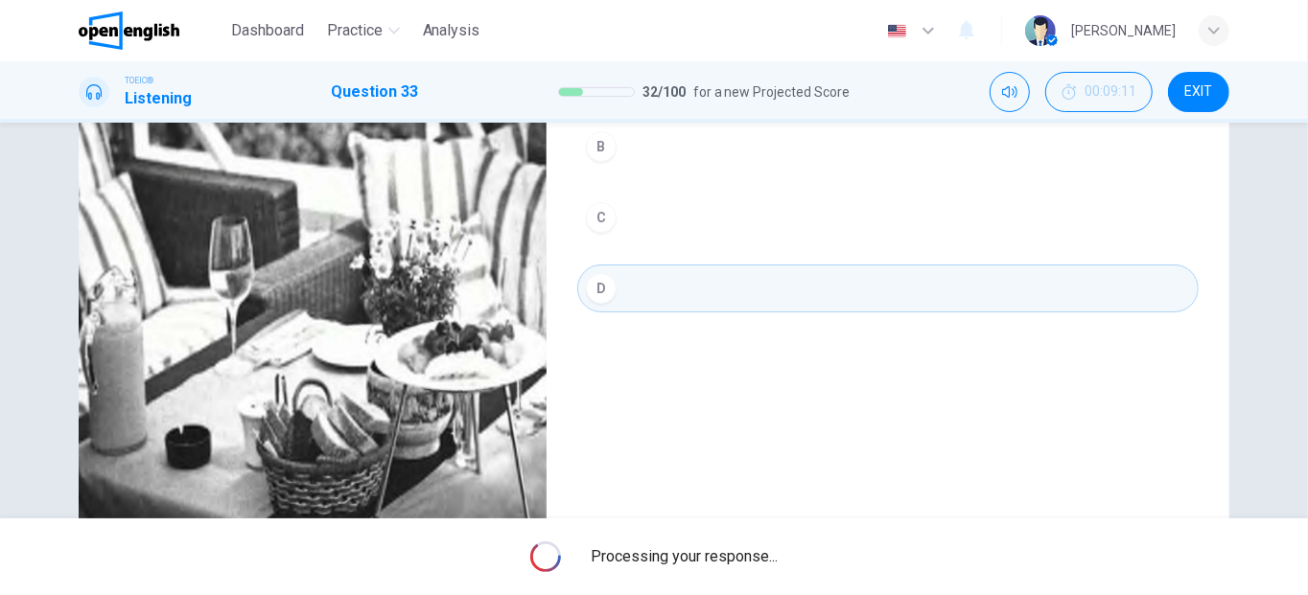
click at [739, 543] on div "Processing your response..." at bounding box center [654, 557] width 1308 height 77
type input "*"
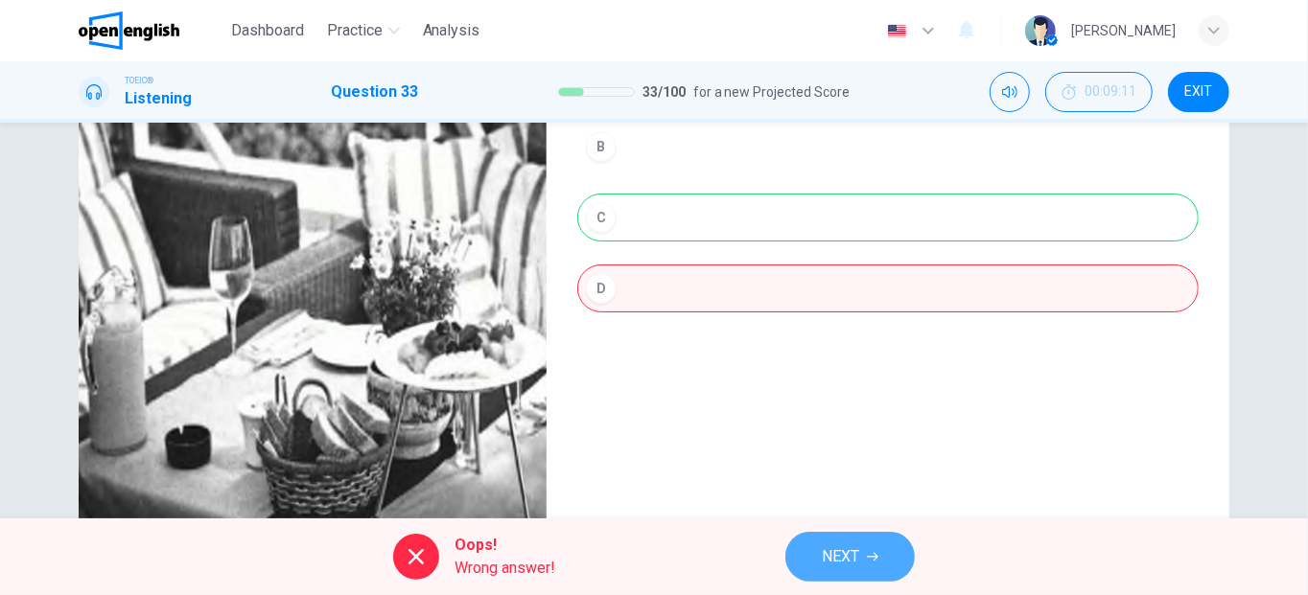
click at [834, 540] on button "NEXT" at bounding box center [849, 557] width 129 height 50
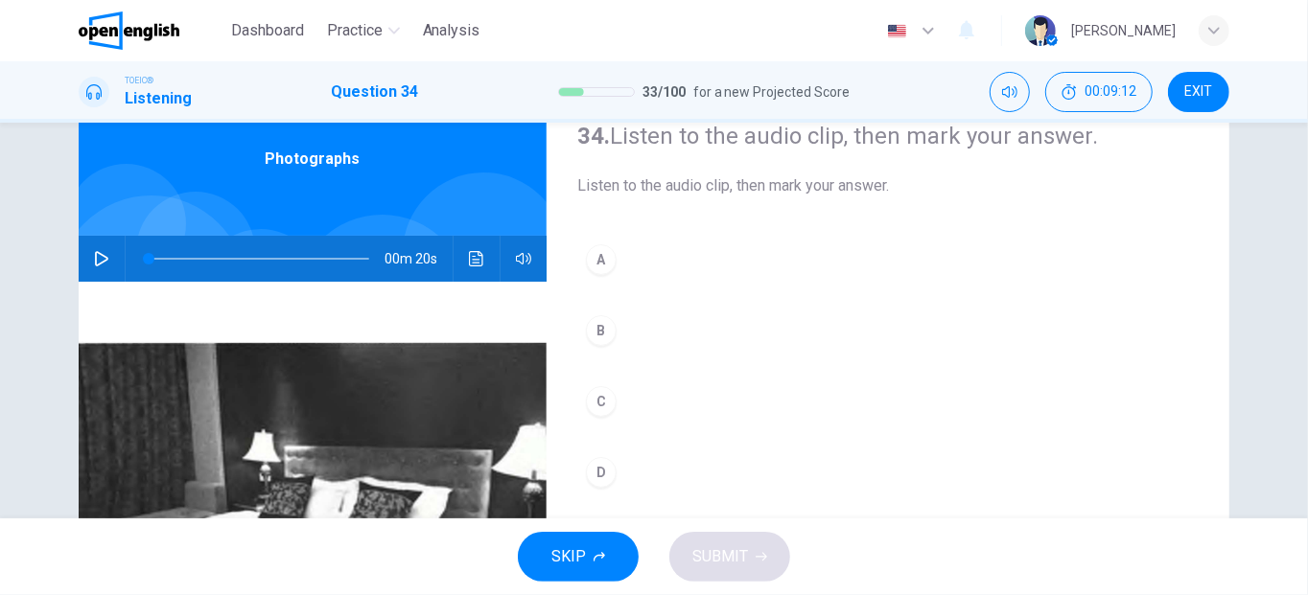
scroll to position [85, 0]
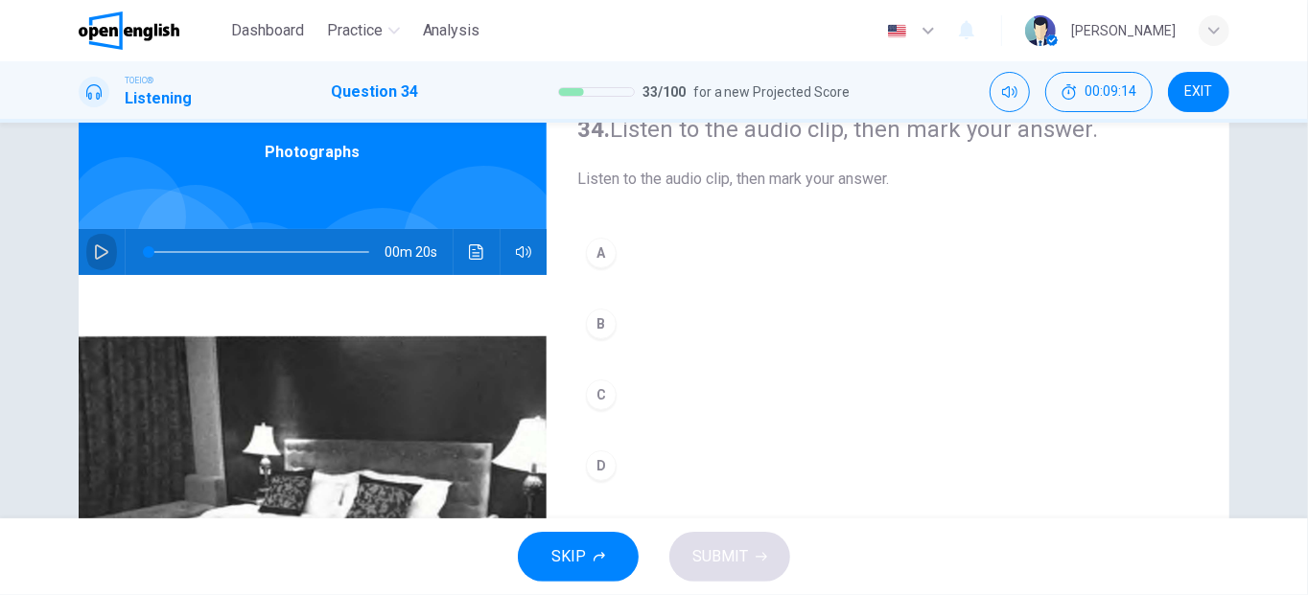
click at [86, 251] on button "button" at bounding box center [101, 252] width 31 height 46
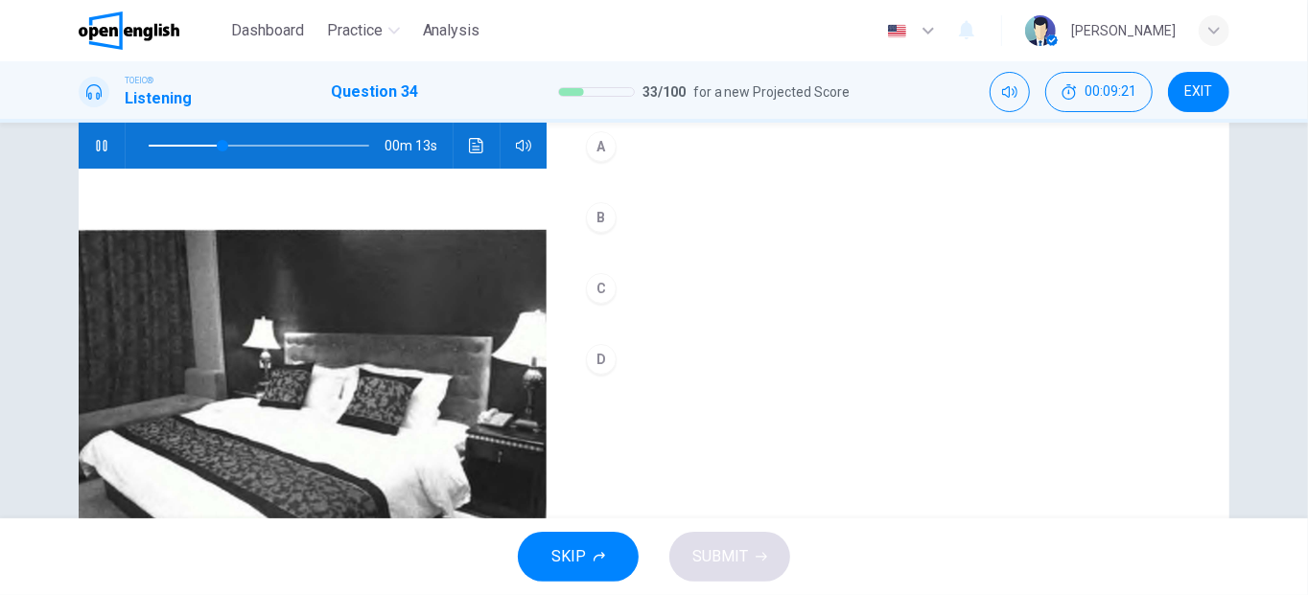
scroll to position [203, 0]
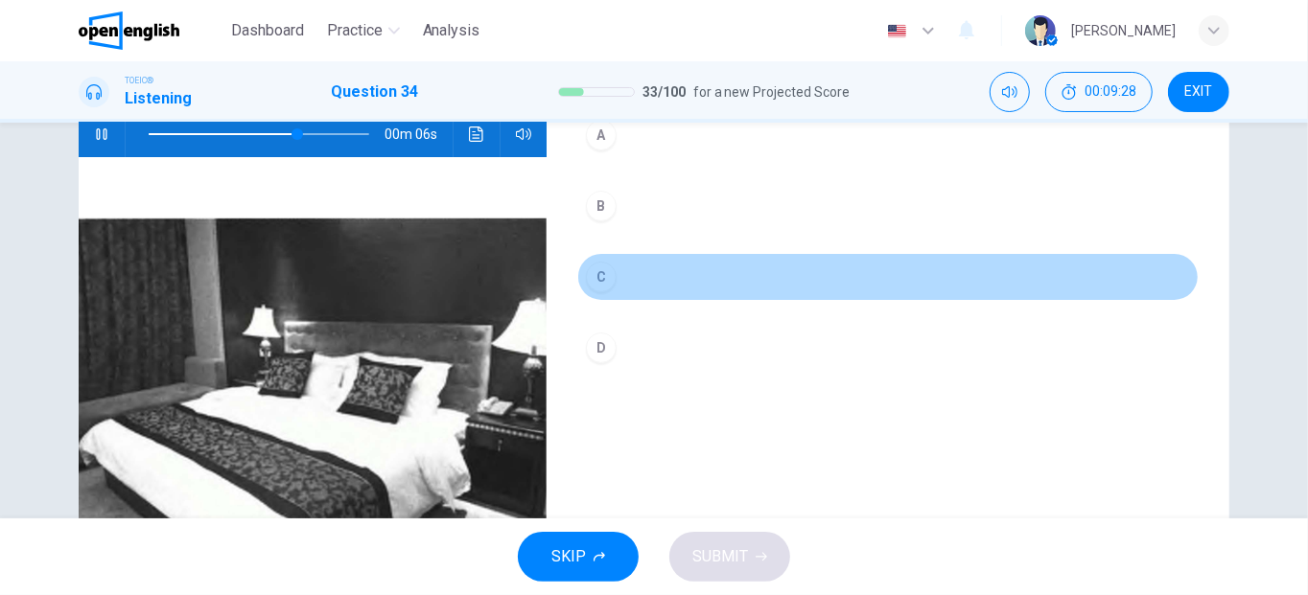
click at [594, 279] on div "C" at bounding box center [601, 277] width 31 height 31
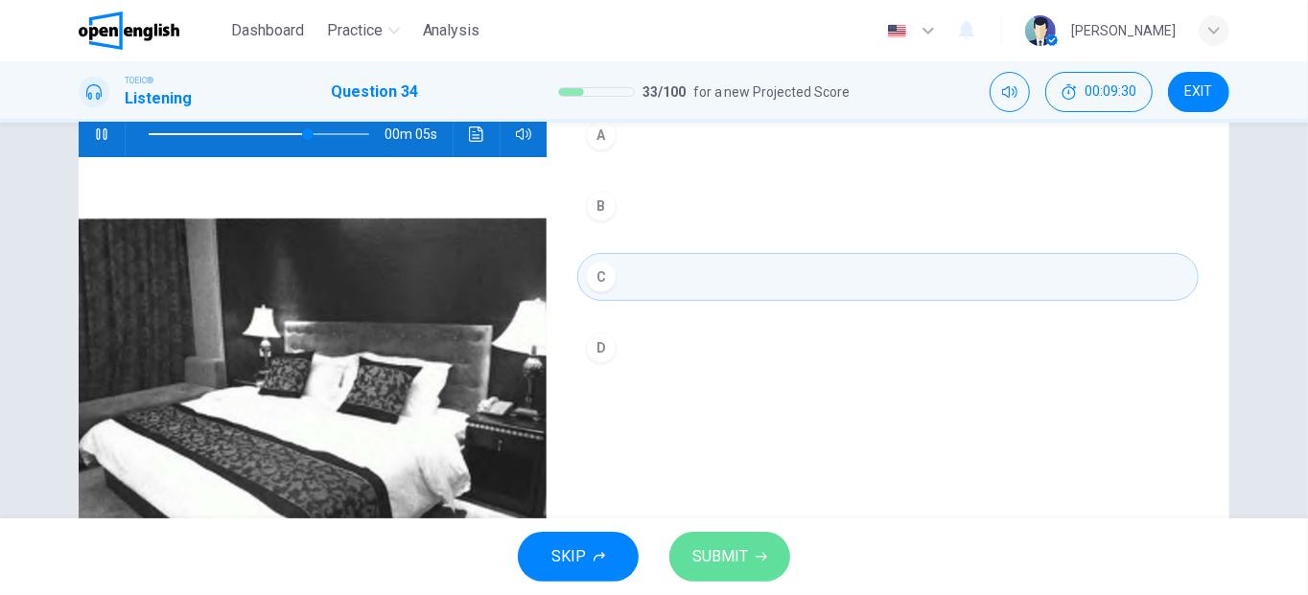
click at [749, 562] on button "SUBMIT" at bounding box center [729, 557] width 121 height 50
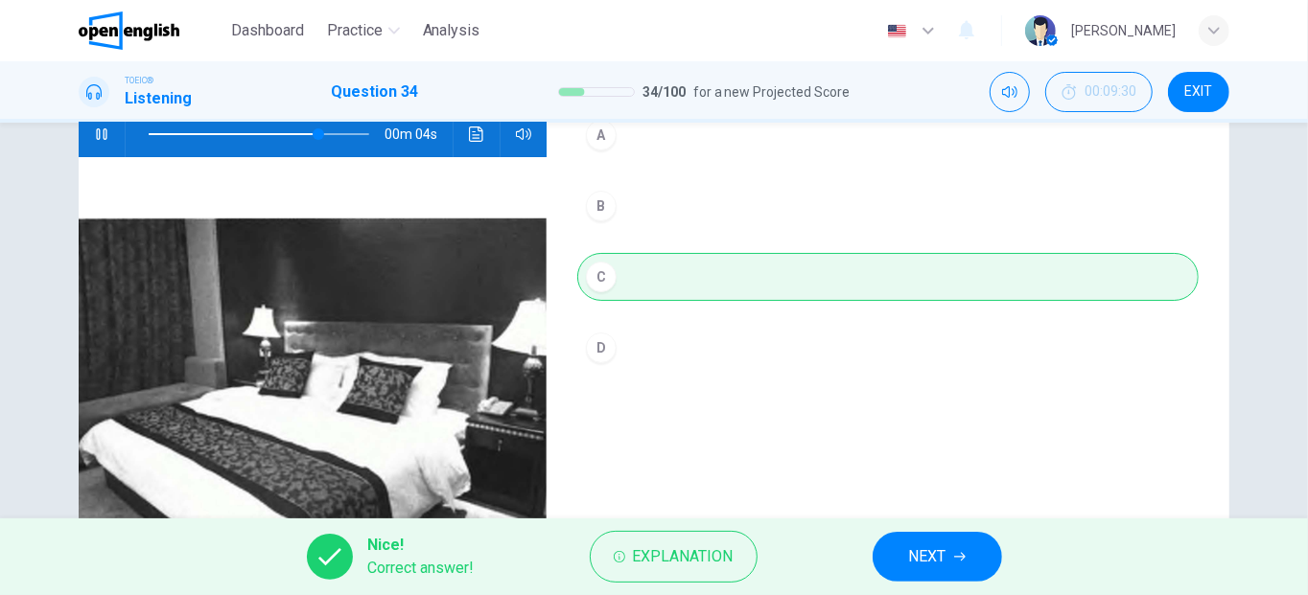
type input "**"
click at [919, 565] on span "NEXT" at bounding box center [927, 557] width 37 height 27
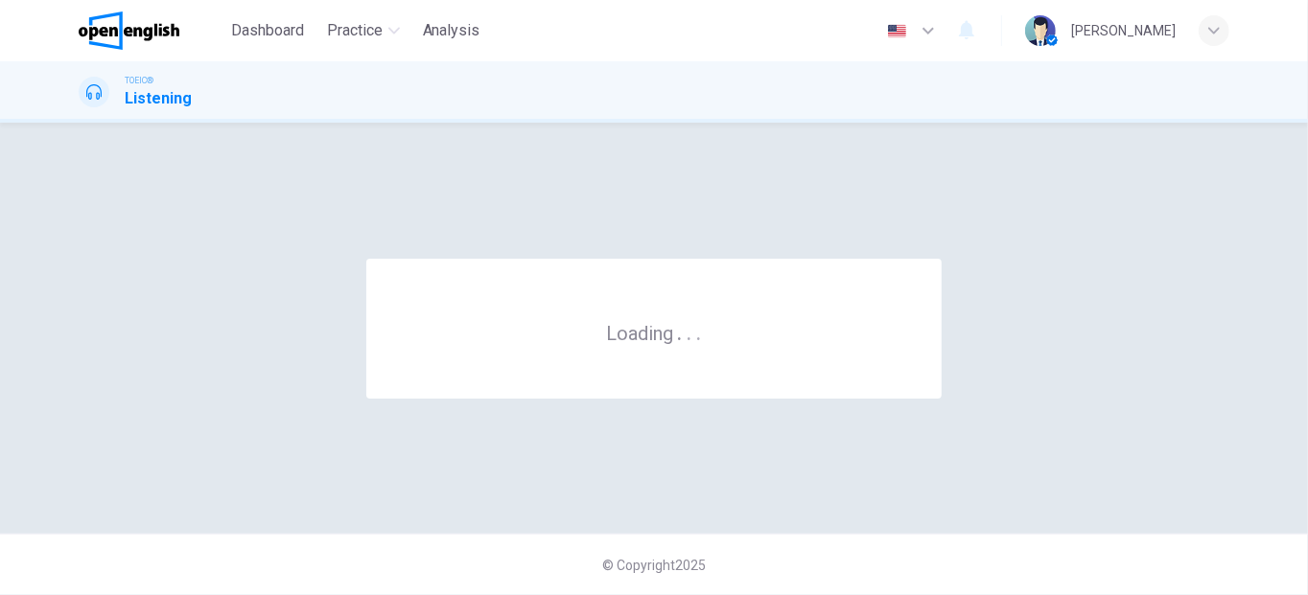
scroll to position [0, 0]
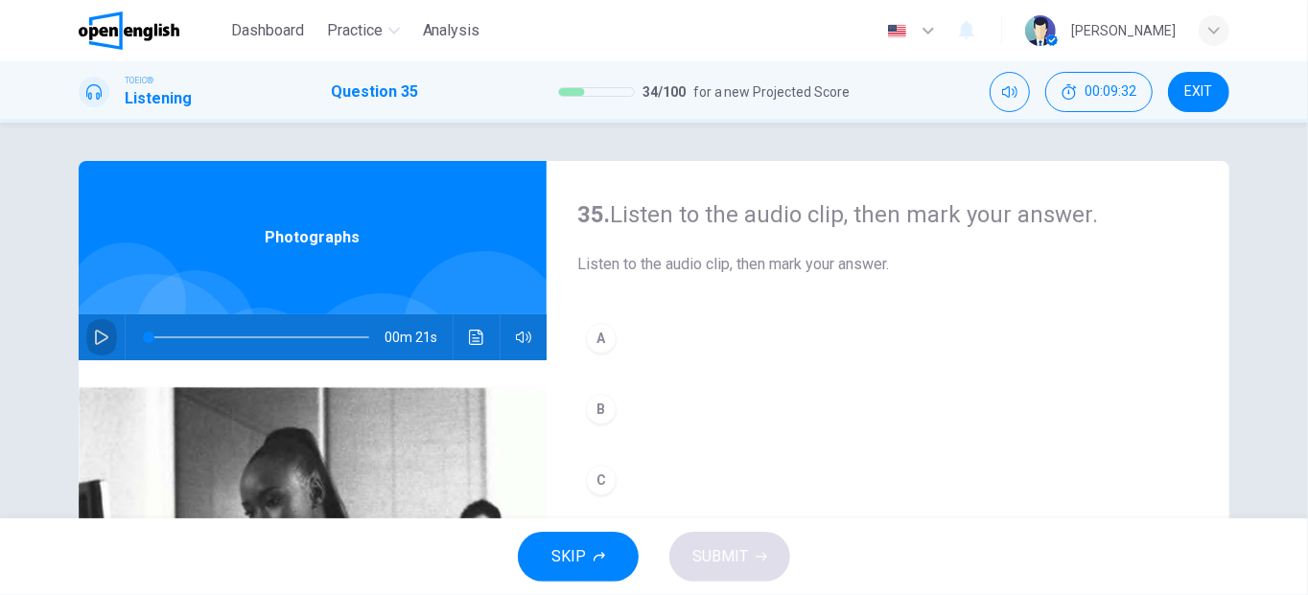
click at [101, 334] on icon "button" at bounding box center [101, 337] width 15 height 15
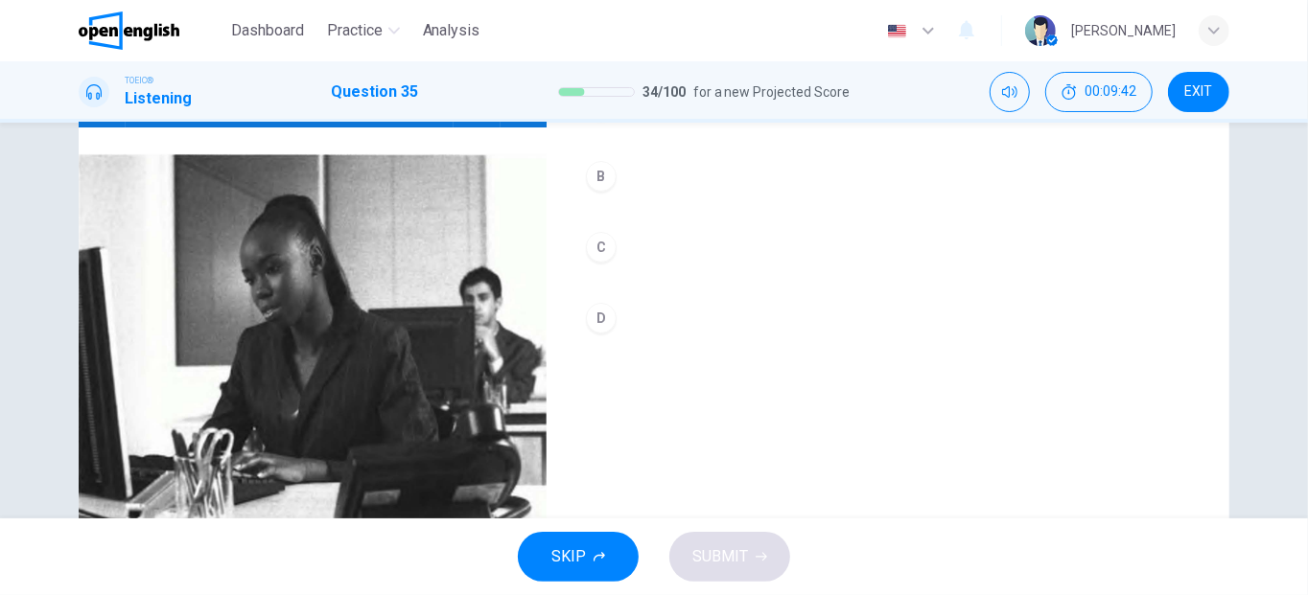
scroll to position [225, 0]
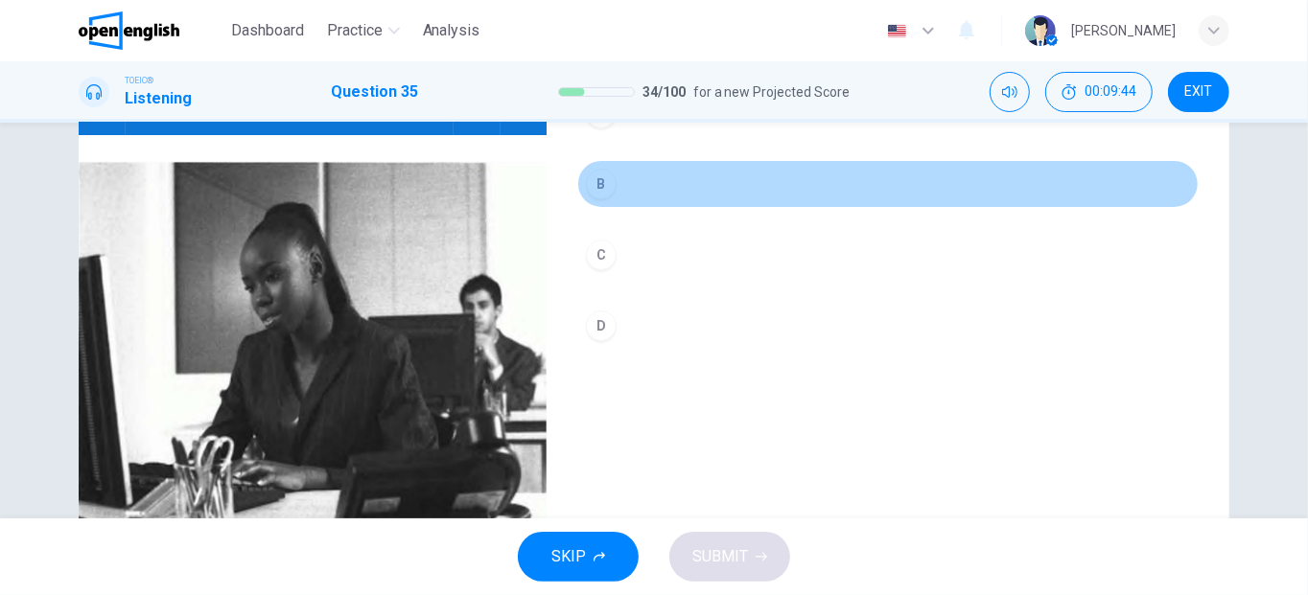
click at [612, 189] on button "B" at bounding box center [887, 184] width 621 height 48
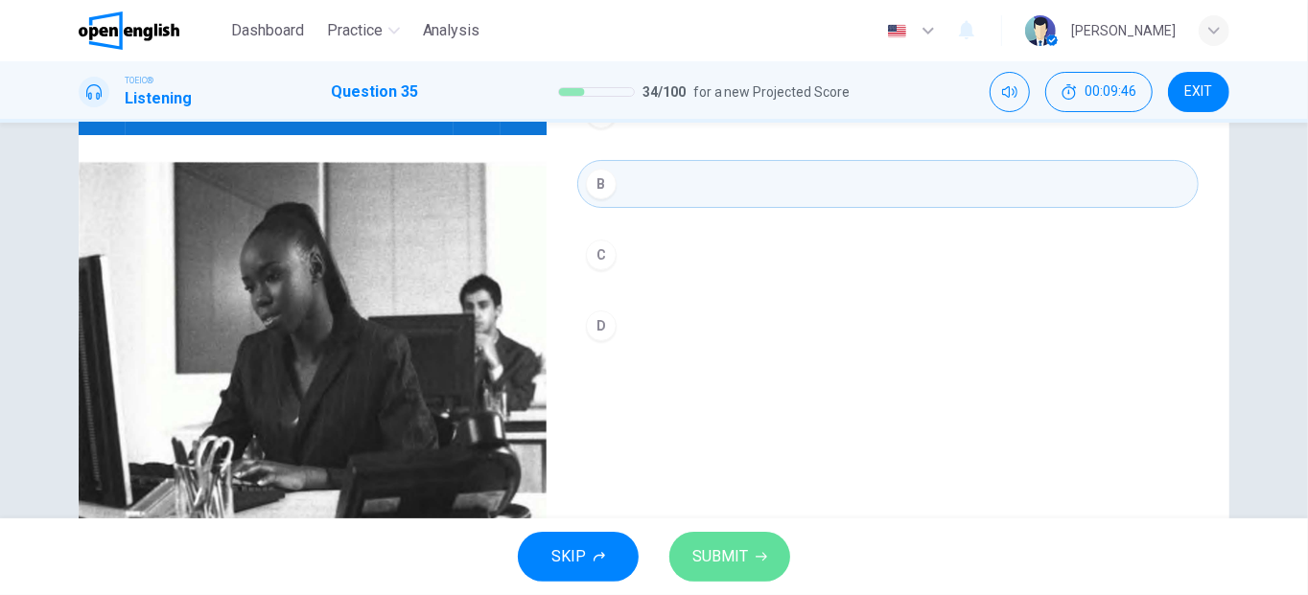
click at [732, 571] on button "SUBMIT" at bounding box center [729, 557] width 121 height 50
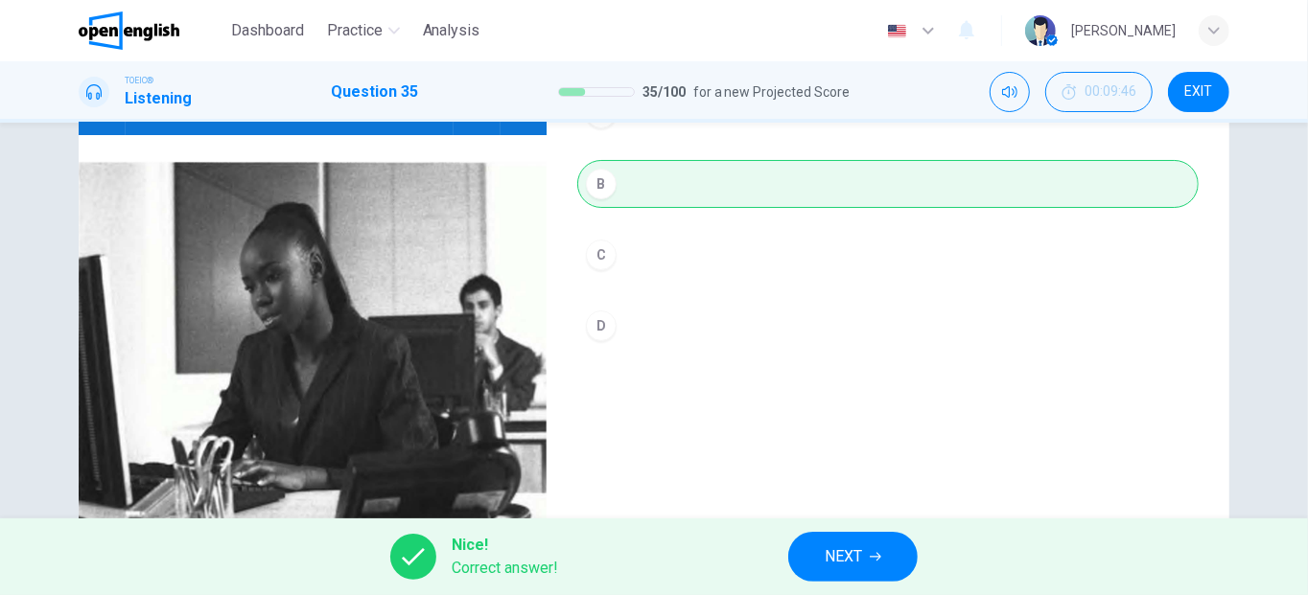
type input "**"
click at [848, 549] on span "NEXT" at bounding box center [843, 557] width 37 height 27
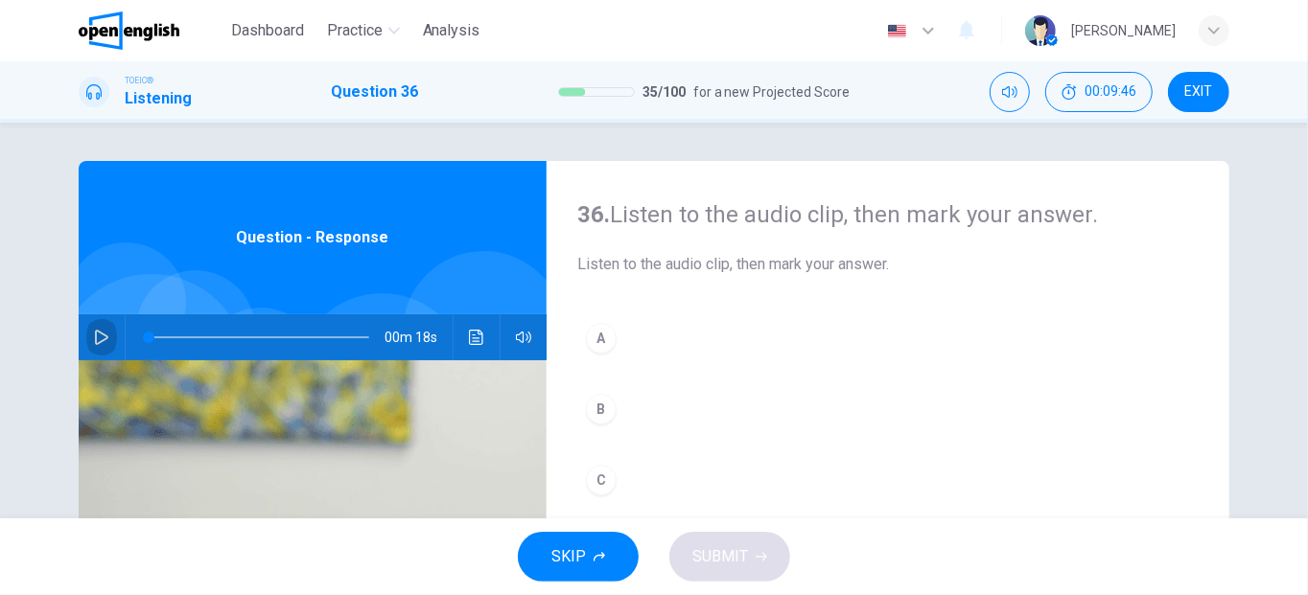
click at [86, 335] on button "button" at bounding box center [101, 338] width 31 height 46
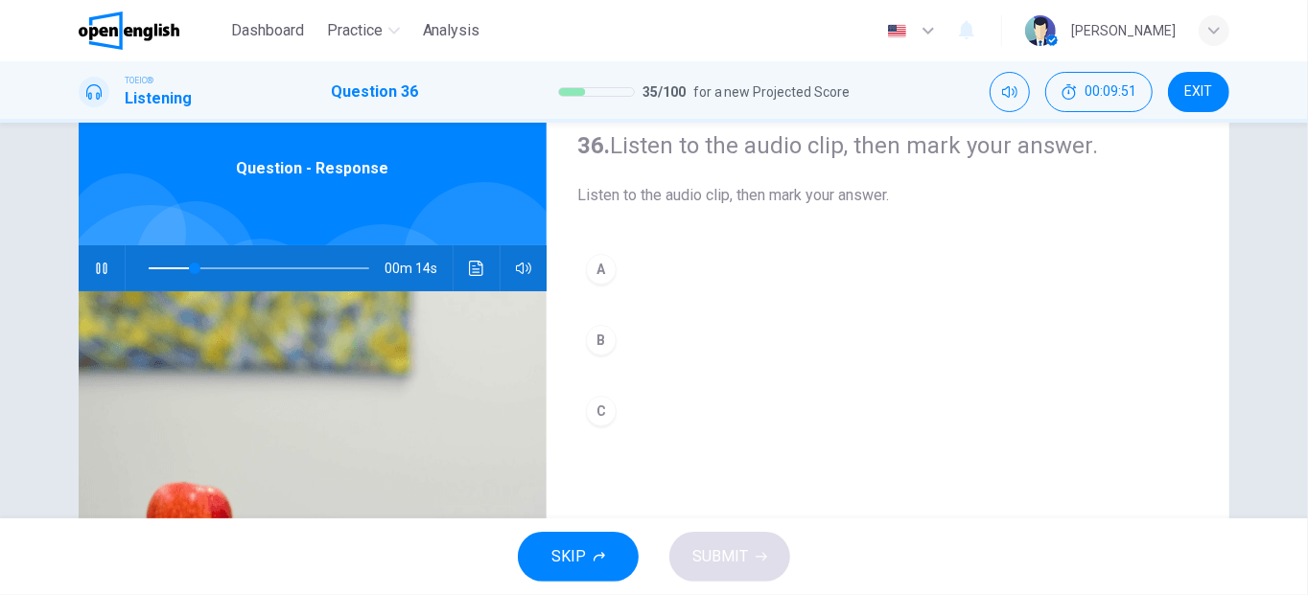
scroll to position [68, 0]
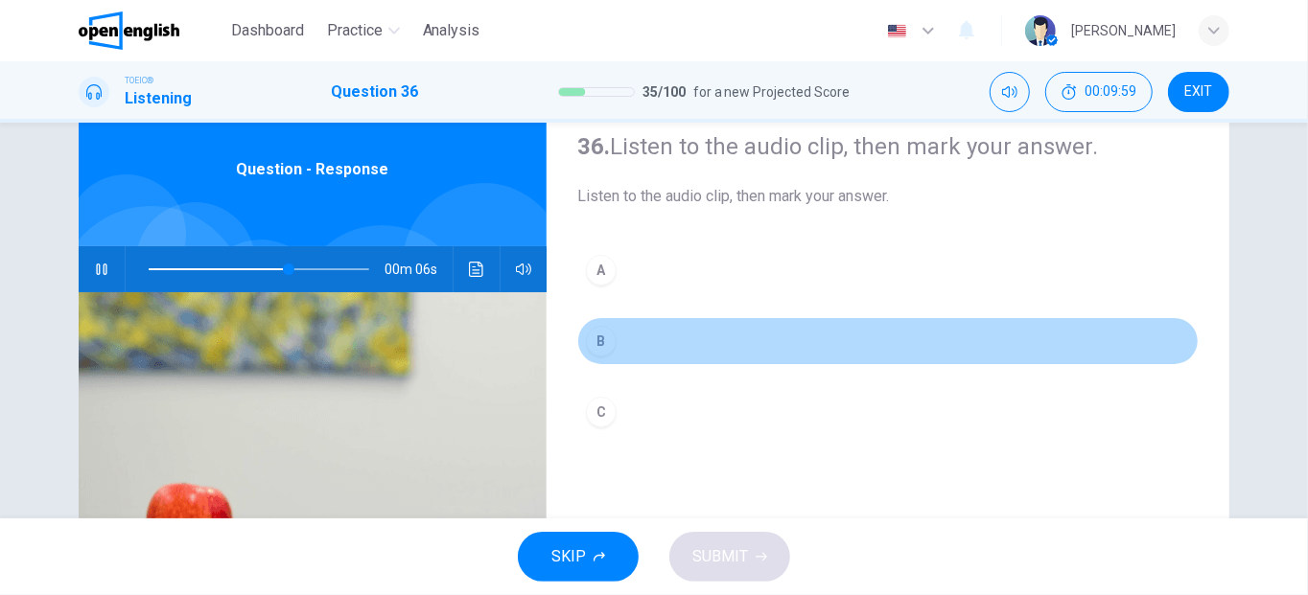
click at [600, 346] on div "B" at bounding box center [601, 341] width 31 height 31
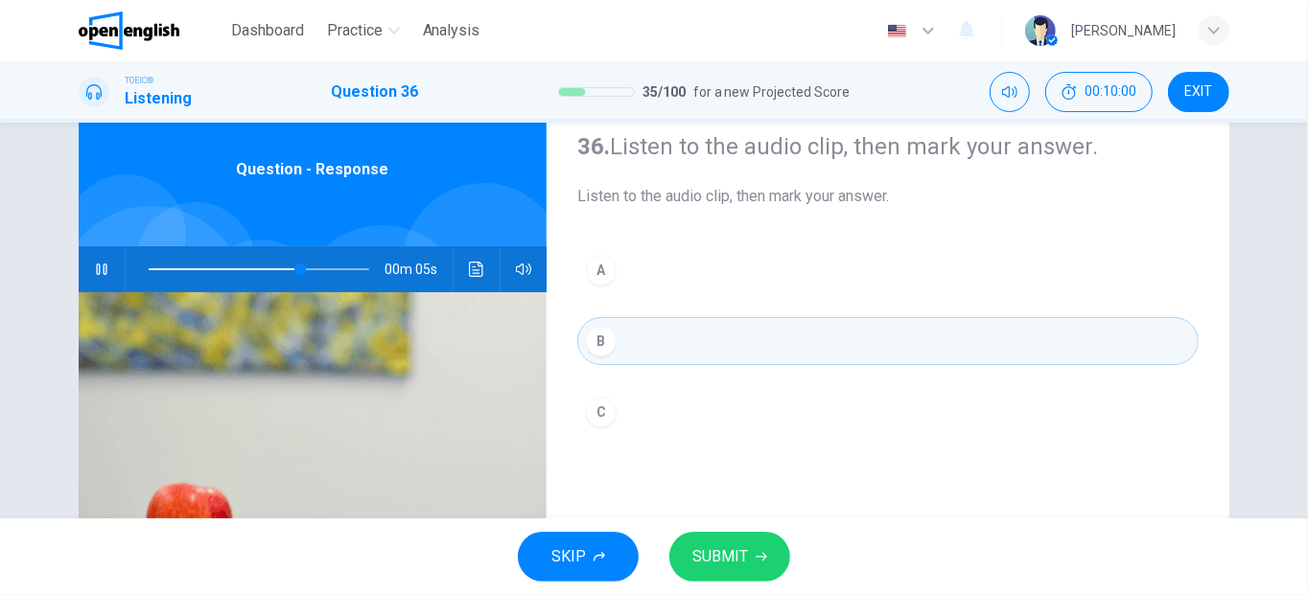
click at [700, 561] on span "SUBMIT" at bounding box center [720, 557] width 56 height 27
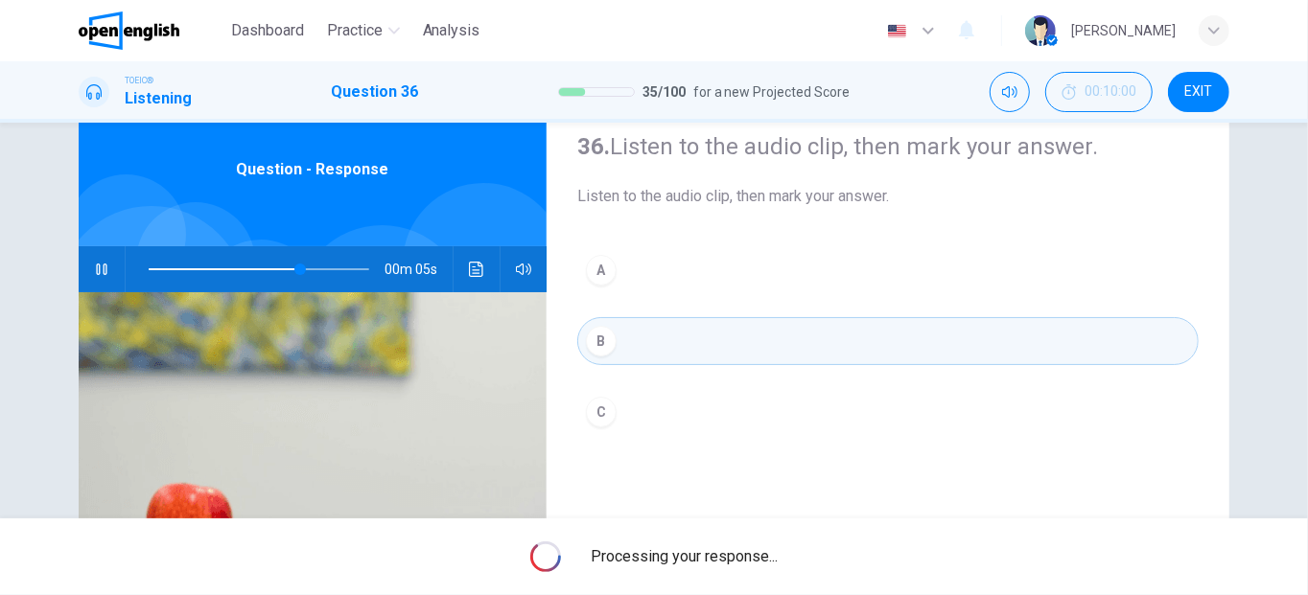
type input "**"
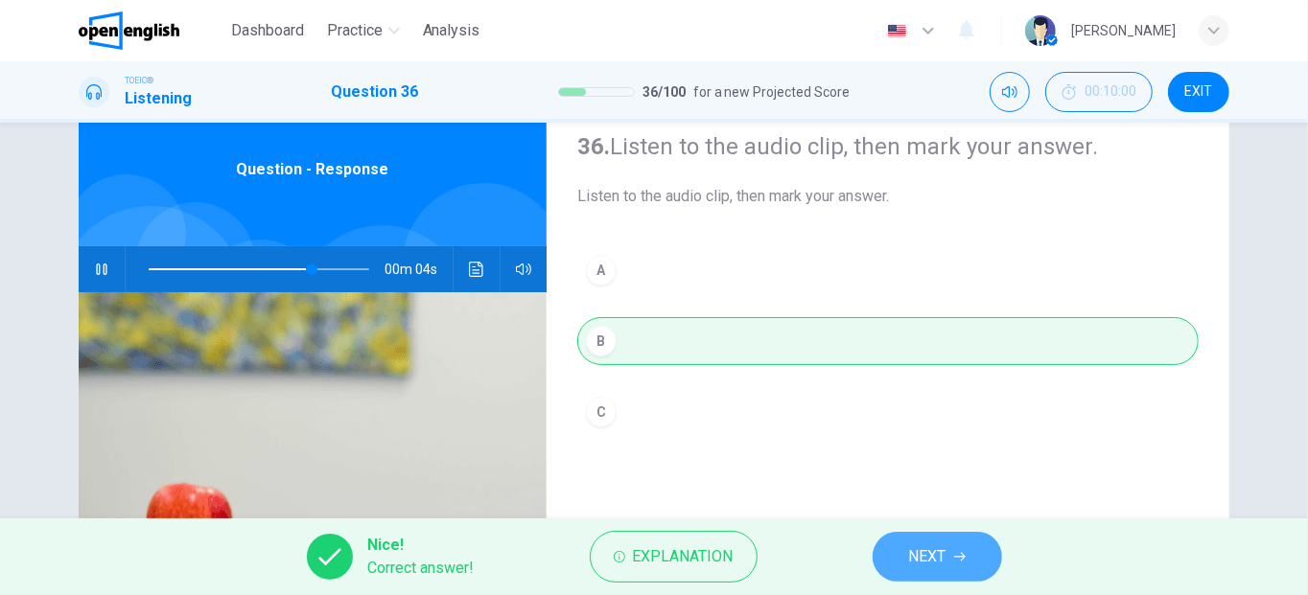
click at [923, 551] on span "NEXT" at bounding box center [927, 557] width 37 height 27
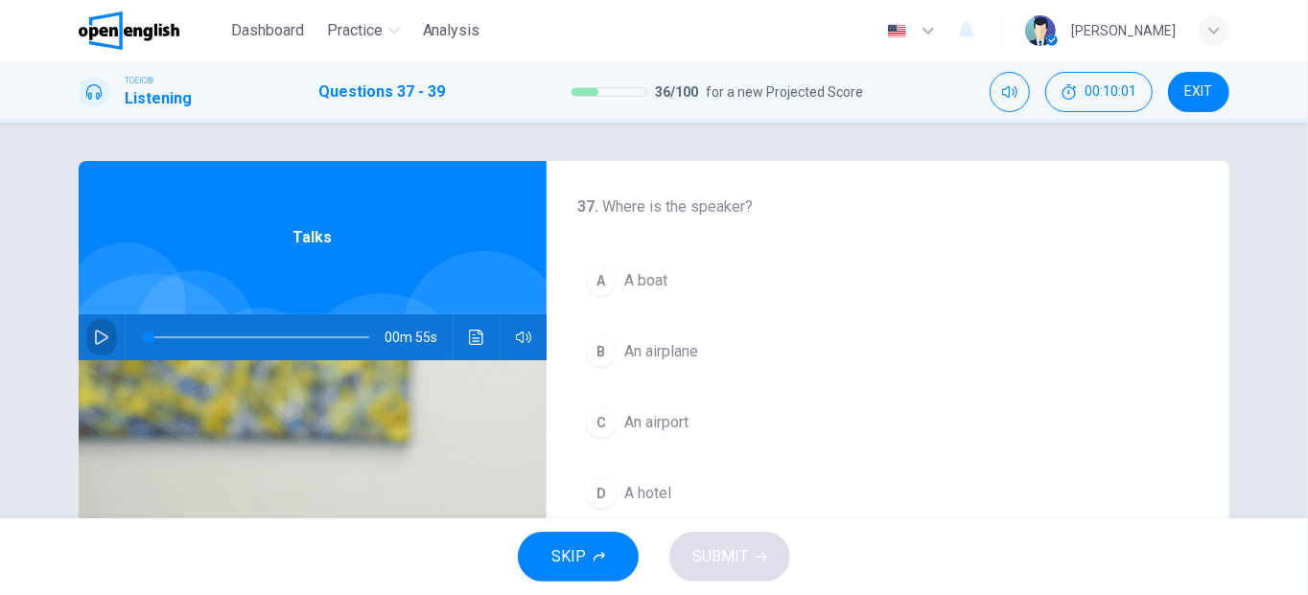
click at [86, 334] on button "button" at bounding box center [101, 338] width 31 height 46
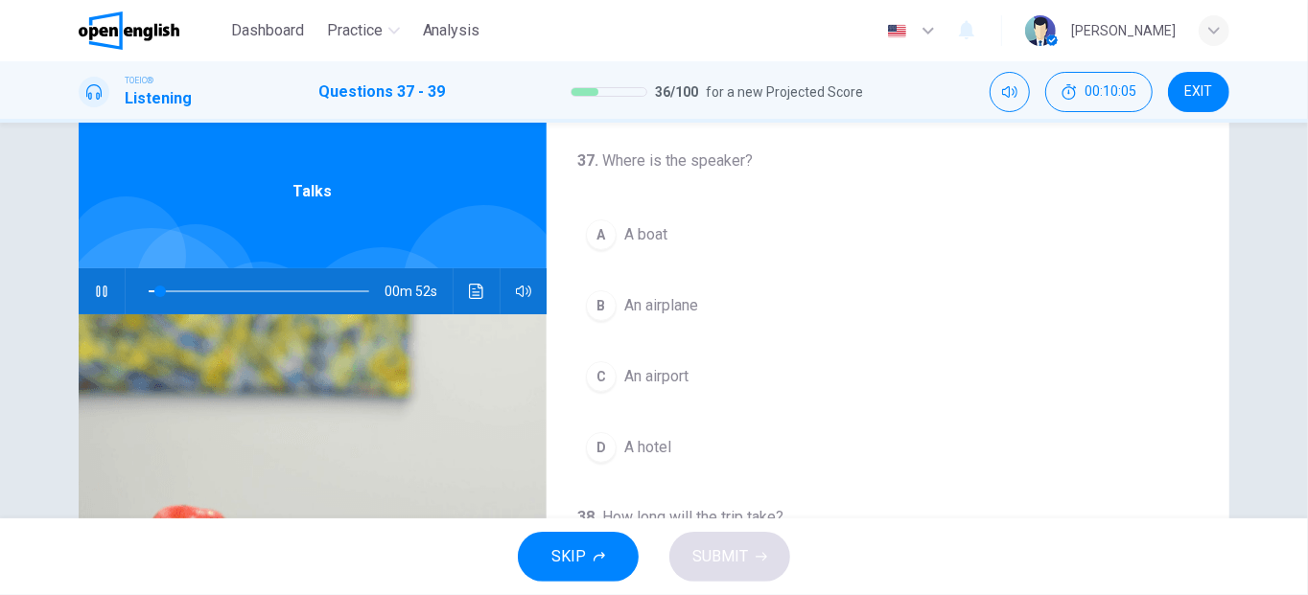
scroll to position [62, 0]
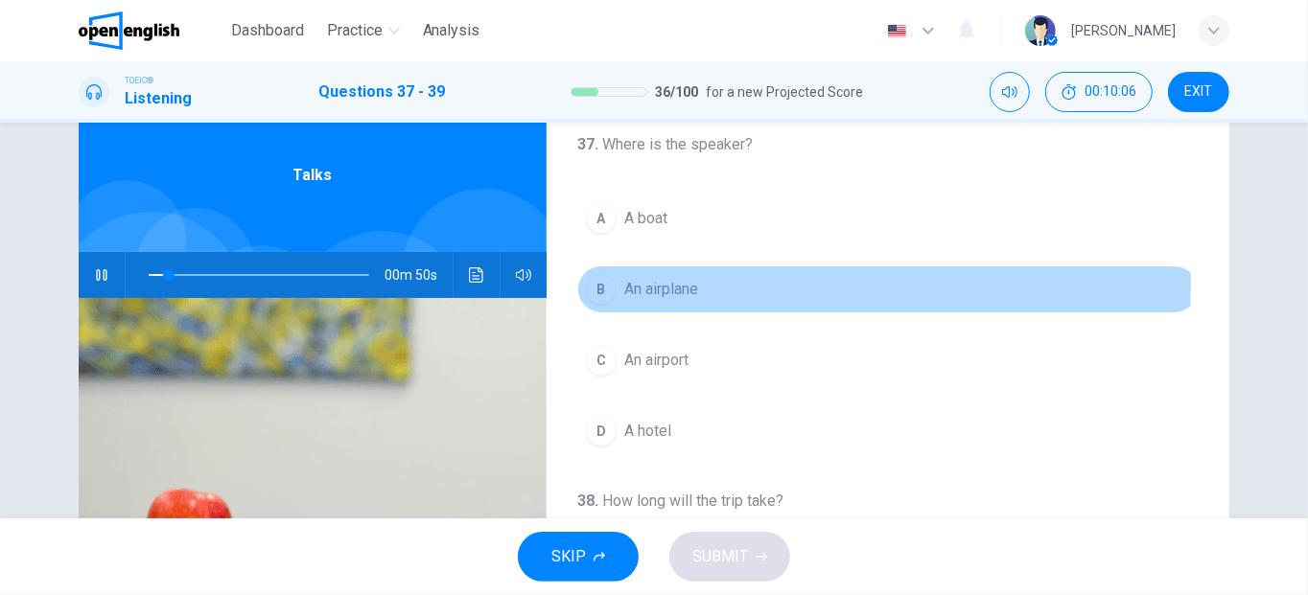
click at [685, 281] on span "An airplane" at bounding box center [661, 289] width 74 height 23
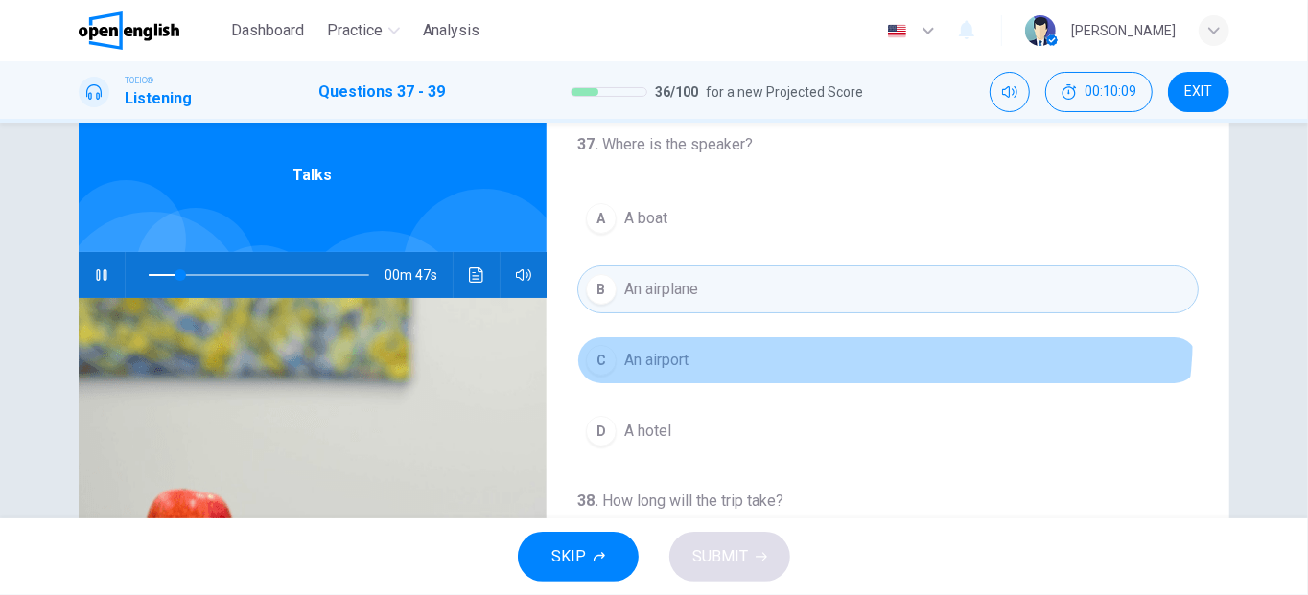
click at [859, 337] on button "[GEOGRAPHIC_DATA]" at bounding box center [887, 361] width 621 height 48
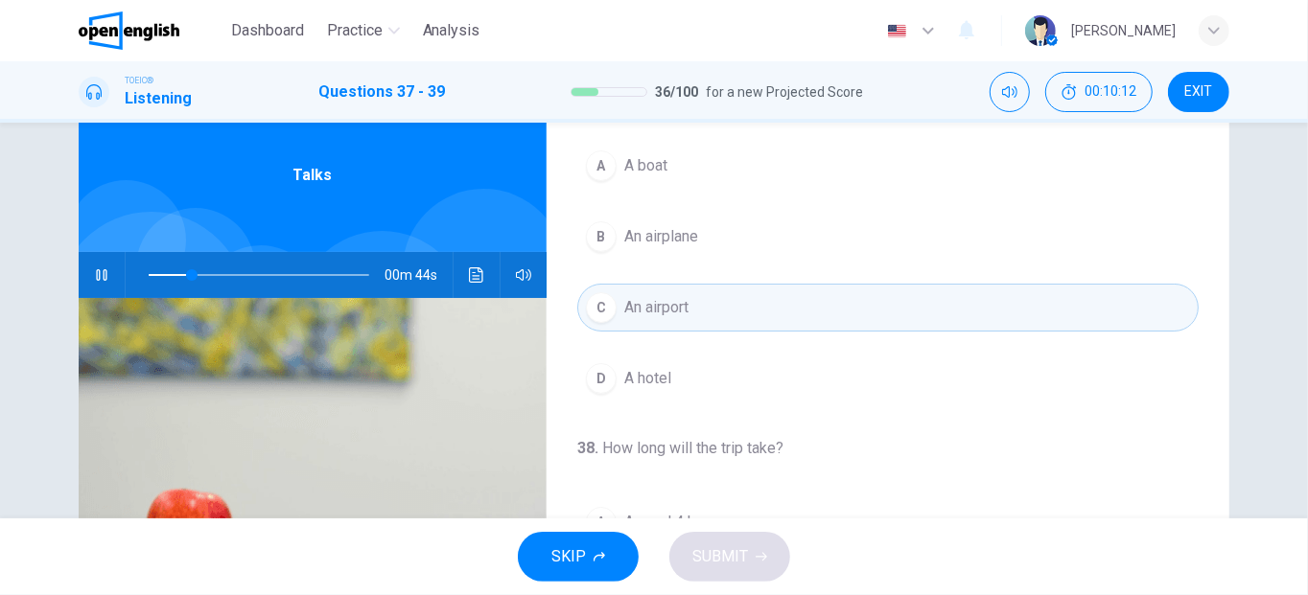
scroll to position [39, 0]
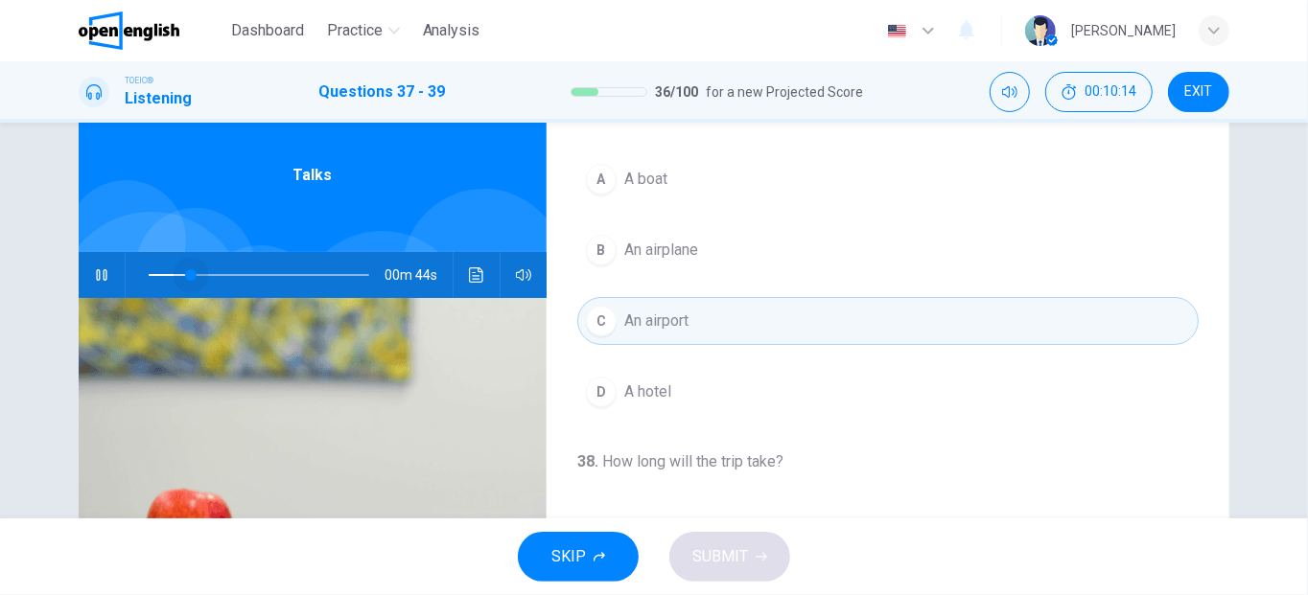
drag, startPoint x: 191, startPoint y: 276, endPoint x: 84, endPoint y: 260, distance: 107.7
click at [84, 260] on div "00m 44s" at bounding box center [313, 275] width 468 height 46
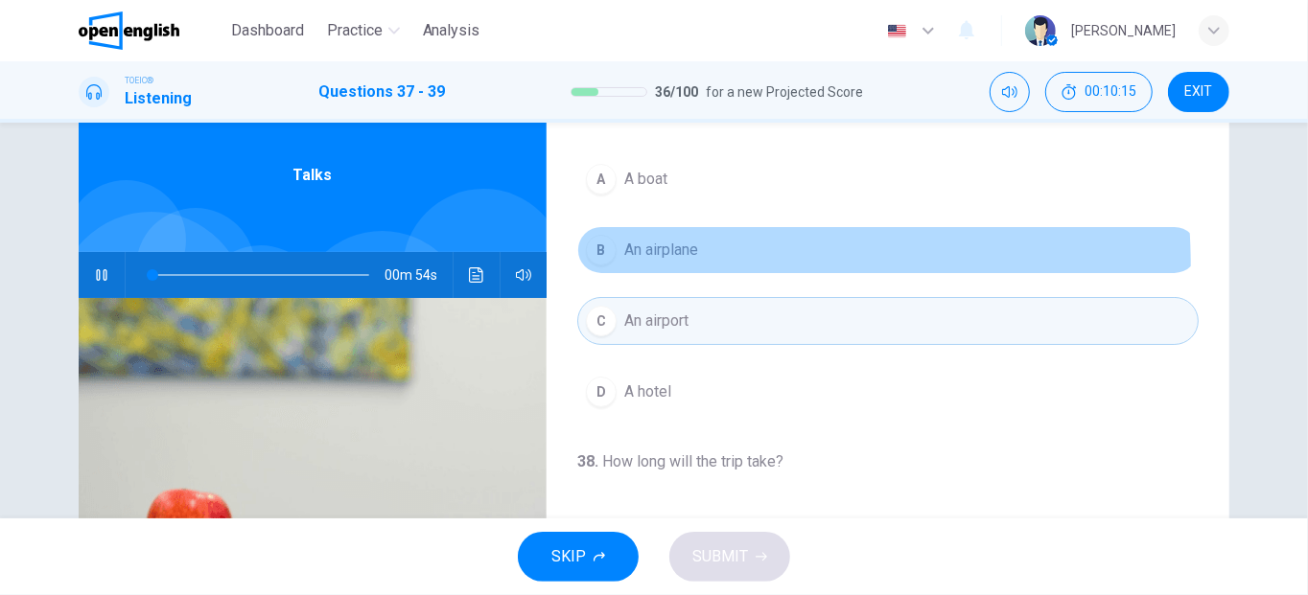
click at [611, 265] on button "B An airplane" at bounding box center [887, 250] width 621 height 48
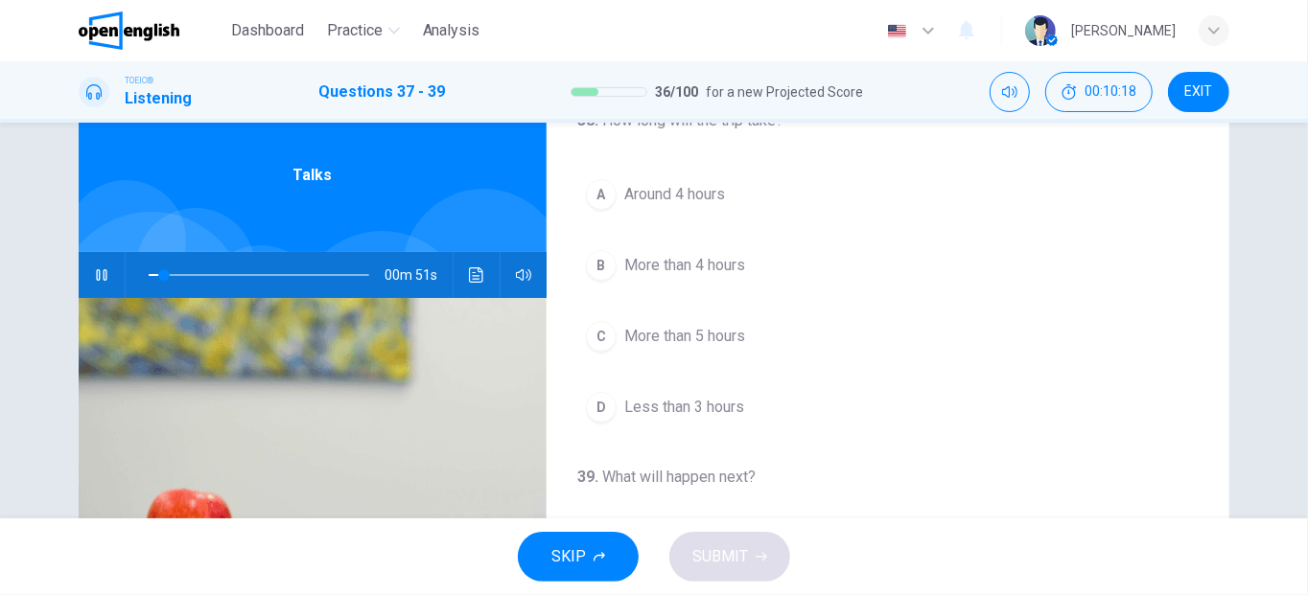
scroll to position [397, 0]
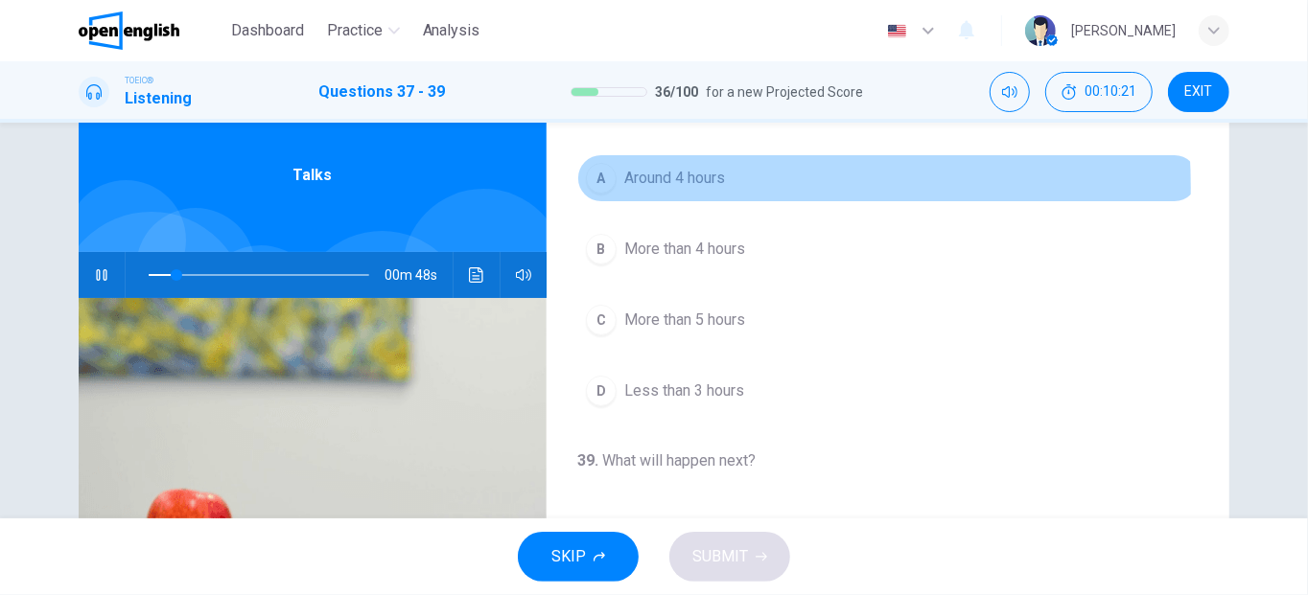
click at [646, 183] on span "Around 4 hours" at bounding box center [674, 178] width 101 height 23
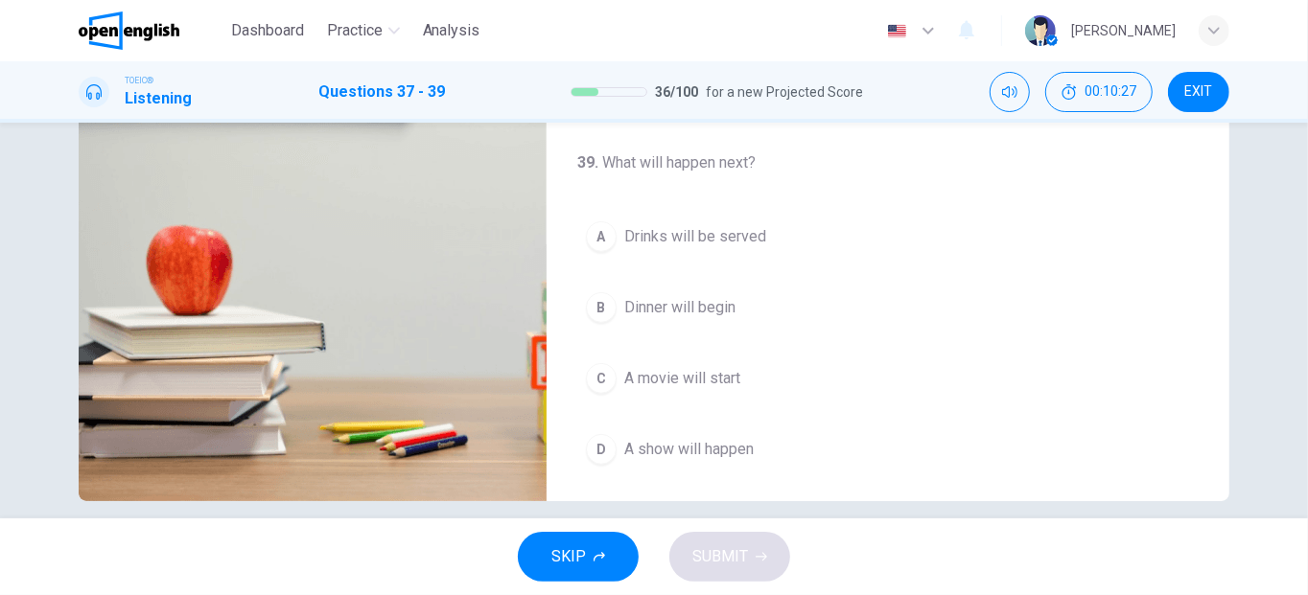
scroll to position [299, 0]
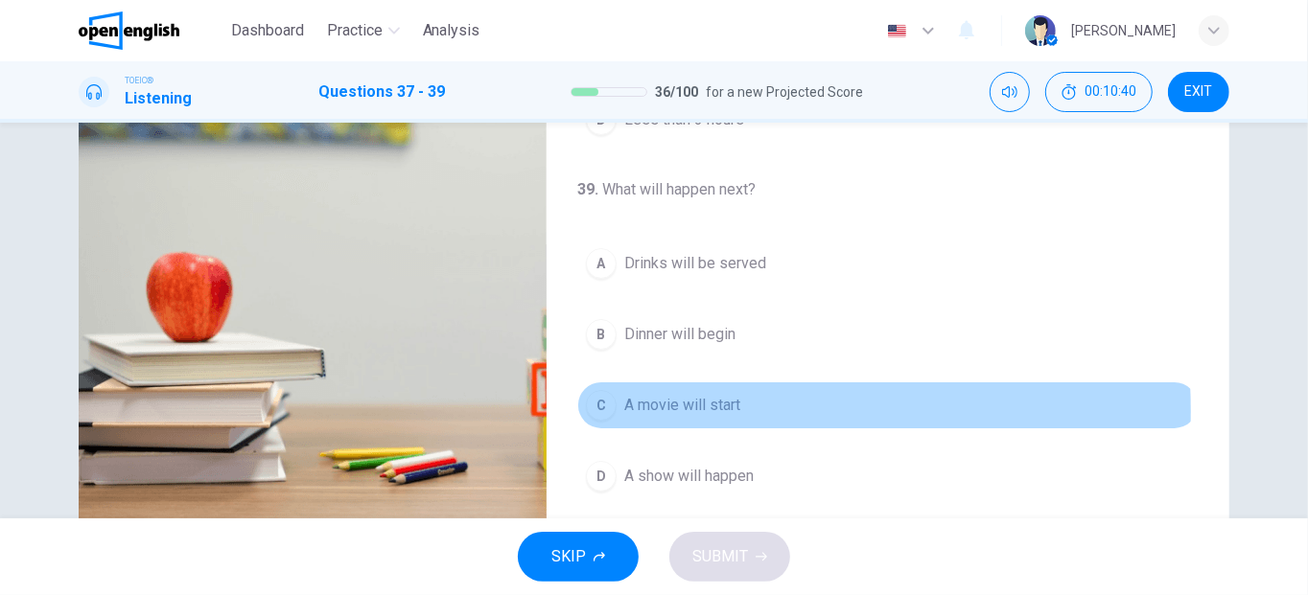
click at [602, 405] on div "C" at bounding box center [601, 405] width 31 height 31
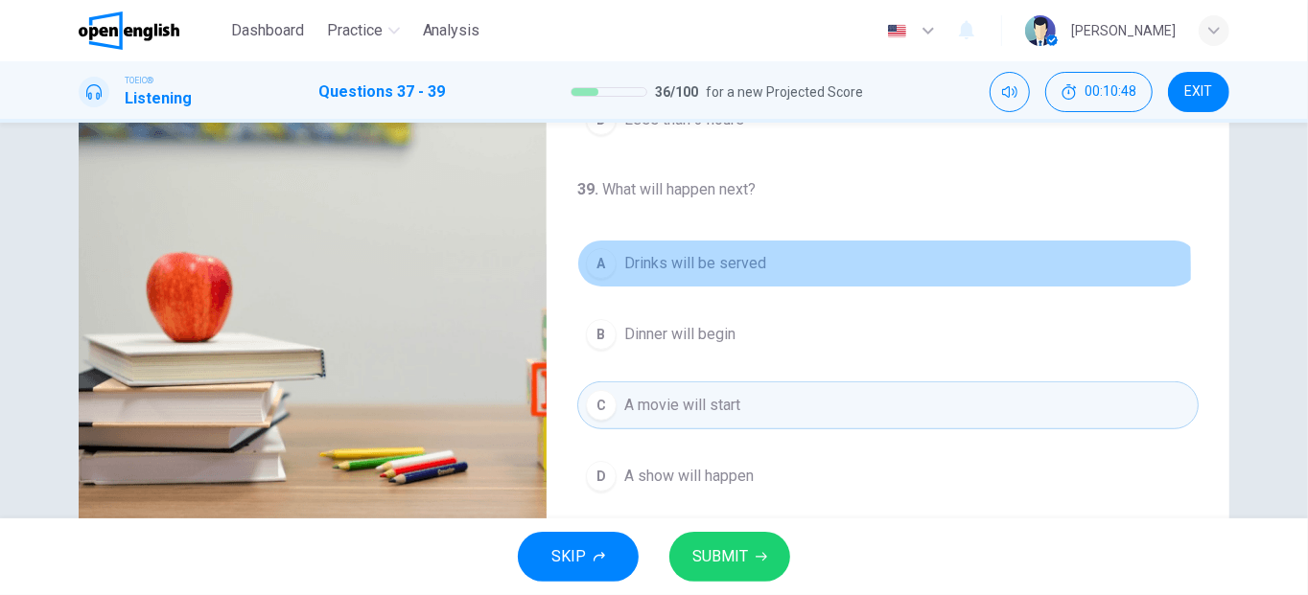
click at [606, 263] on div "A" at bounding box center [601, 263] width 31 height 31
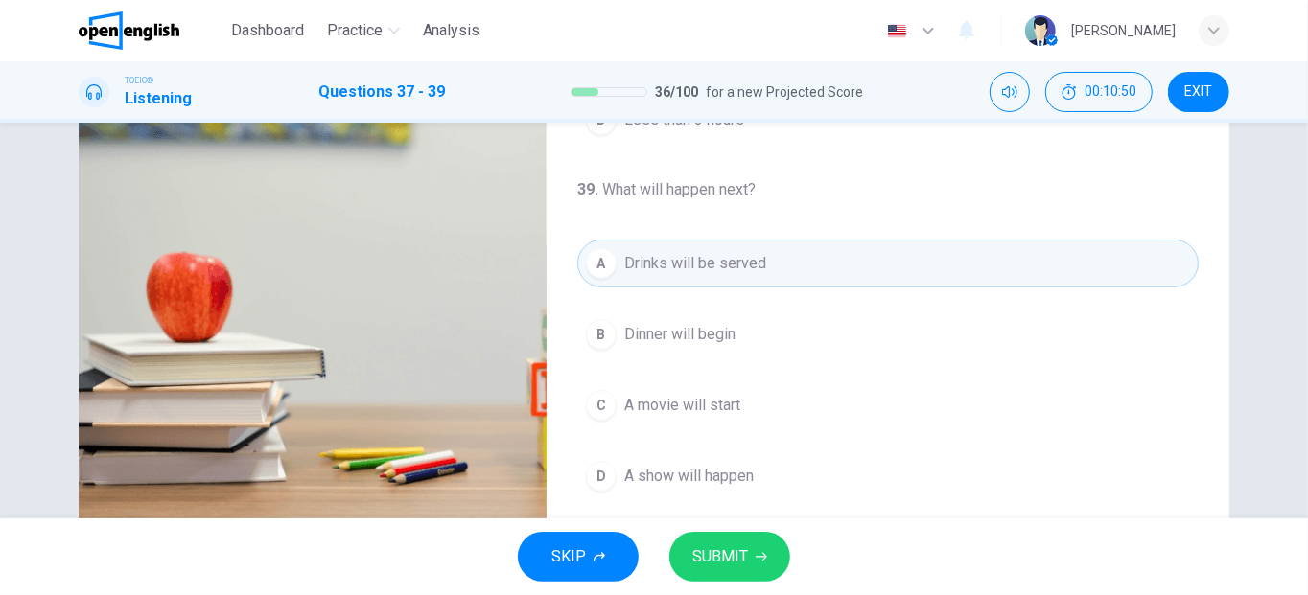
click at [728, 556] on span "SUBMIT" at bounding box center [720, 557] width 56 height 27
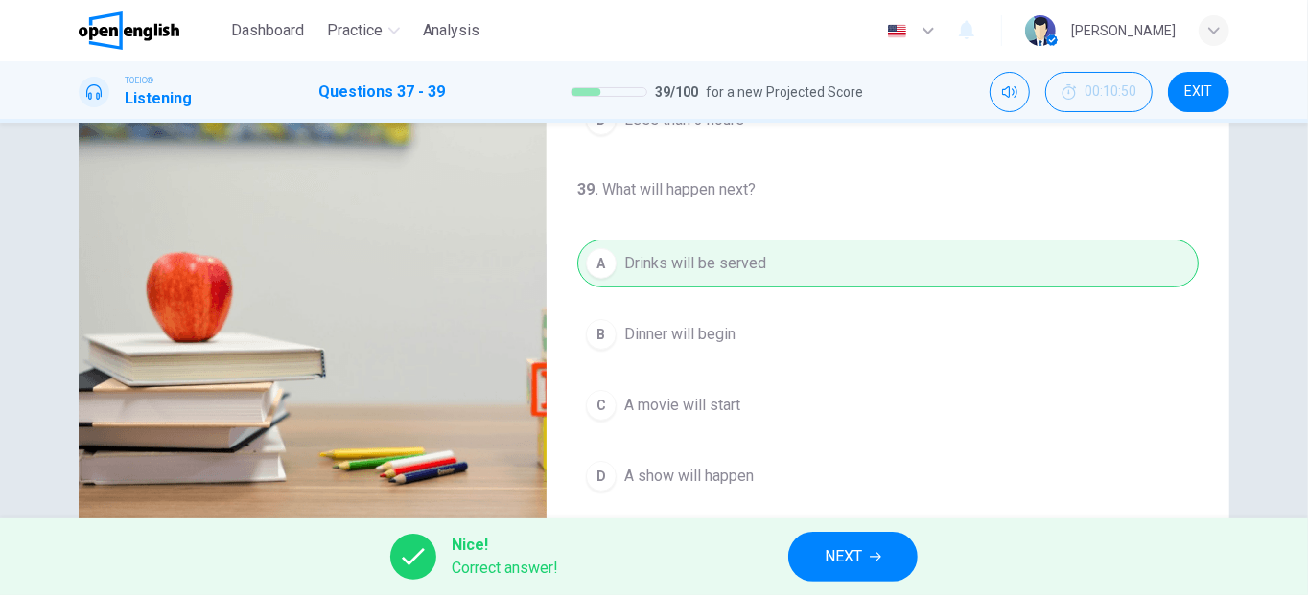
type input "**"
click at [819, 560] on button "NEXT" at bounding box center [852, 557] width 129 height 50
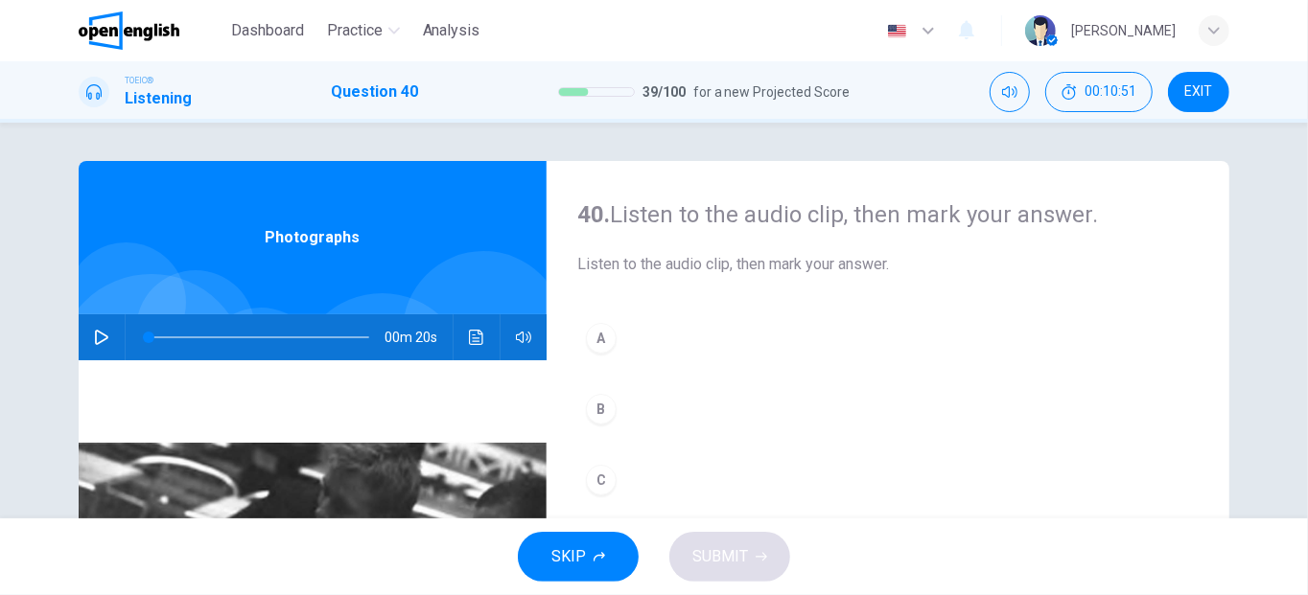
click at [87, 336] on button "button" at bounding box center [101, 338] width 31 height 46
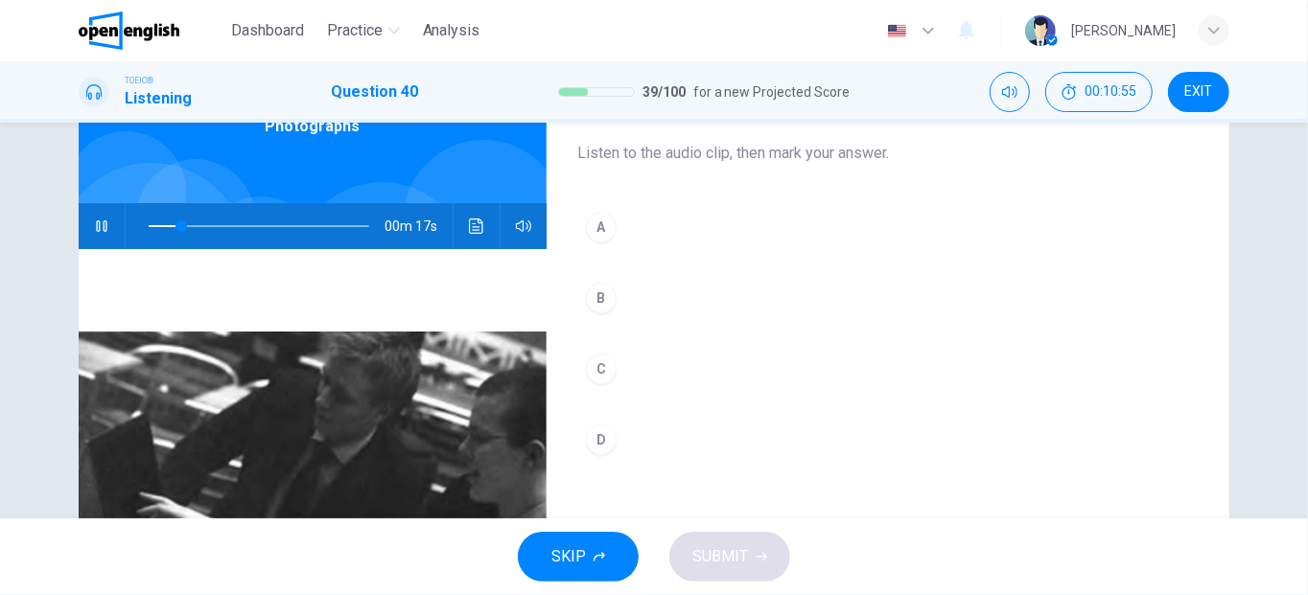
scroll to position [105, 0]
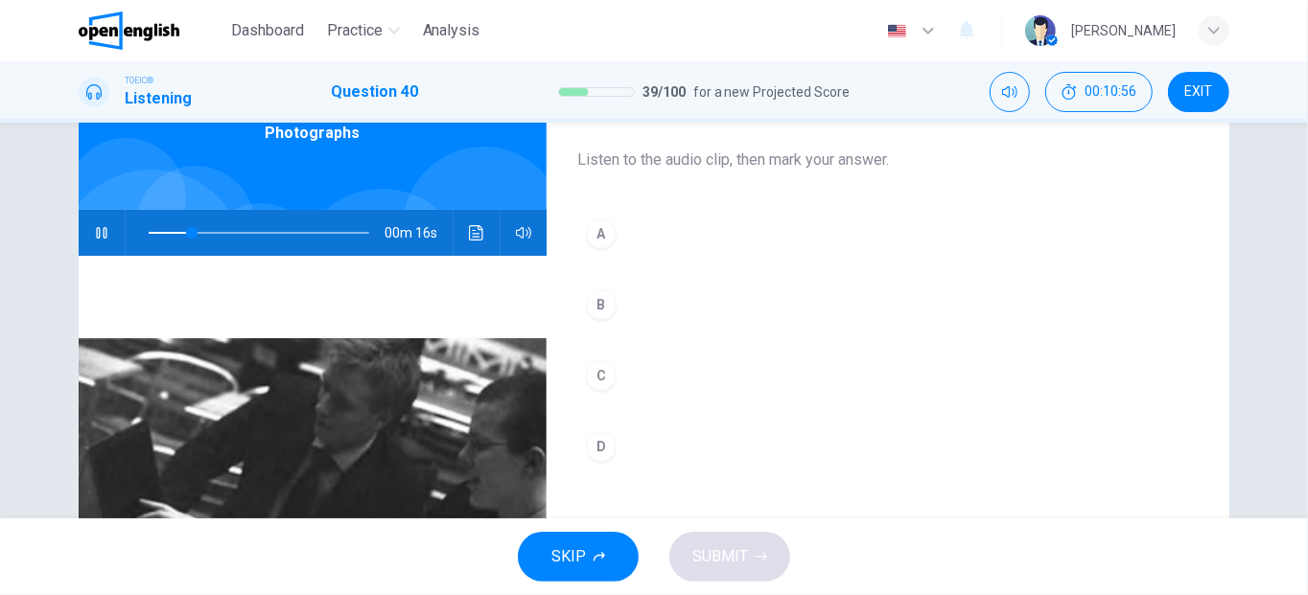
click at [578, 242] on button "A" at bounding box center [887, 234] width 621 height 48
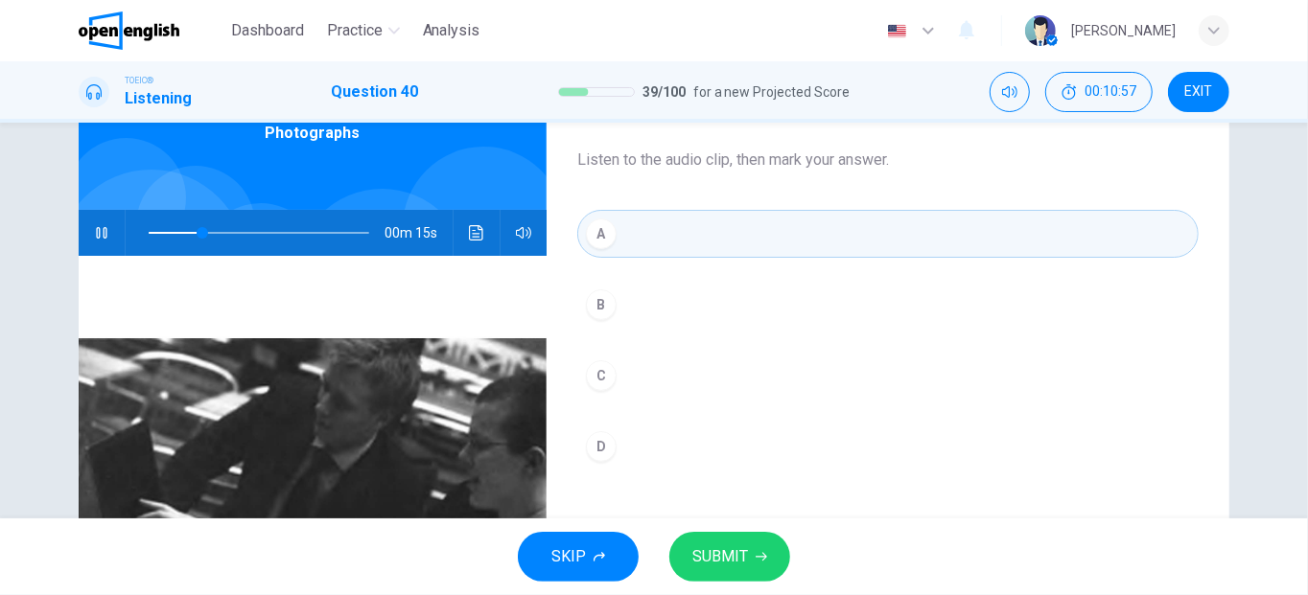
click at [740, 552] on span "SUBMIT" at bounding box center [720, 557] width 56 height 27
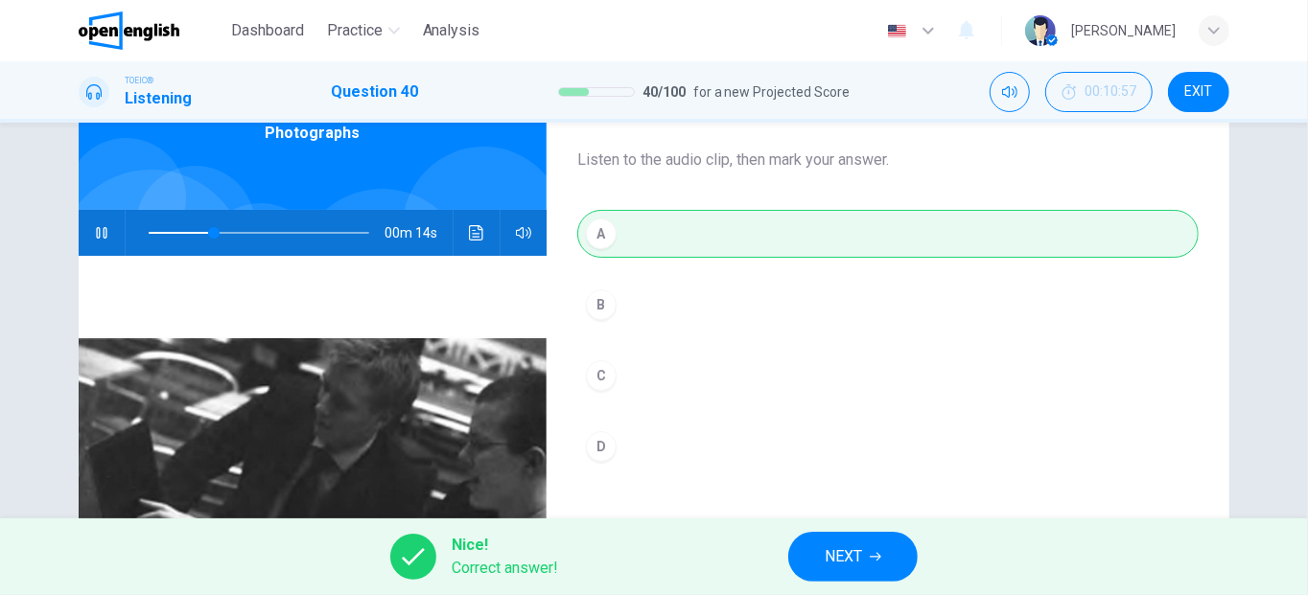
type input "**"
click at [816, 548] on button "NEXT" at bounding box center [852, 557] width 129 height 50
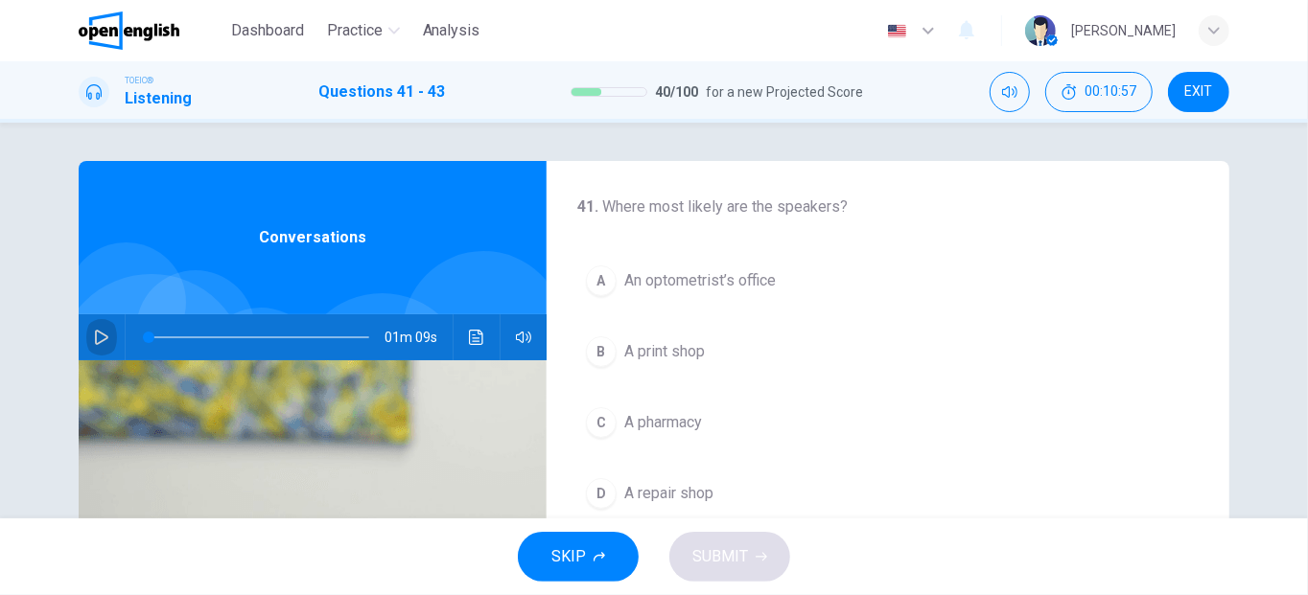
click at [100, 335] on icon "button" at bounding box center [101, 337] width 13 height 15
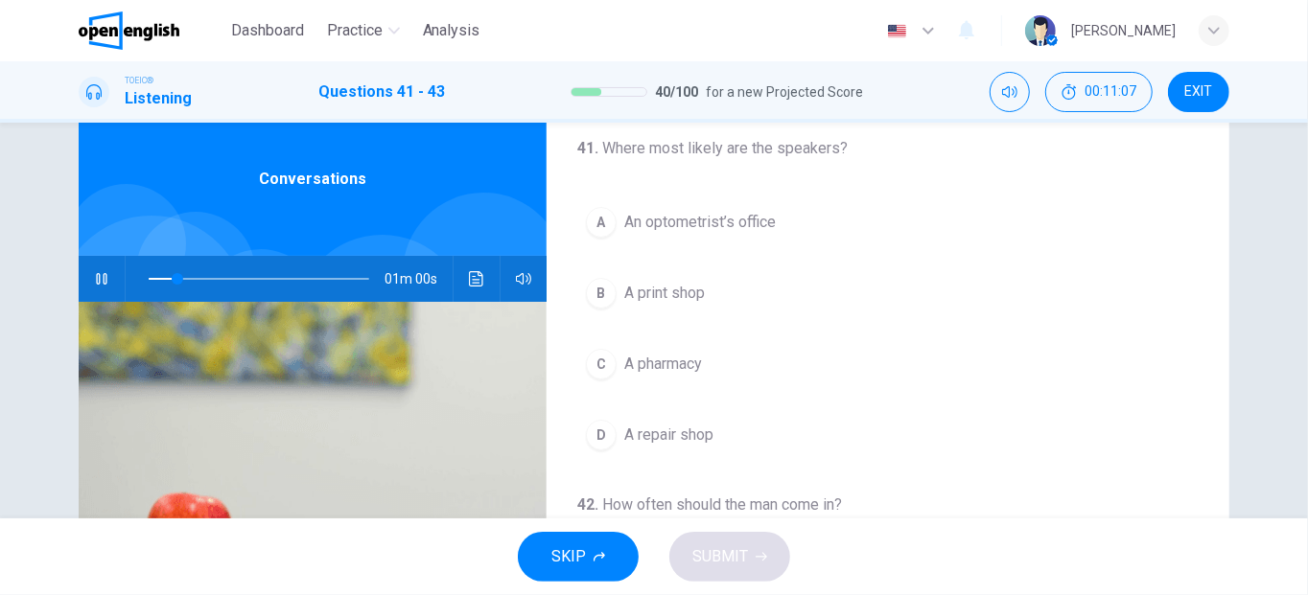
scroll to position [55, 0]
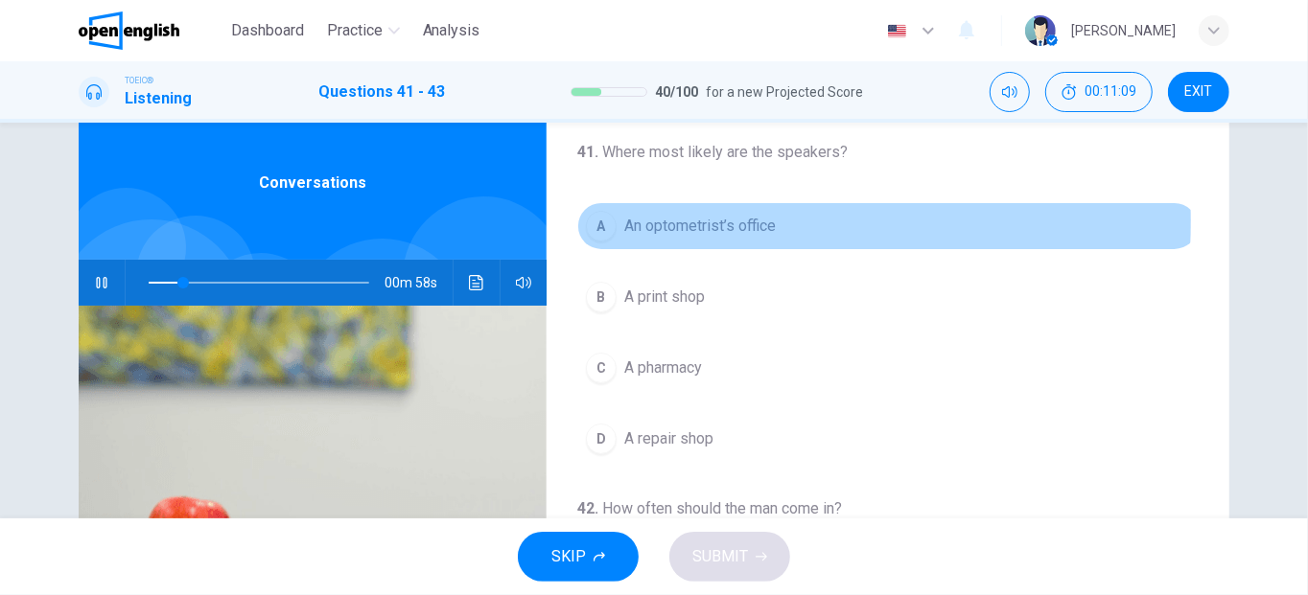
click at [630, 221] on span "An optometrist’s office" at bounding box center [699, 226] width 151 height 23
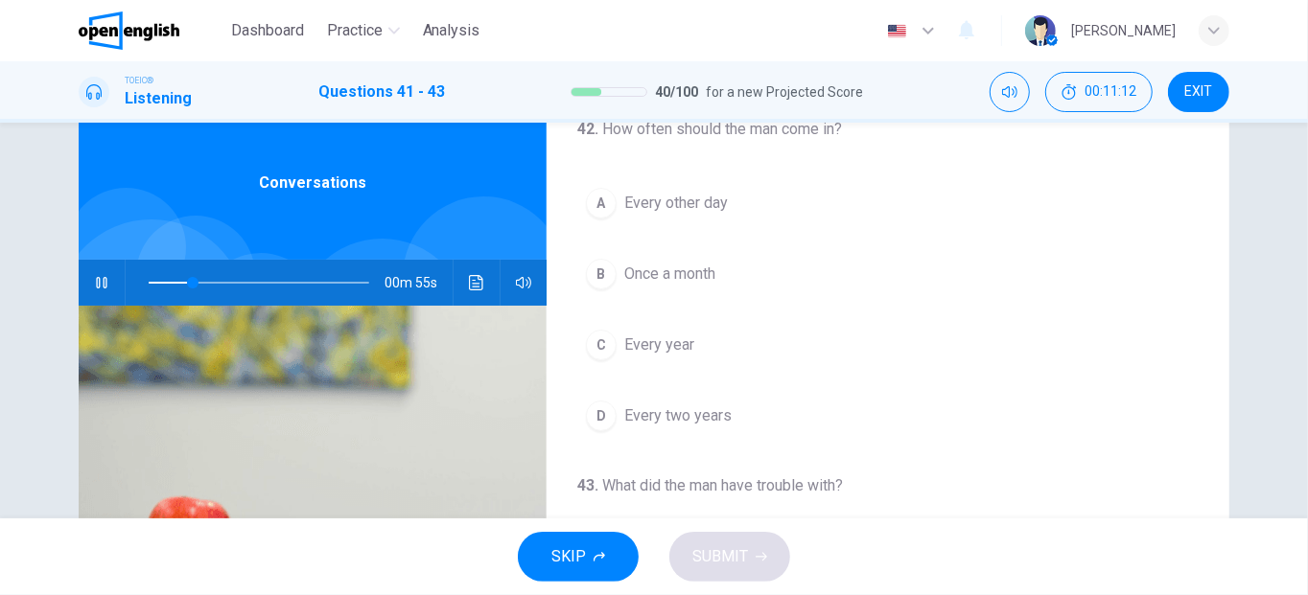
scroll to position [395, 0]
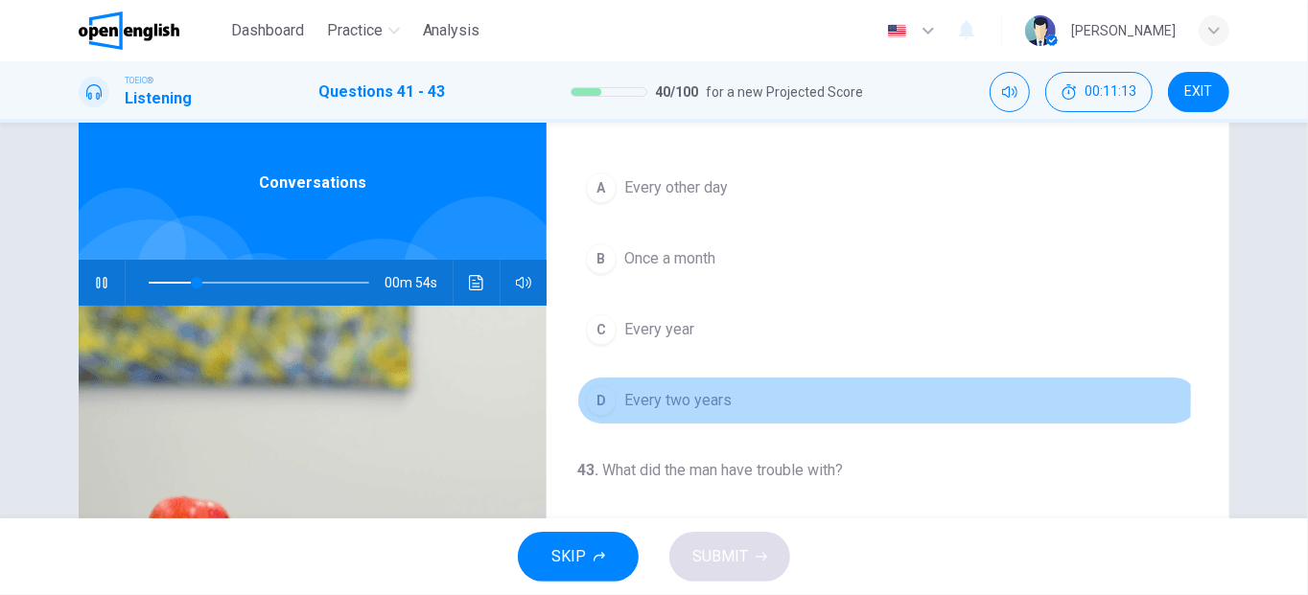
click at [631, 393] on span "Every two years" at bounding box center [677, 400] width 107 height 23
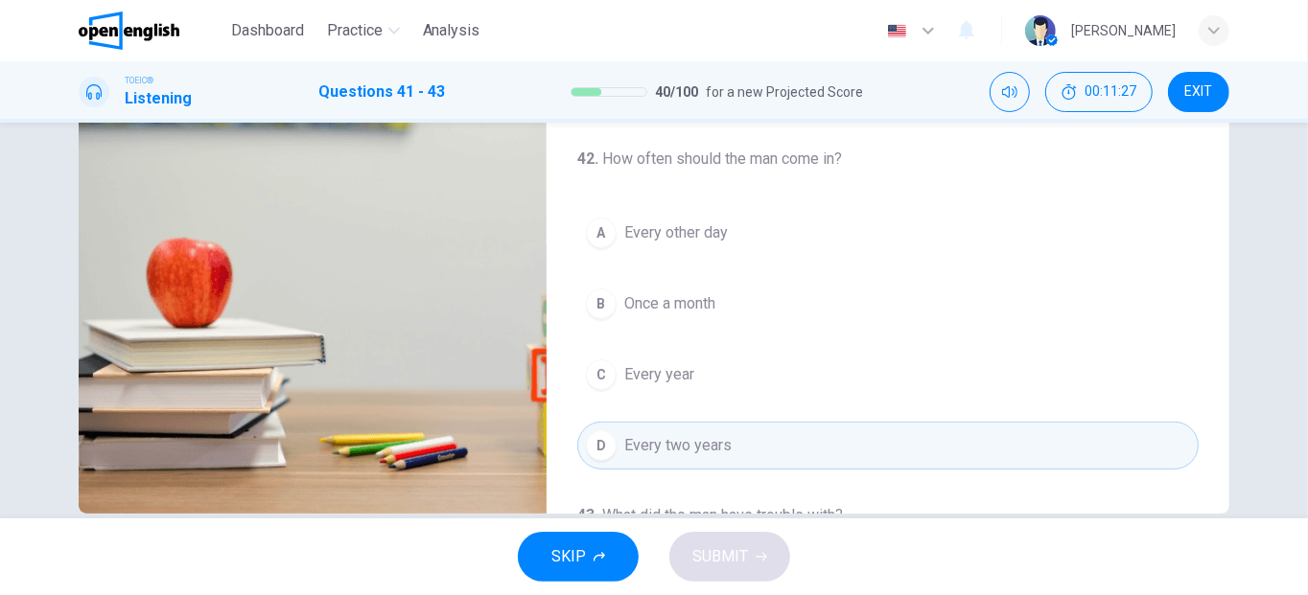
scroll to position [65, 0]
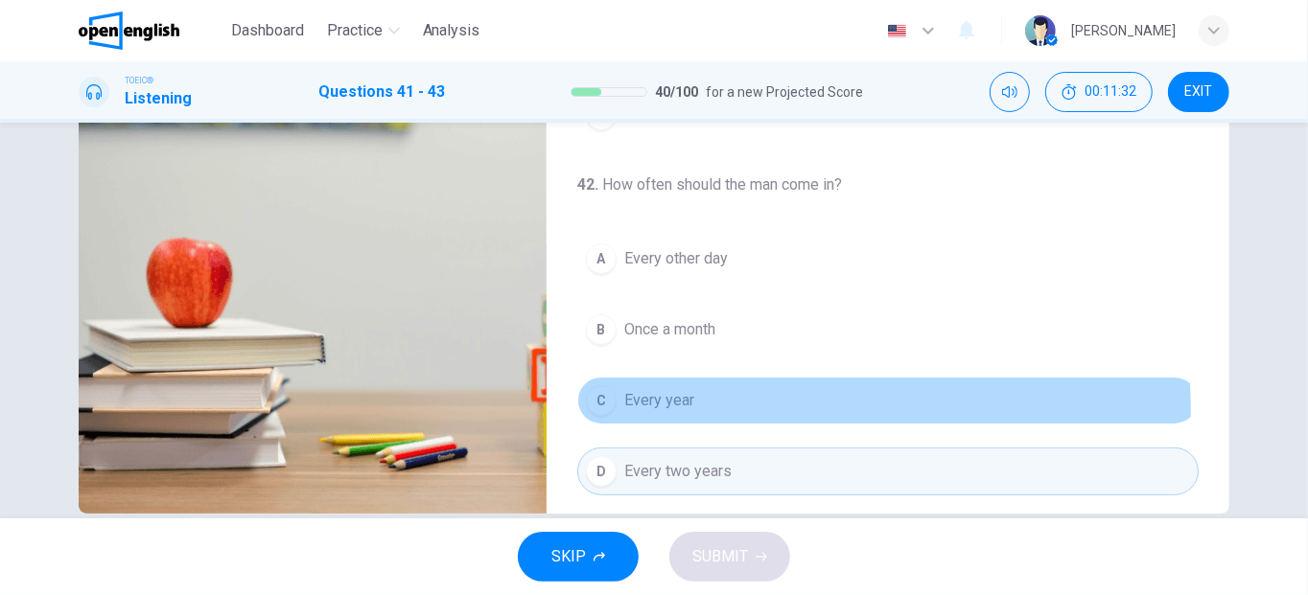
click at [672, 406] on span "Every year" at bounding box center [659, 400] width 70 height 23
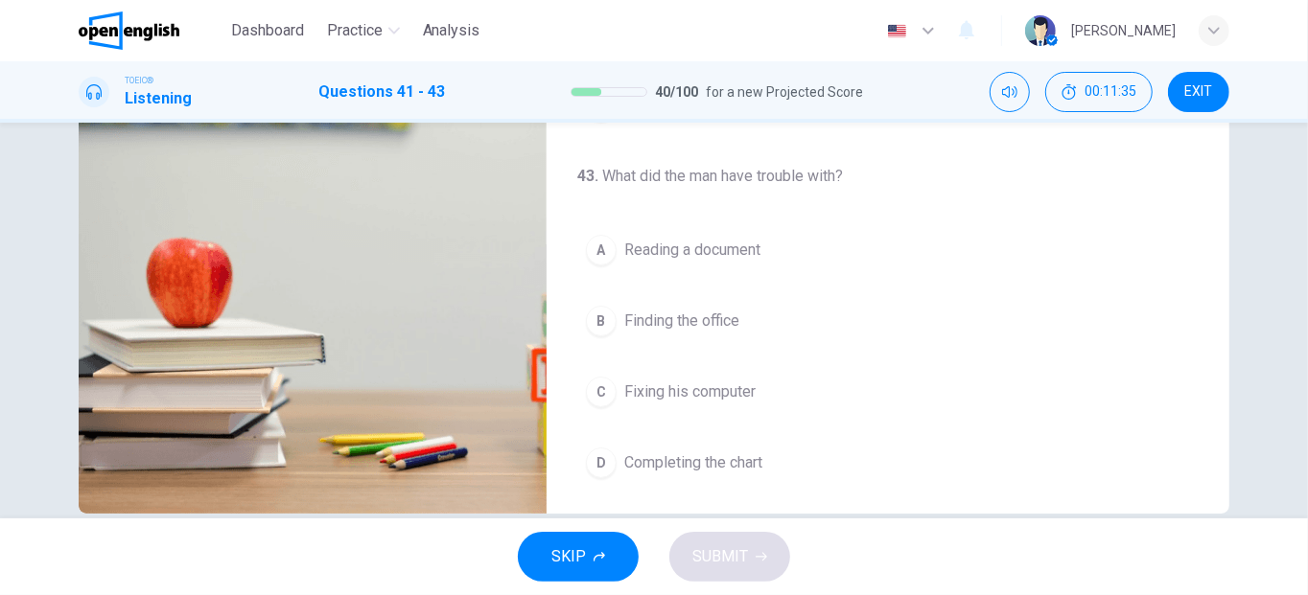
scroll to position [431, 0]
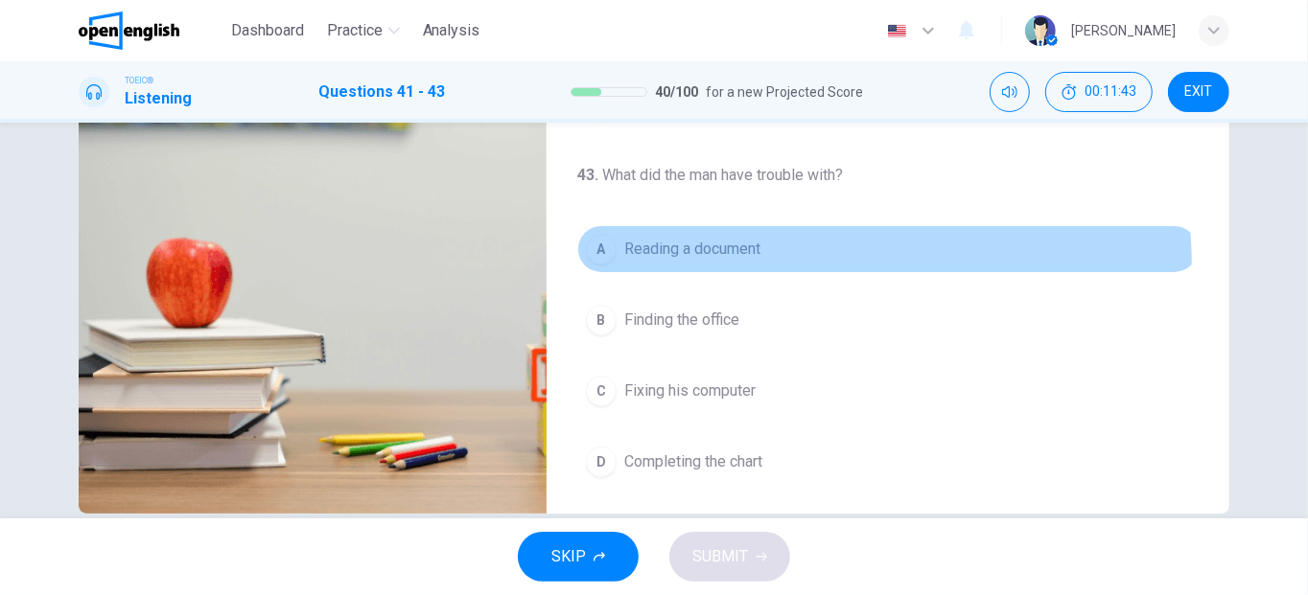
click at [778, 260] on button "A Reading a document" at bounding box center [887, 249] width 621 height 48
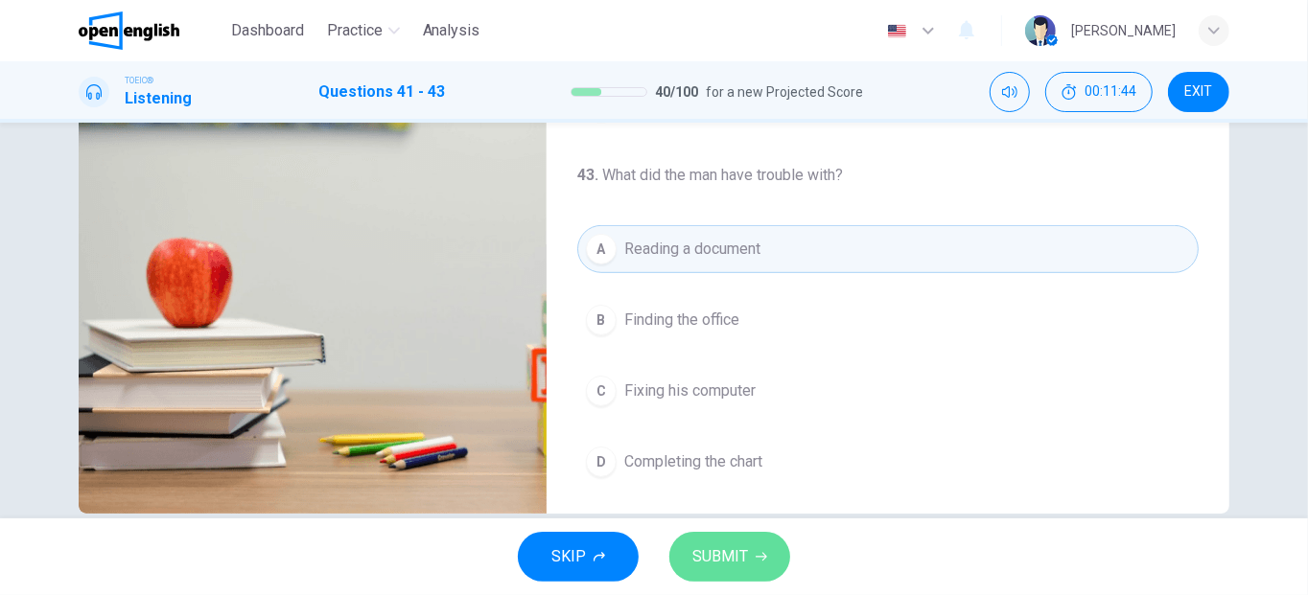
click at [688, 551] on button "SUBMIT" at bounding box center [729, 557] width 121 height 50
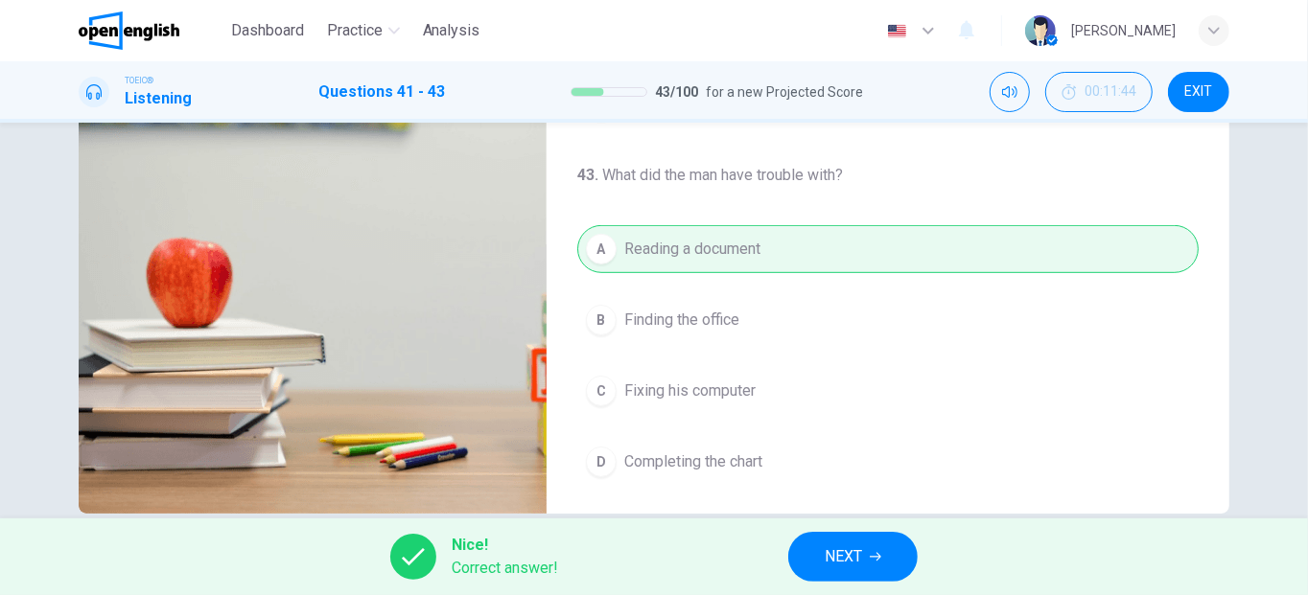
type input "**"
click at [827, 543] on button "NEXT" at bounding box center [852, 557] width 129 height 50
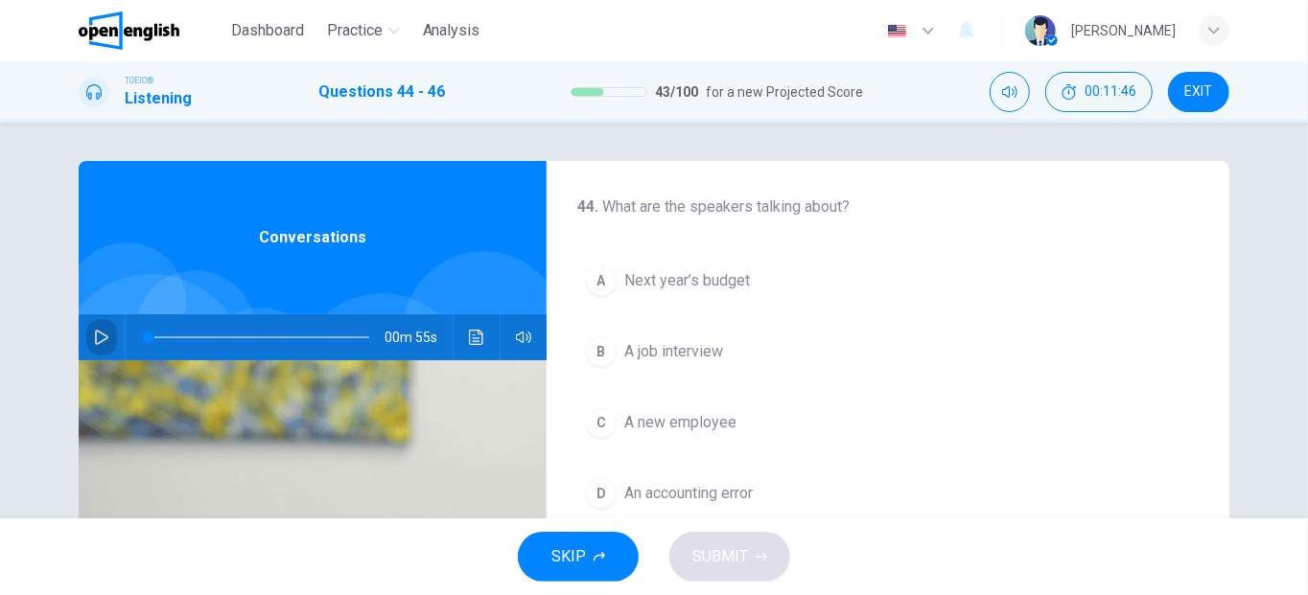
click at [94, 334] on icon "button" at bounding box center [101, 337] width 15 height 15
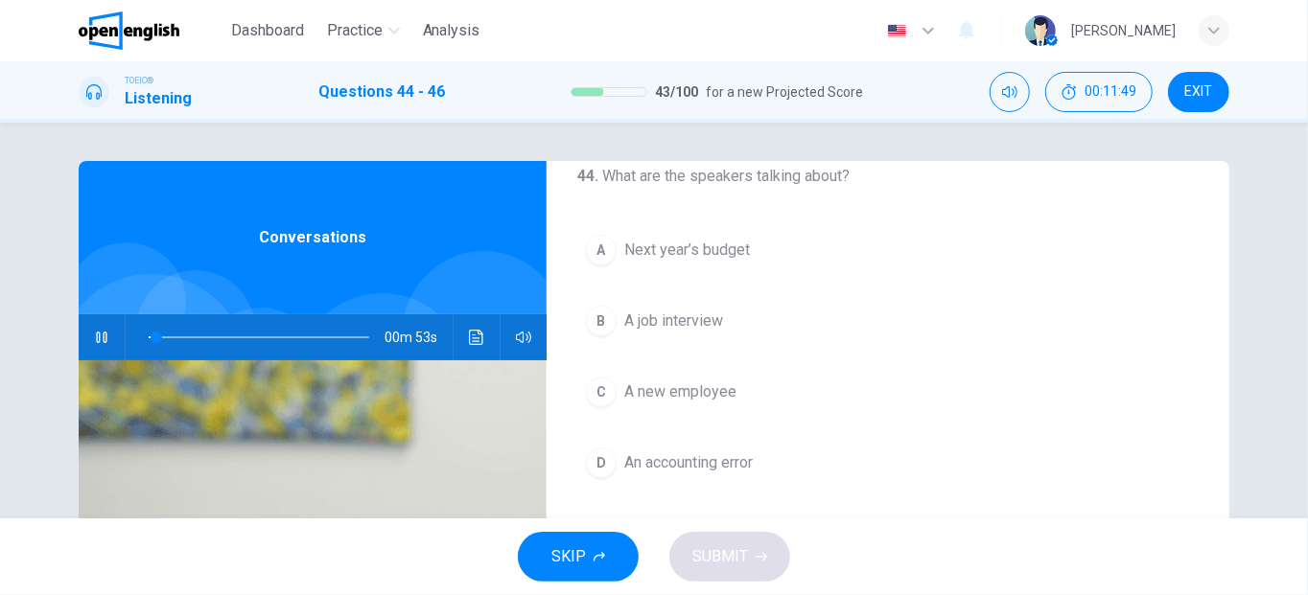
scroll to position [33, 0]
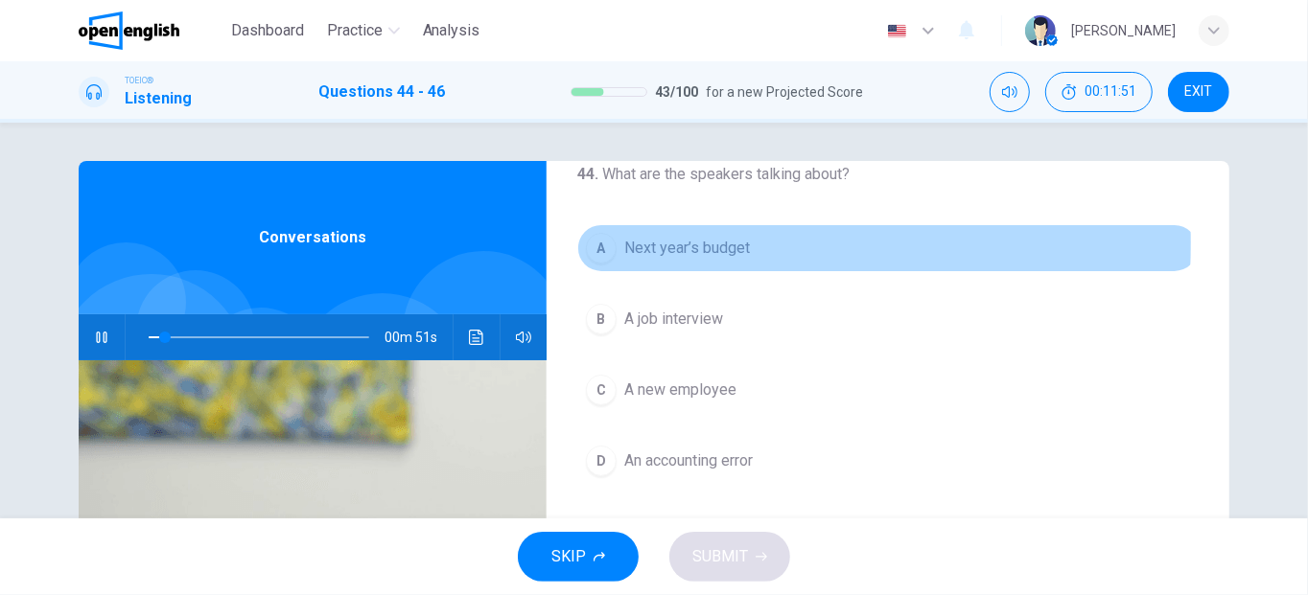
click at [604, 243] on div "A" at bounding box center [601, 248] width 31 height 31
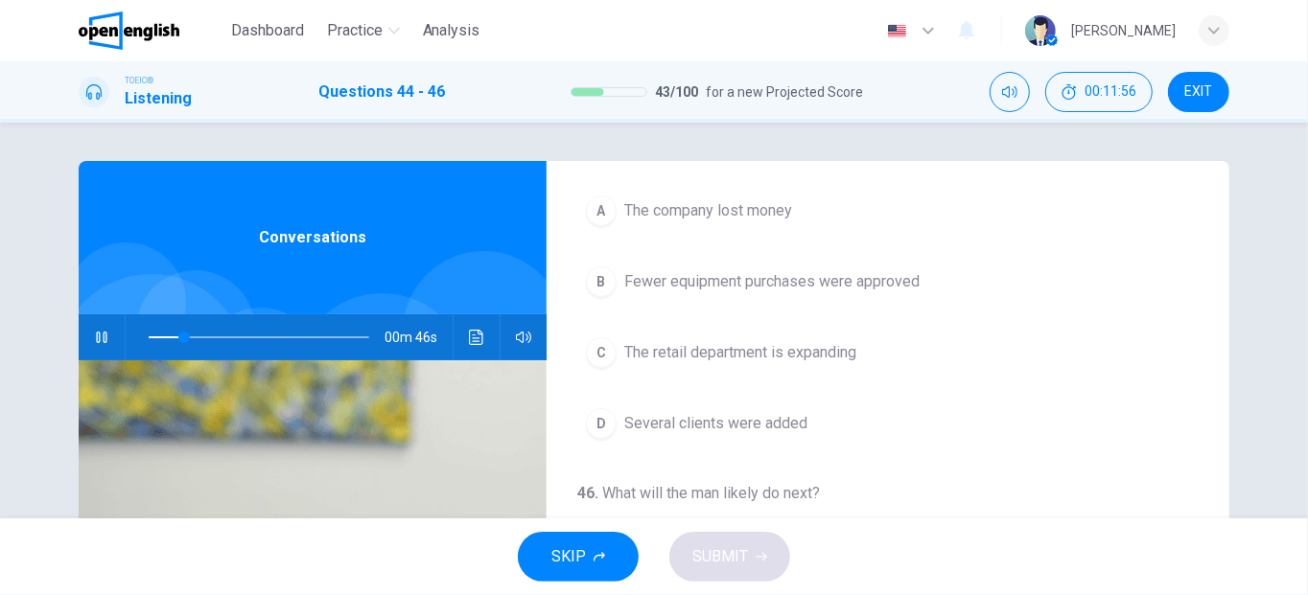
scroll to position [431, 0]
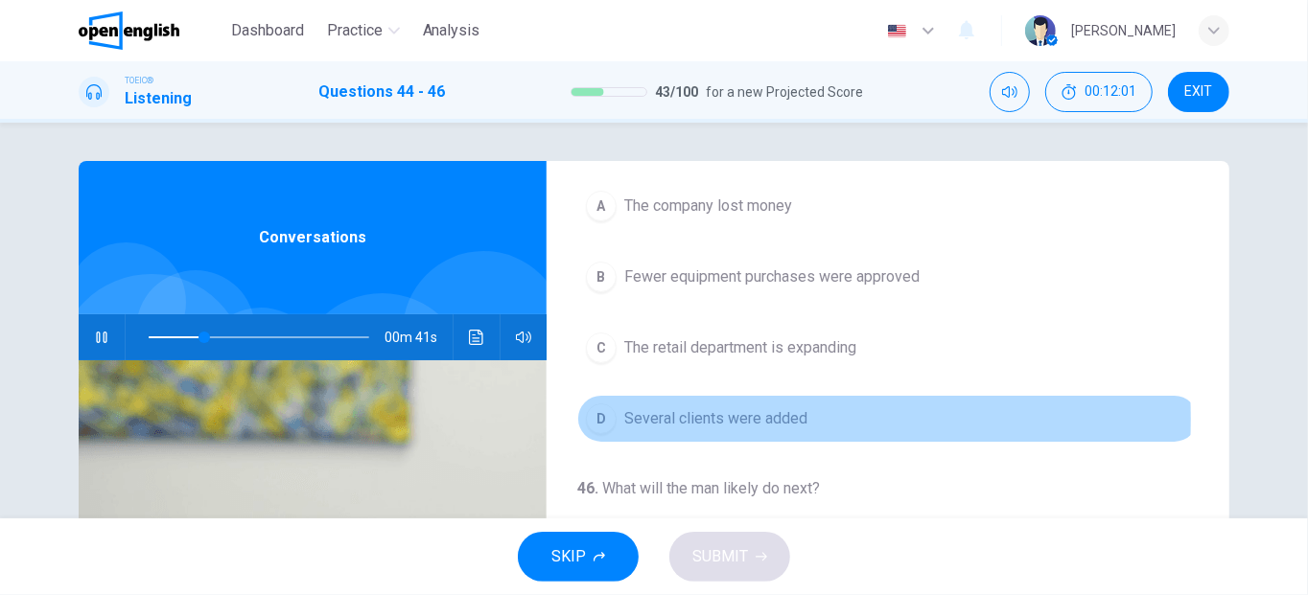
click at [597, 415] on div "D" at bounding box center [601, 419] width 31 height 31
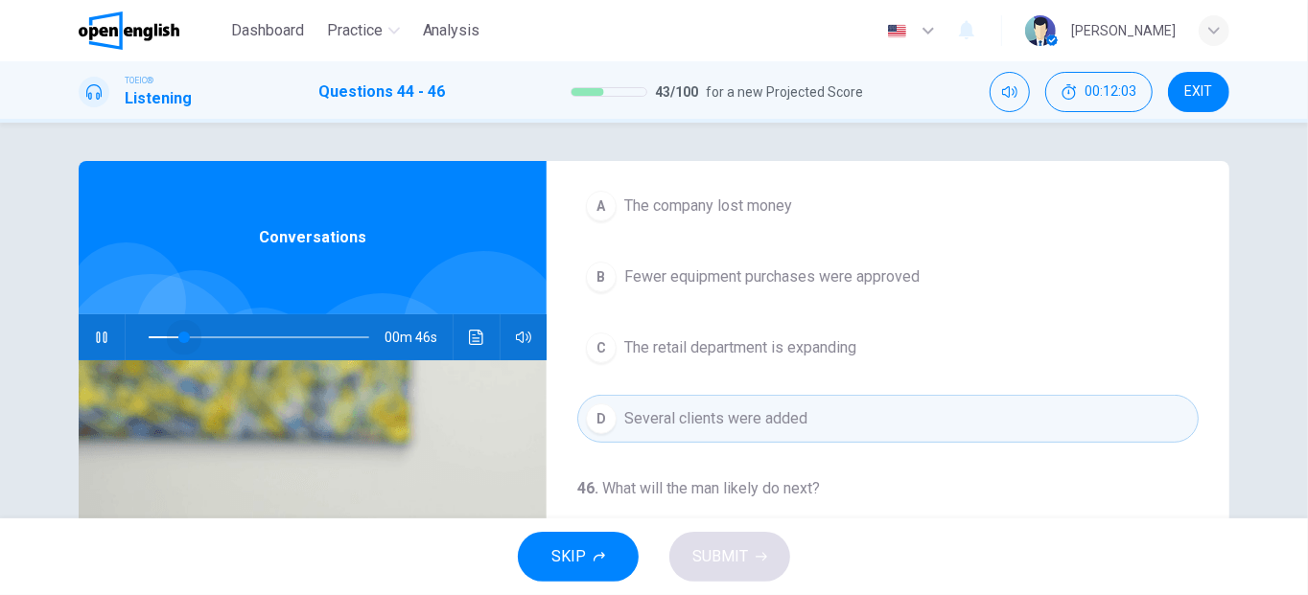
click at [180, 338] on span at bounding box center [259, 337] width 221 height 27
click at [159, 341] on span at bounding box center [259, 337] width 221 height 27
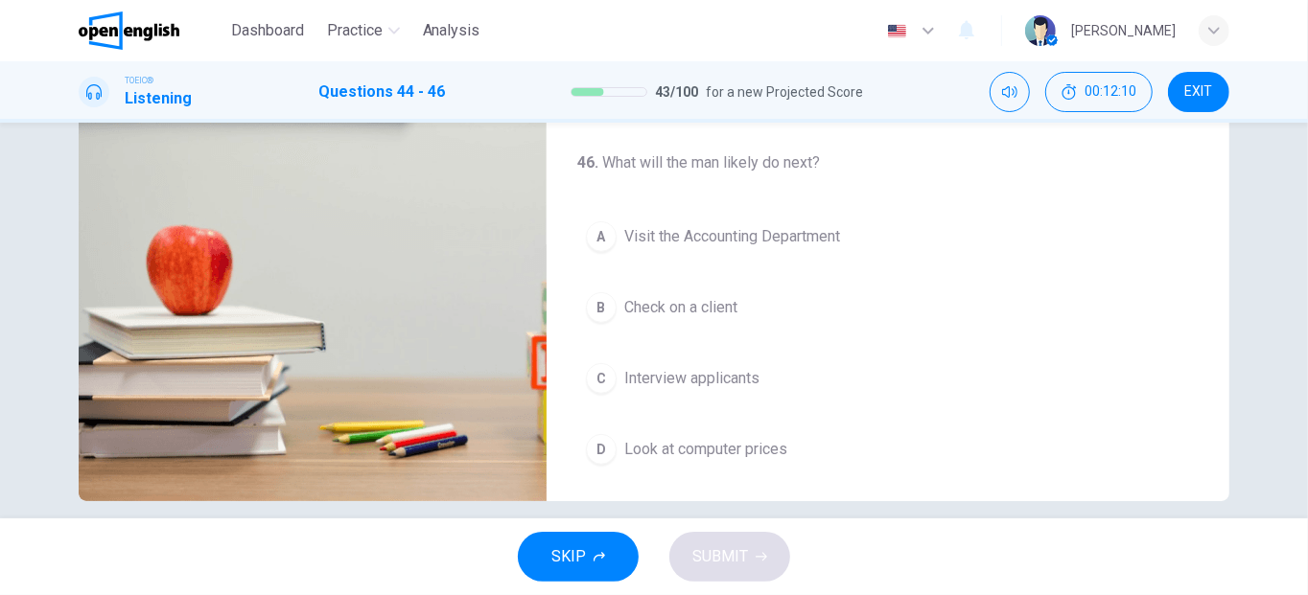
scroll to position [346, 0]
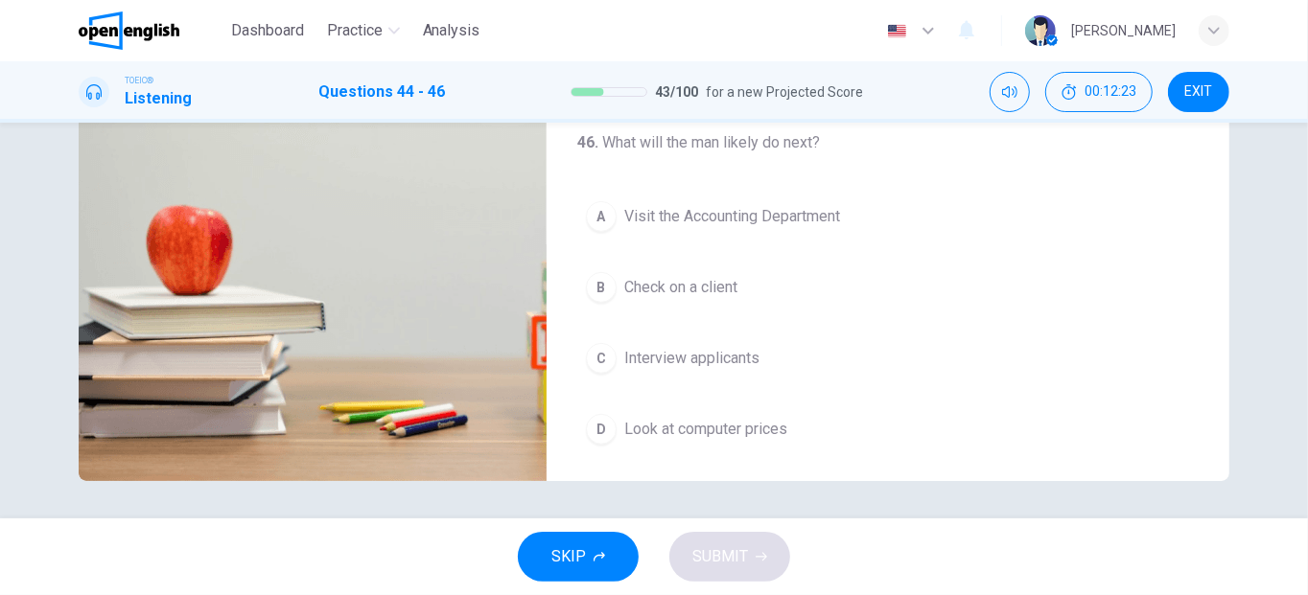
click at [603, 418] on div "D" at bounding box center [601, 429] width 31 height 31
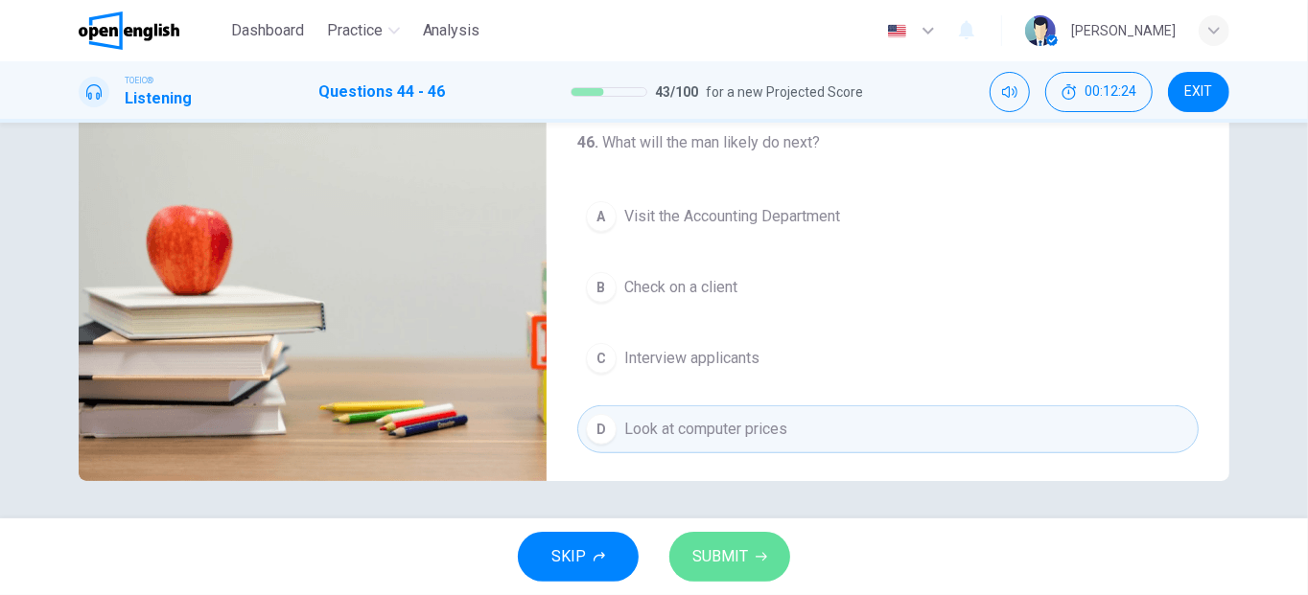
click at [705, 548] on span "SUBMIT" at bounding box center [720, 557] width 56 height 27
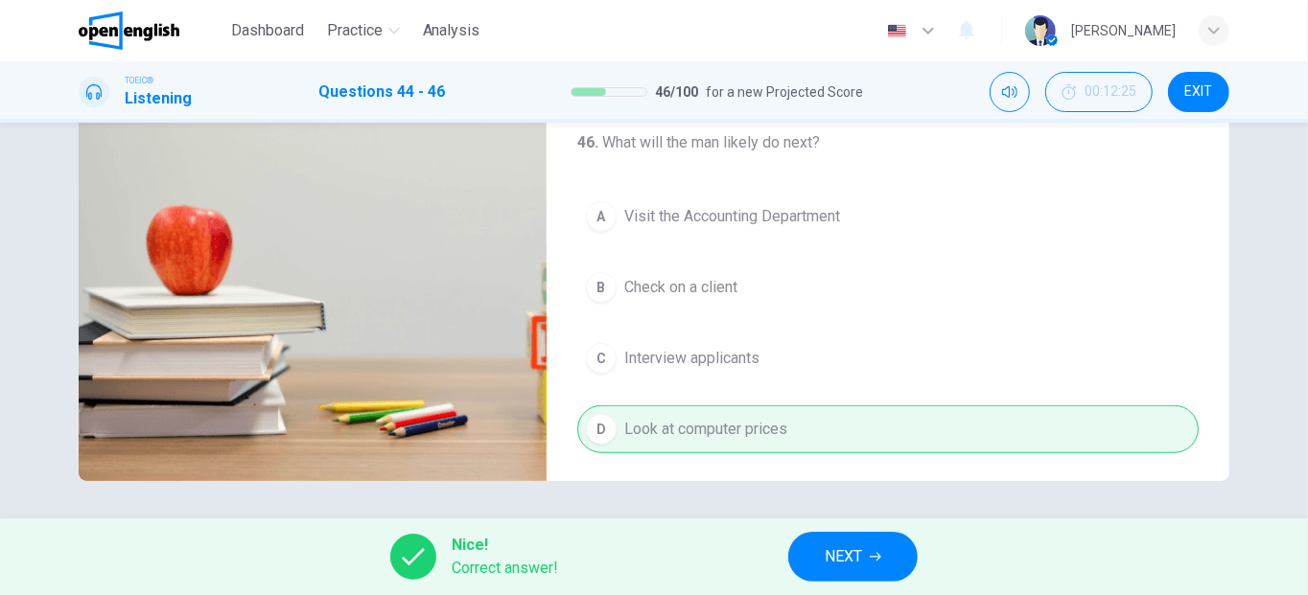
type input "**"
click at [835, 549] on span "NEXT" at bounding box center [843, 557] width 37 height 27
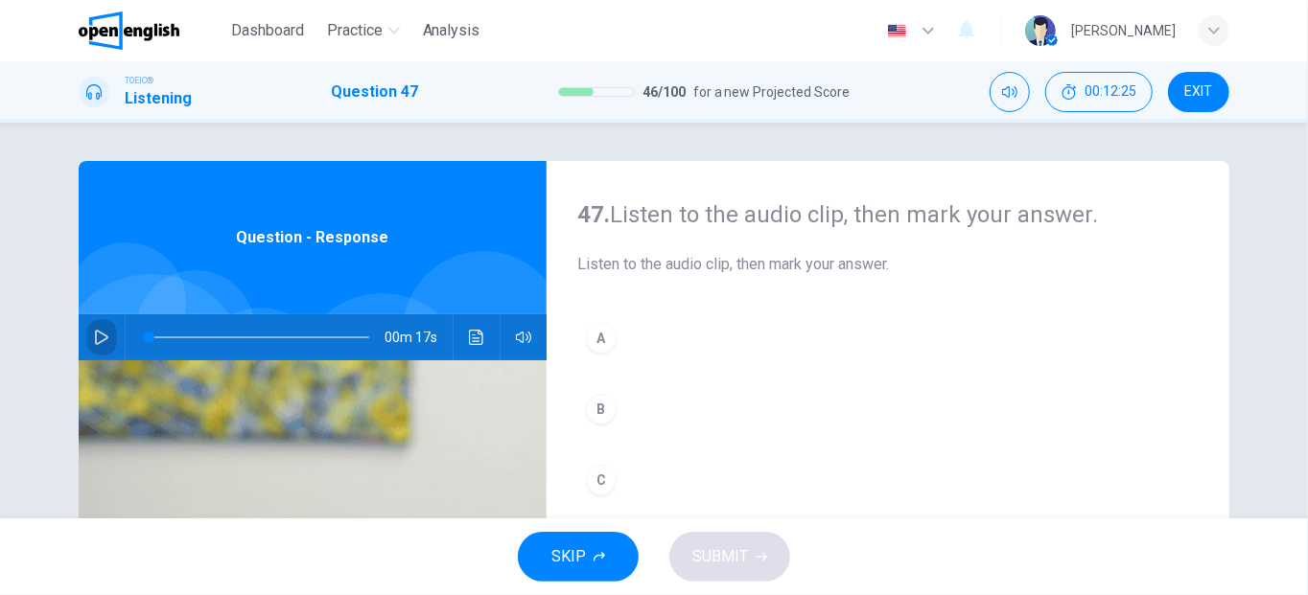
click at [102, 337] on icon "button" at bounding box center [101, 337] width 13 height 15
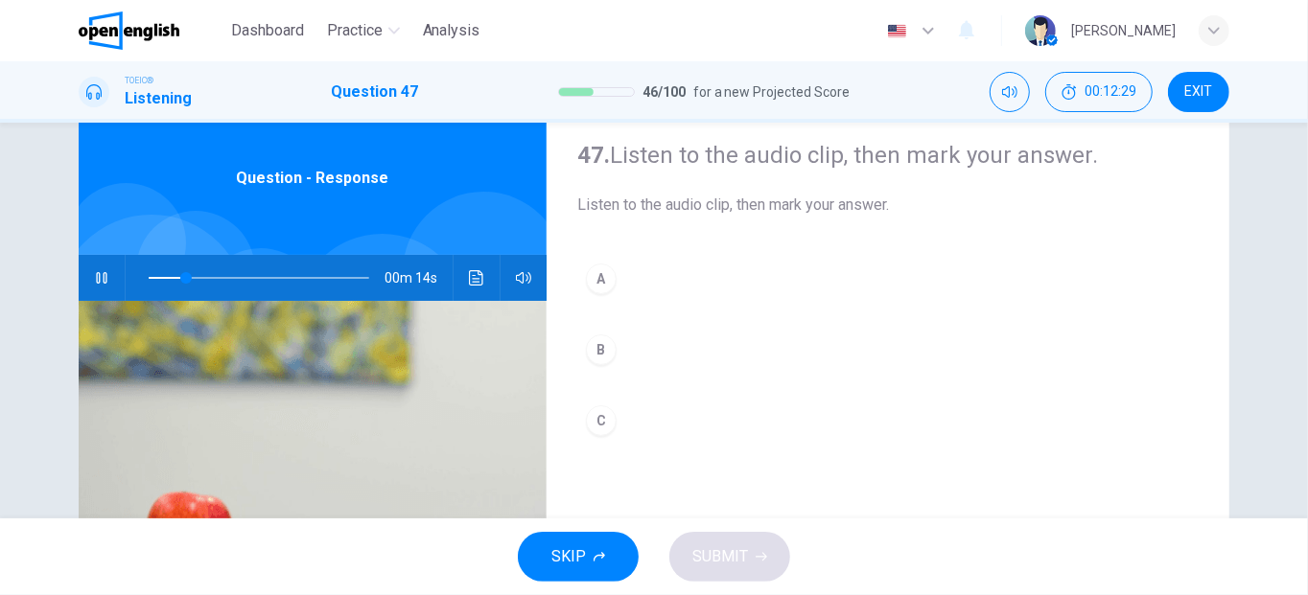
scroll to position [62, 0]
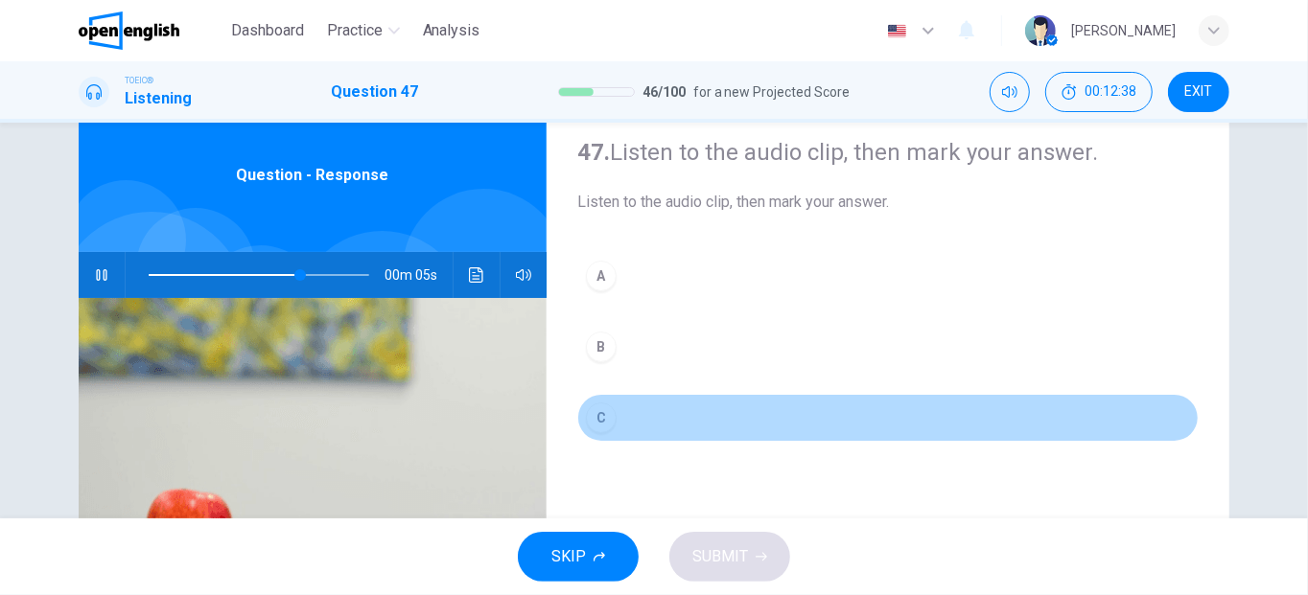
click at [593, 403] on div "C" at bounding box center [601, 418] width 31 height 31
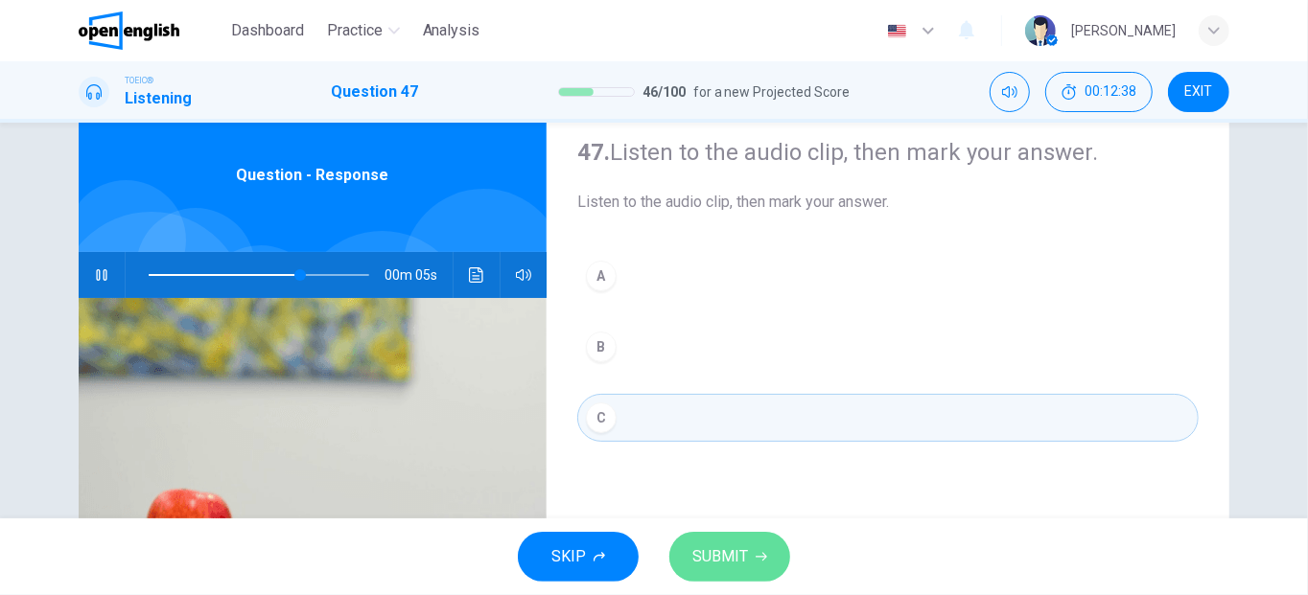
click at [711, 551] on span "SUBMIT" at bounding box center [720, 557] width 56 height 27
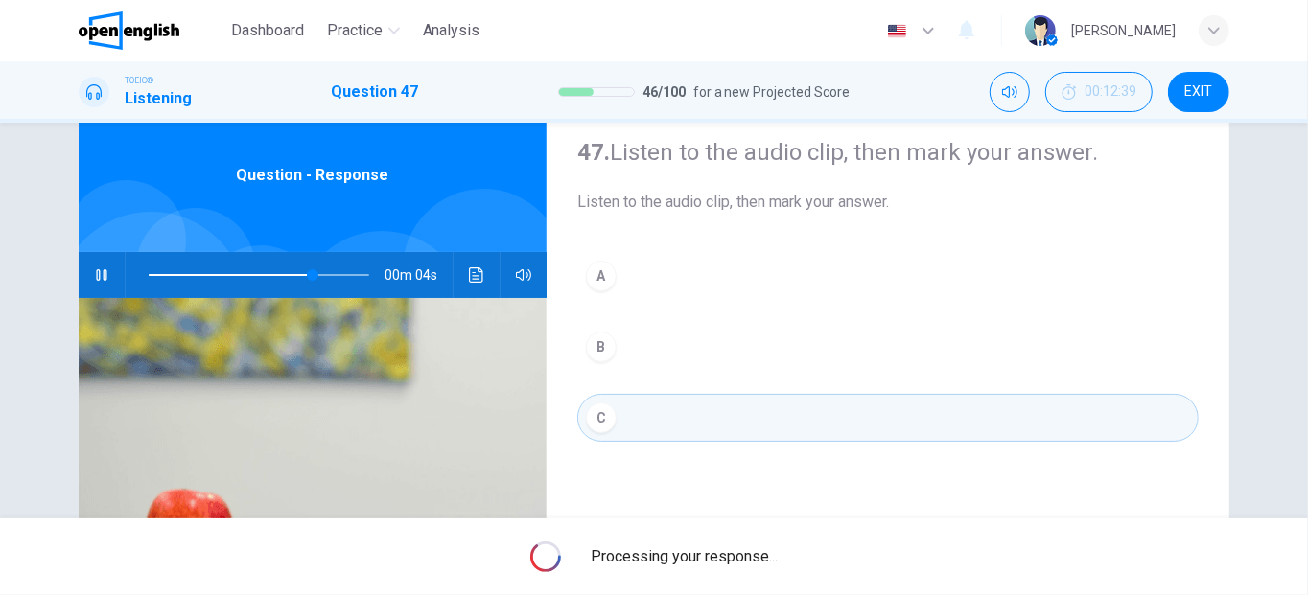
type input "**"
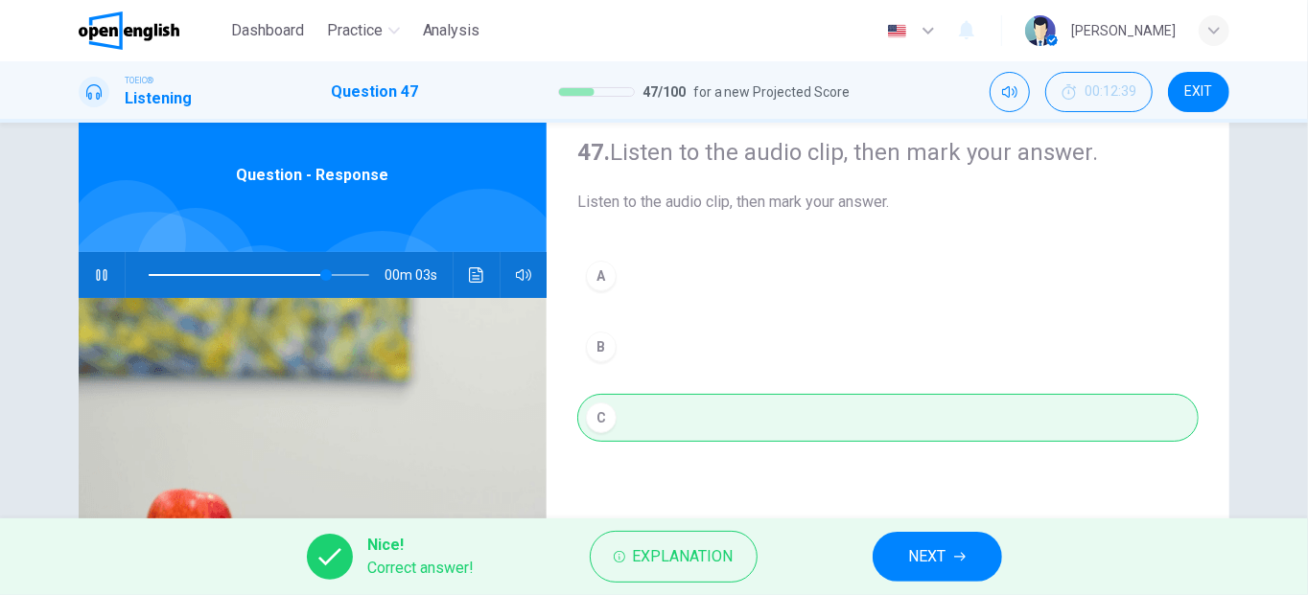
click at [896, 568] on button "NEXT" at bounding box center [937, 557] width 129 height 50
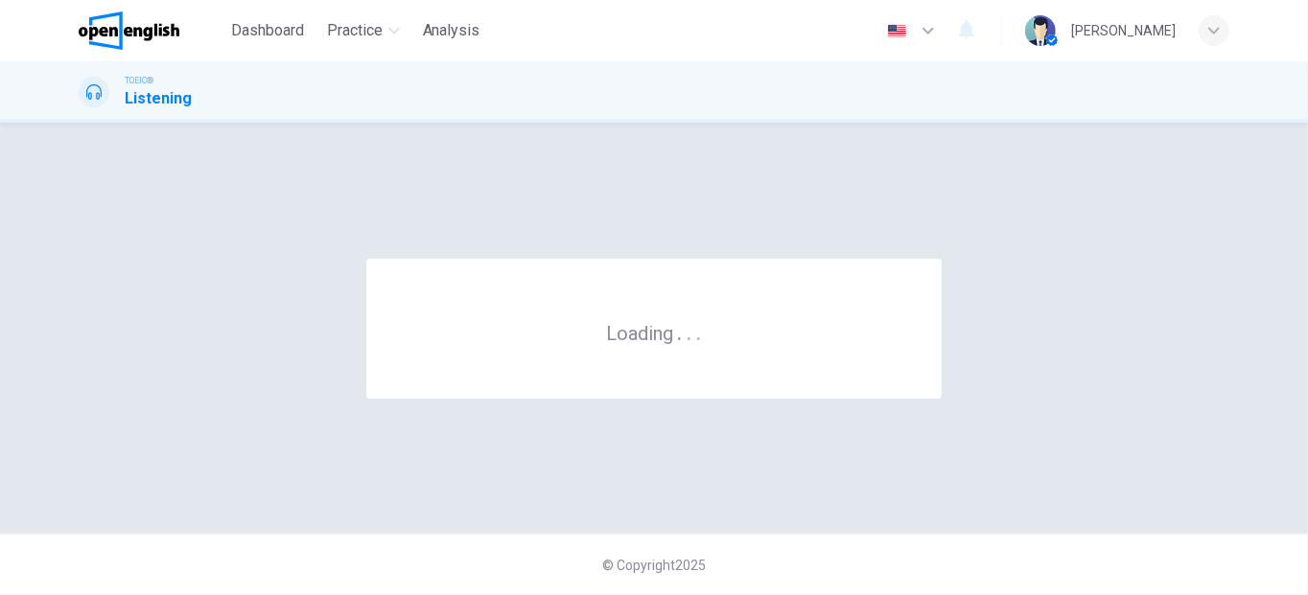
scroll to position [0, 0]
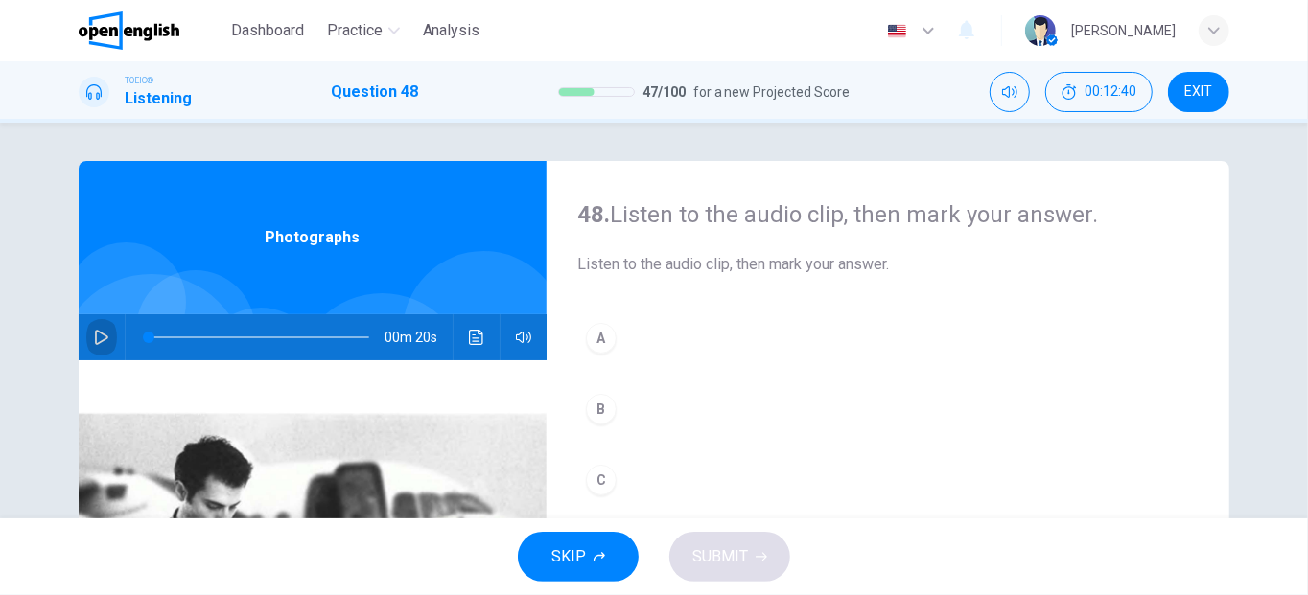
click at [105, 333] on button "button" at bounding box center [101, 338] width 31 height 46
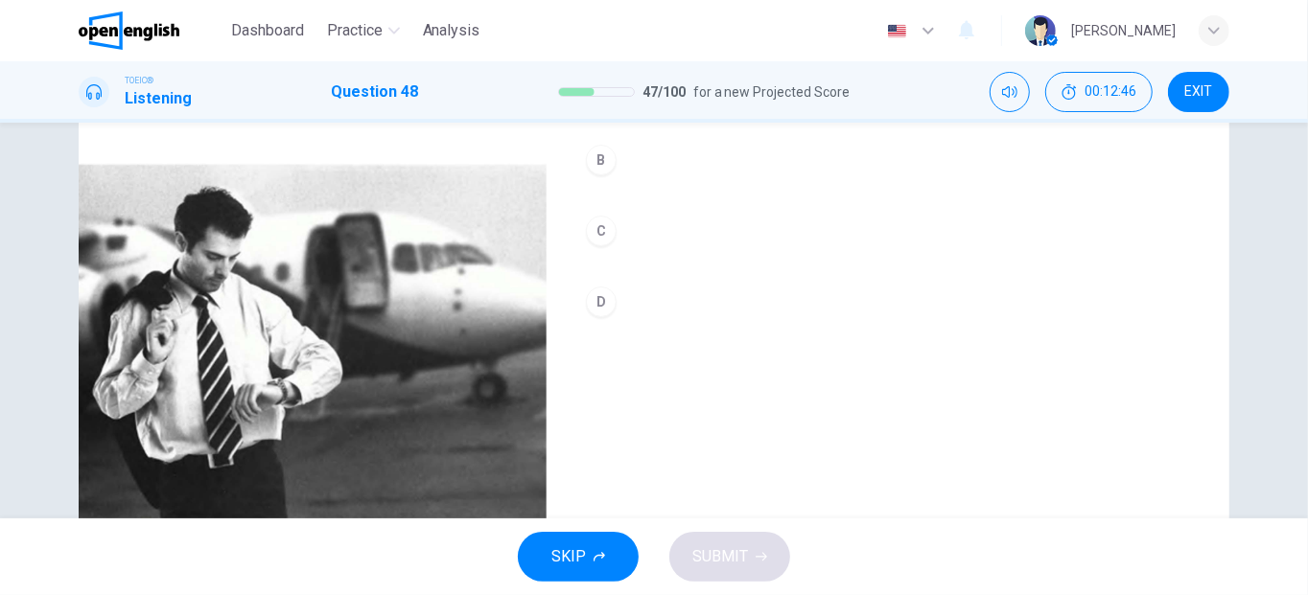
scroll to position [250, 0]
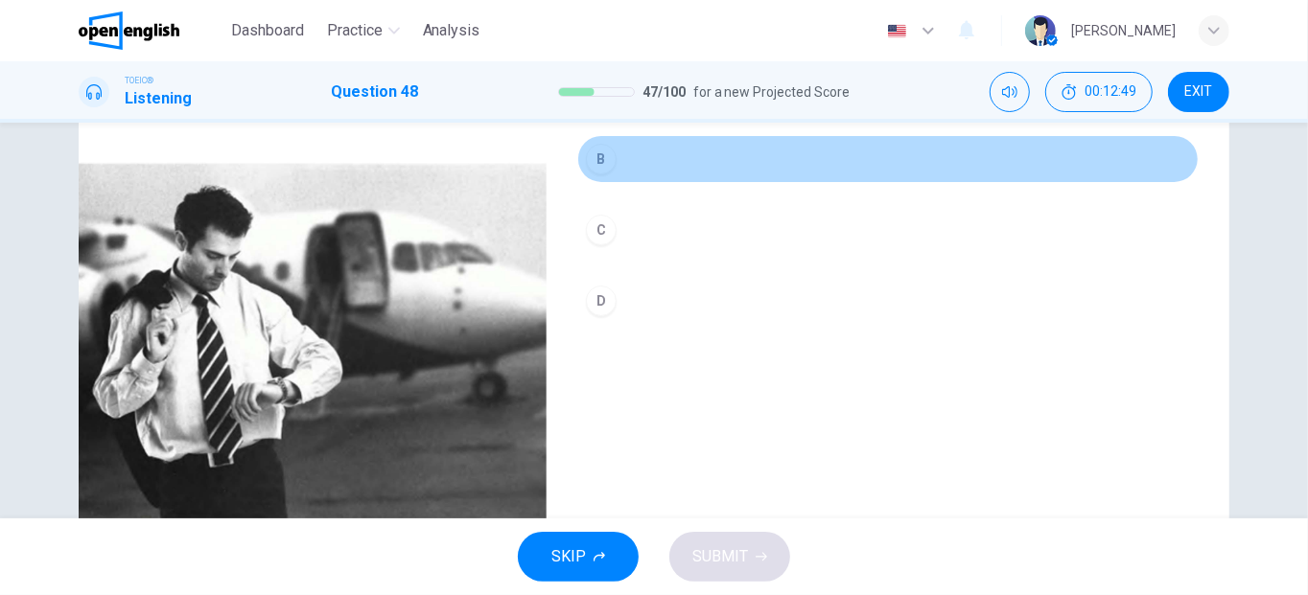
click at [595, 170] on div "B" at bounding box center [601, 159] width 31 height 31
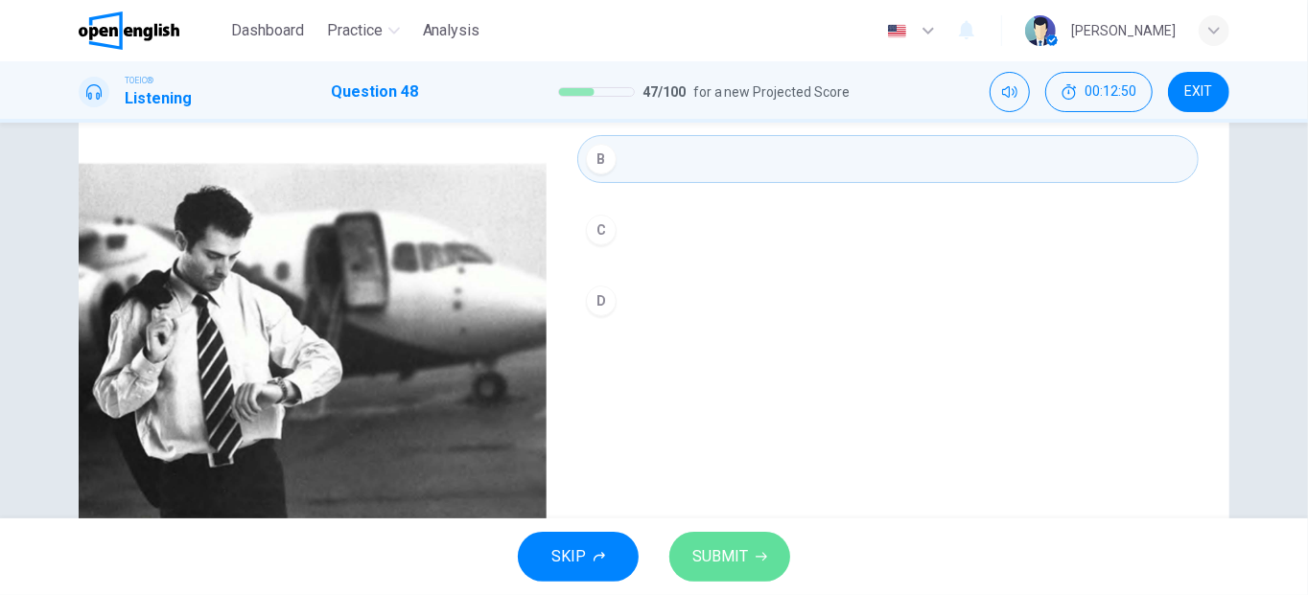
click at [736, 537] on button "SUBMIT" at bounding box center [729, 557] width 121 height 50
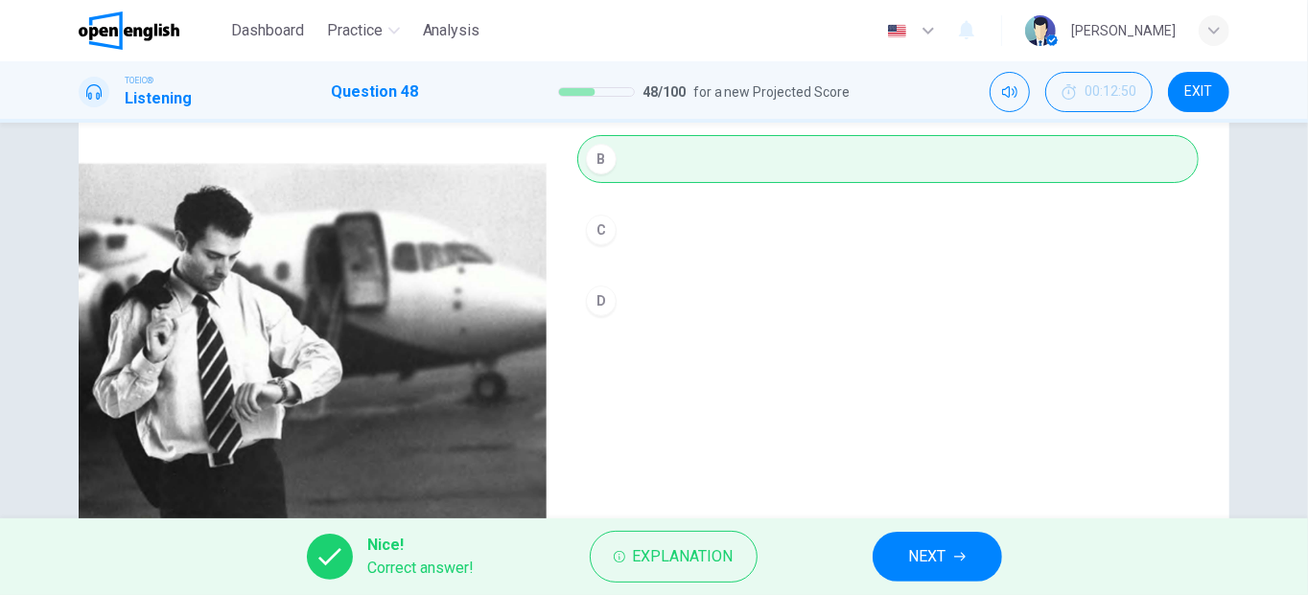
type input "**"
click at [950, 564] on button "NEXT" at bounding box center [937, 557] width 129 height 50
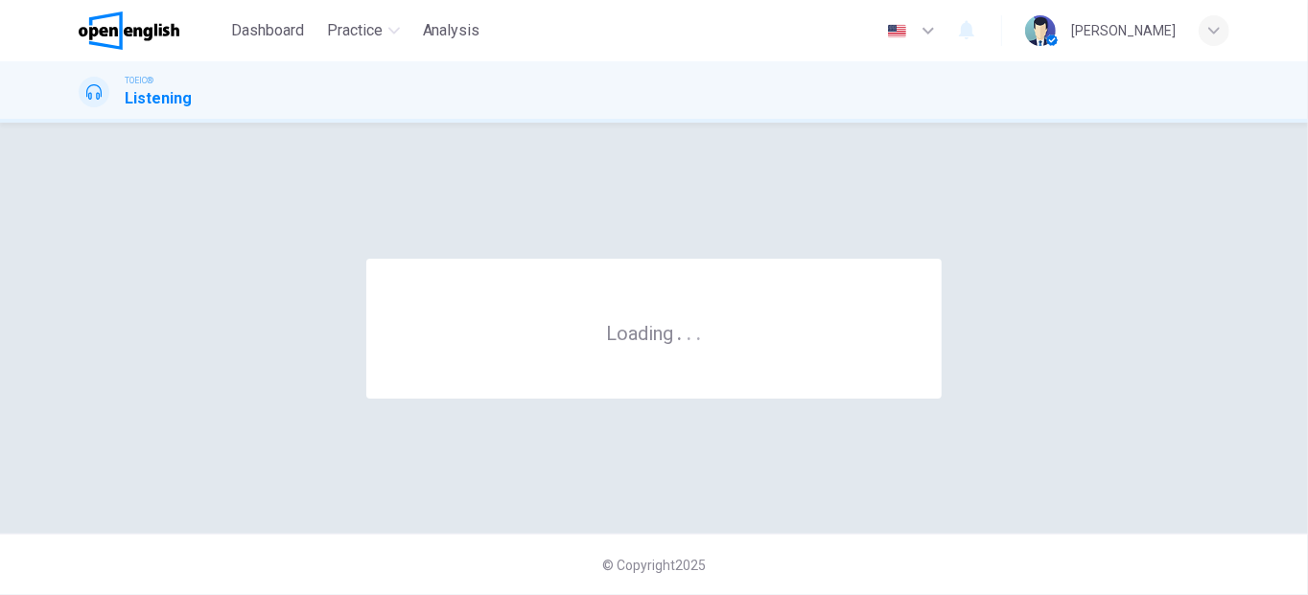
scroll to position [0, 0]
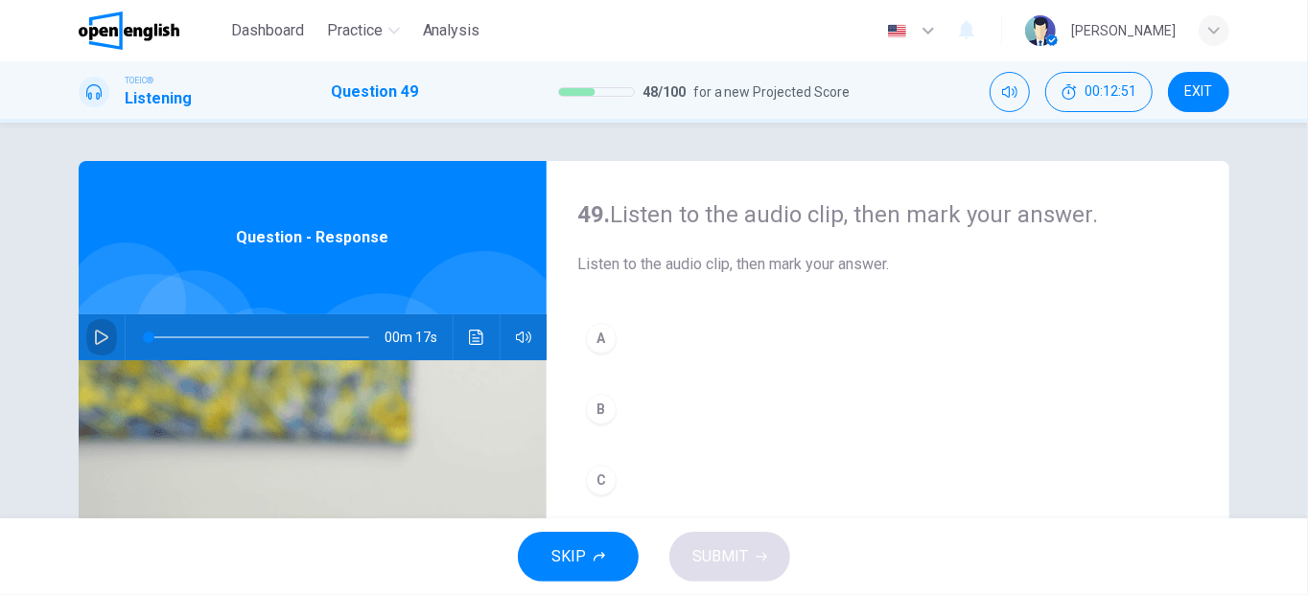
click at [94, 341] on icon "button" at bounding box center [101, 337] width 15 height 15
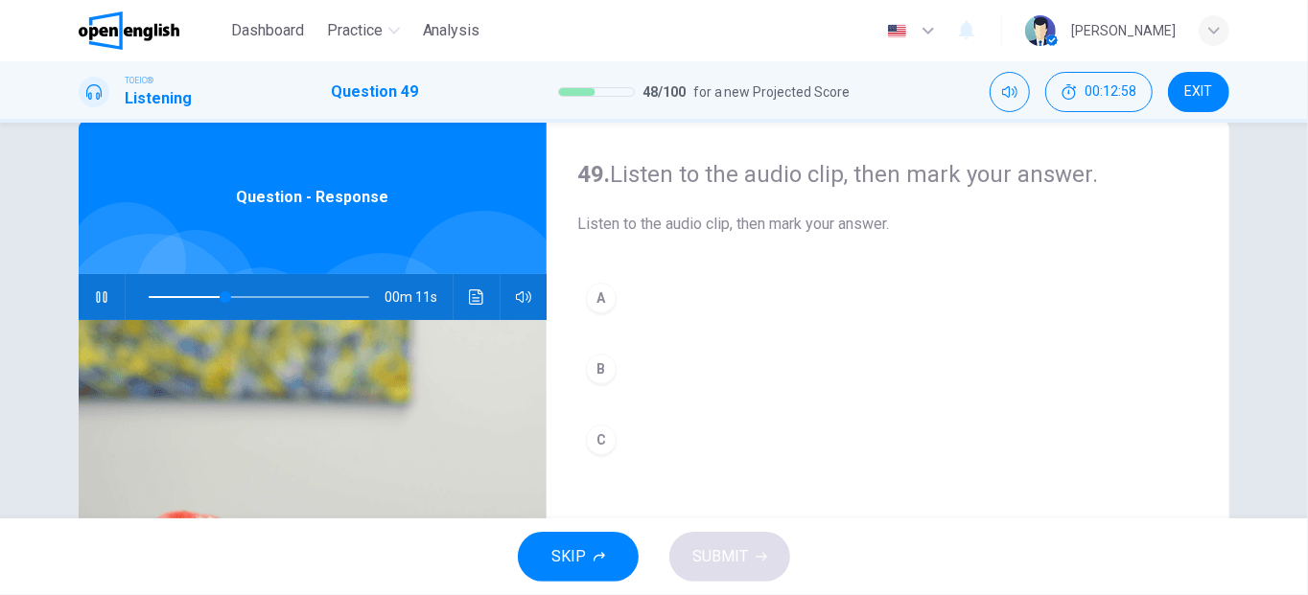
scroll to position [42, 0]
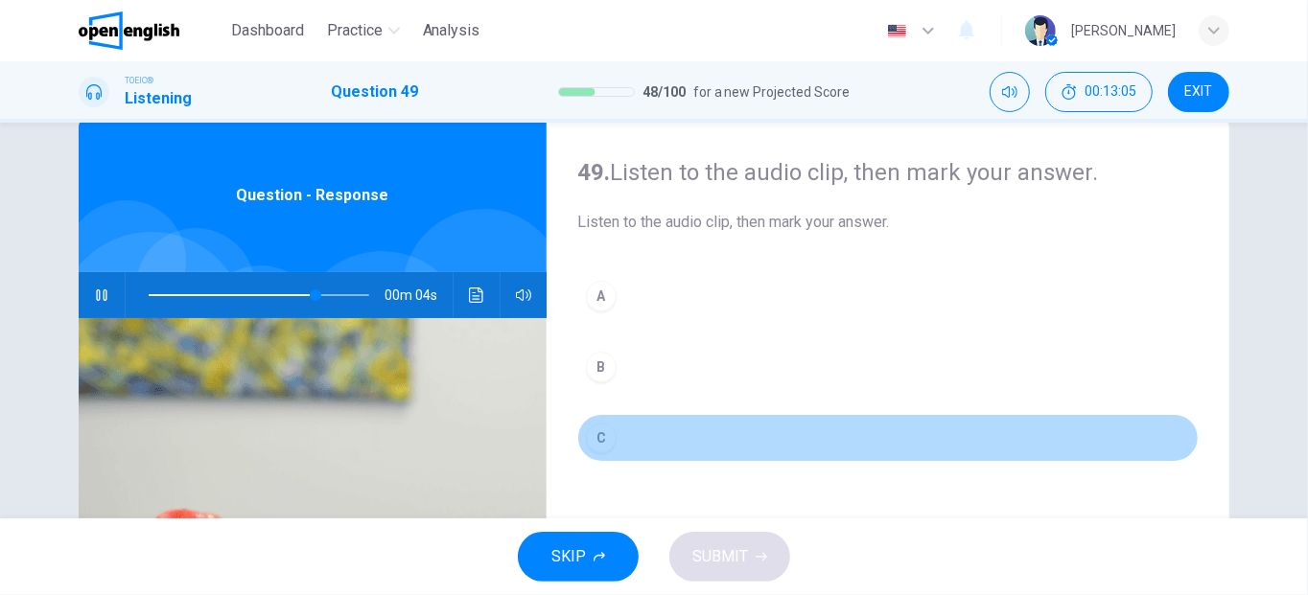
click at [594, 425] on div "C" at bounding box center [601, 438] width 31 height 31
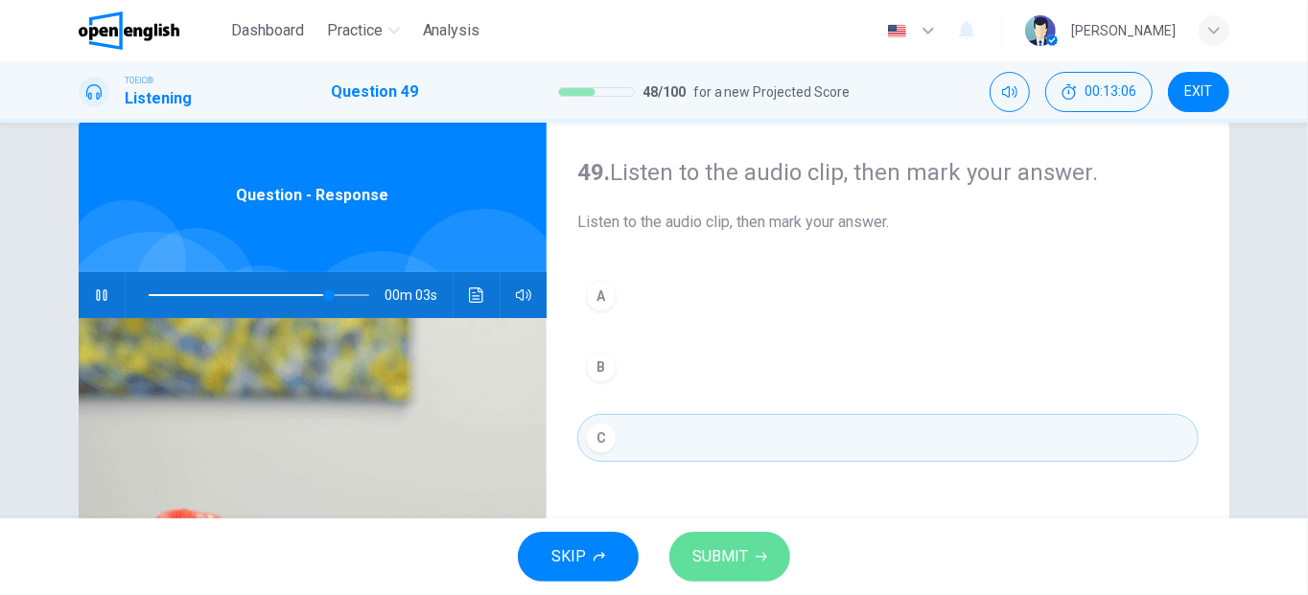
click at [680, 564] on button "SUBMIT" at bounding box center [729, 557] width 121 height 50
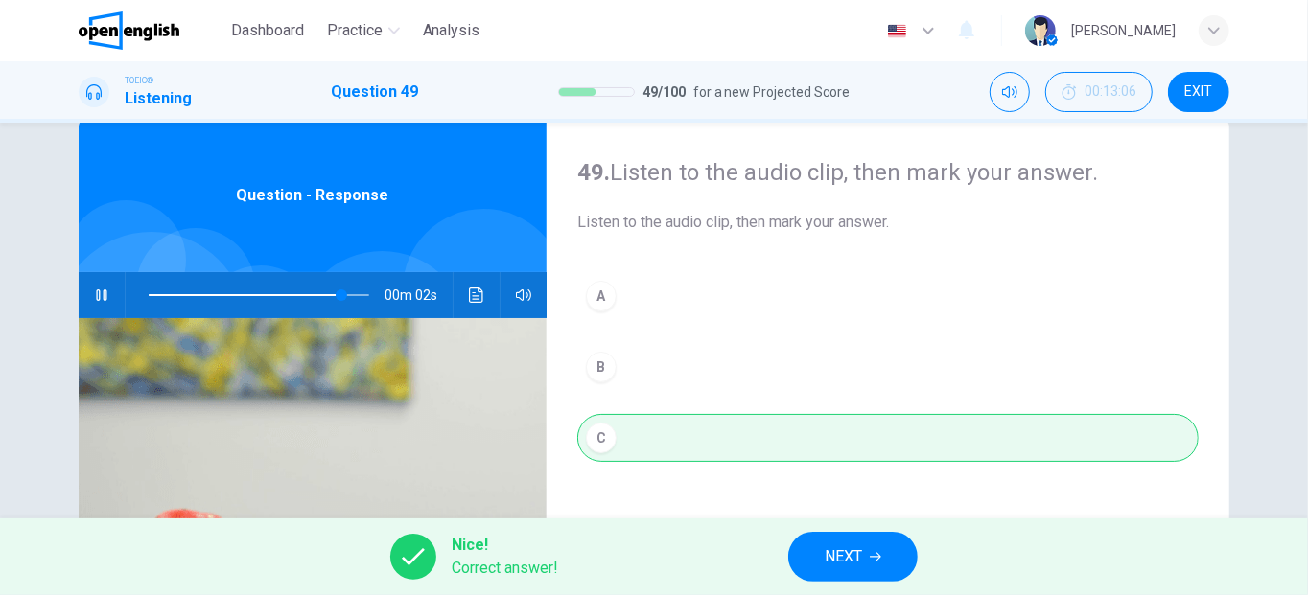
type input "**"
click at [860, 553] on span "NEXT" at bounding box center [843, 557] width 37 height 27
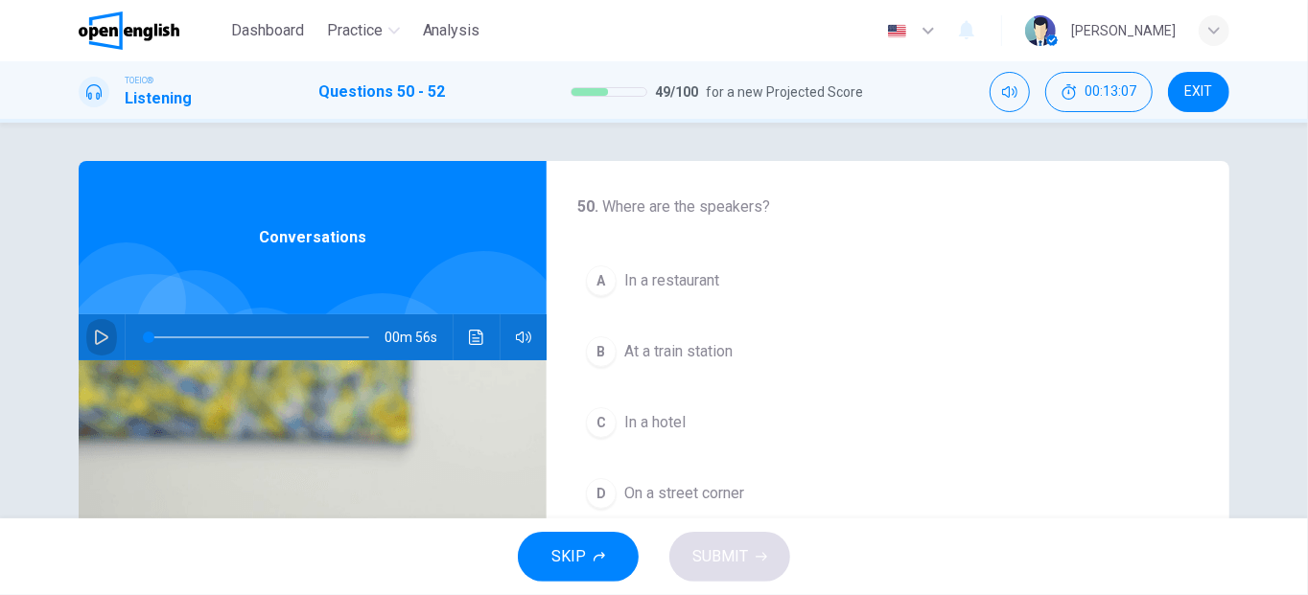
click at [95, 335] on icon "button" at bounding box center [101, 337] width 13 height 15
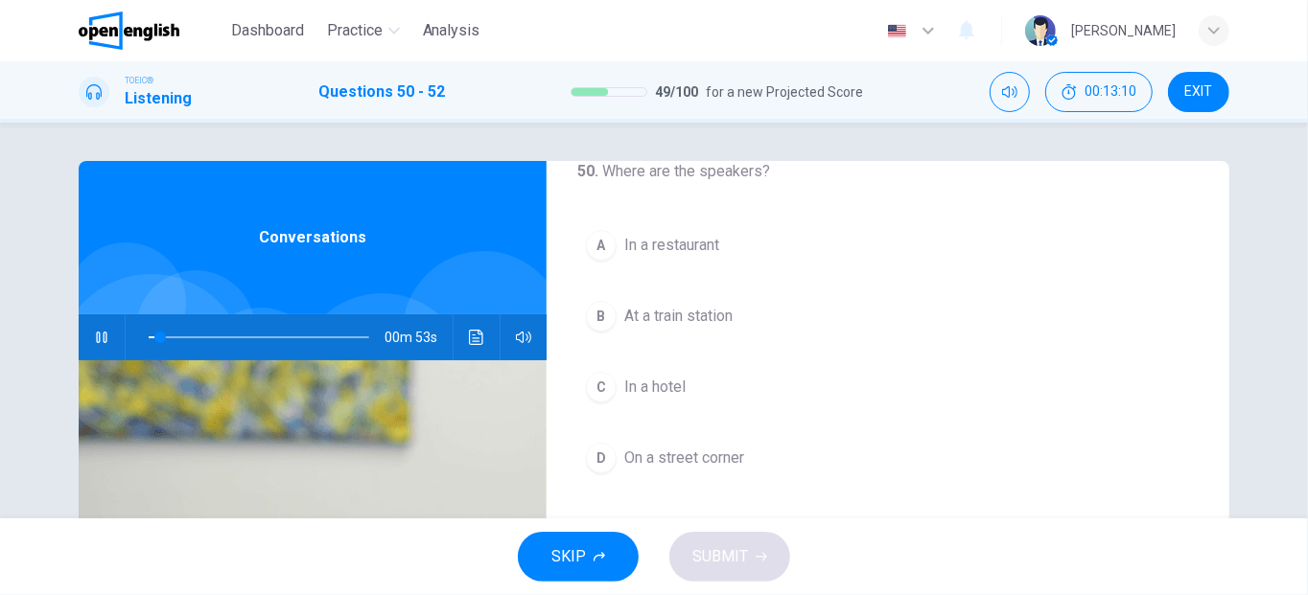
scroll to position [79, 0]
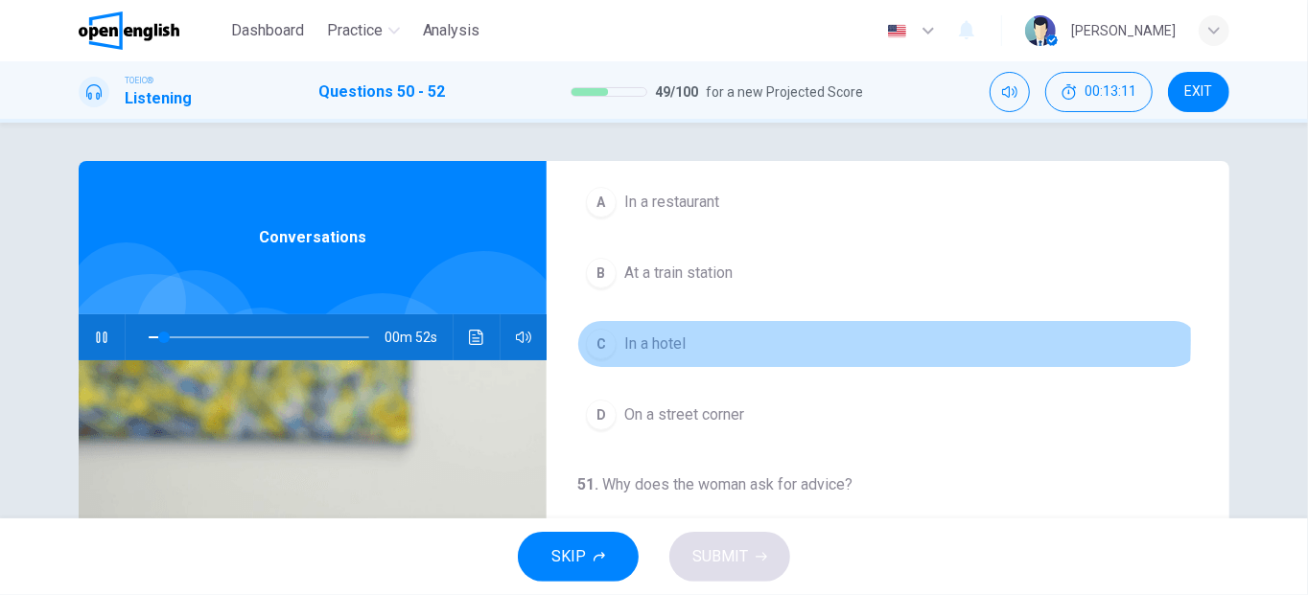
click at [754, 338] on button "C In a hotel" at bounding box center [887, 344] width 621 height 48
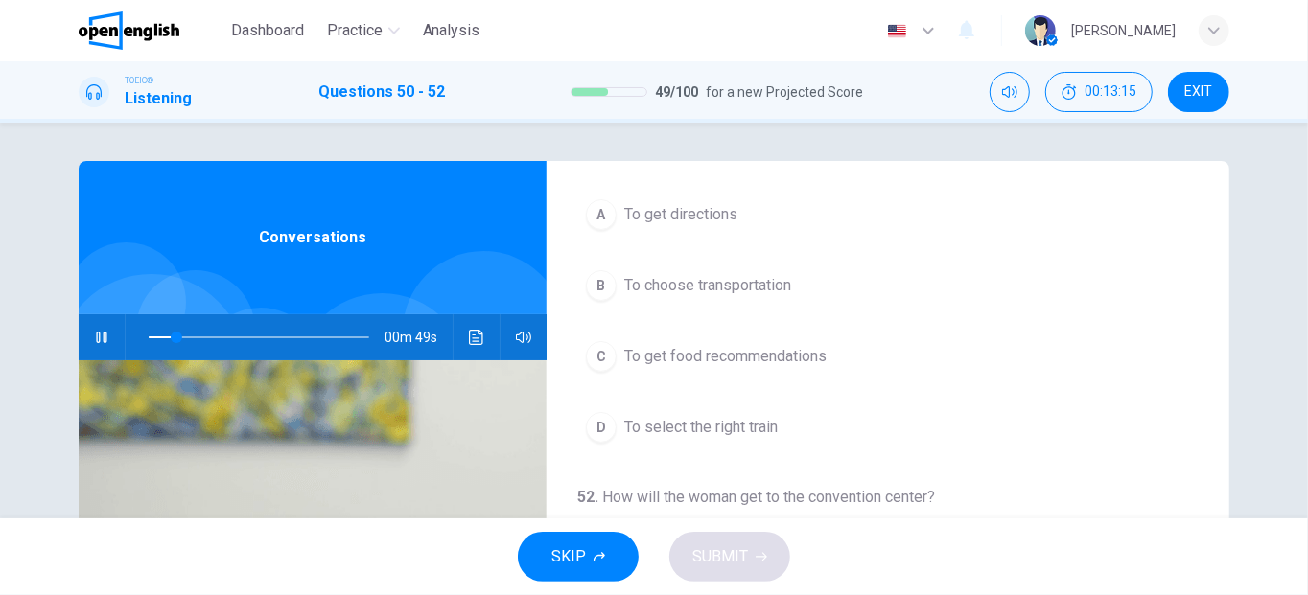
scroll to position [431, 0]
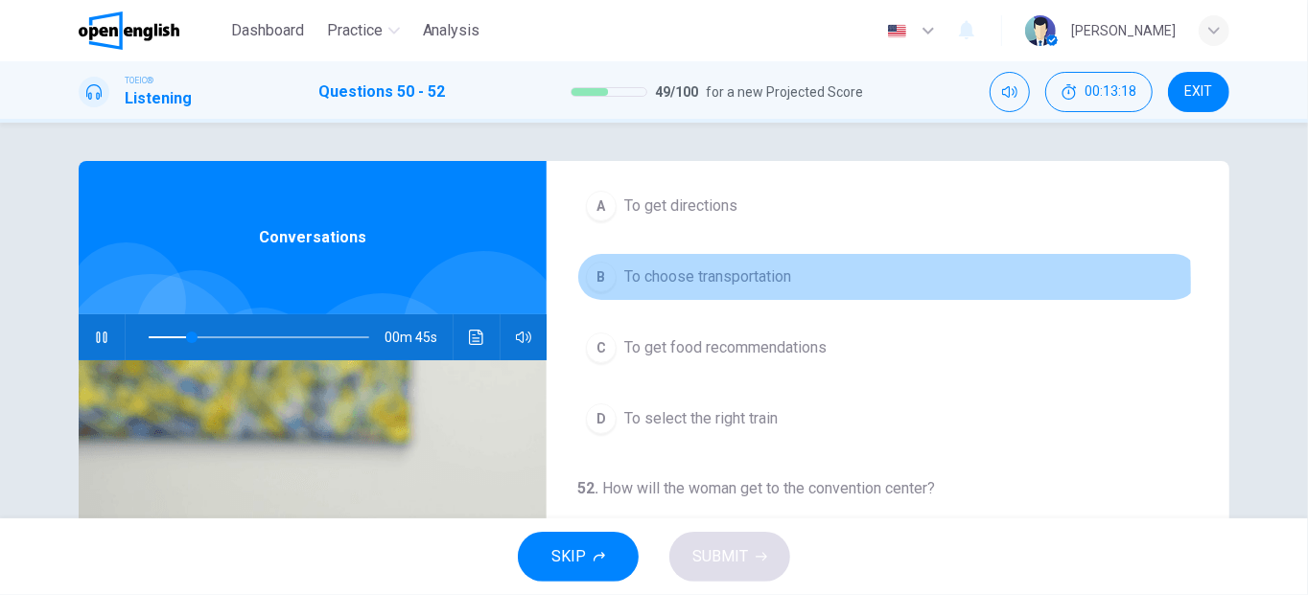
click at [624, 280] on span "To choose transportation" at bounding box center [707, 277] width 167 height 23
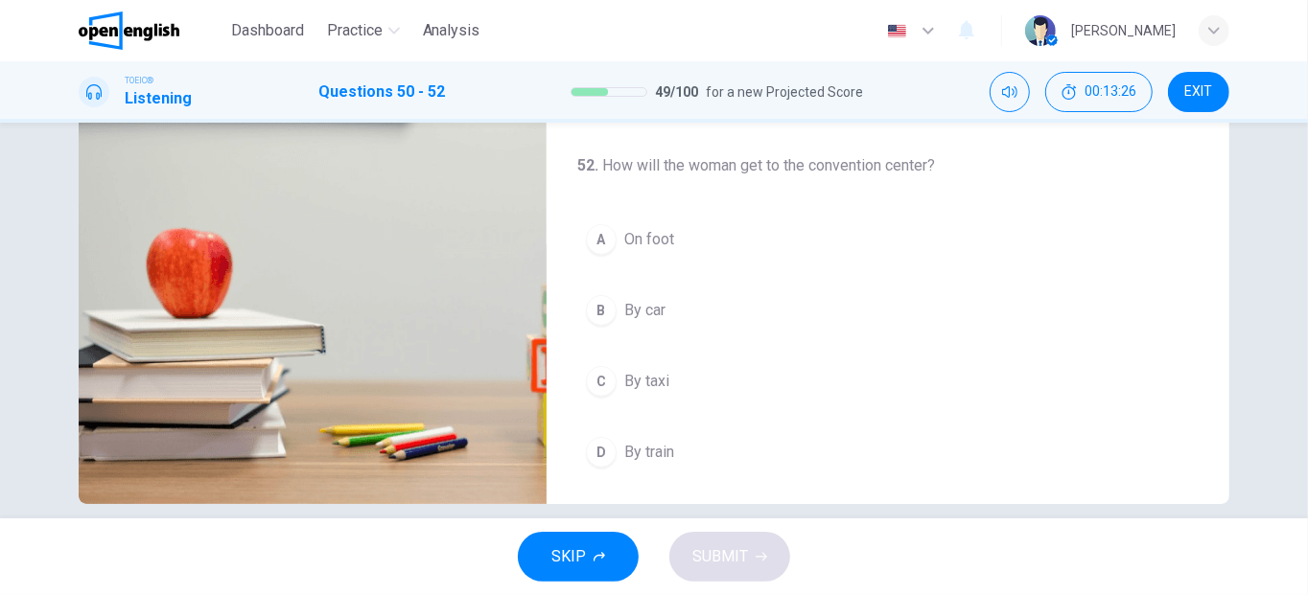
scroll to position [310, 0]
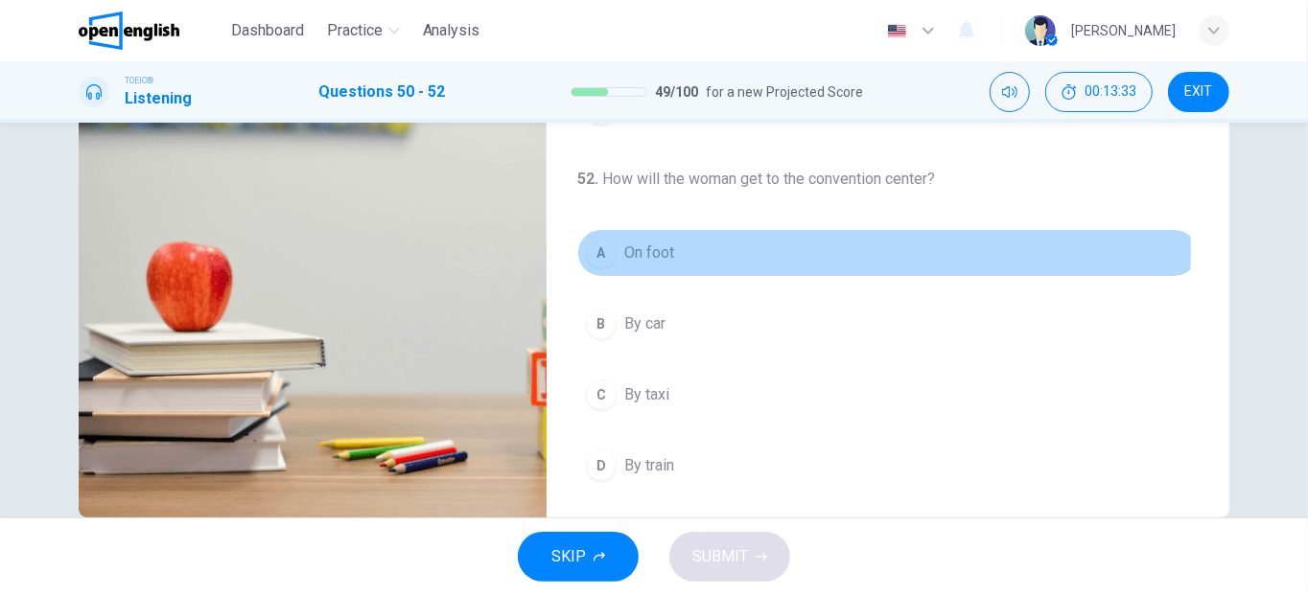
click at [591, 245] on div "A" at bounding box center [601, 253] width 31 height 31
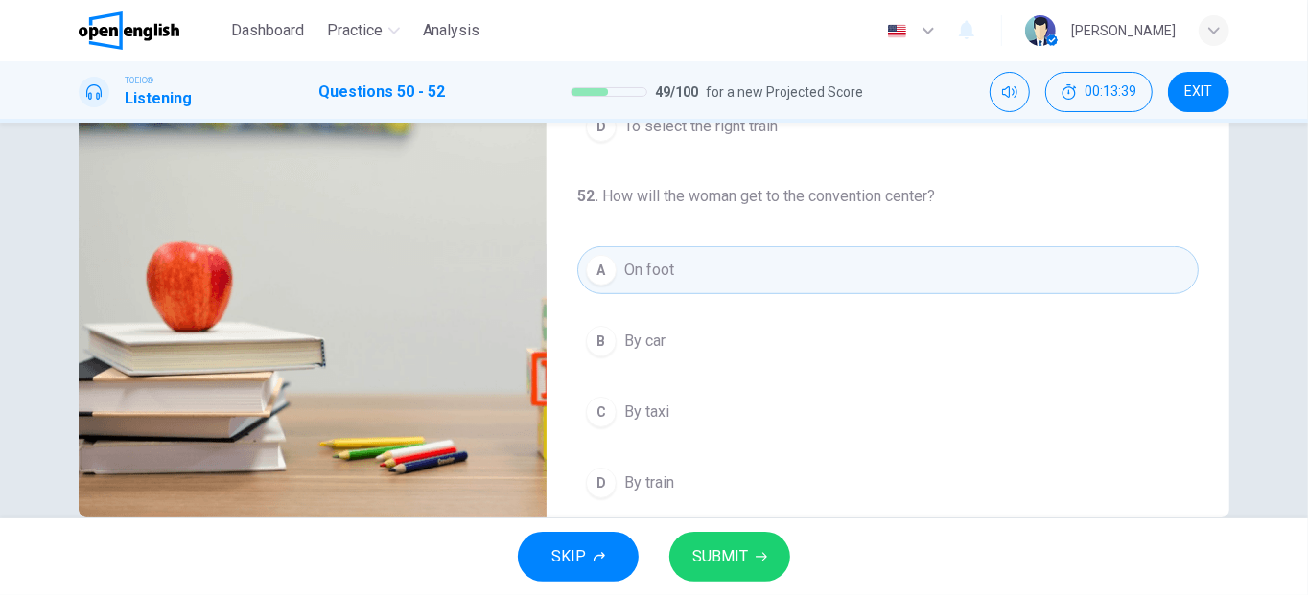
scroll to position [431, 0]
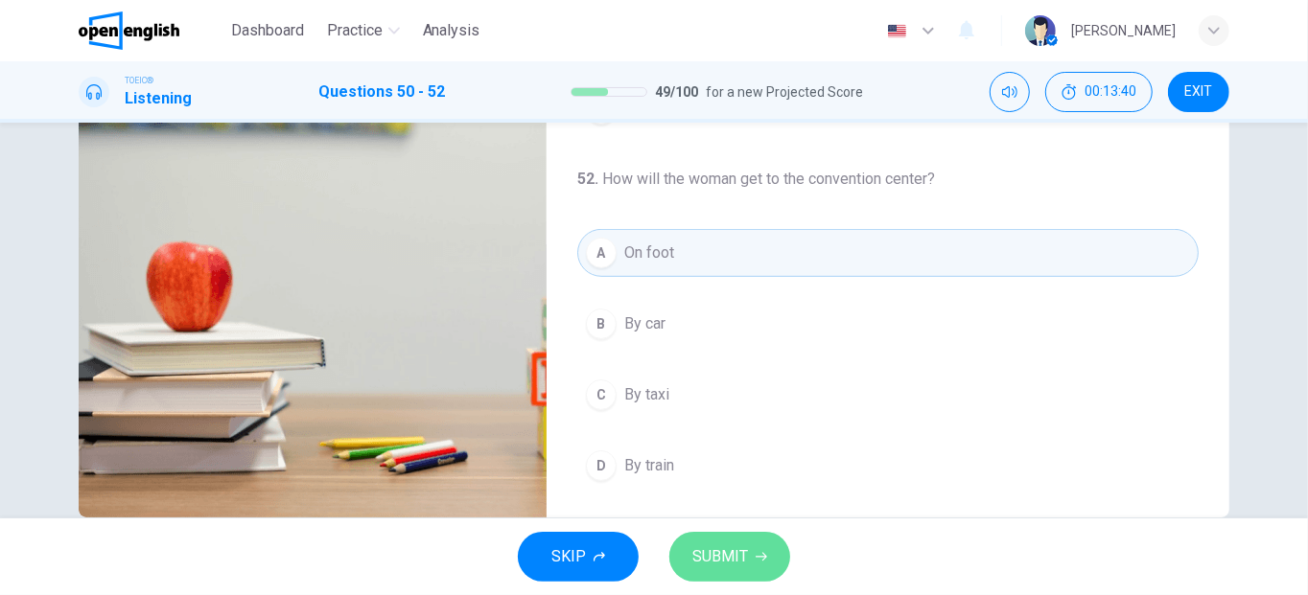
click at [744, 558] on span "SUBMIT" at bounding box center [720, 557] width 56 height 27
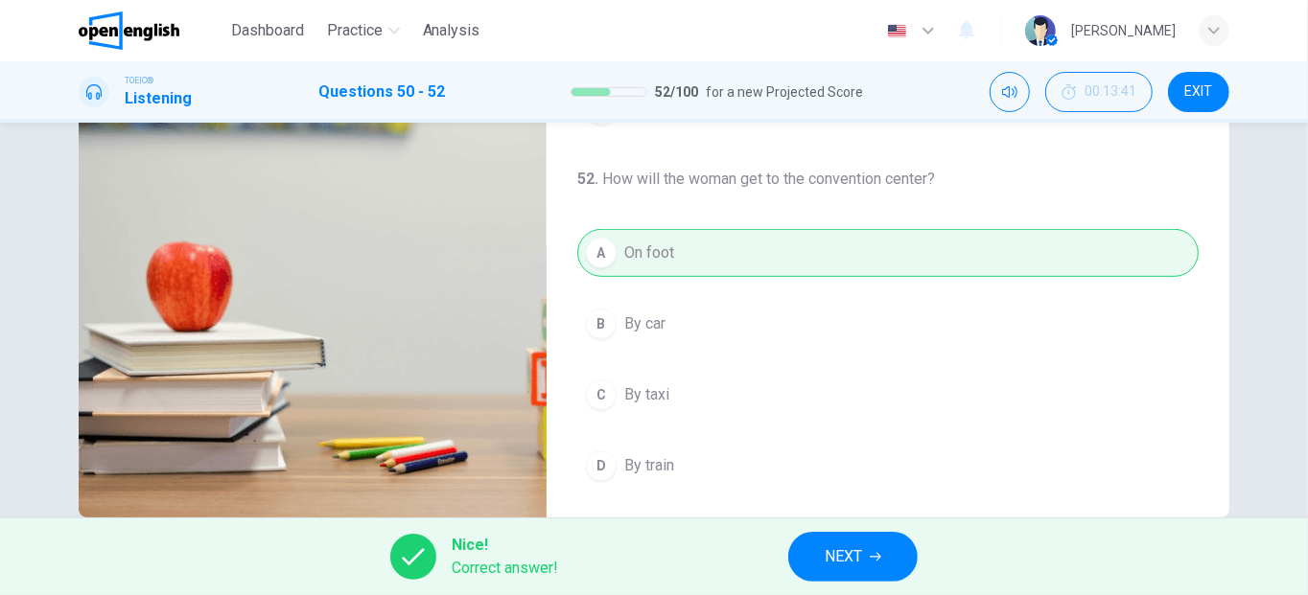
type input "**"
click at [811, 575] on button "NEXT" at bounding box center [852, 557] width 129 height 50
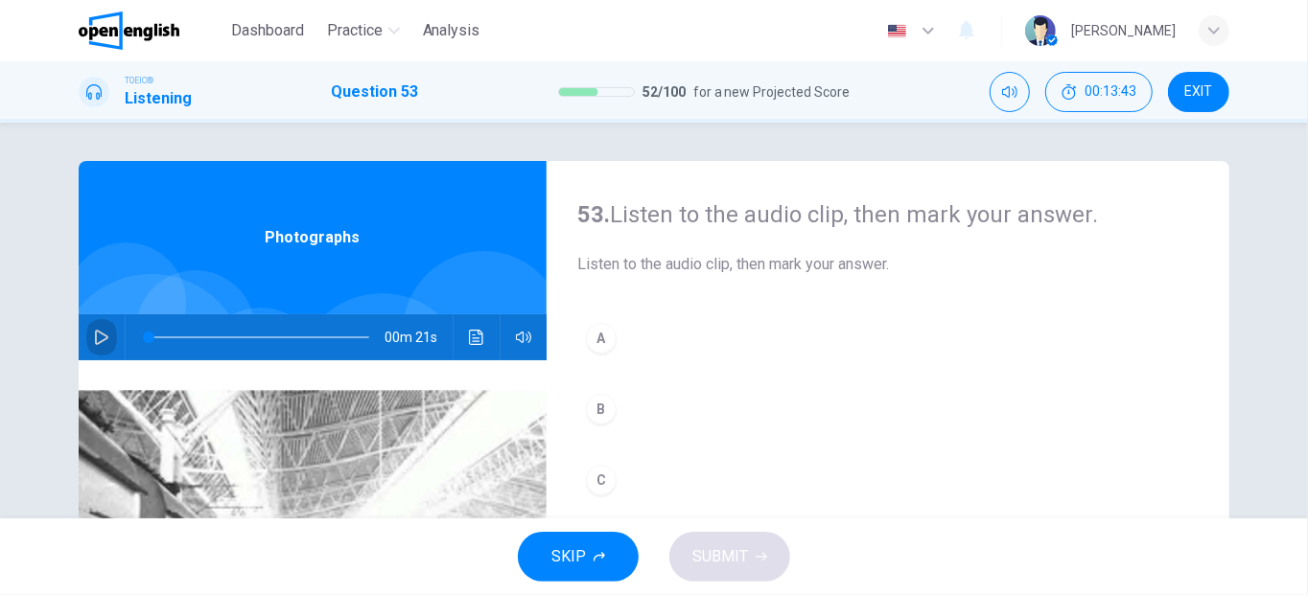
click at [95, 338] on icon "button" at bounding box center [101, 337] width 13 height 15
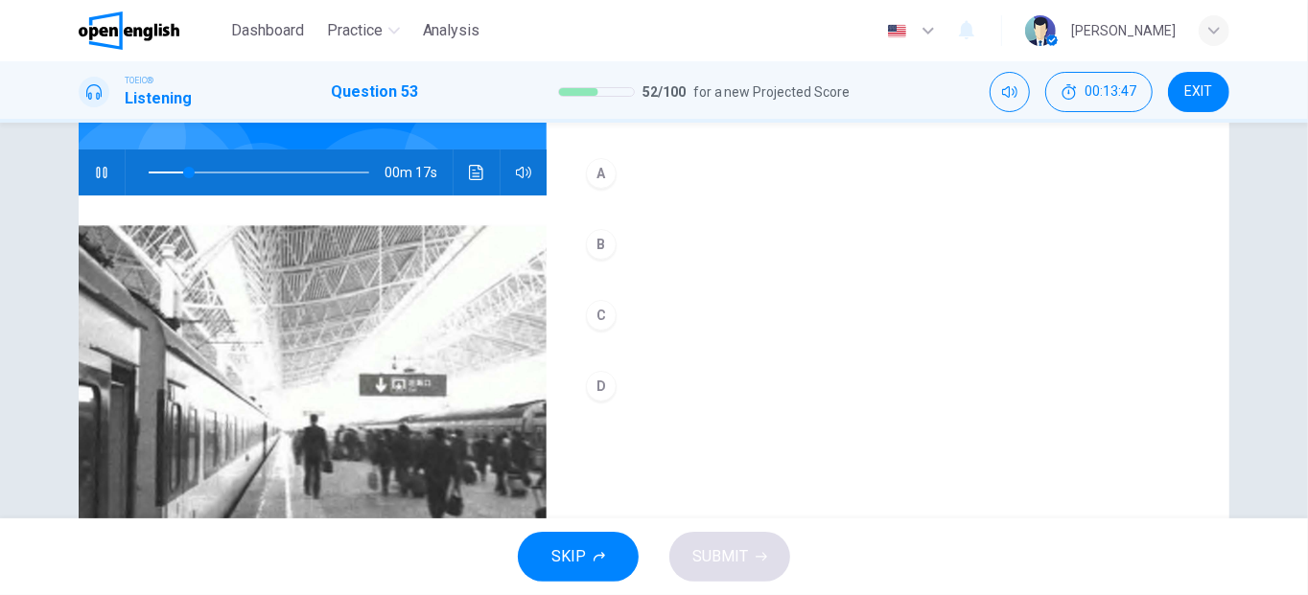
scroll to position [164, 0]
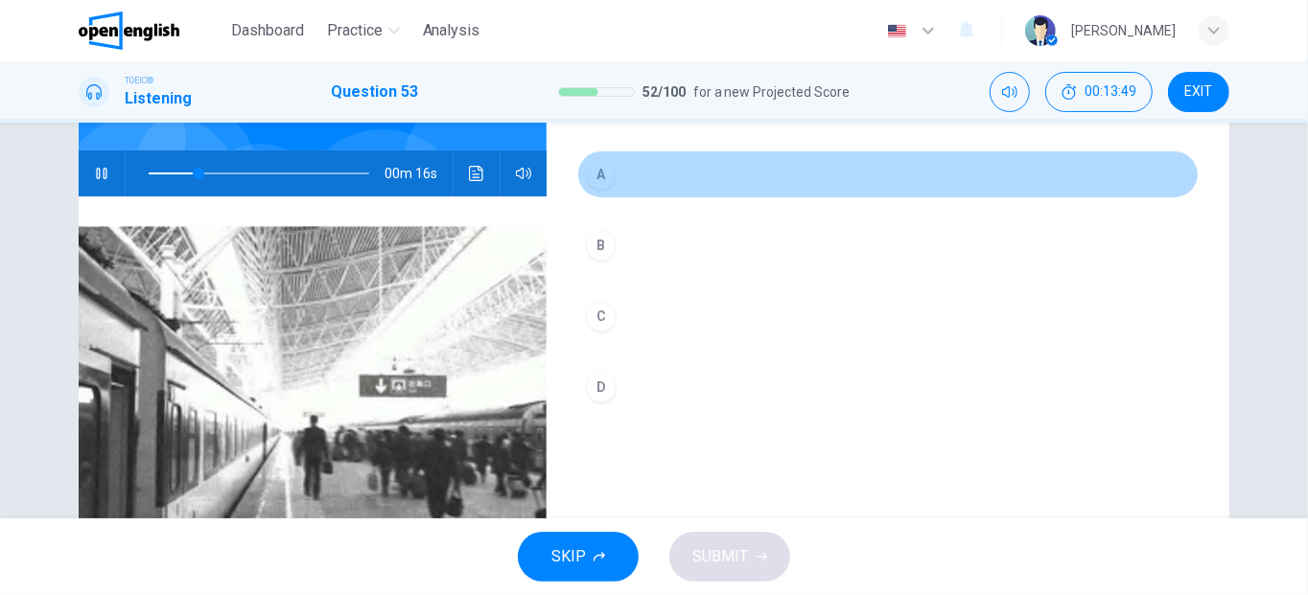
click at [607, 178] on div "A" at bounding box center [601, 174] width 31 height 31
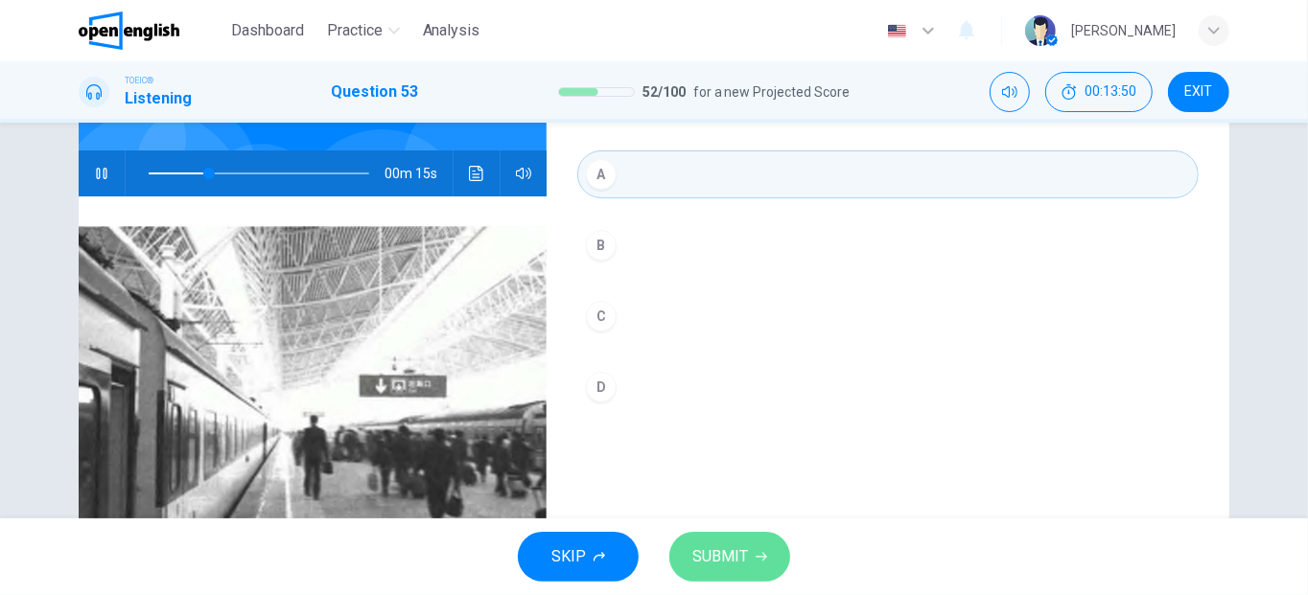
click at [746, 557] on span "SUBMIT" at bounding box center [720, 557] width 56 height 27
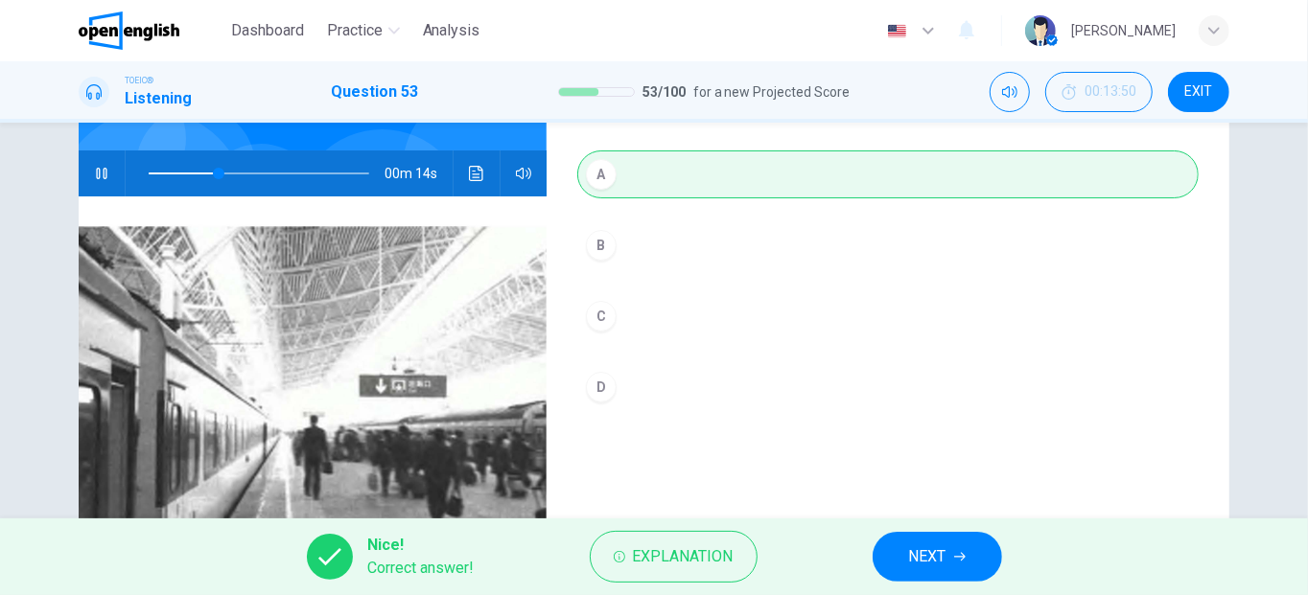
type input "**"
click at [893, 557] on button "NEXT" at bounding box center [937, 557] width 129 height 50
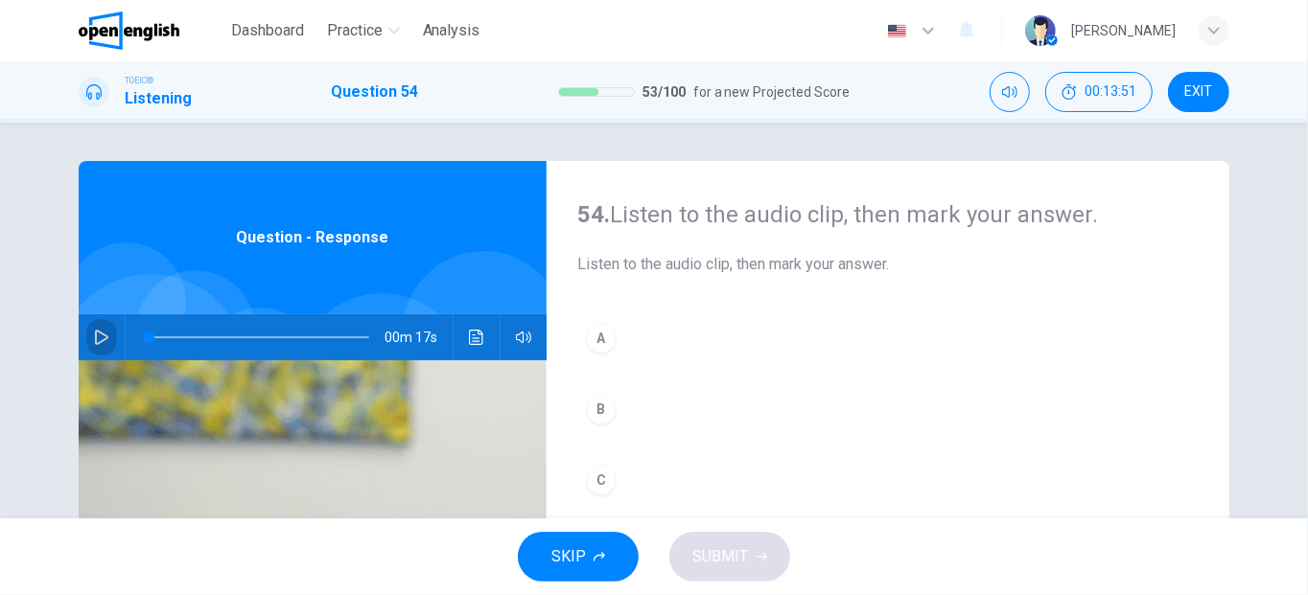
click at [95, 334] on icon "button" at bounding box center [101, 337] width 13 height 15
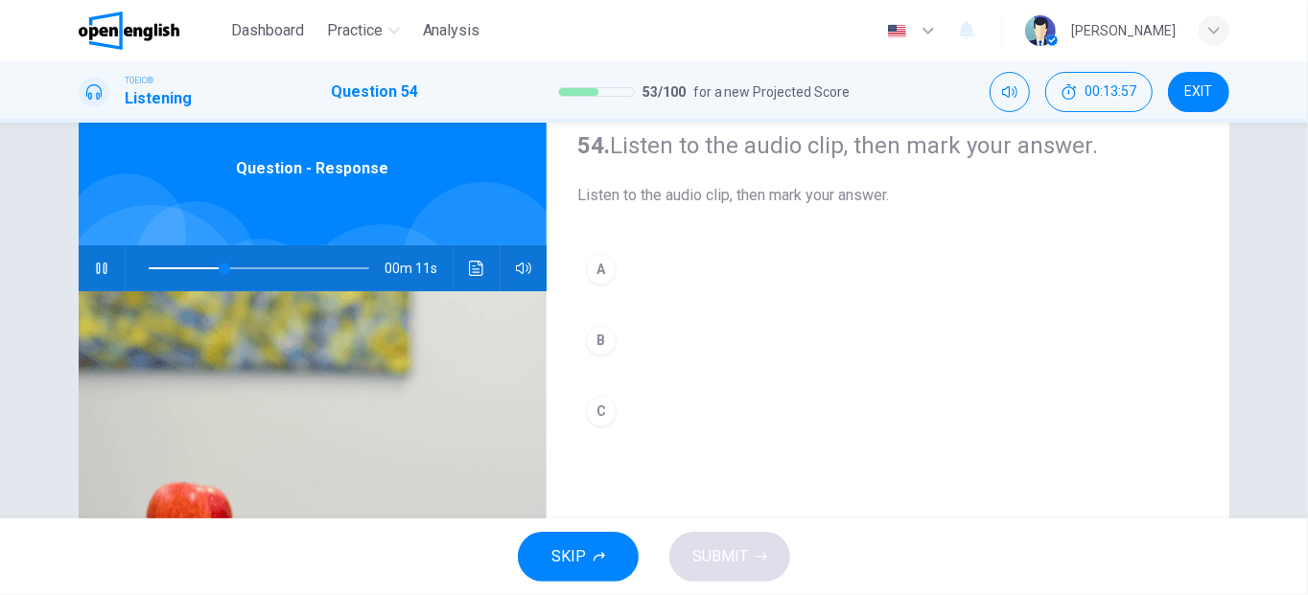
scroll to position [67, 0]
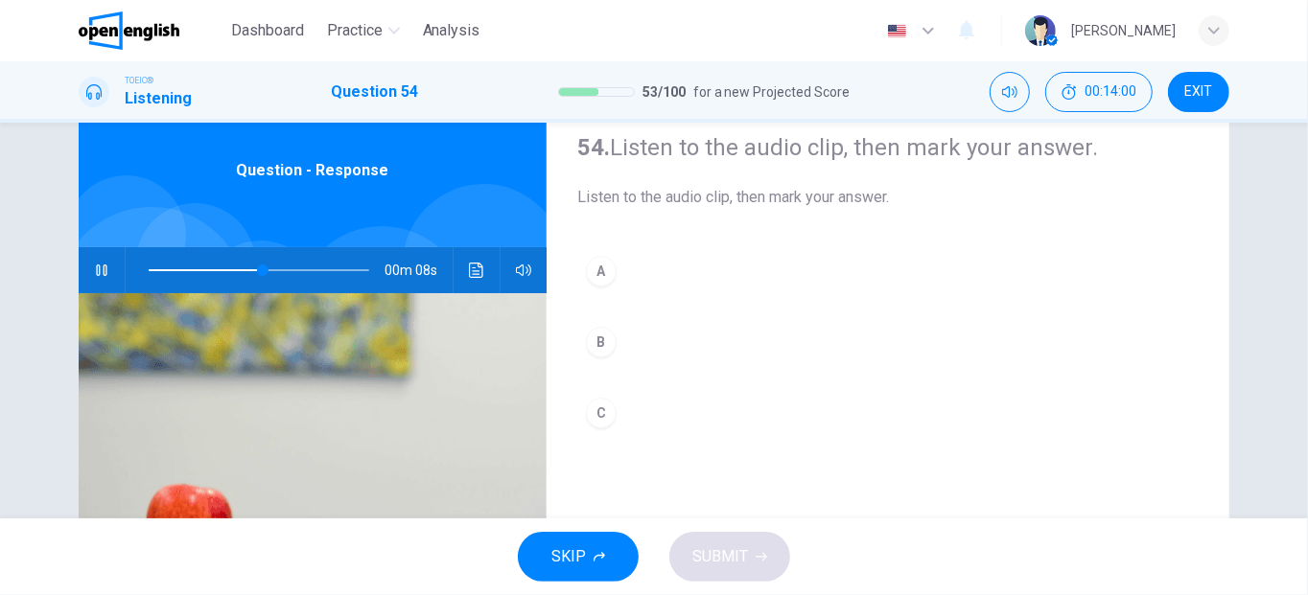
click at [604, 266] on div "A" at bounding box center [601, 271] width 31 height 31
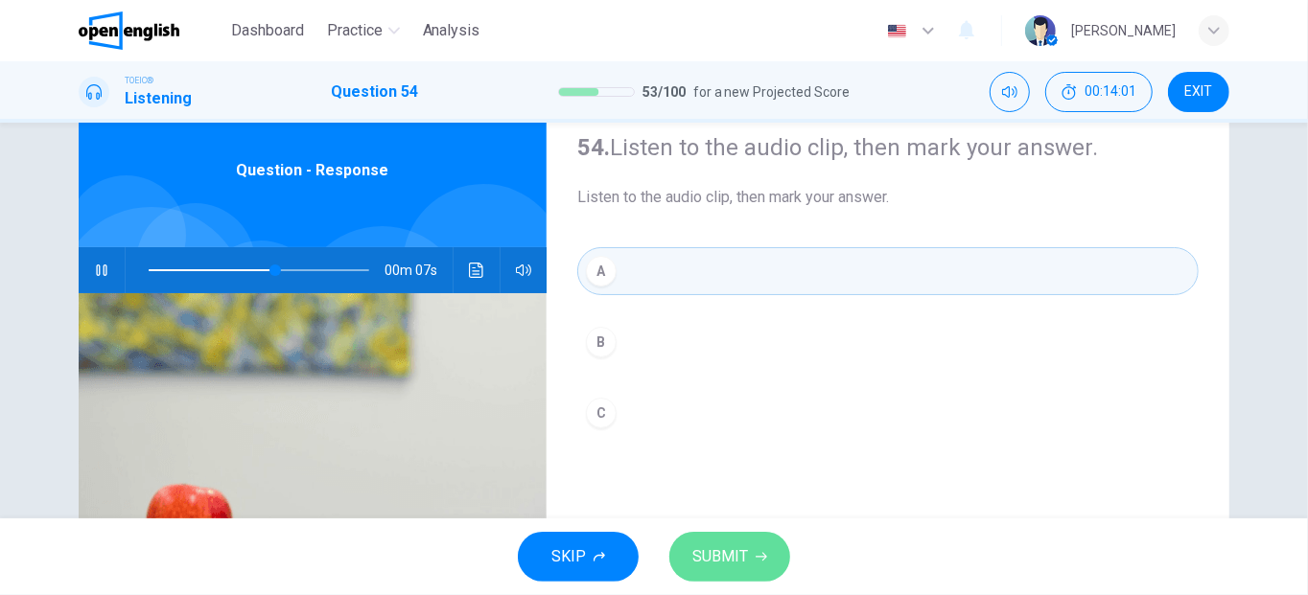
click at [722, 555] on span "SUBMIT" at bounding box center [720, 557] width 56 height 27
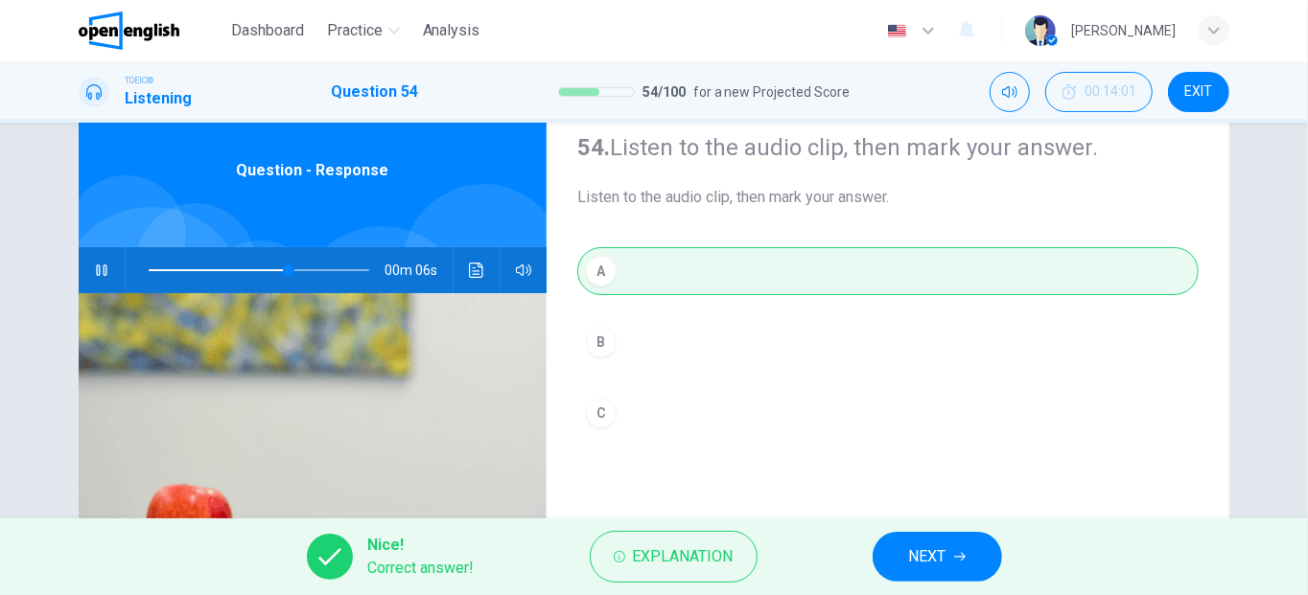
type input "**"
click at [917, 558] on span "NEXT" at bounding box center [927, 557] width 37 height 27
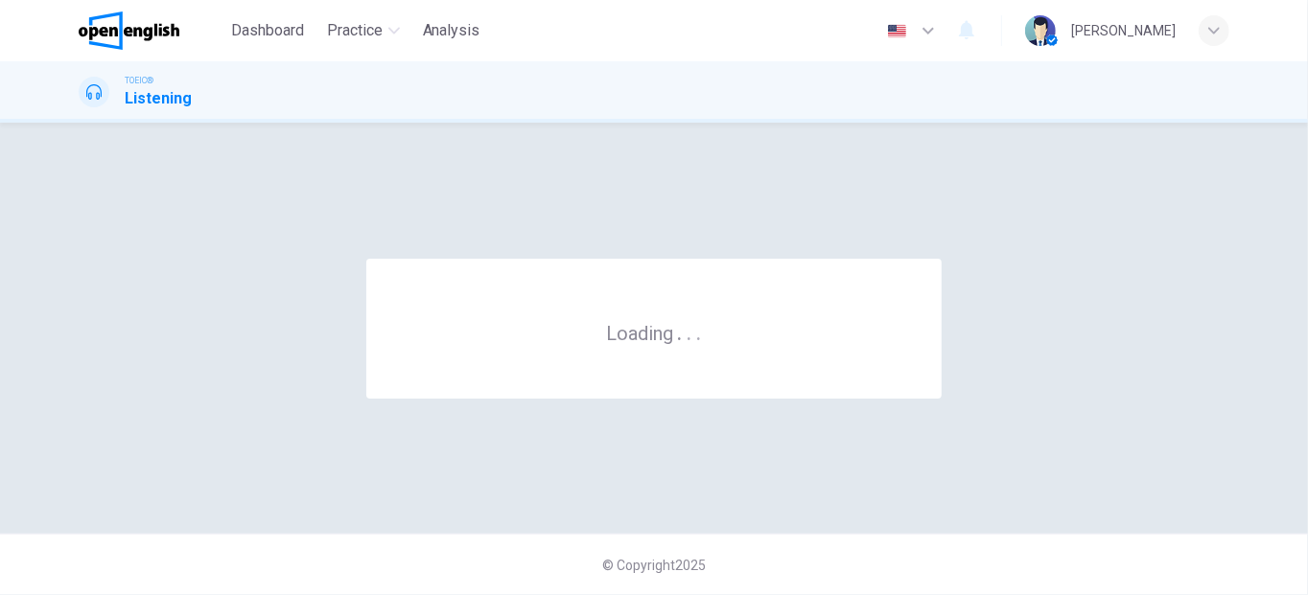
scroll to position [0, 0]
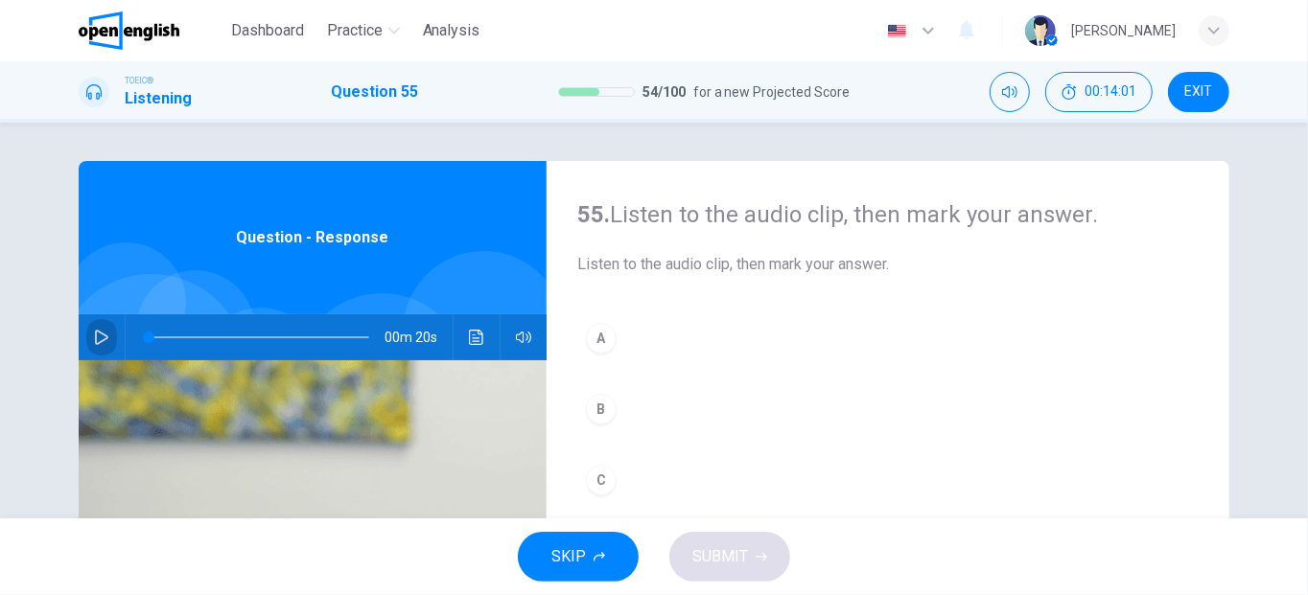
click at [104, 337] on icon "button" at bounding box center [101, 337] width 15 height 15
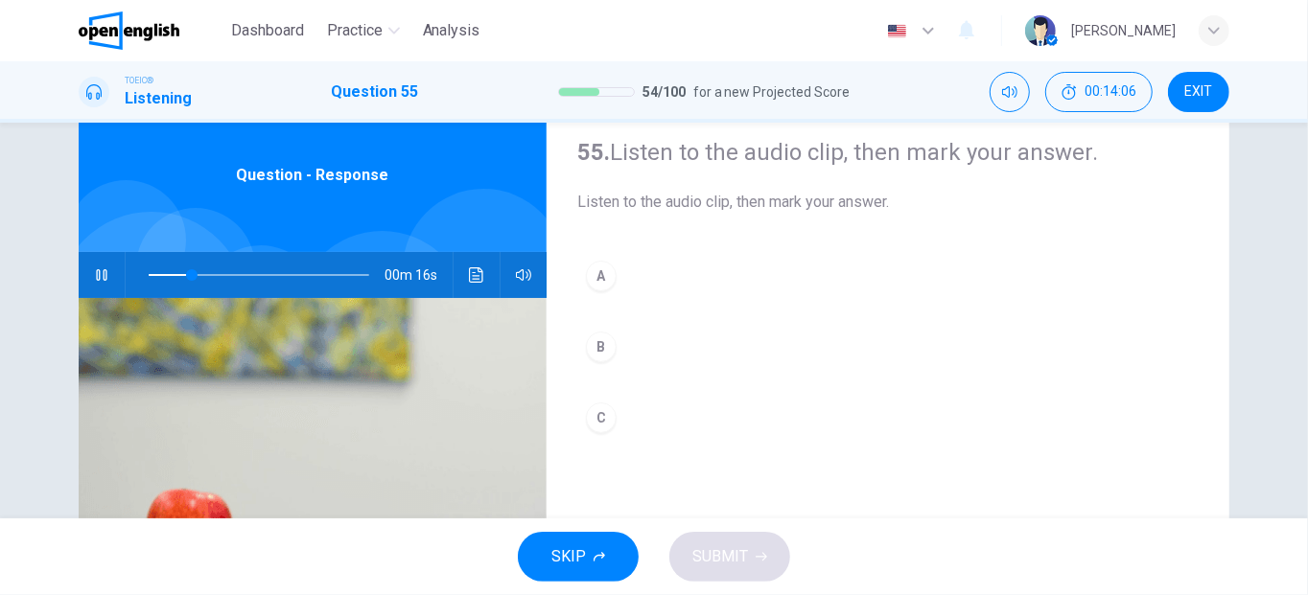
scroll to position [61, 0]
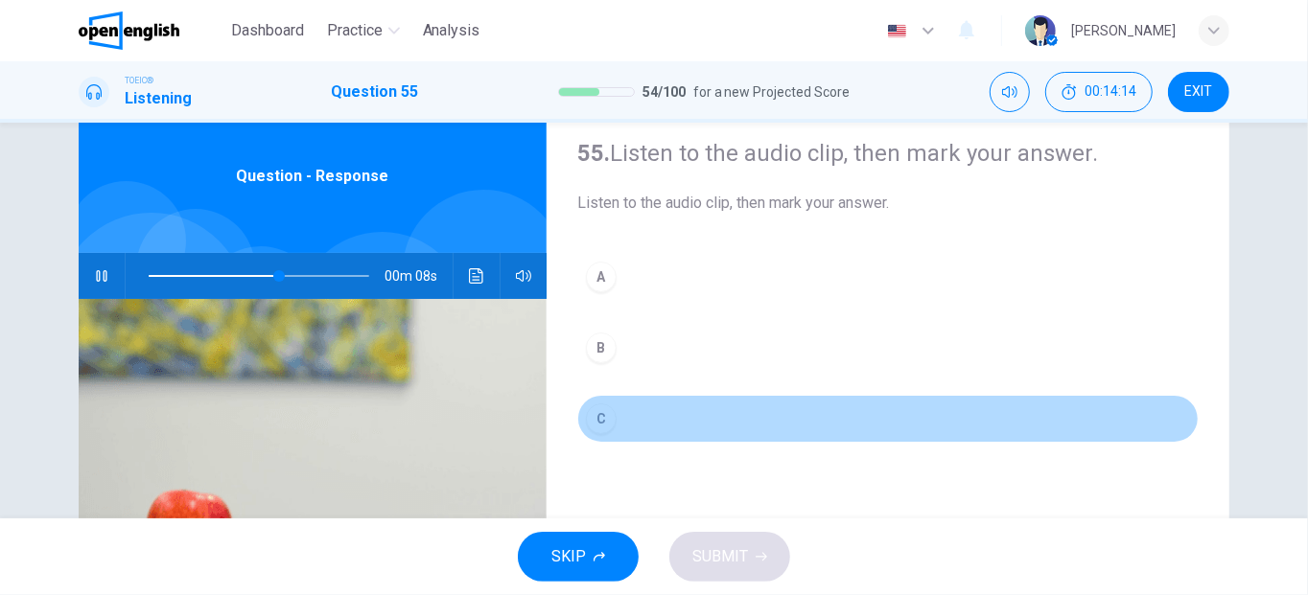
click at [596, 410] on div "C" at bounding box center [601, 419] width 31 height 31
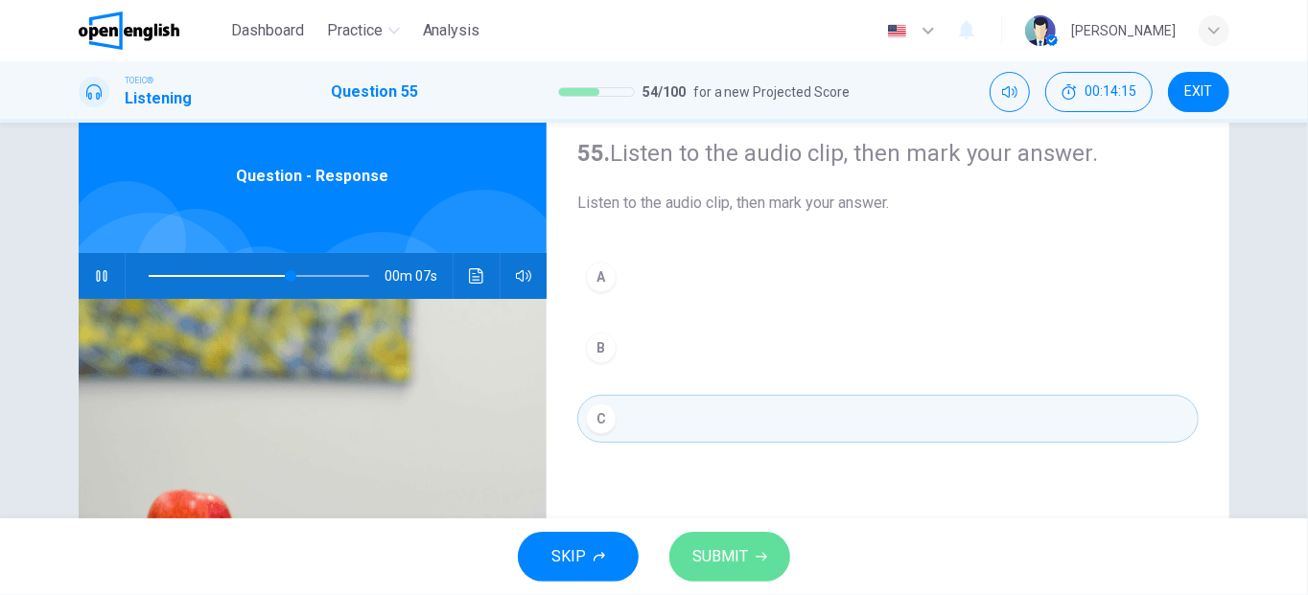
click at [702, 559] on span "SUBMIT" at bounding box center [720, 557] width 56 height 27
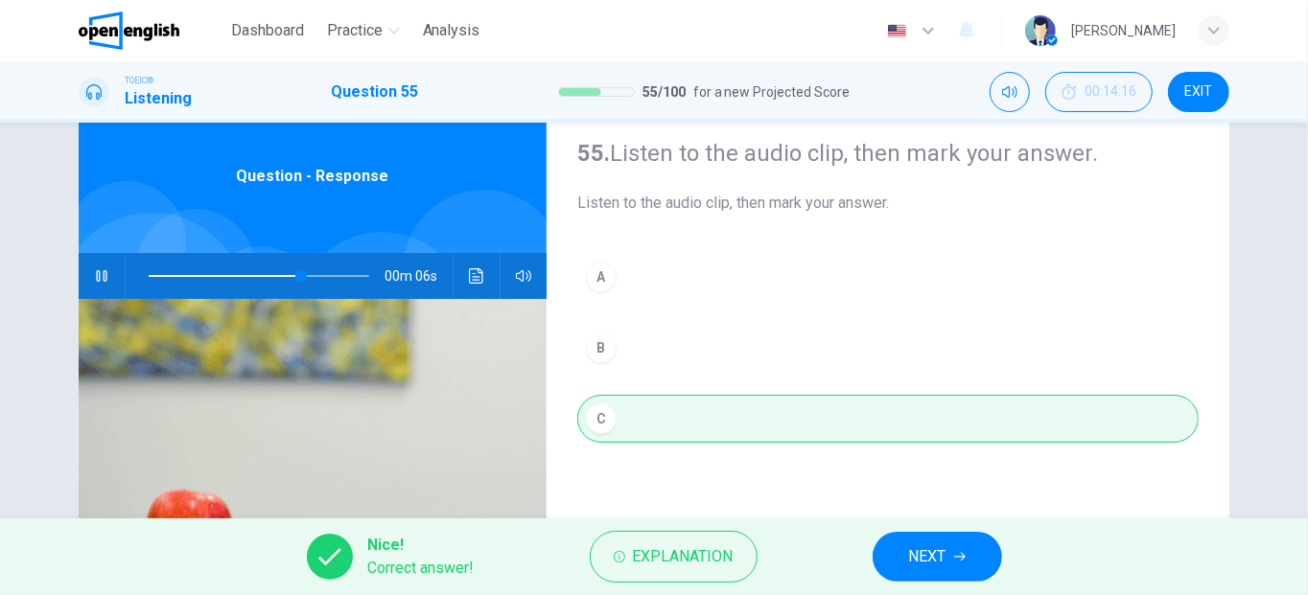
type input "**"
click at [912, 548] on span "NEXT" at bounding box center [927, 557] width 37 height 27
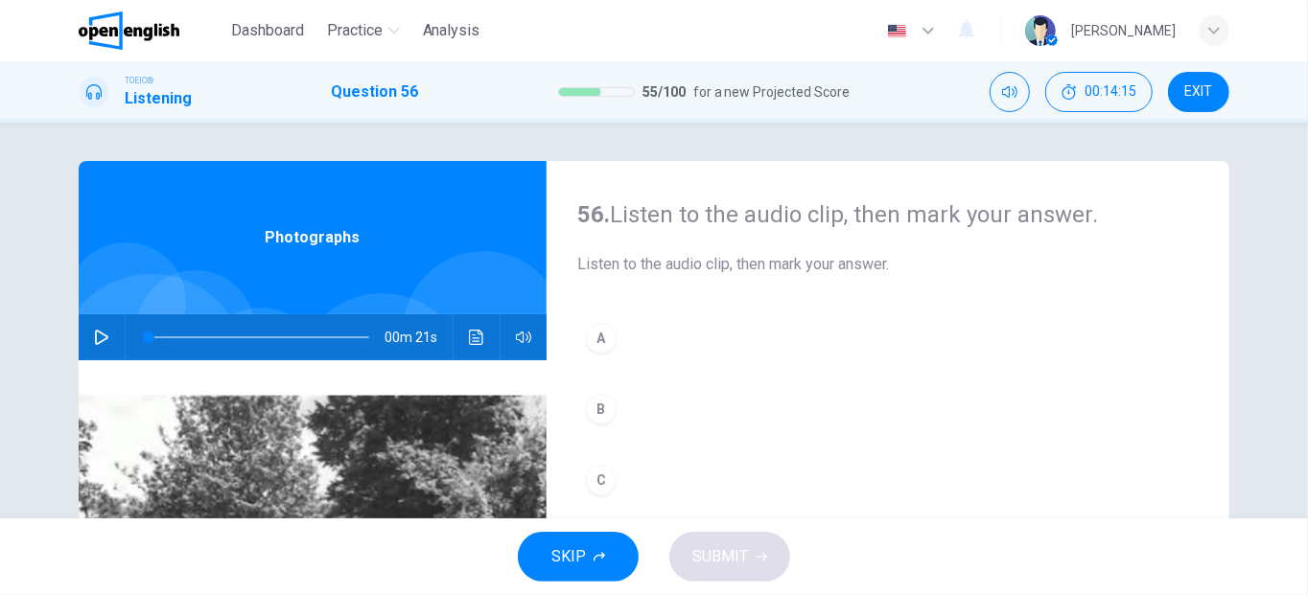
click at [98, 334] on icon "button" at bounding box center [101, 337] width 13 height 15
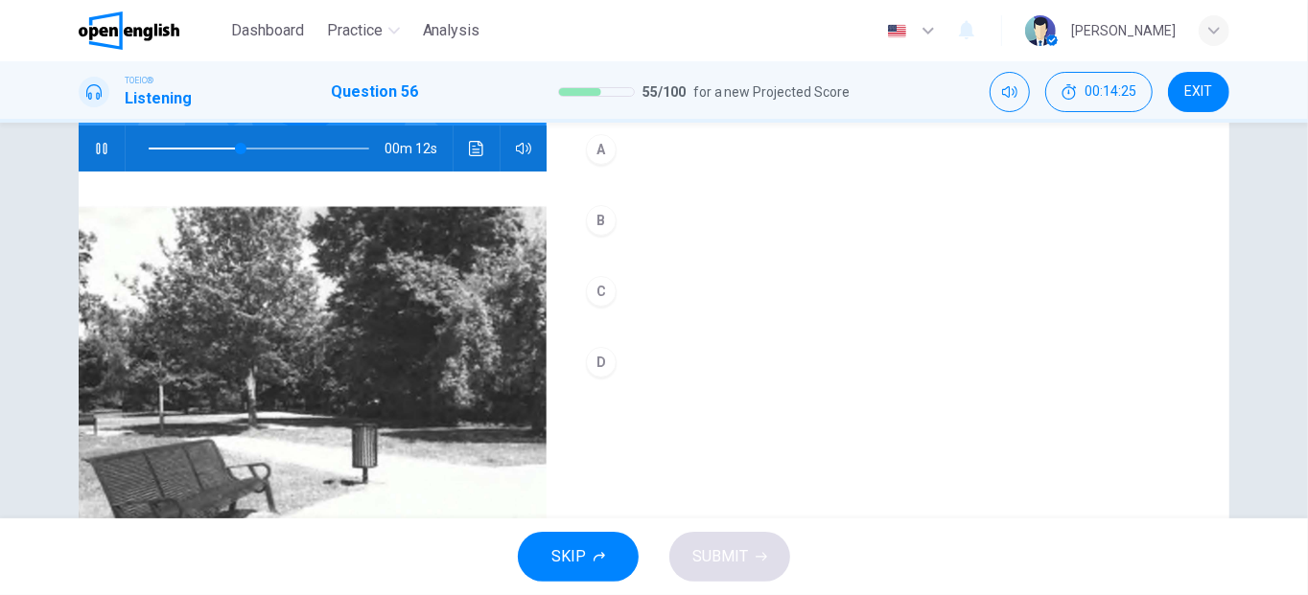
scroll to position [194, 0]
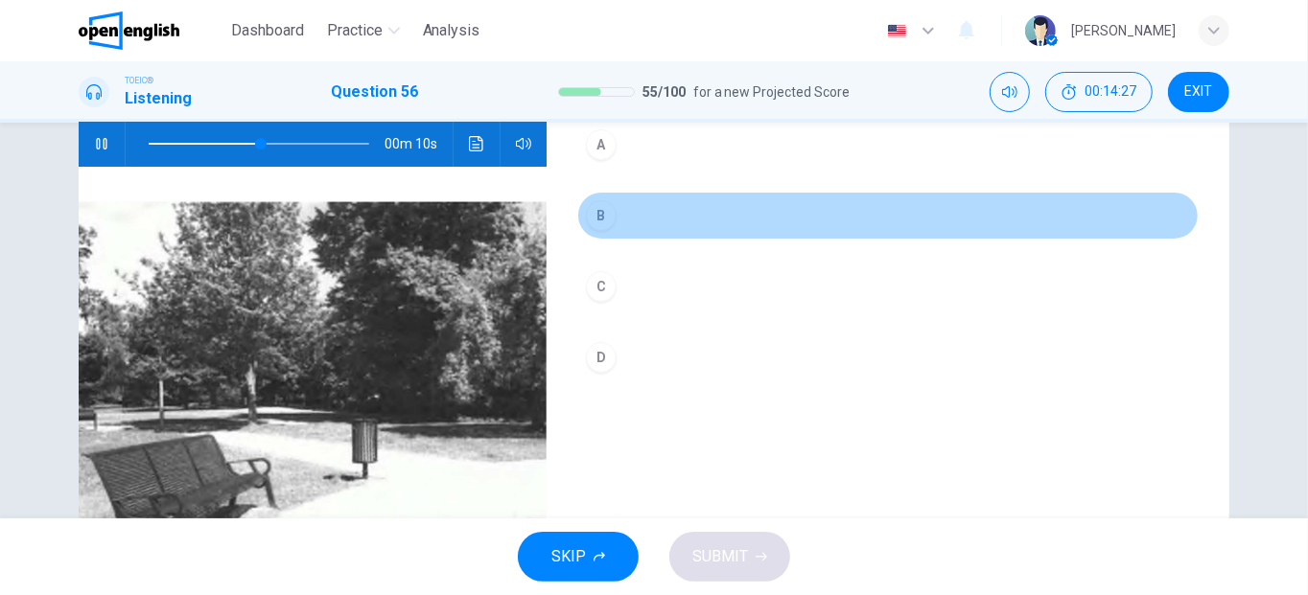
click at [594, 221] on div "B" at bounding box center [601, 215] width 31 height 31
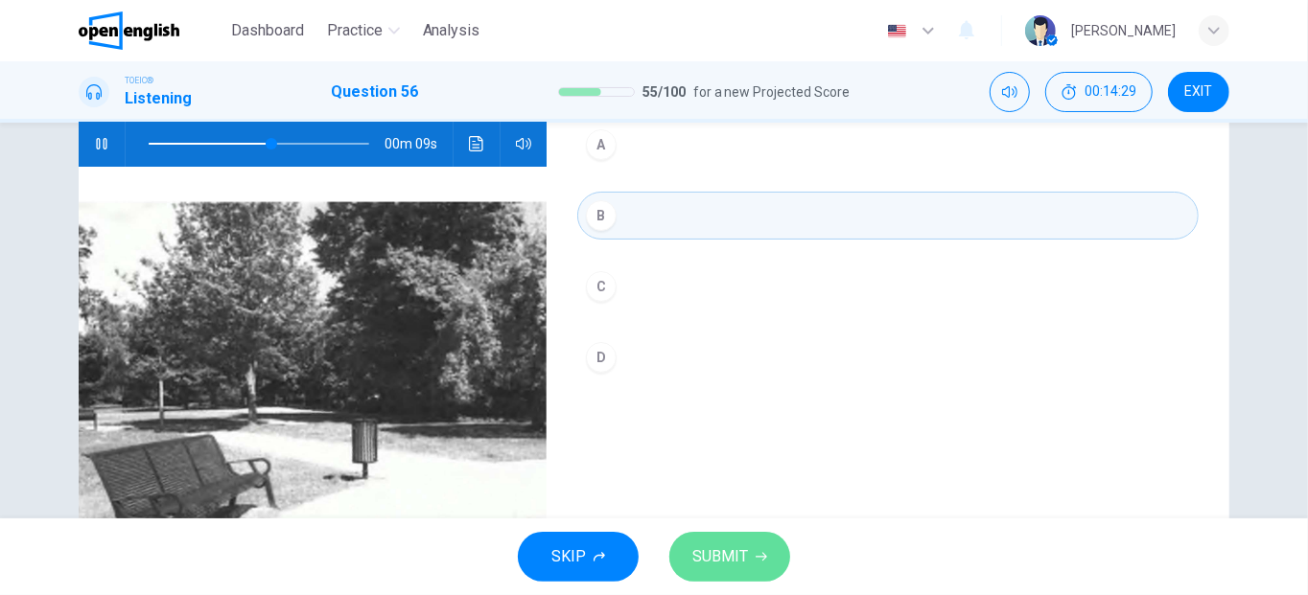
click at [735, 551] on span "SUBMIT" at bounding box center [720, 557] width 56 height 27
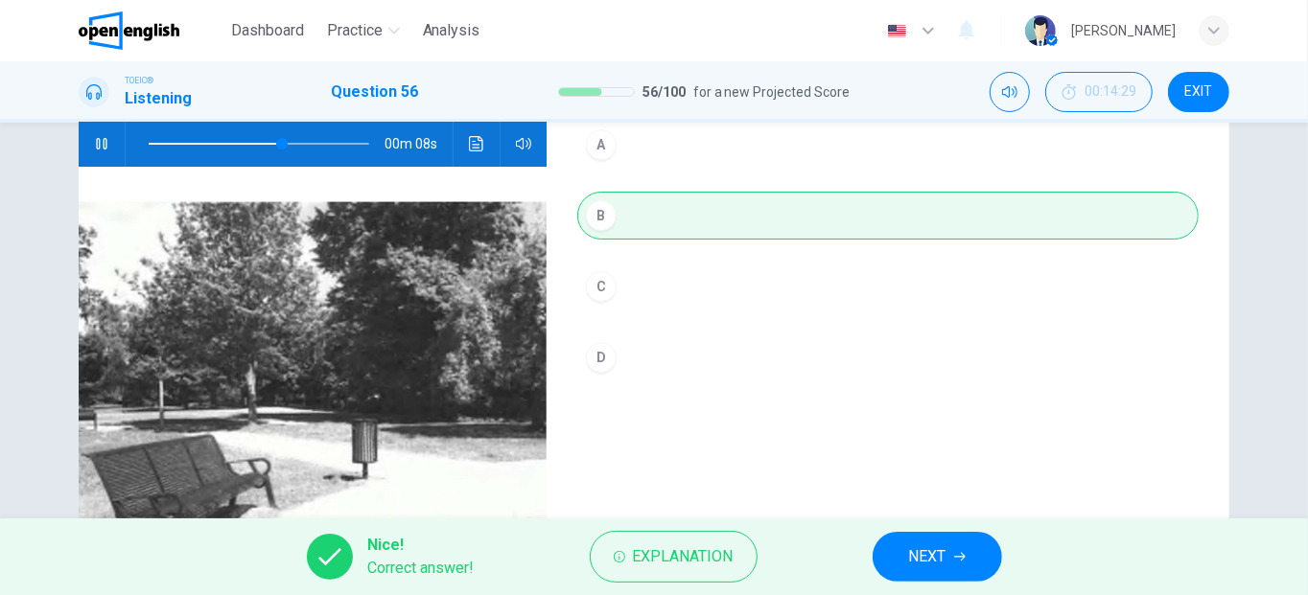
type input "**"
click at [928, 547] on span "NEXT" at bounding box center [927, 557] width 37 height 27
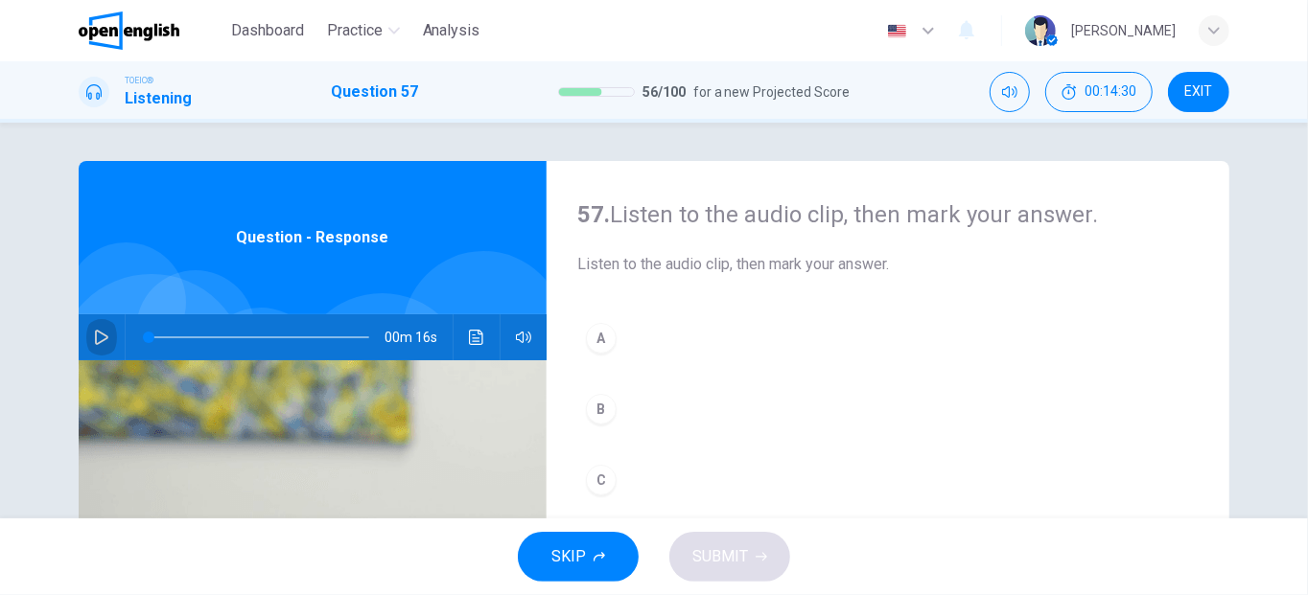
click at [94, 341] on icon "button" at bounding box center [101, 337] width 15 height 15
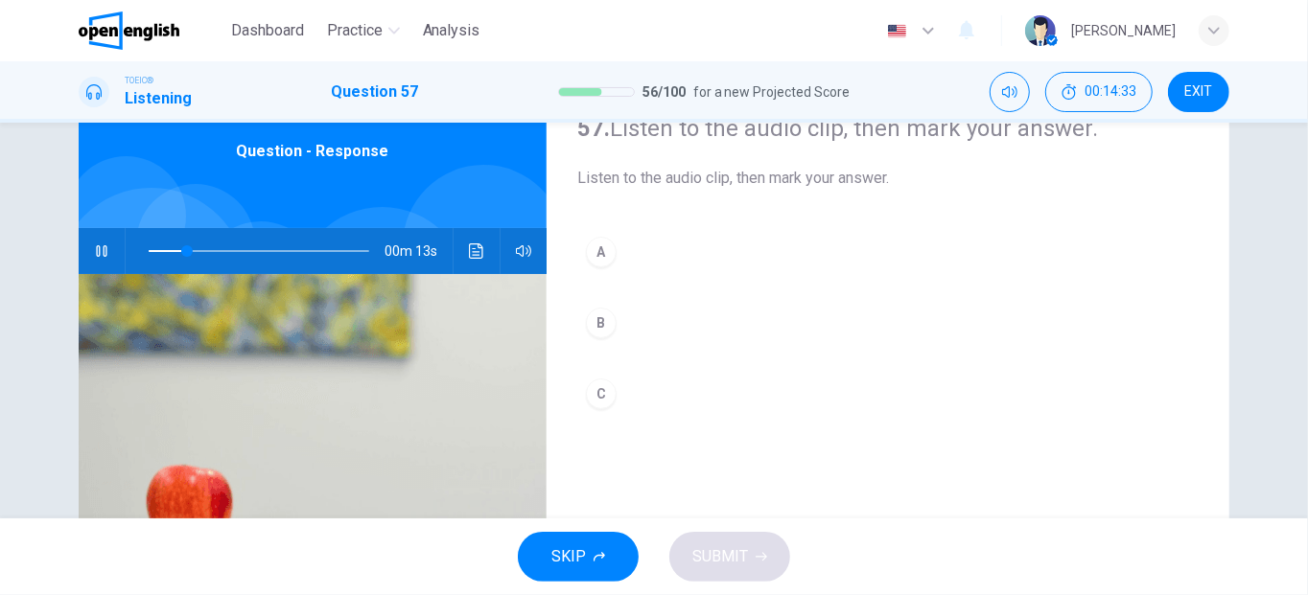
scroll to position [88, 0]
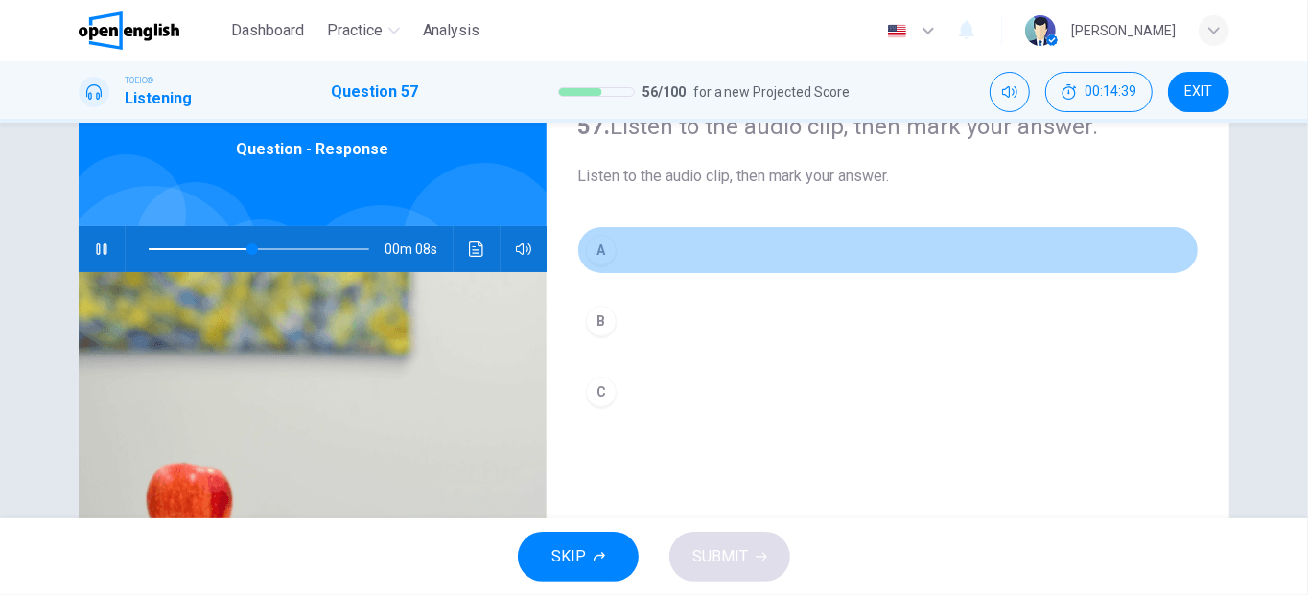
click at [586, 252] on div "A" at bounding box center [601, 250] width 31 height 31
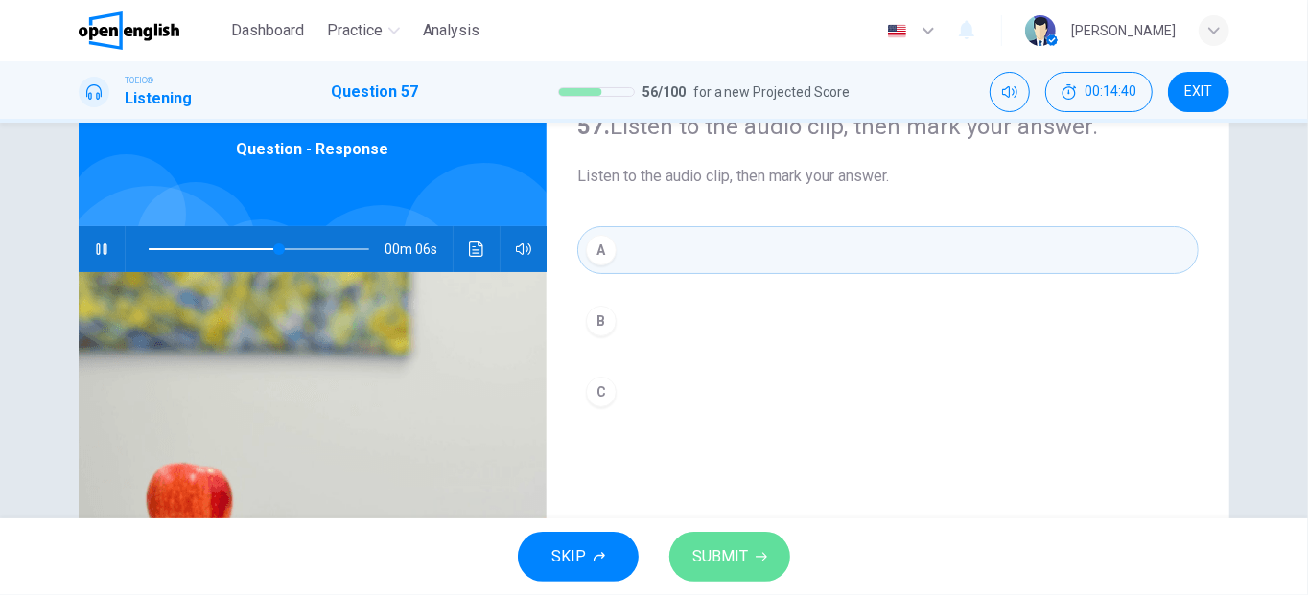
click at [723, 567] on span "SUBMIT" at bounding box center [720, 557] width 56 height 27
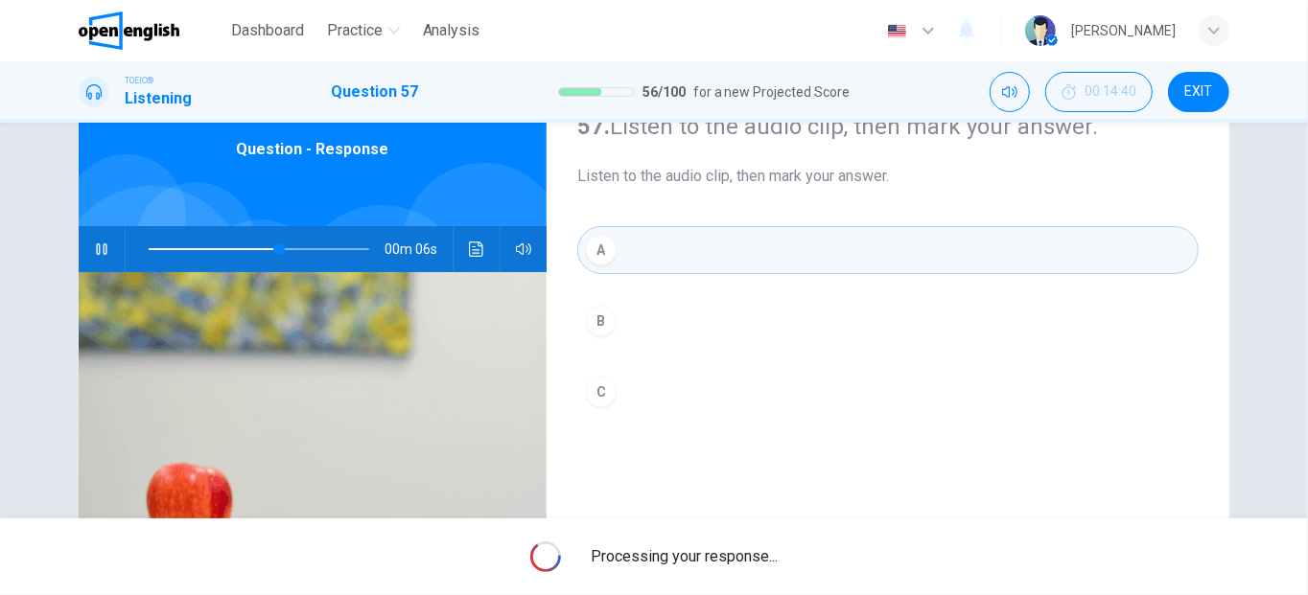
type input "**"
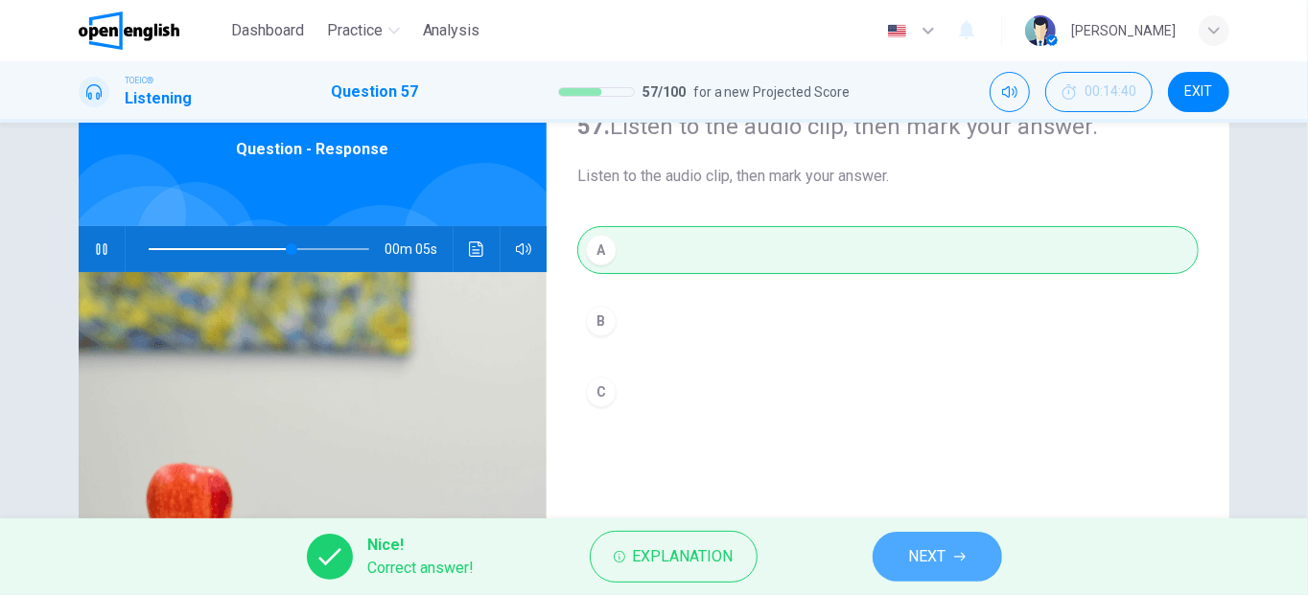
click at [927, 550] on span "NEXT" at bounding box center [927, 557] width 37 height 27
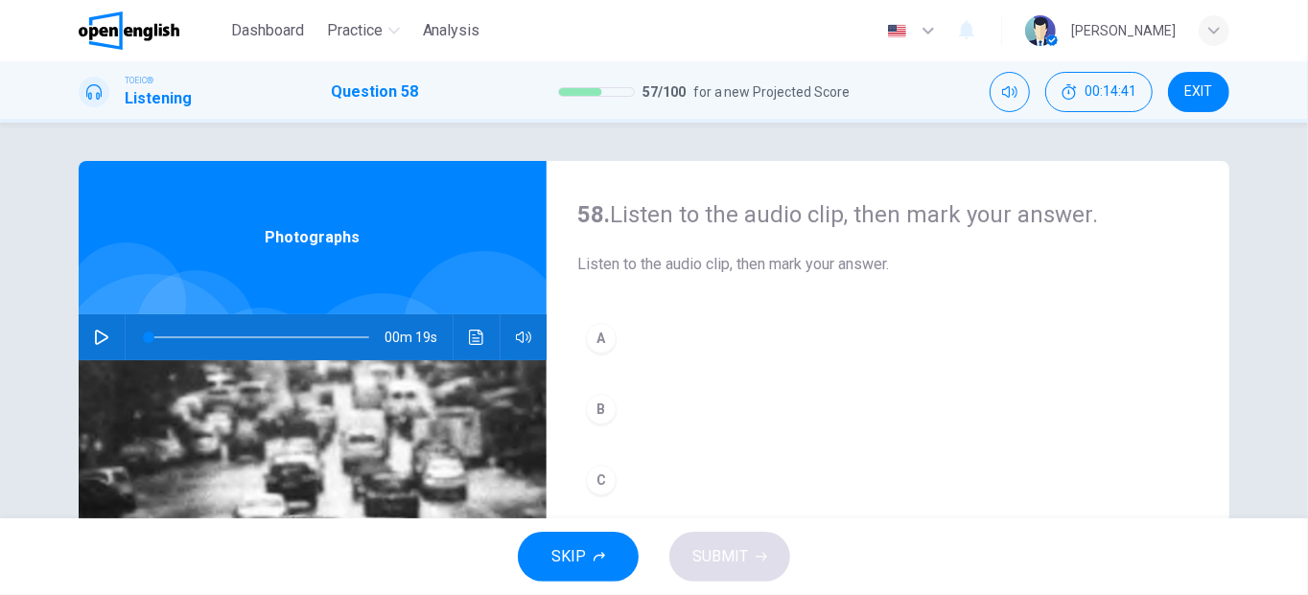
click at [94, 337] on icon "button" at bounding box center [101, 337] width 15 height 15
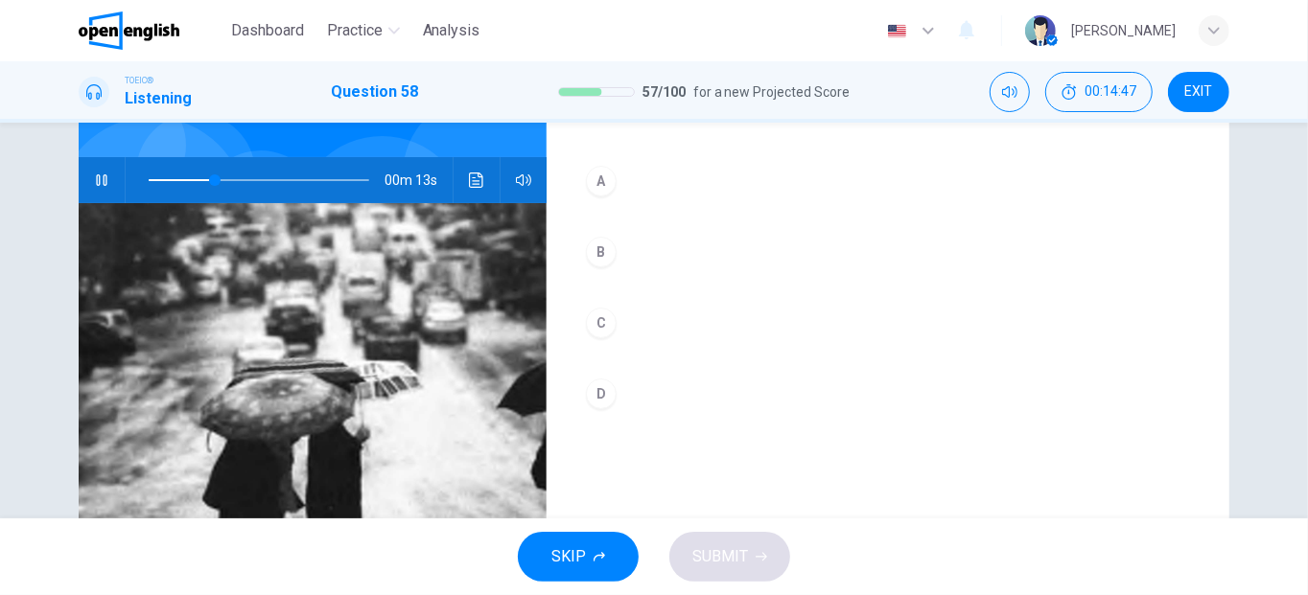
scroll to position [158, 0]
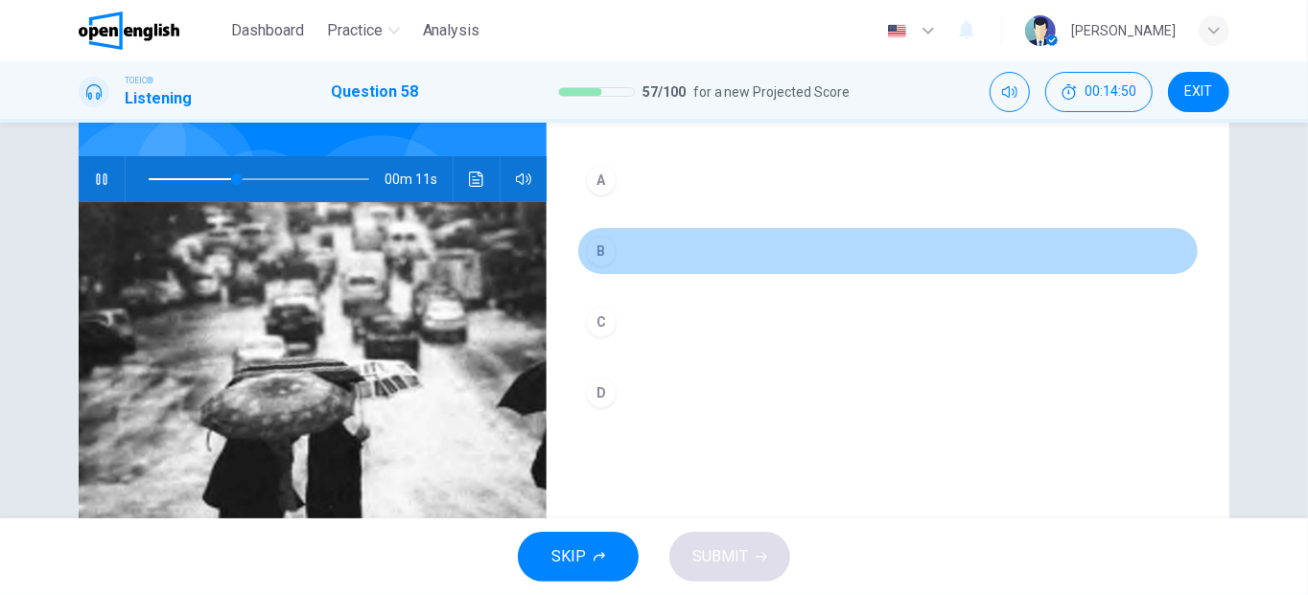
click at [595, 262] on div "B" at bounding box center [601, 251] width 31 height 31
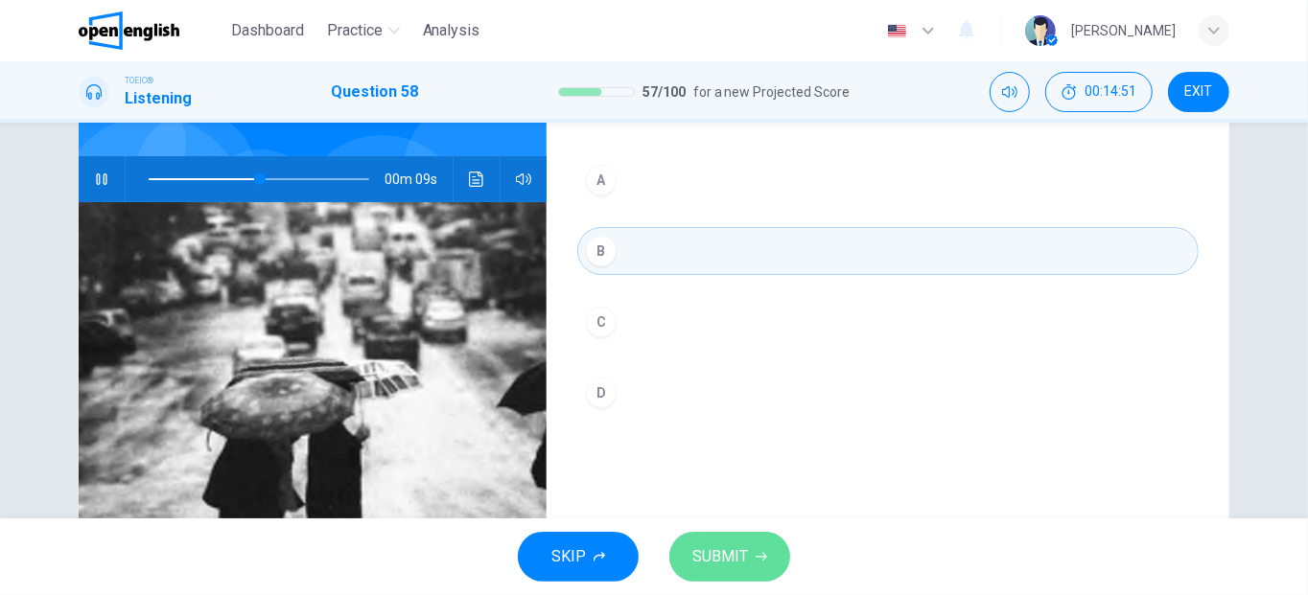
click at [730, 570] on span "SUBMIT" at bounding box center [720, 557] width 56 height 27
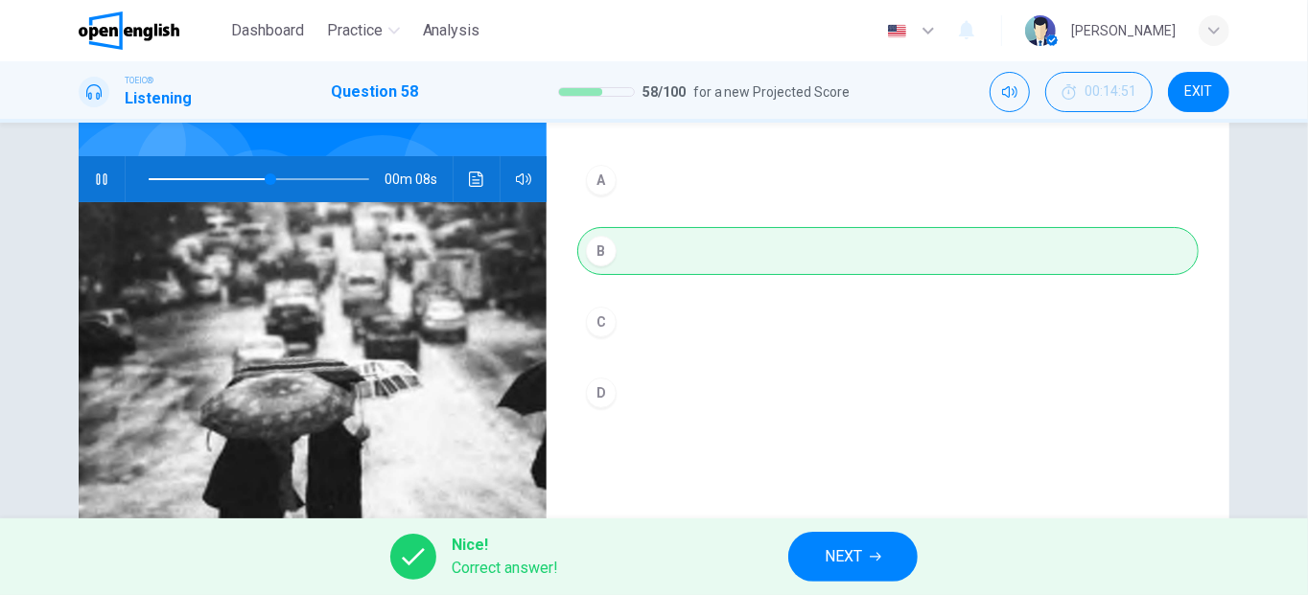
type input "**"
click at [866, 571] on button "NEXT" at bounding box center [852, 557] width 129 height 50
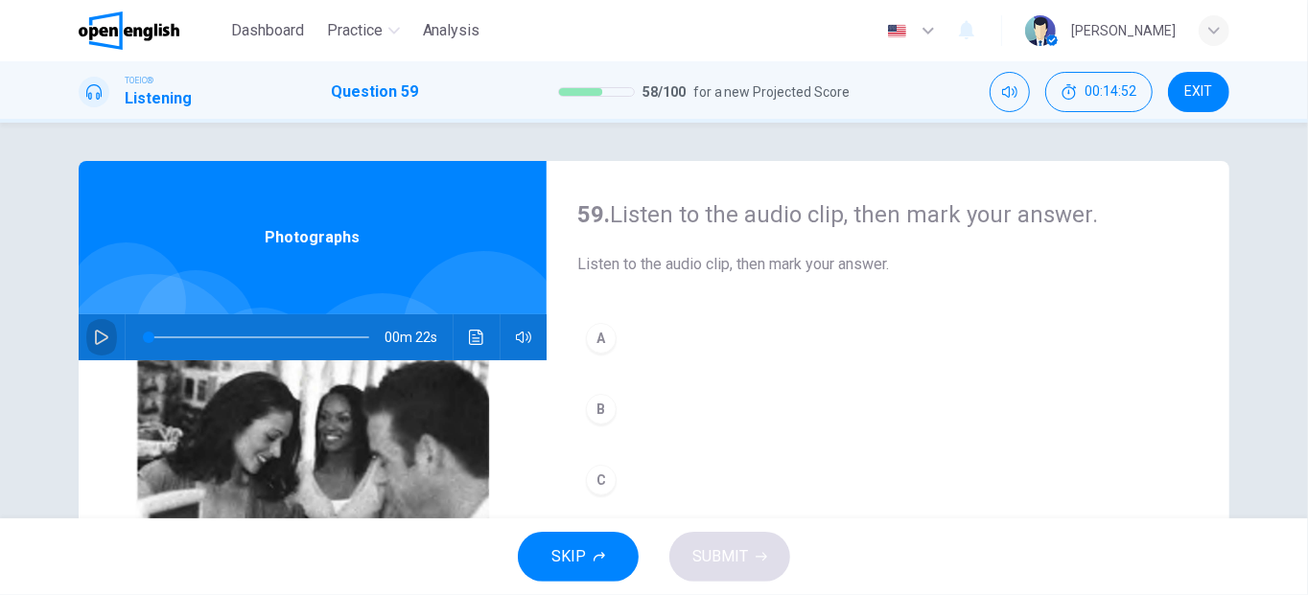
click at [95, 341] on icon "button" at bounding box center [101, 337] width 13 height 15
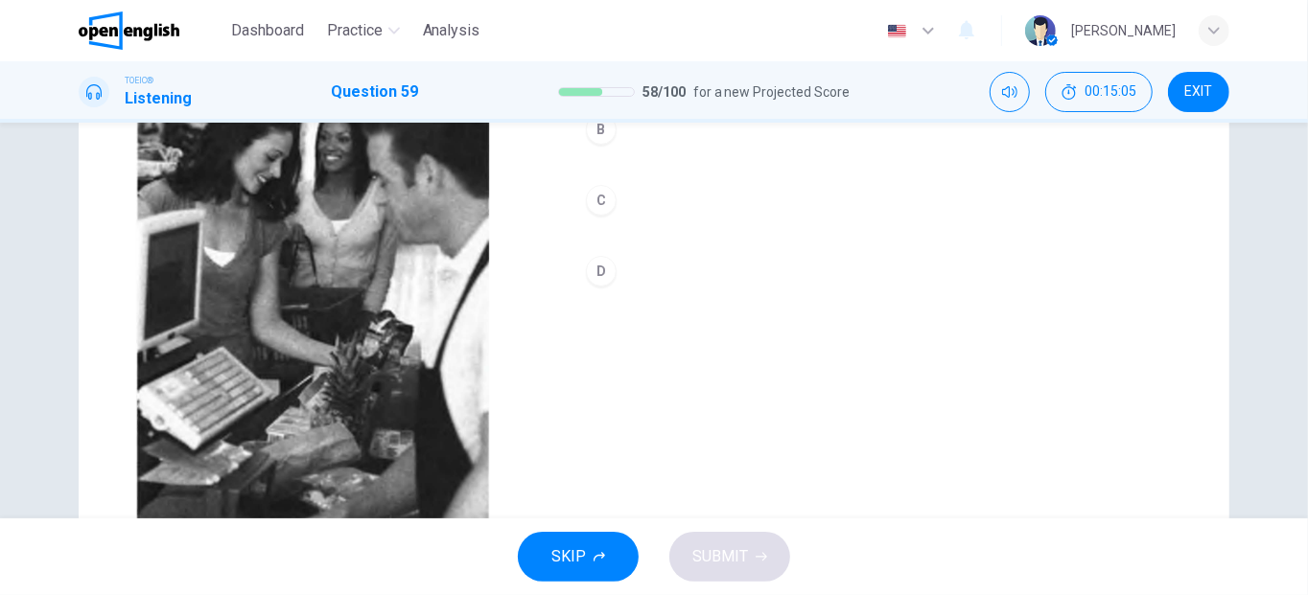
scroll to position [221, 0]
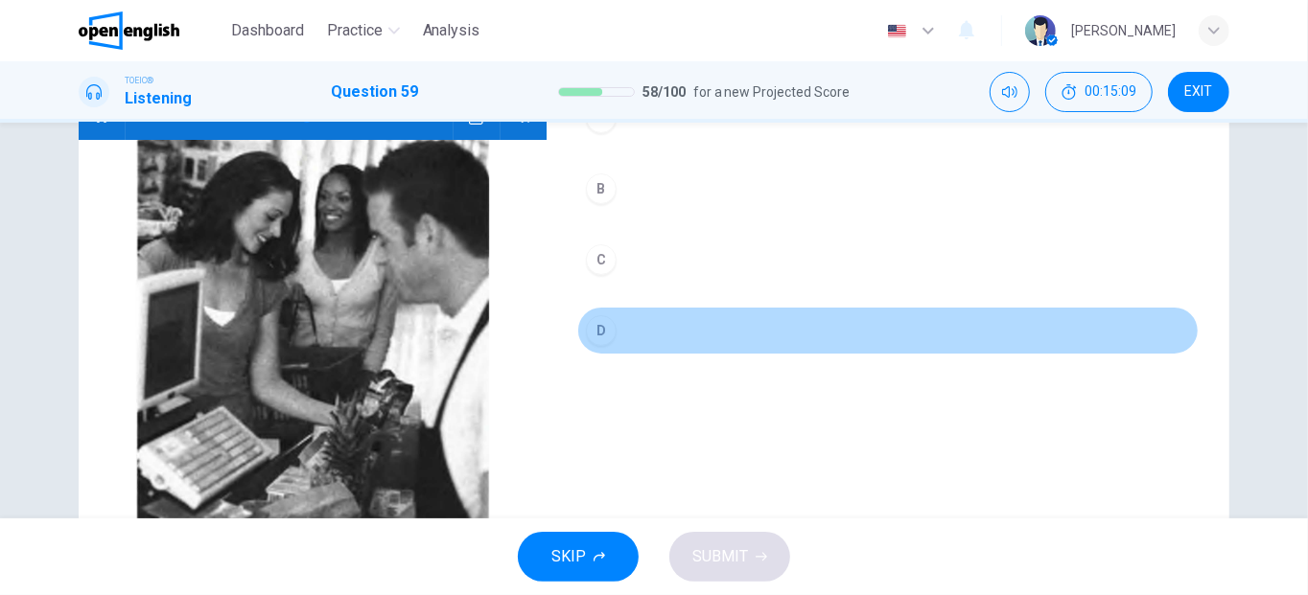
click at [595, 316] on div "D" at bounding box center [601, 330] width 31 height 31
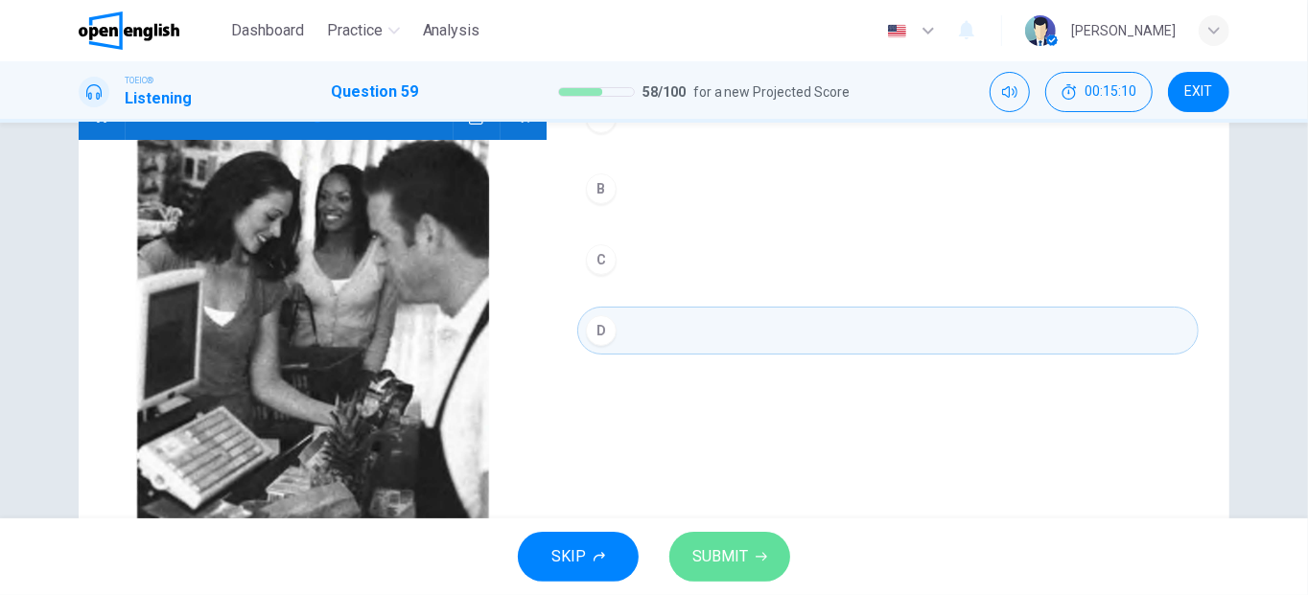
click at [702, 535] on button "SUBMIT" at bounding box center [729, 557] width 121 height 50
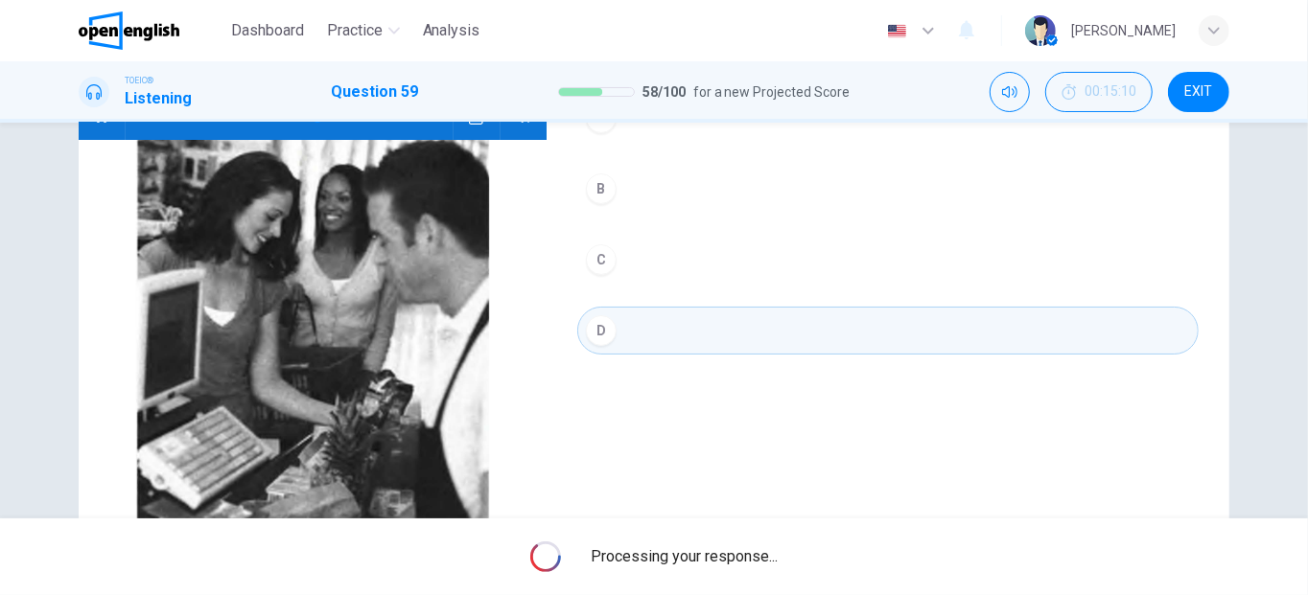
type input "**"
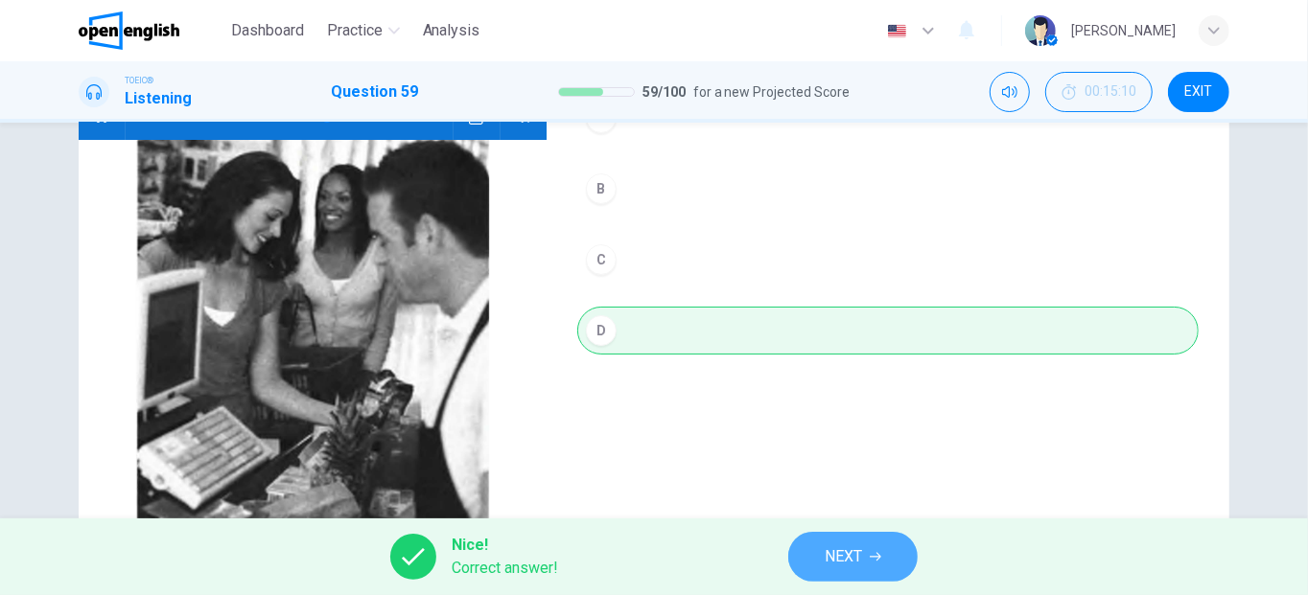
click at [857, 550] on span "NEXT" at bounding box center [843, 557] width 37 height 27
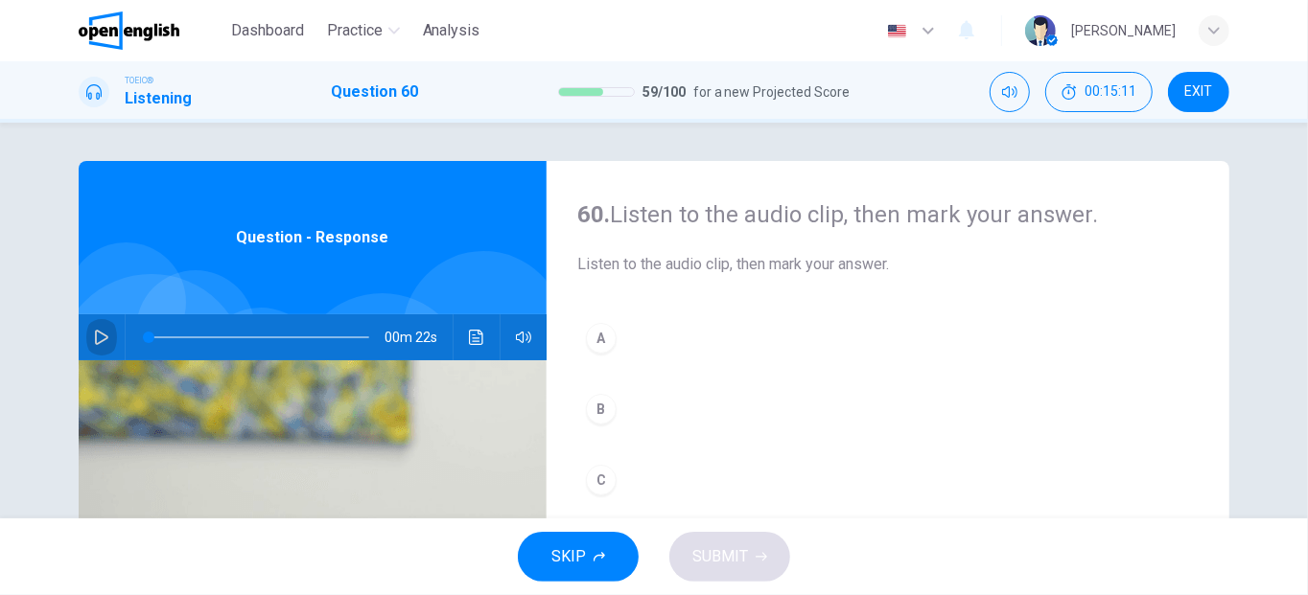
click at [98, 336] on icon "button" at bounding box center [101, 337] width 15 height 15
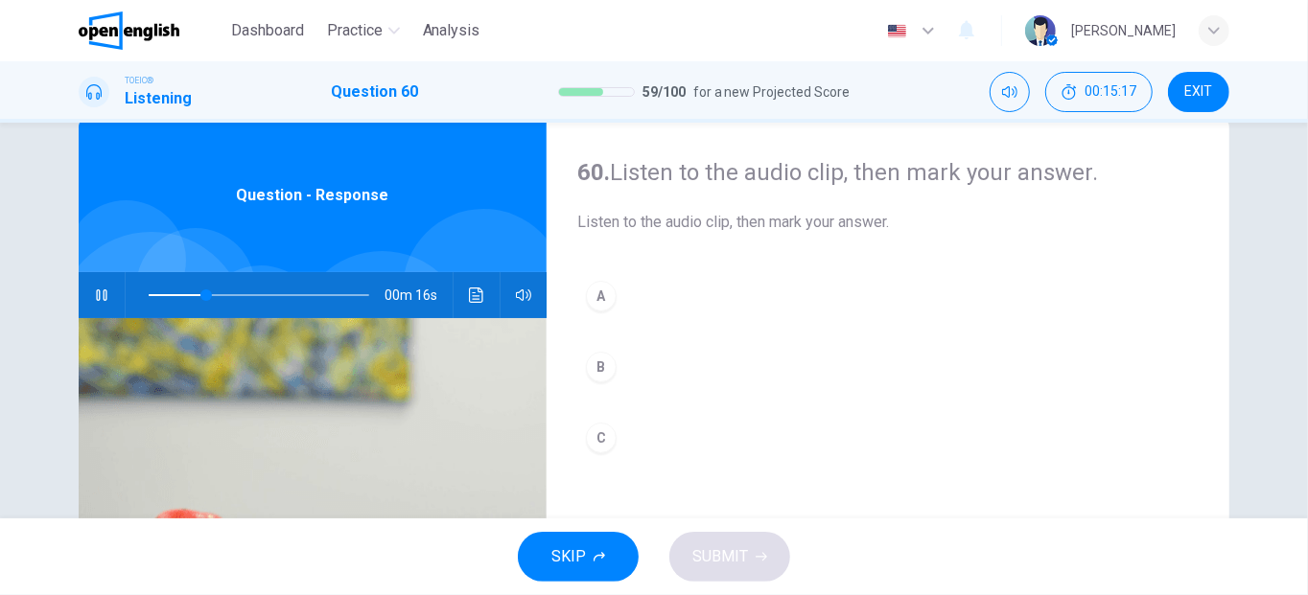
scroll to position [43, 0]
click at [594, 307] on div "A" at bounding box center [601, 295] width 31 height 31
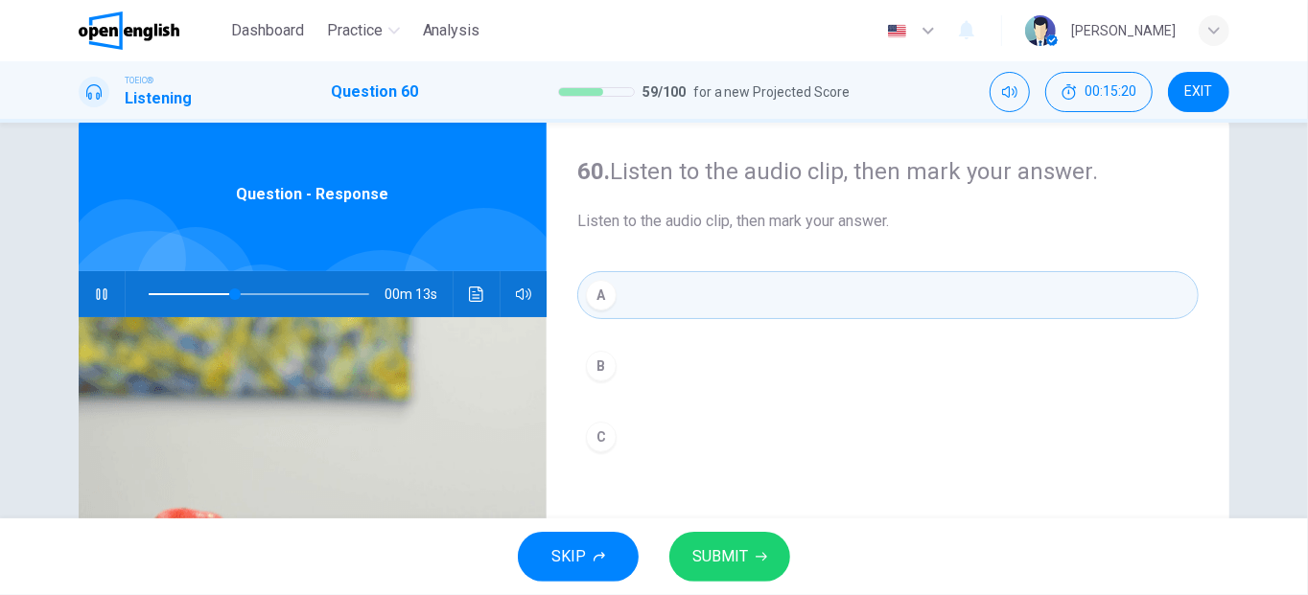
click at [717, 561] on span "SUBMIT" at bounding box center [720, 557] width 56 height 27
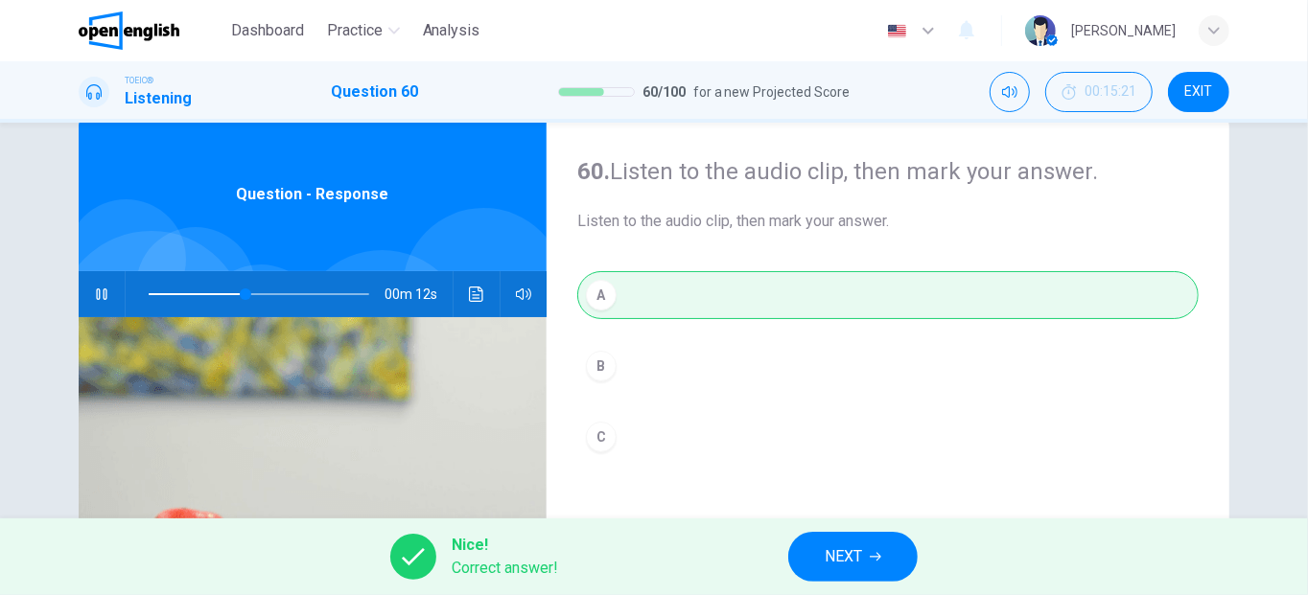
type input "**"
click at [830, 567] on span "NEXT" at bounding box center [843, 557] width 37 height 27
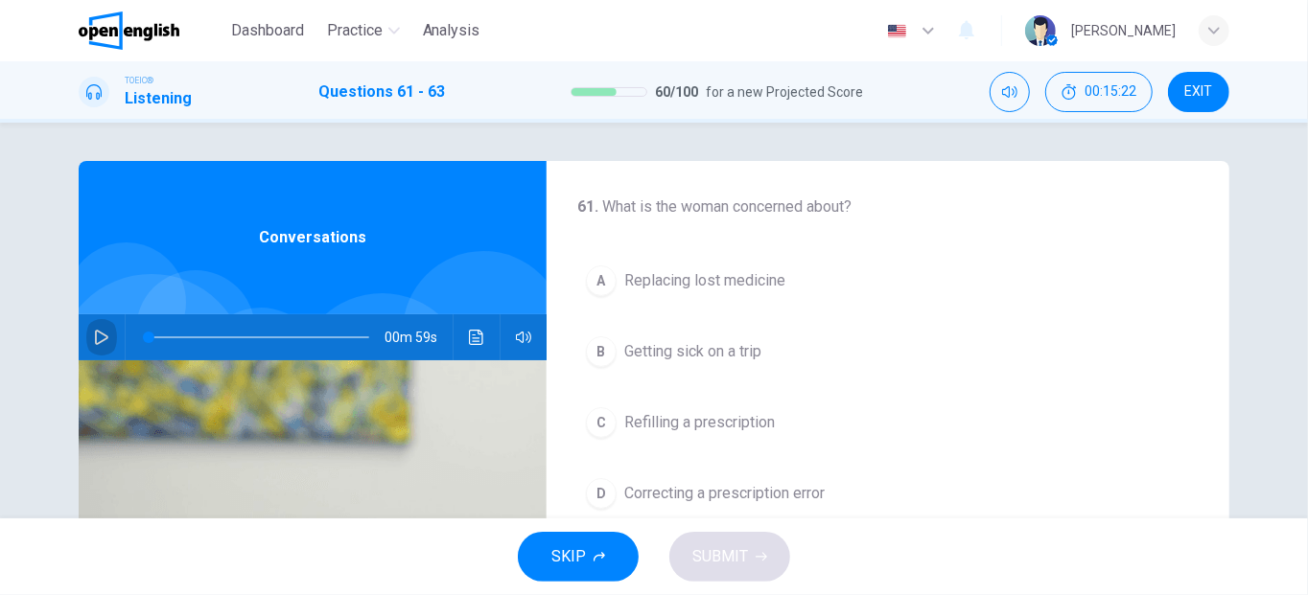
click at [105, 334] on button "button" at bounding box center [101, 338] width 31 height 46
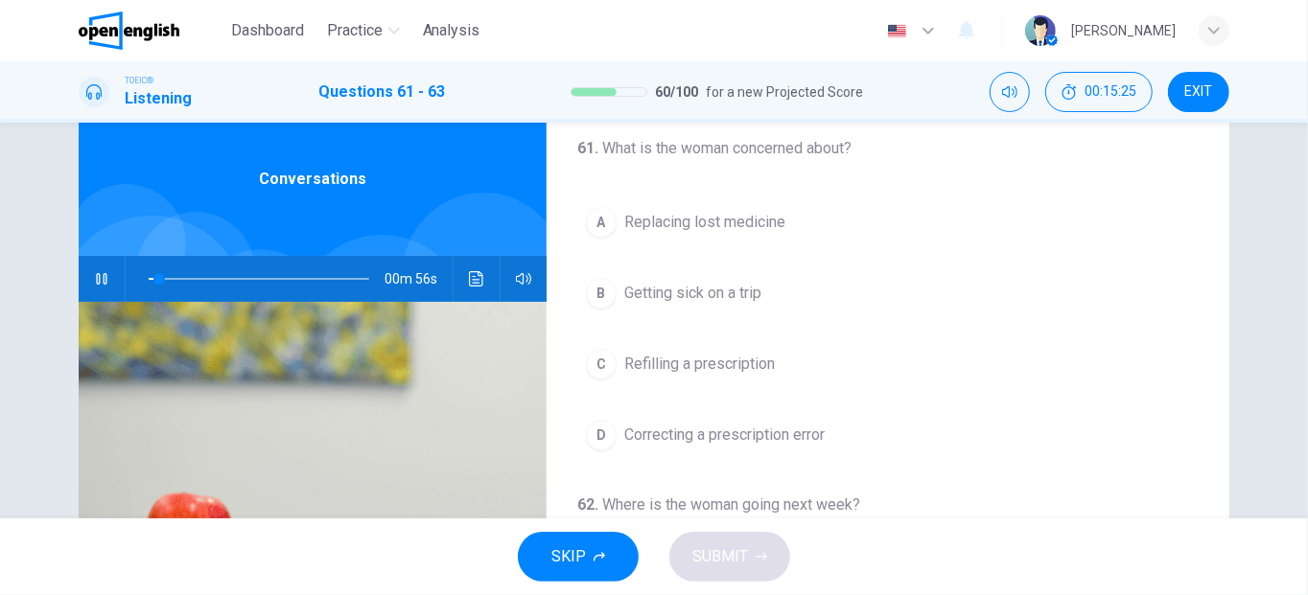
scroll to position [71, 0]
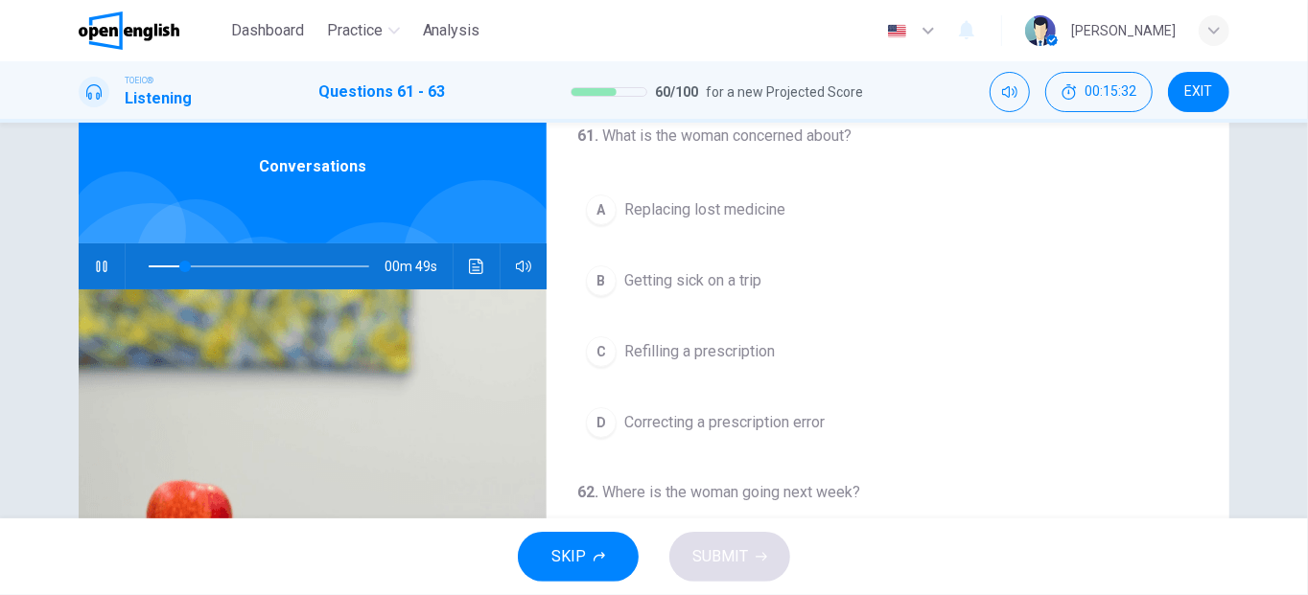
click at [711, 430] on span "Correcting a prescription error" at bounding box center [724, 422] width 200 height 23
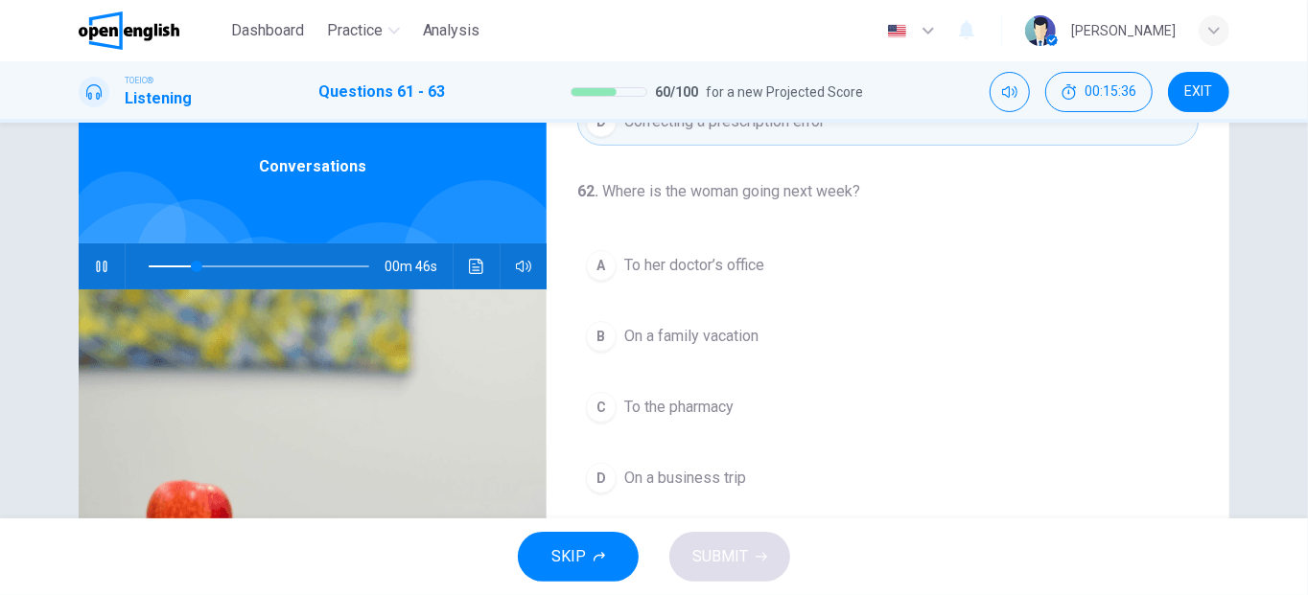
scroll to position [304, 0]
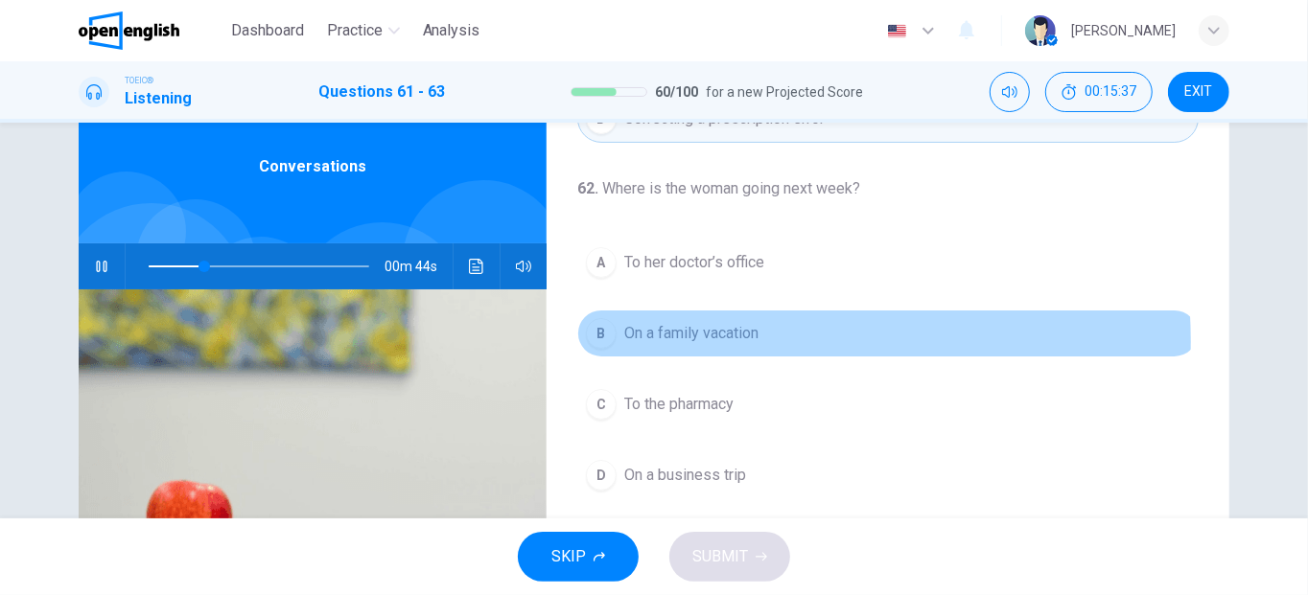
click at [684, 338] on span "On a family vacation" at bounding box center [691, 333] width 134 height 23
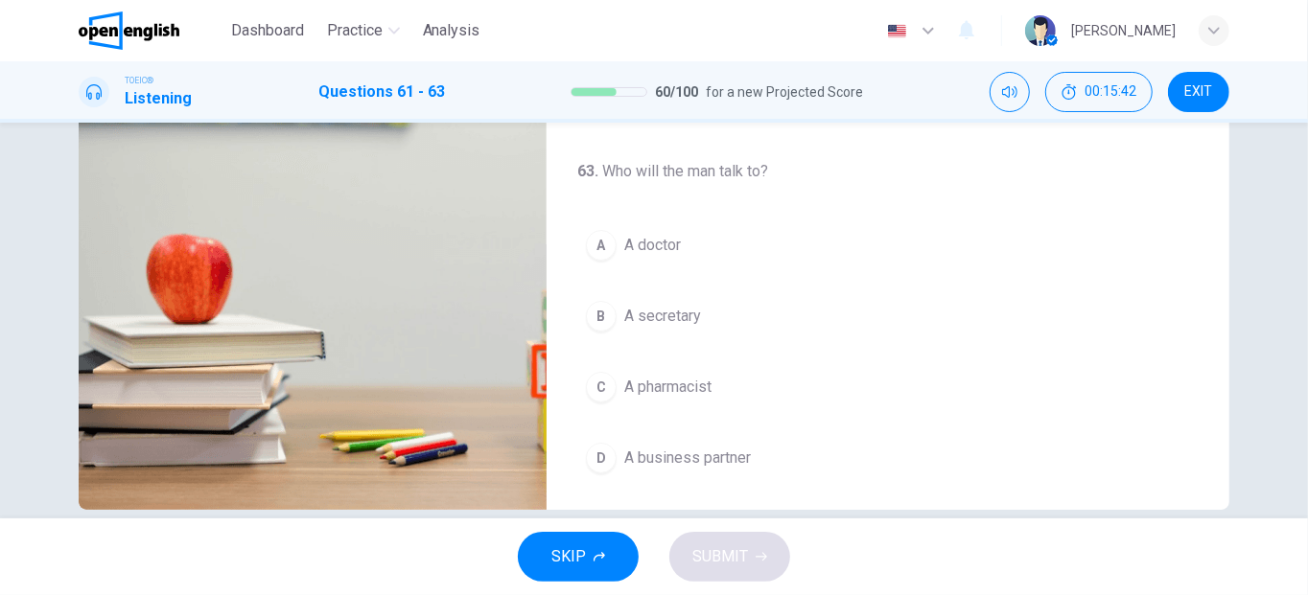
scroll to position [312, 0]
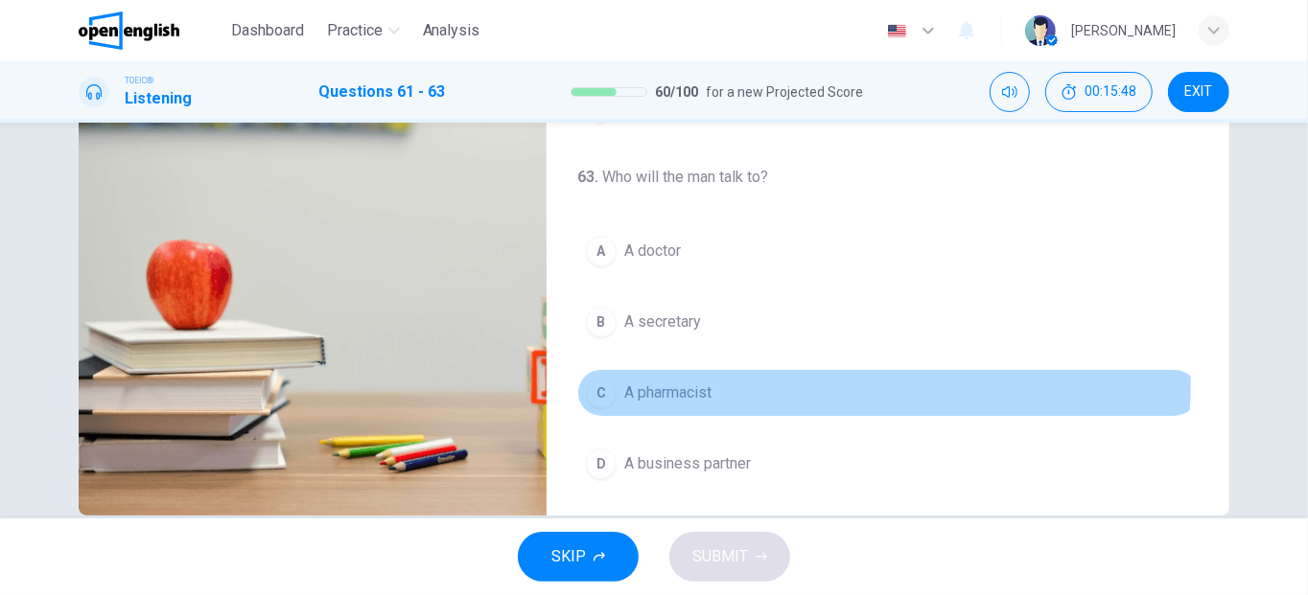
click at [634, 373] on button "C A pharmacist" at bounding box center [887, 393] width 621 height 48
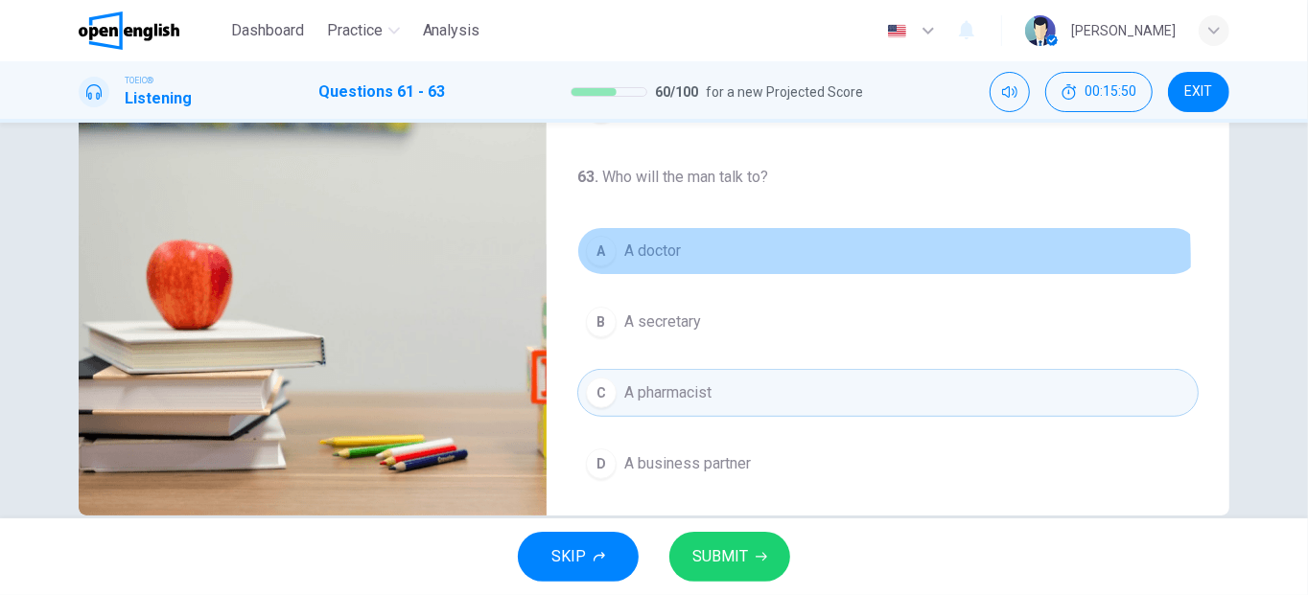
click at [630, 256] on span "A doctor" at bounding box center [652, 251] width 57 height 23
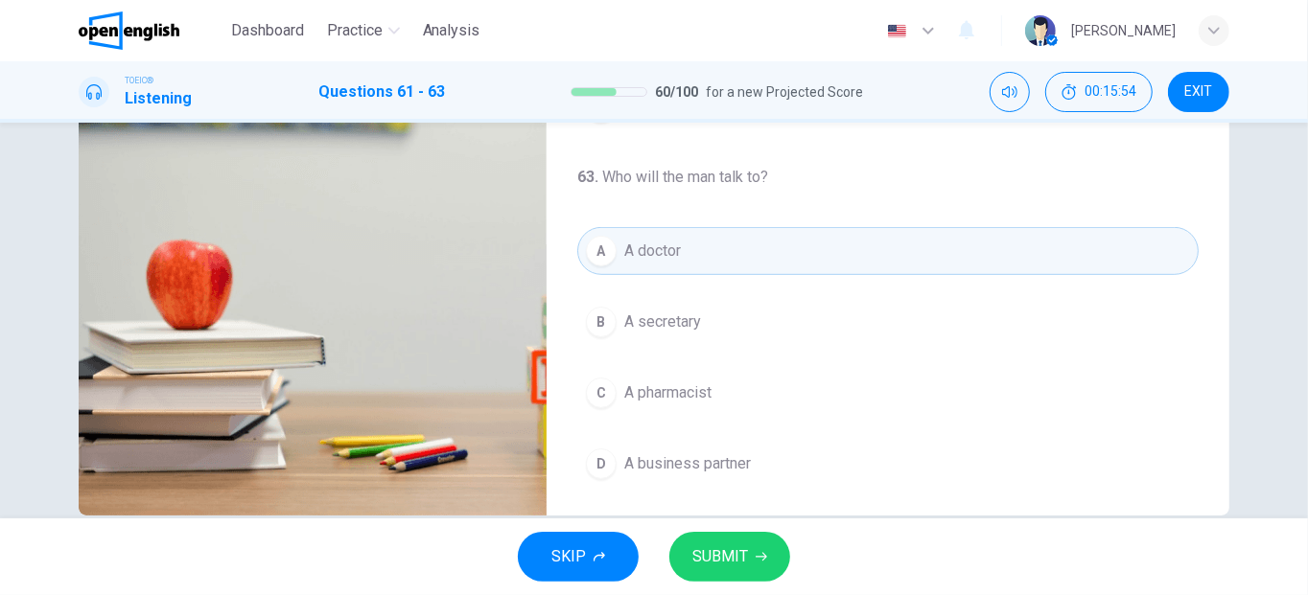
scroll to position [0, 0]
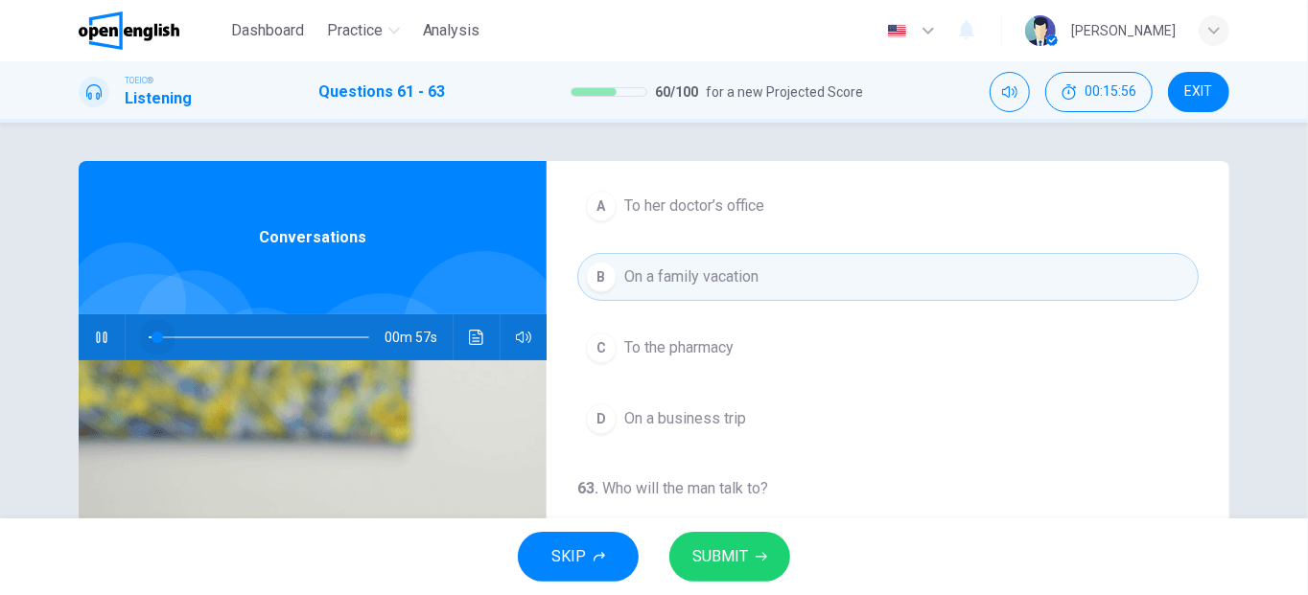
click at [153, 335] on span at bounding box center [259, 337] width 221 height 27
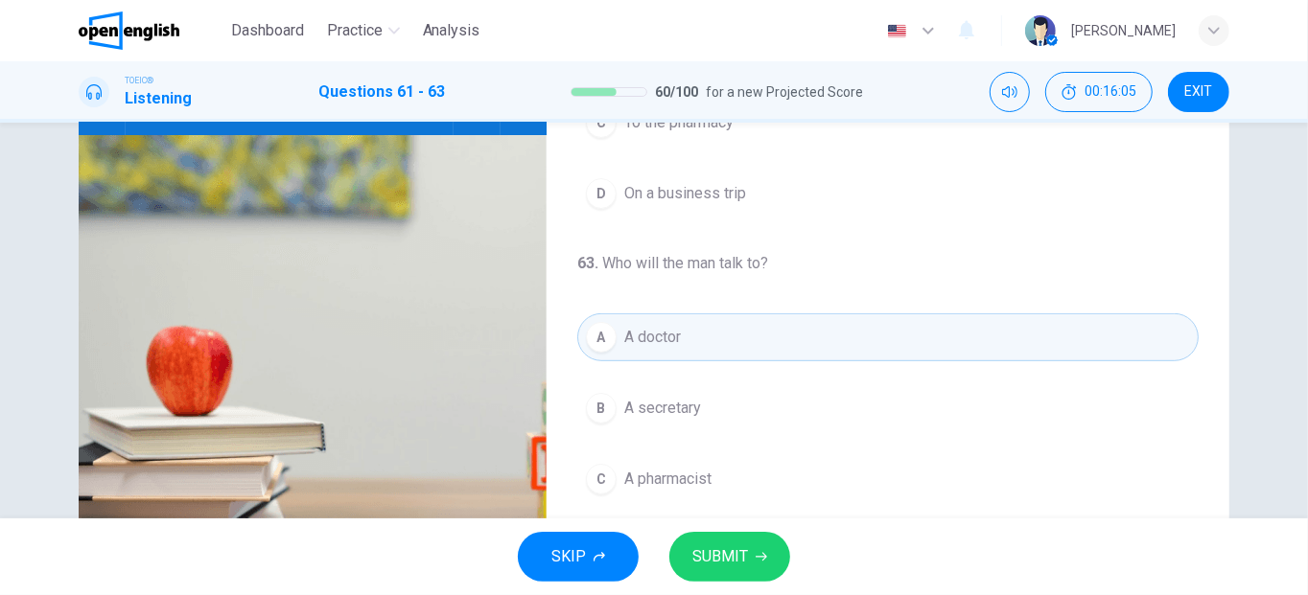
scroll to position [239, 0]
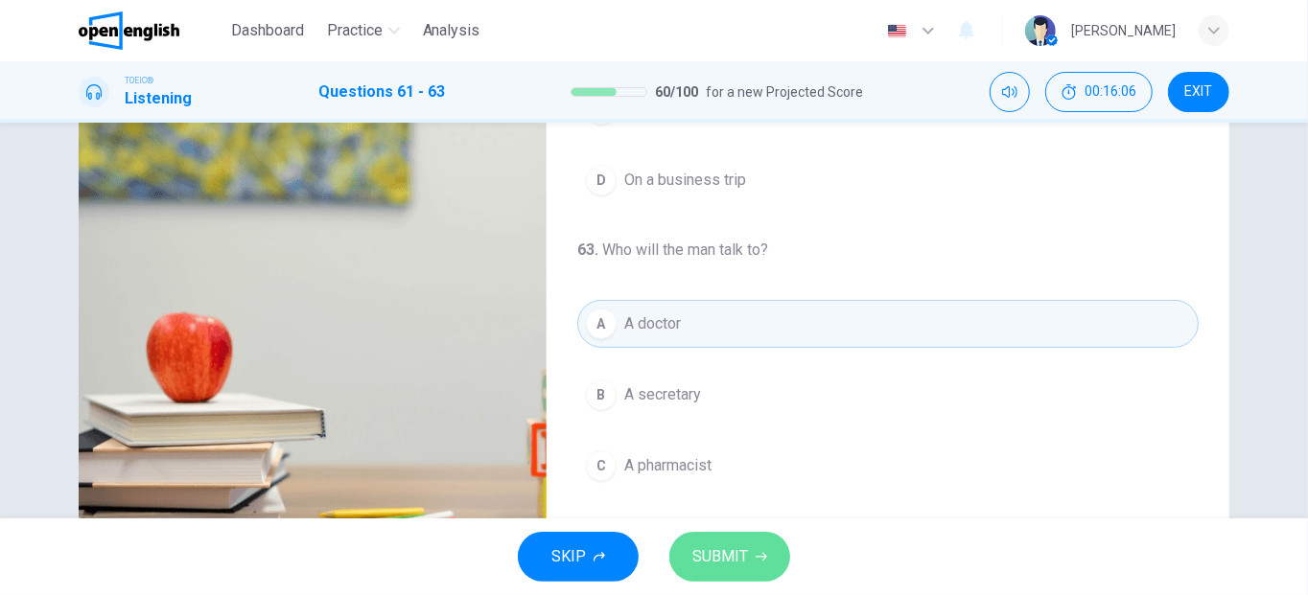
click at [744, 573] on button "SUBMIT" at bounding box center [729, 557] width 121 height 50
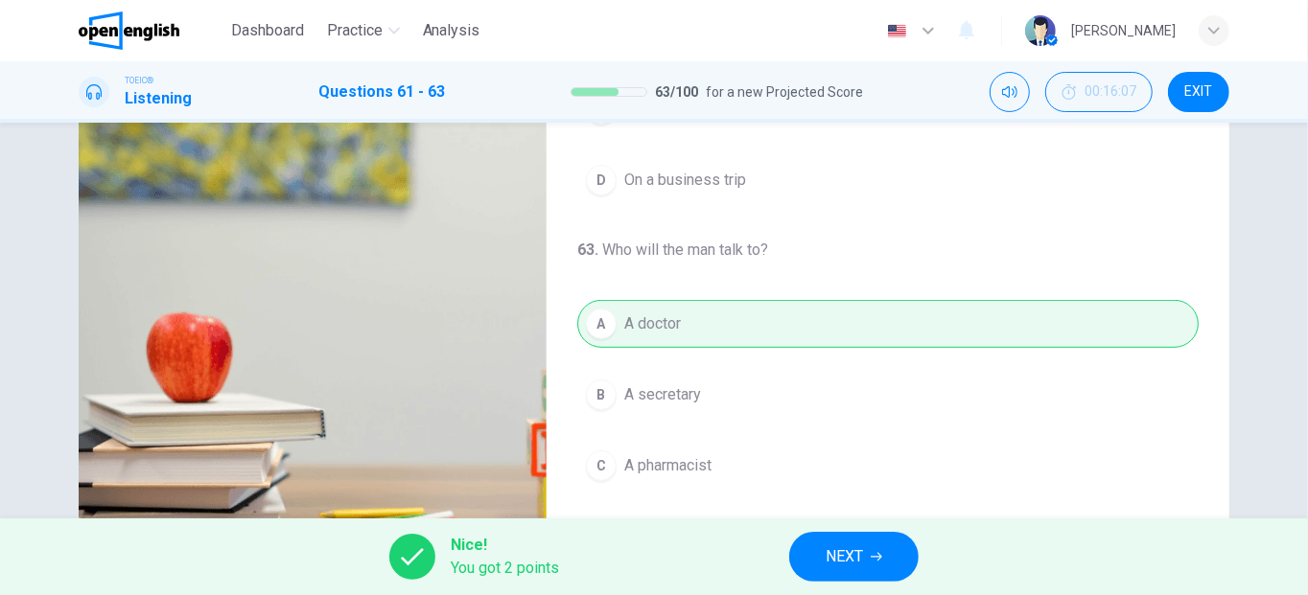
type input "**"
click at [817, 554] on button "NEXT" at bounding box center [853, 557] width 129 height 50
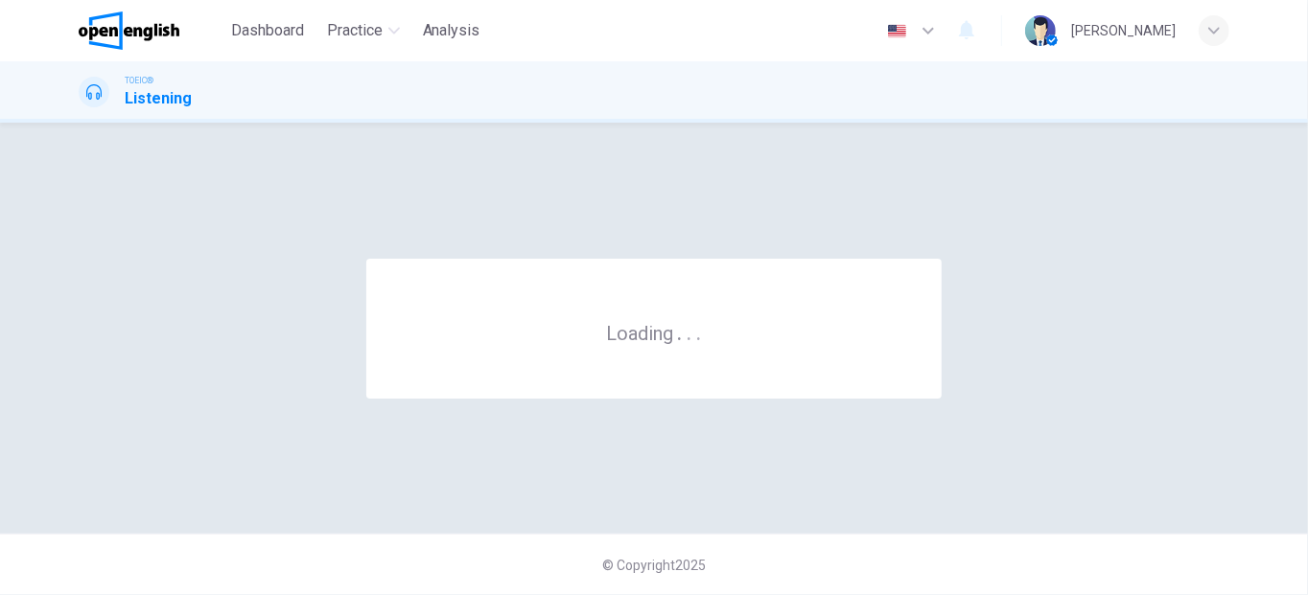
scroll to position [0, 0]
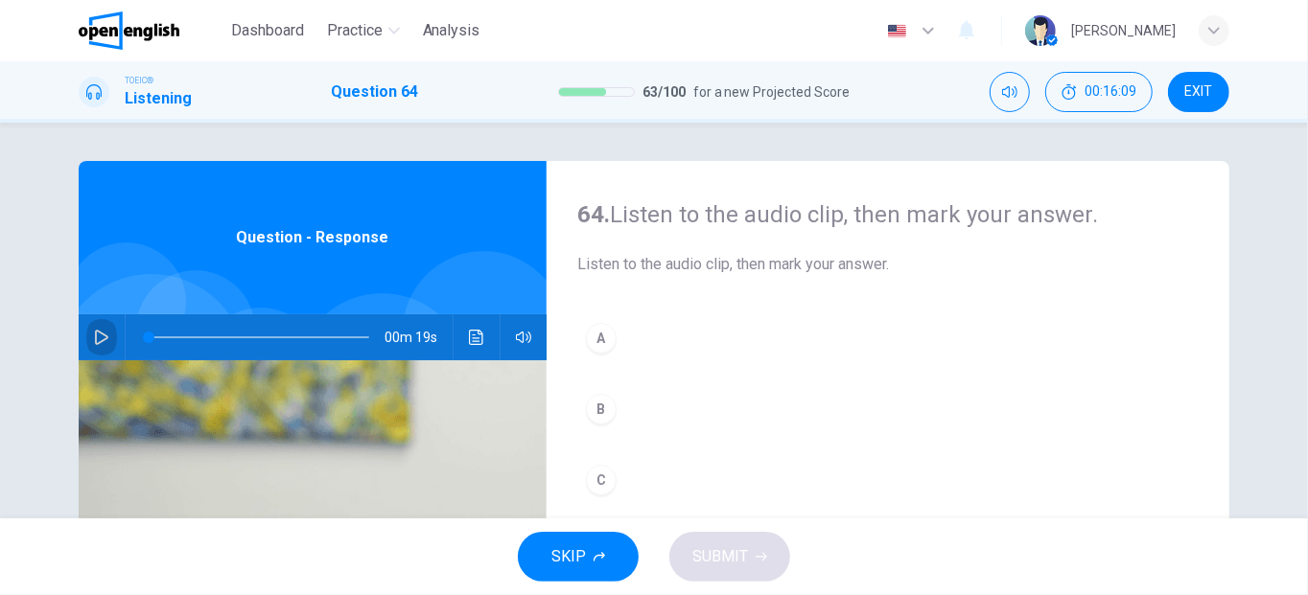
click at [105, 341] on button "button" at bounding box center [101, 338] width 31 height 46
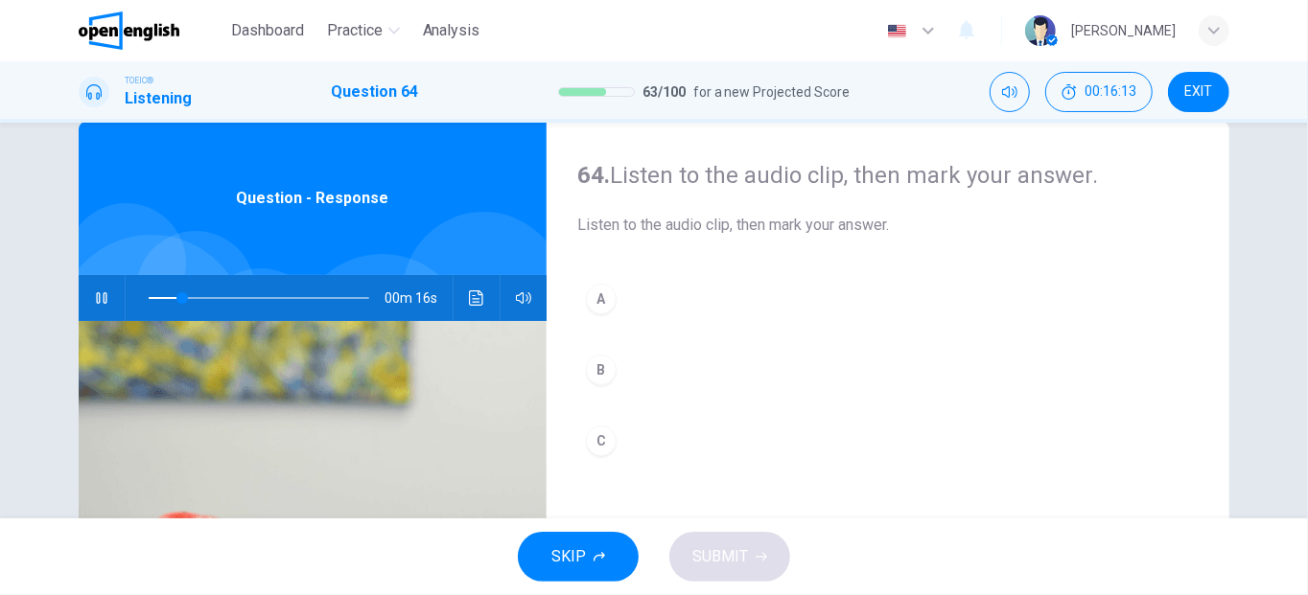
scroll to position [68, 0]
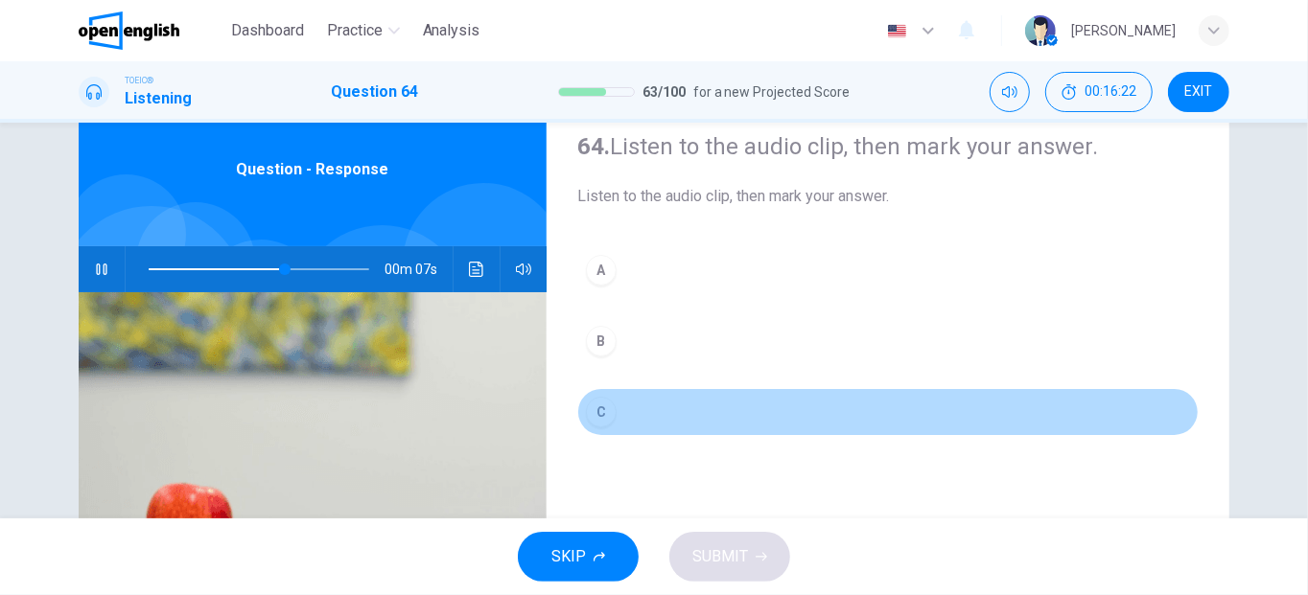
click at [591, 403] on div "C" at bounding box center [601, 412] width 31 height 31
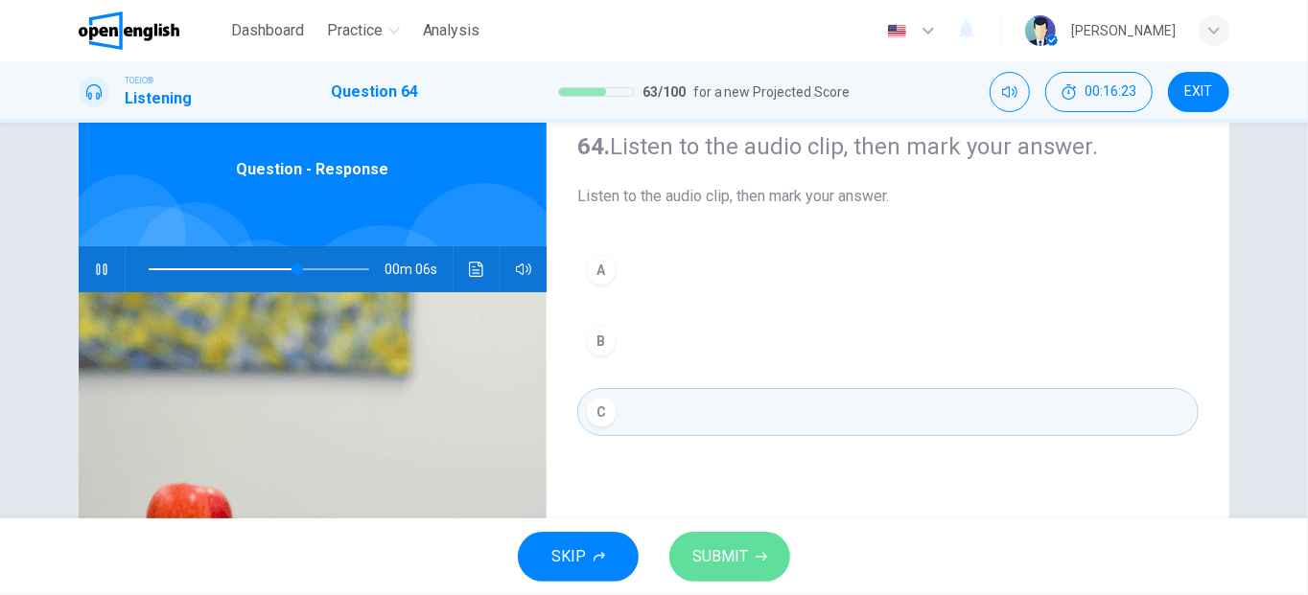
click at [695, 557] on span "SUBMIT" at bounding box center [720, 557] width 56 height 27
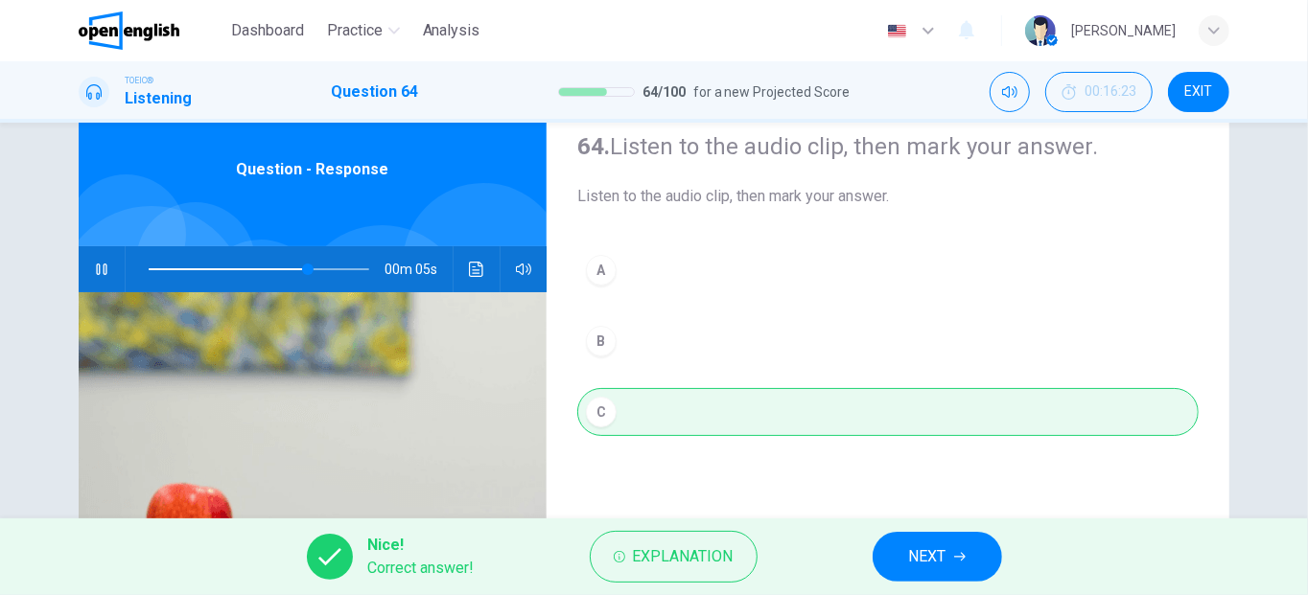
type input "**"
click at [941, 536] on button "NEXT" at bounding box center [937, 557] width 129 height 50
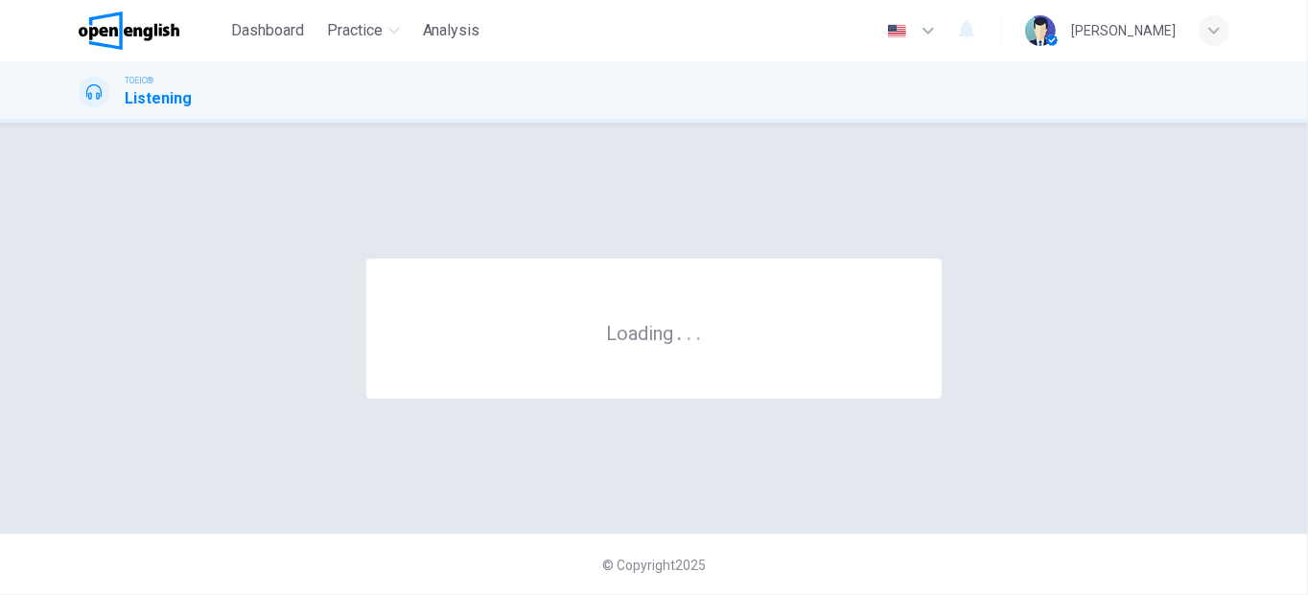
scroll to position [0, 0]
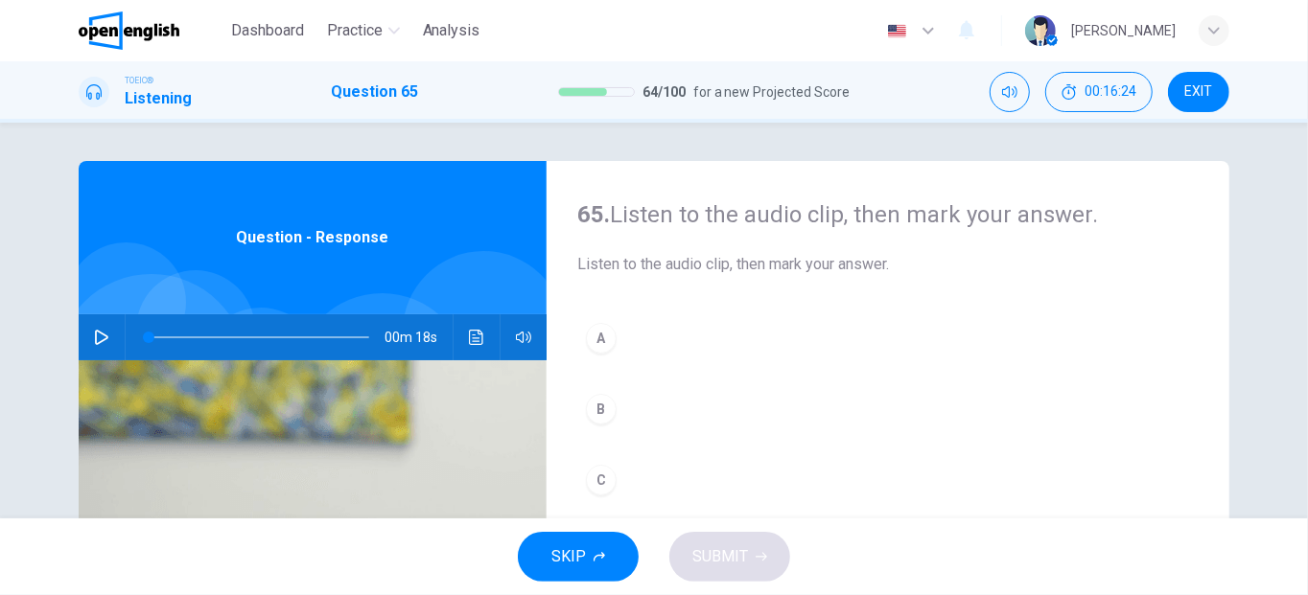
click at [98, 330] on icon "button" at bounding box center [101, 337] width 15 height 15
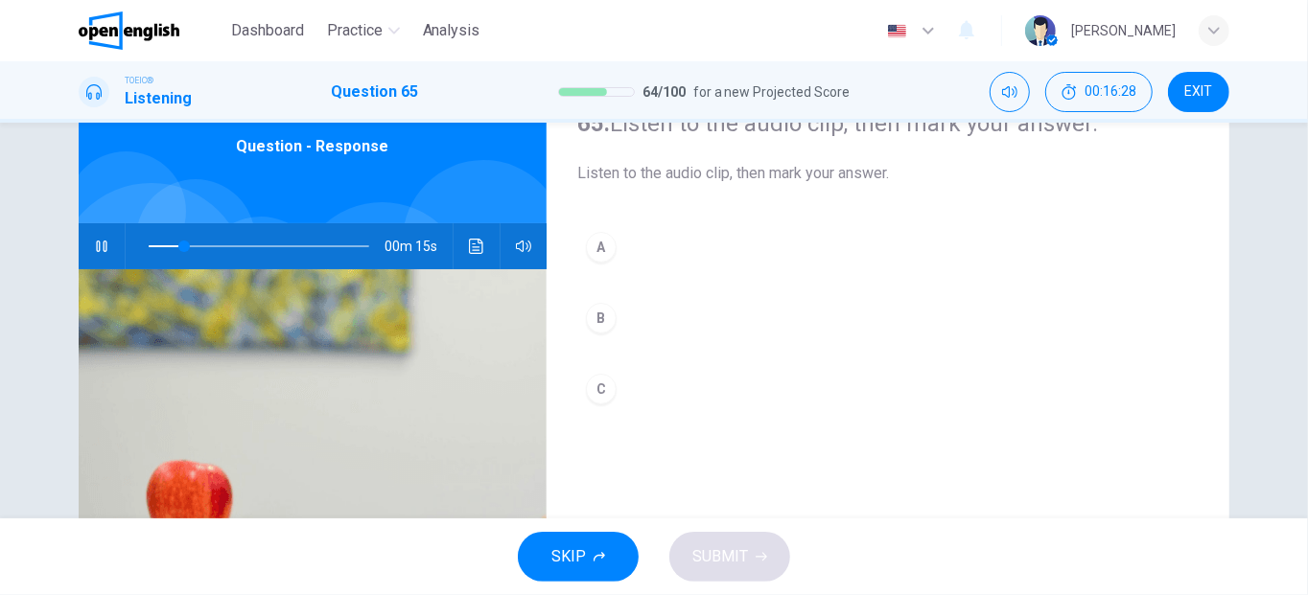
scroll to position [92, 0]
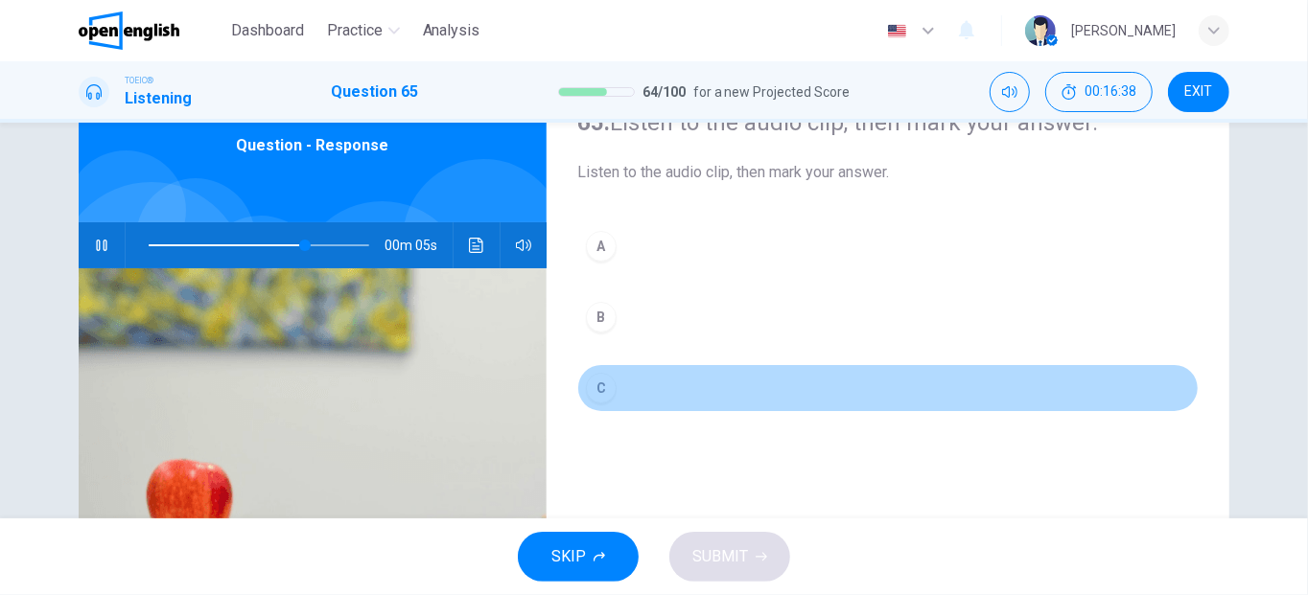
click at [586, 377] on div "C" at bounding box center [601, 388] width 31 height 31
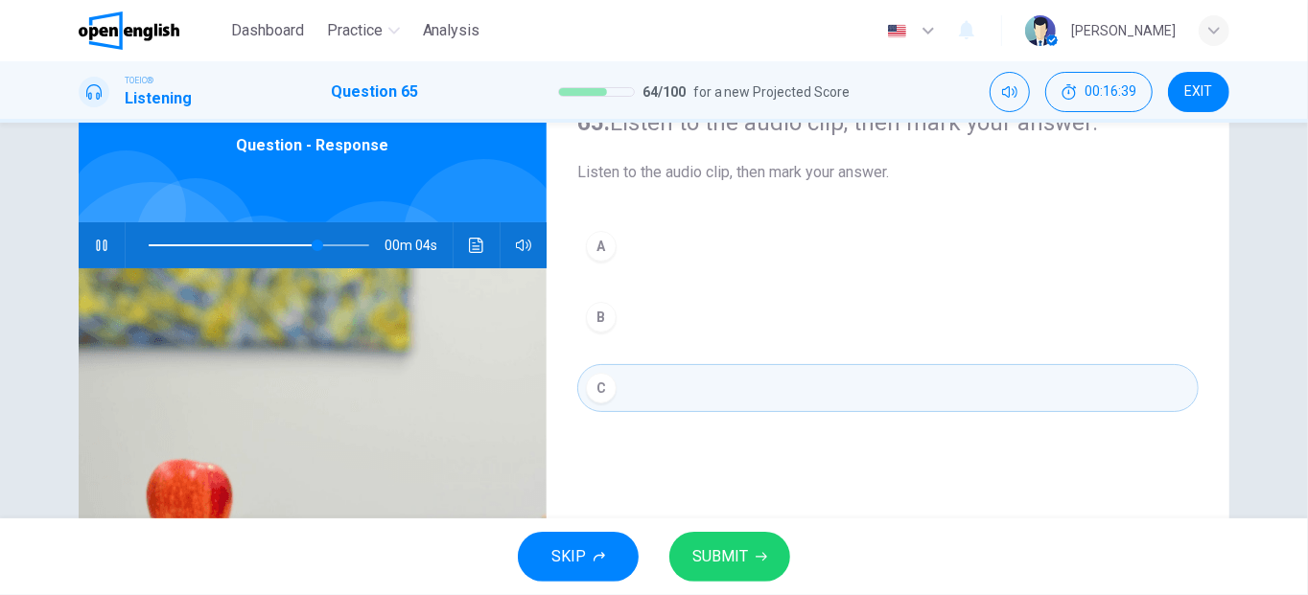
click at [706, 559] on span "SUBMIT" at bounding box center [720, 557] width 56 height 27
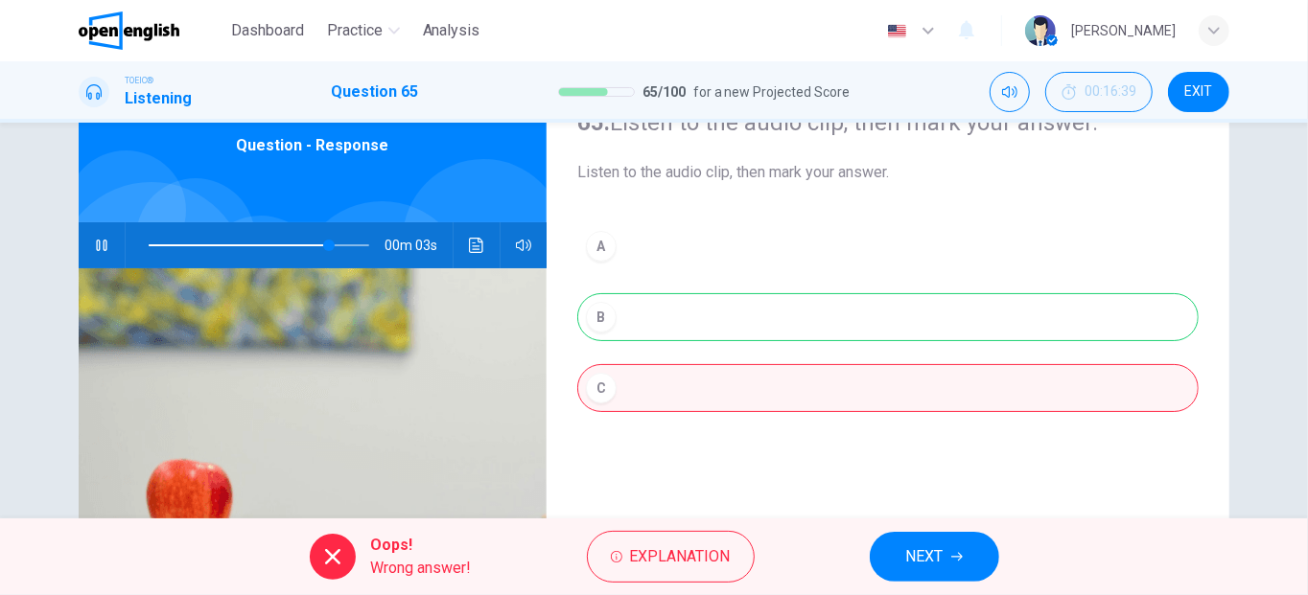
type input "**"
click at [912, 548] on span "NEXT" at bounding box center [924, 557] width 37 height 27
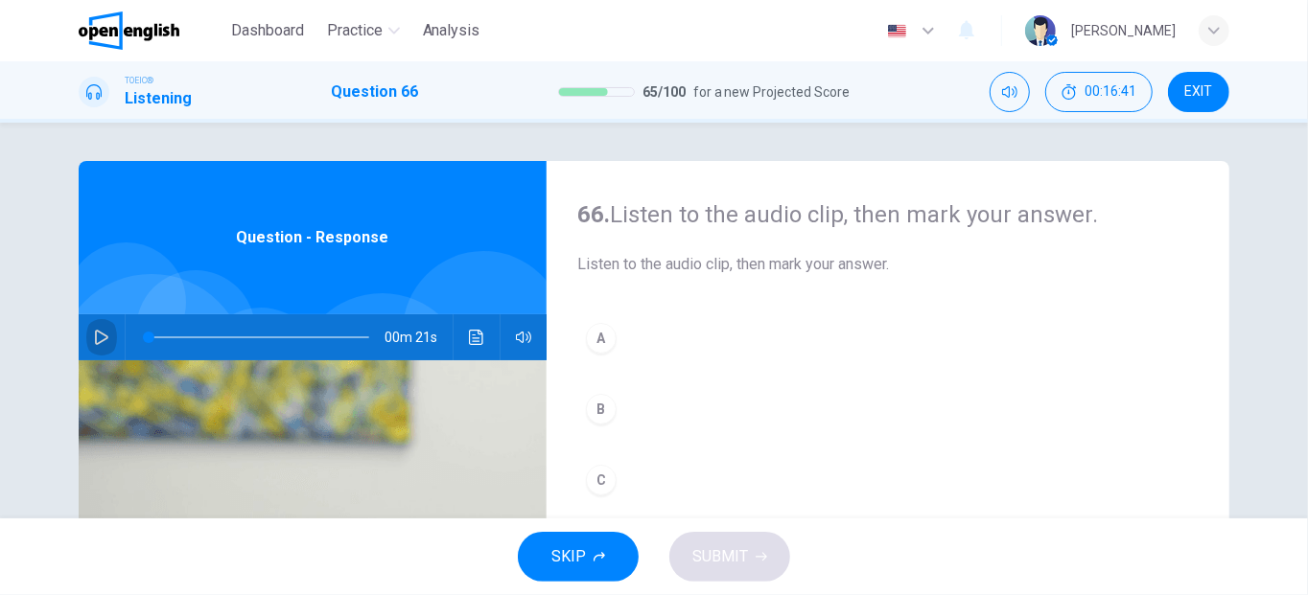
click at [95, 334] on icon "button" at bounding box center [101, 337] width 13 height 15
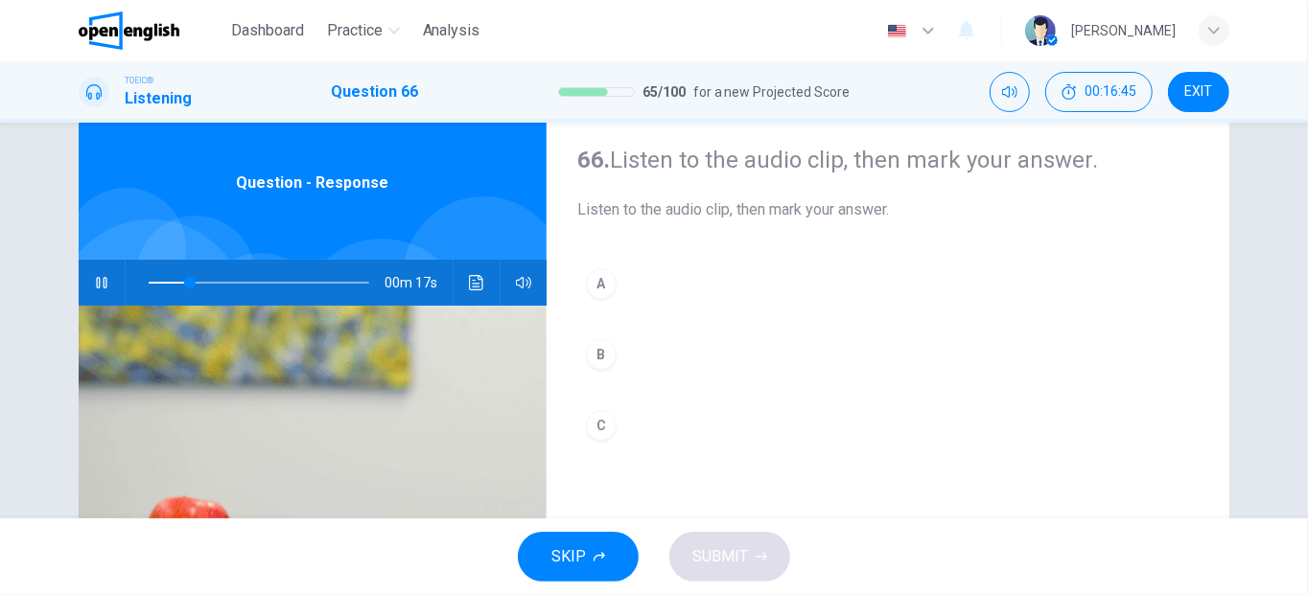
scroll to position [68, 0]
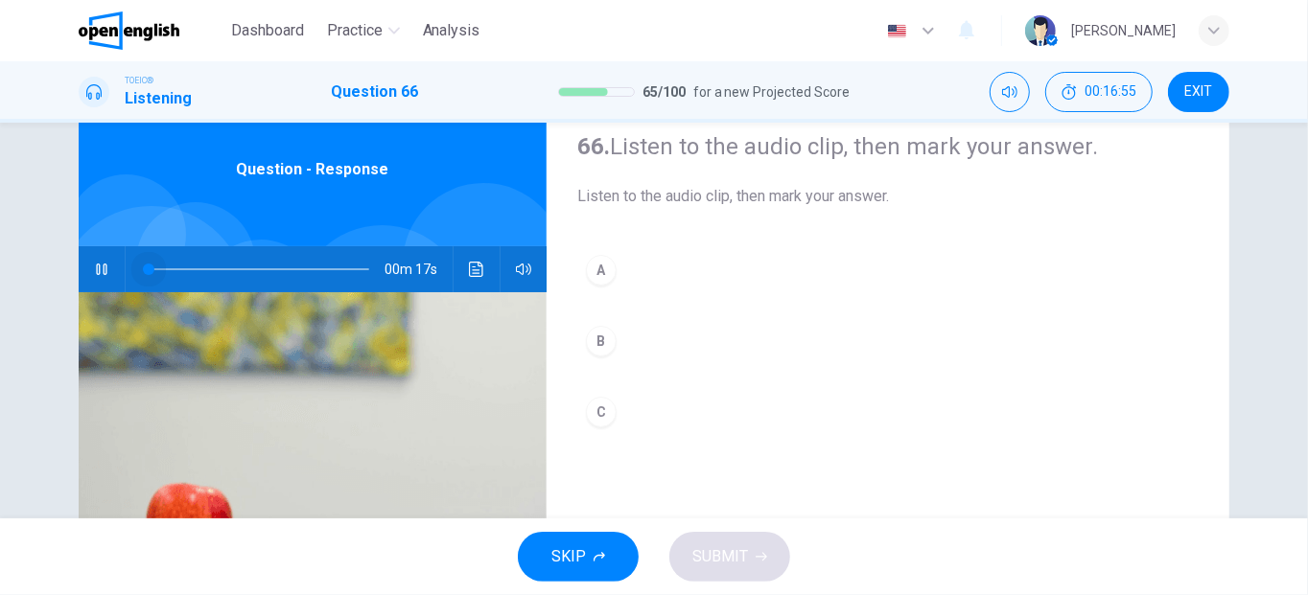
drag, startPoint x: 284, startPoint y: 274, endPoint x: 0, endPoint y: 213, distance: 290.4
click at [0, 214] on html "This site uses cookies, as explained in our Privacy Policy . If you agree to th…" at bounding box center [654, 297] width 1308 height 595
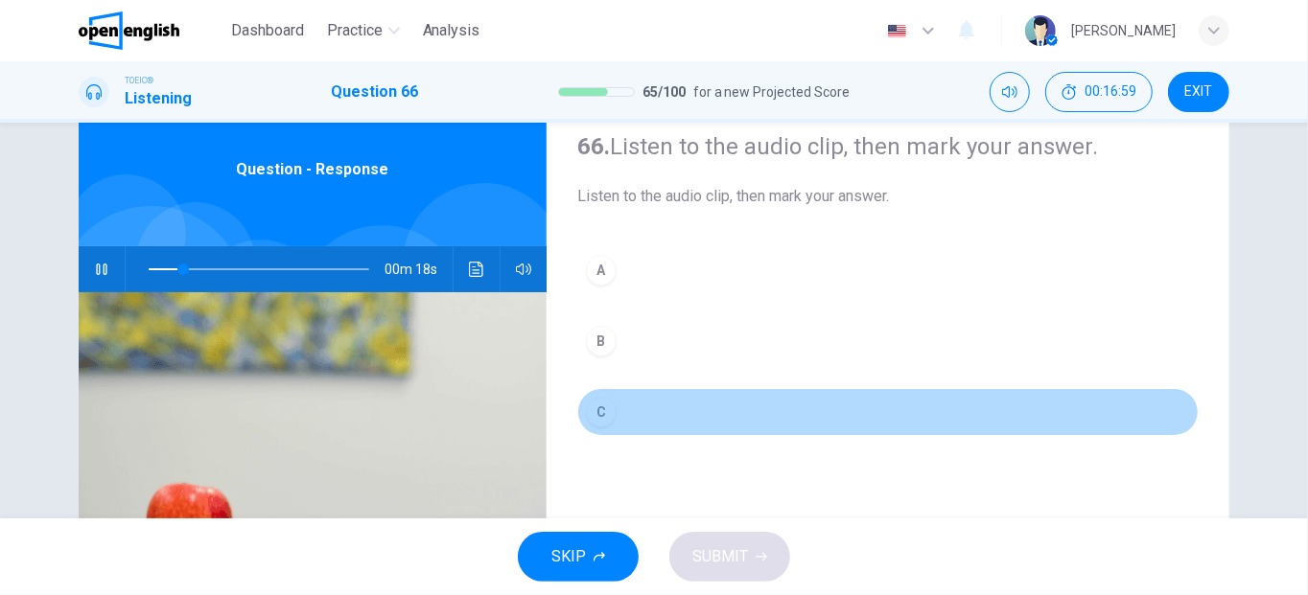
click at [606, 425] on button "C" at bounding box center [887, 412] width 621 height 48
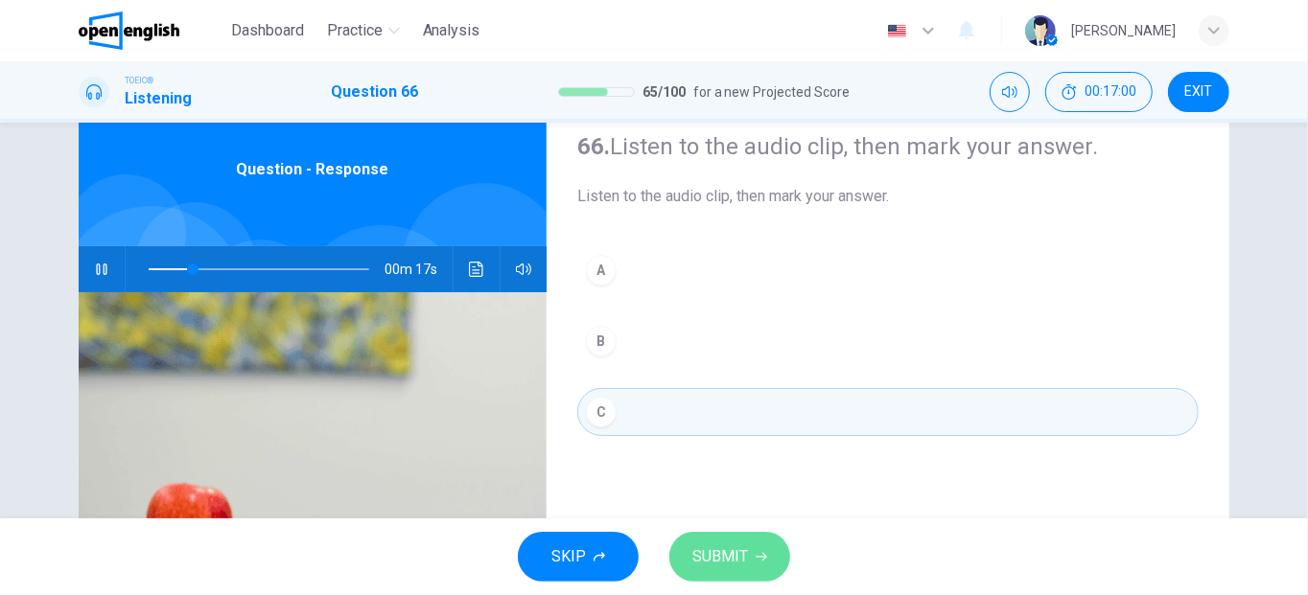
click at [712, 562] on span "SUBMIT" at bounding box center [720, 557] width 56 height 27
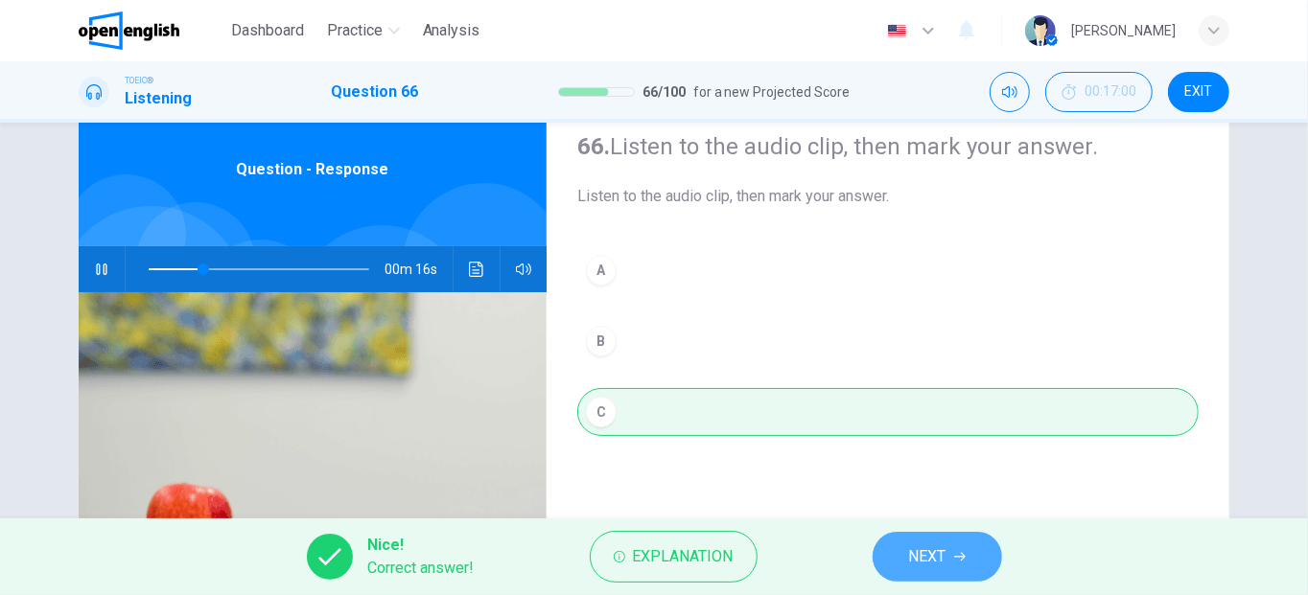
type input "**"
click at [917, 566] on span "NEXT" at bounding box center [927, 557] width 37 height 27
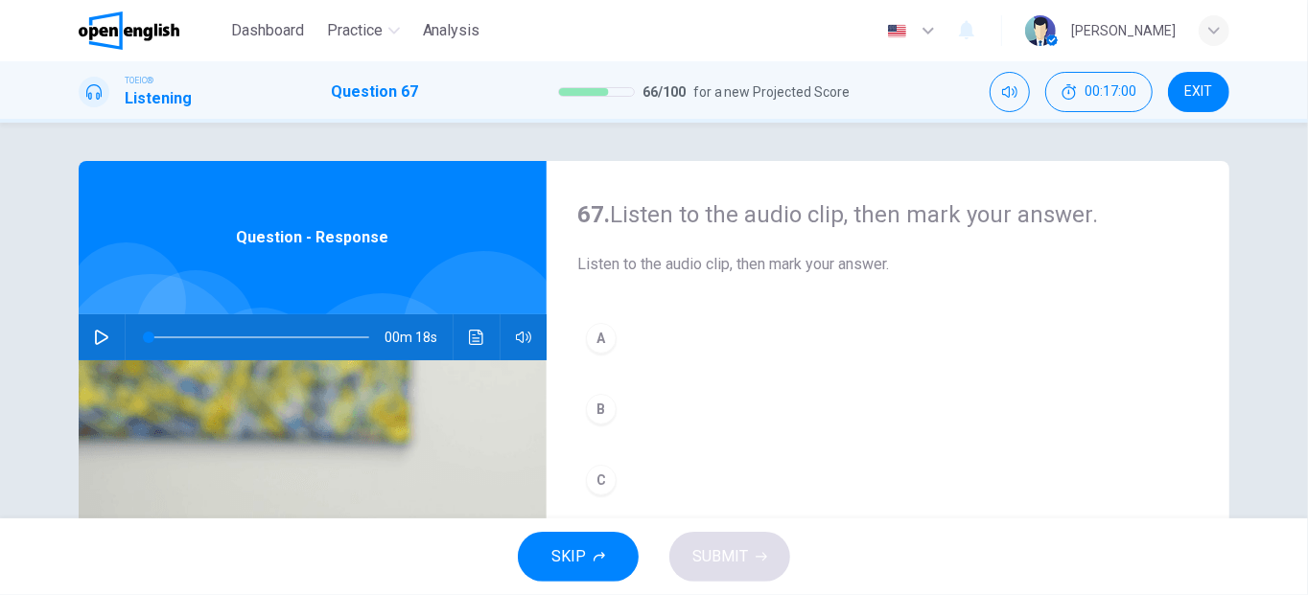
click at [89, 345] on button "button" at bounding box center [101, 338] width 31 height 46
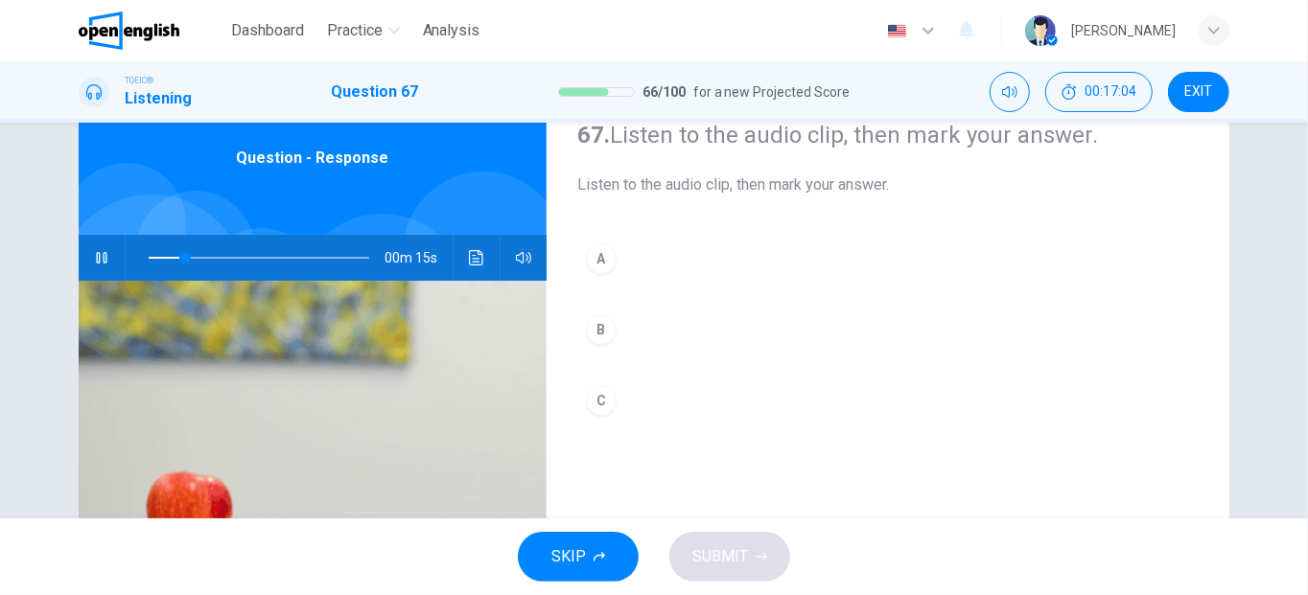
scroll to position [85, 0]
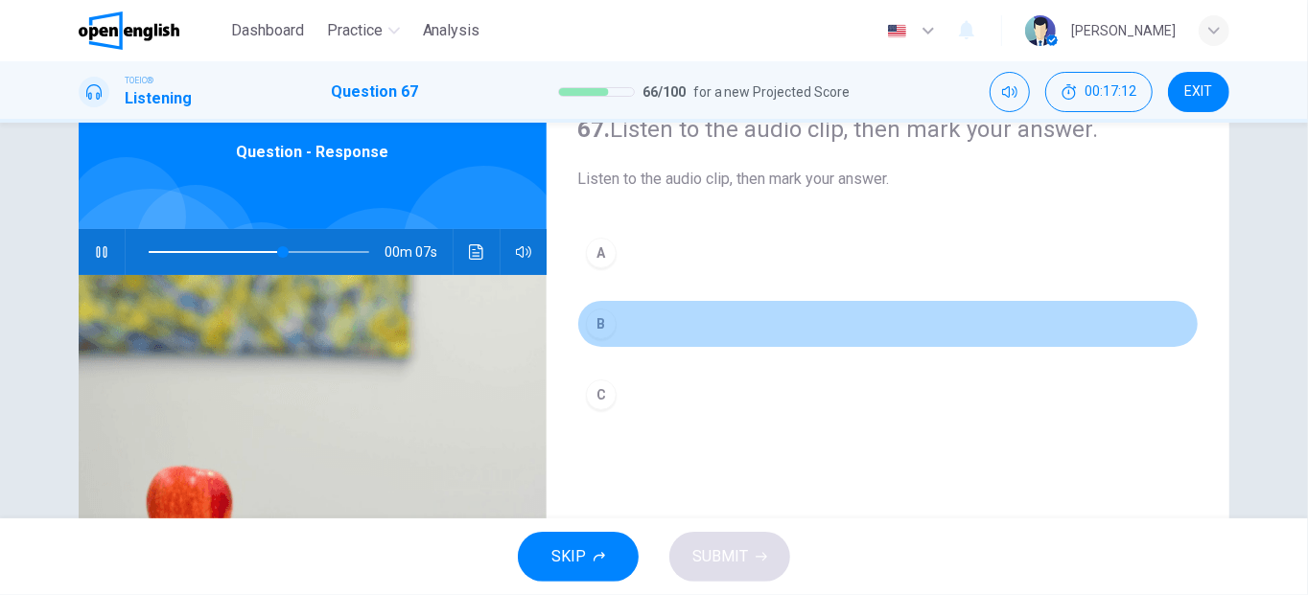
click at [603, 327] on div "B" at bounding box center [601, 324] width 31 height 31
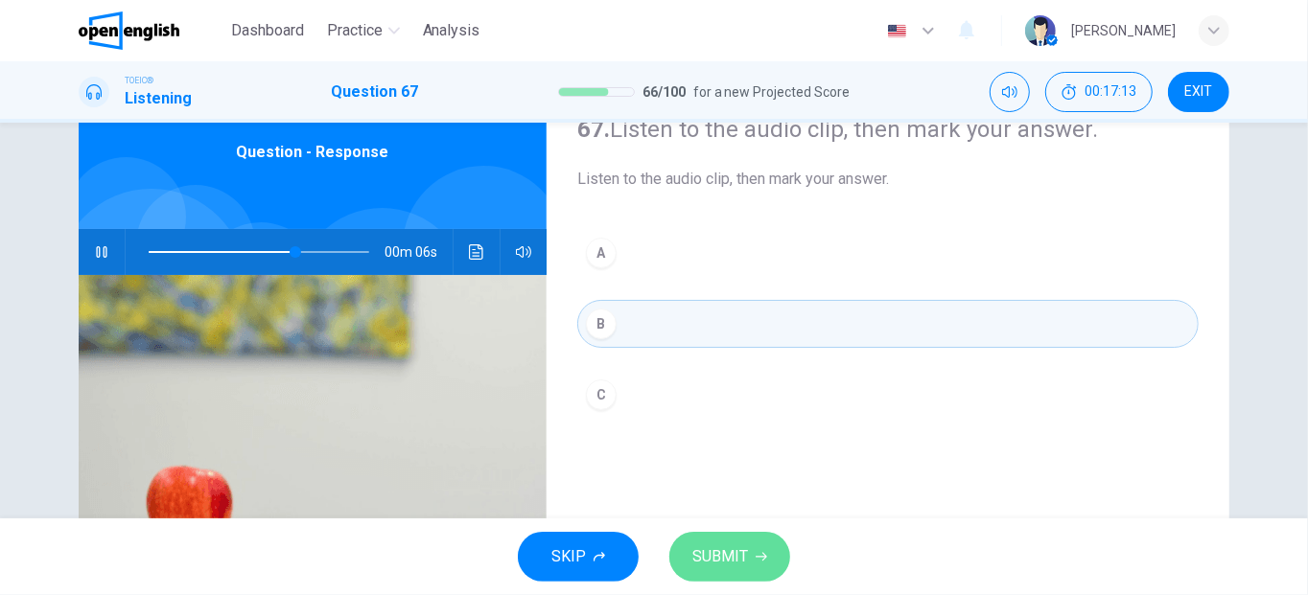
click at [719, 566] on span "SUBMIT" at bounding box center [720, 557] width 56 height 27
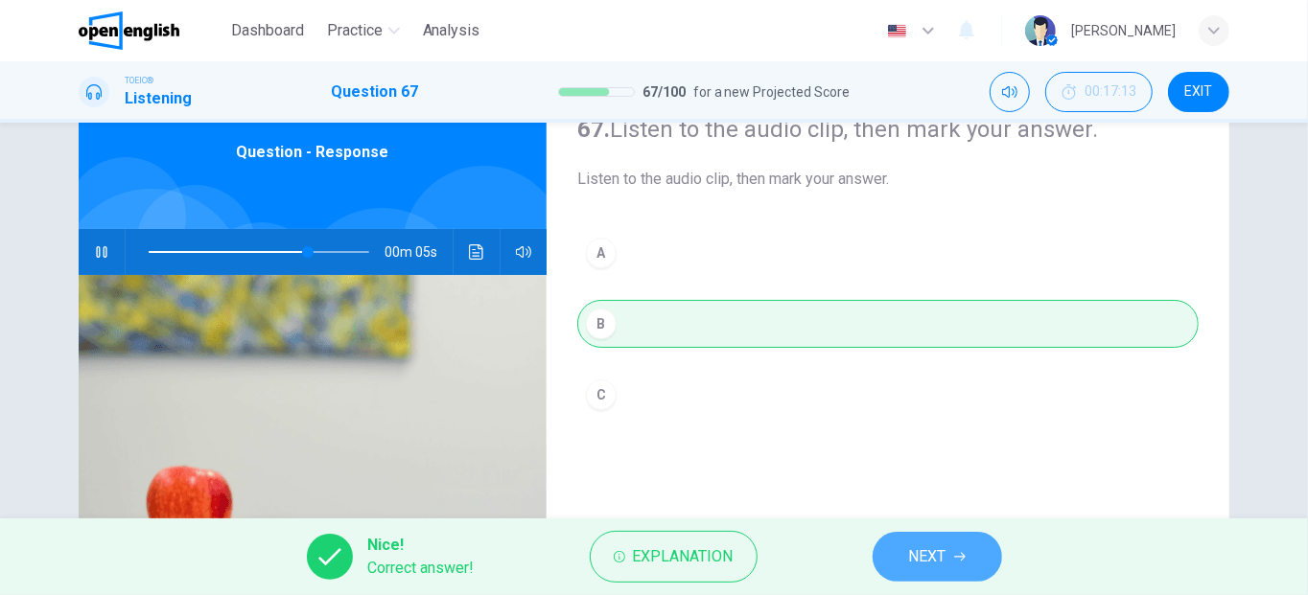
type input "**"
click at [909, 552] on span "NEXT" at bounding box center [927, 557] width 37 height 27
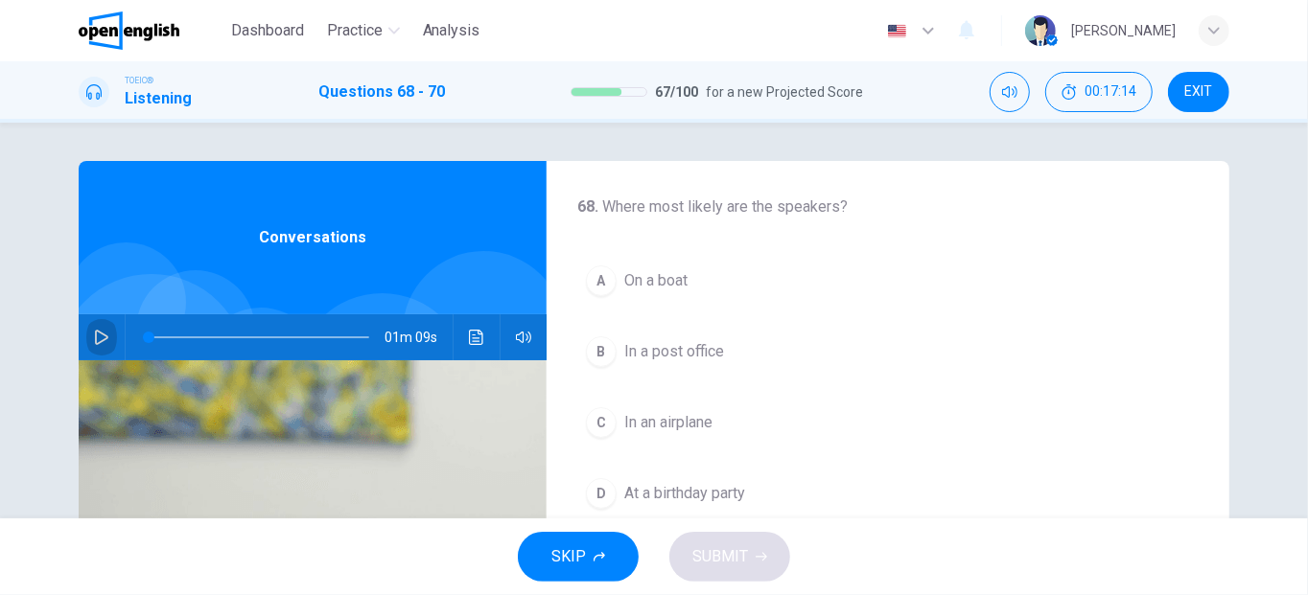
click at [94, 334] on icon "button" at bounding box center [101, 337] width 15 height 15
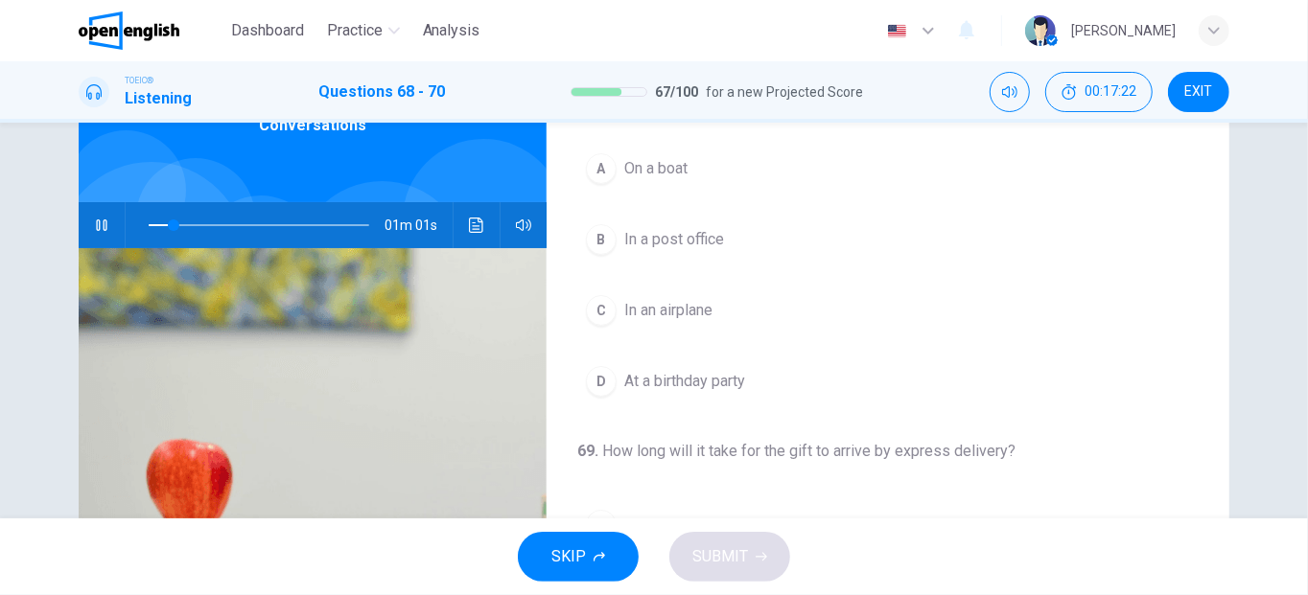
scroll to position [27, 0]
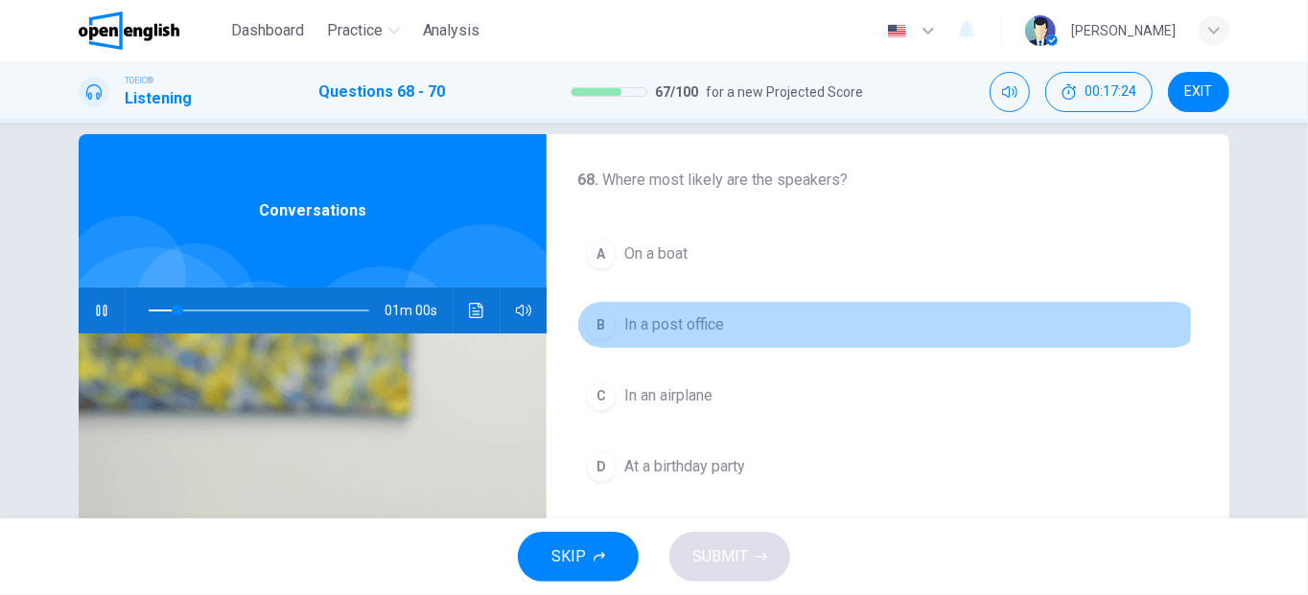
click at [714, 319] on span "In a post office" at bounding box center [674, 325] width 100 height 23
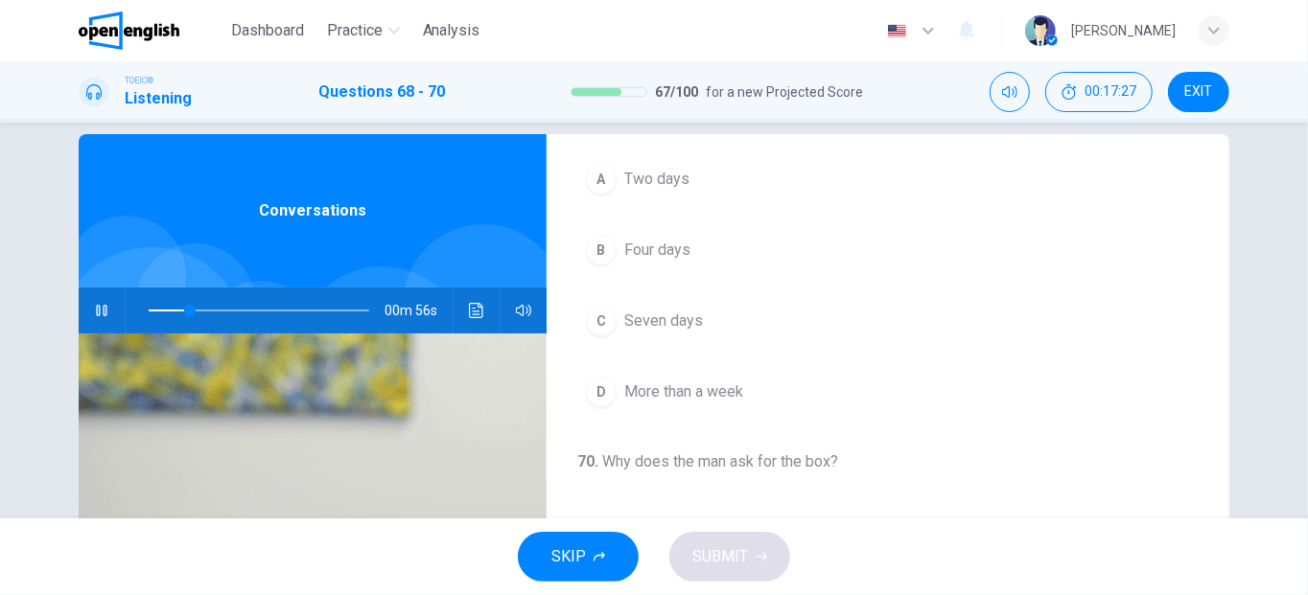
scroll to position [366, 0]
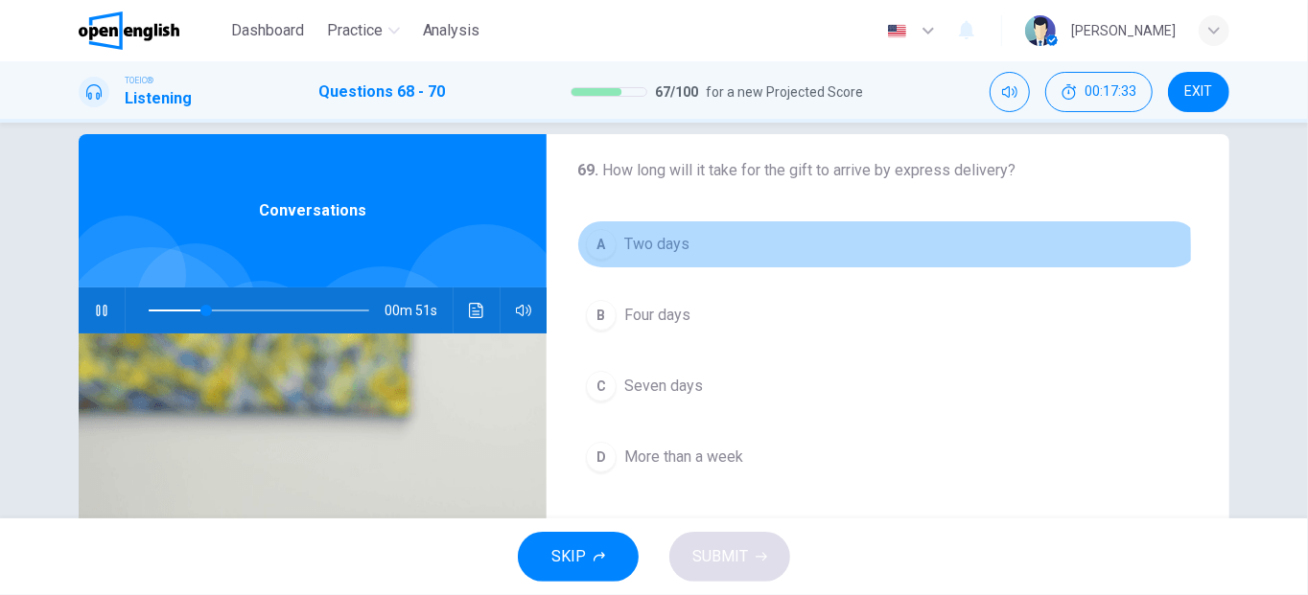
click at [600, 245] on div "A" at bounding box center [601, 244] width 31 height 31
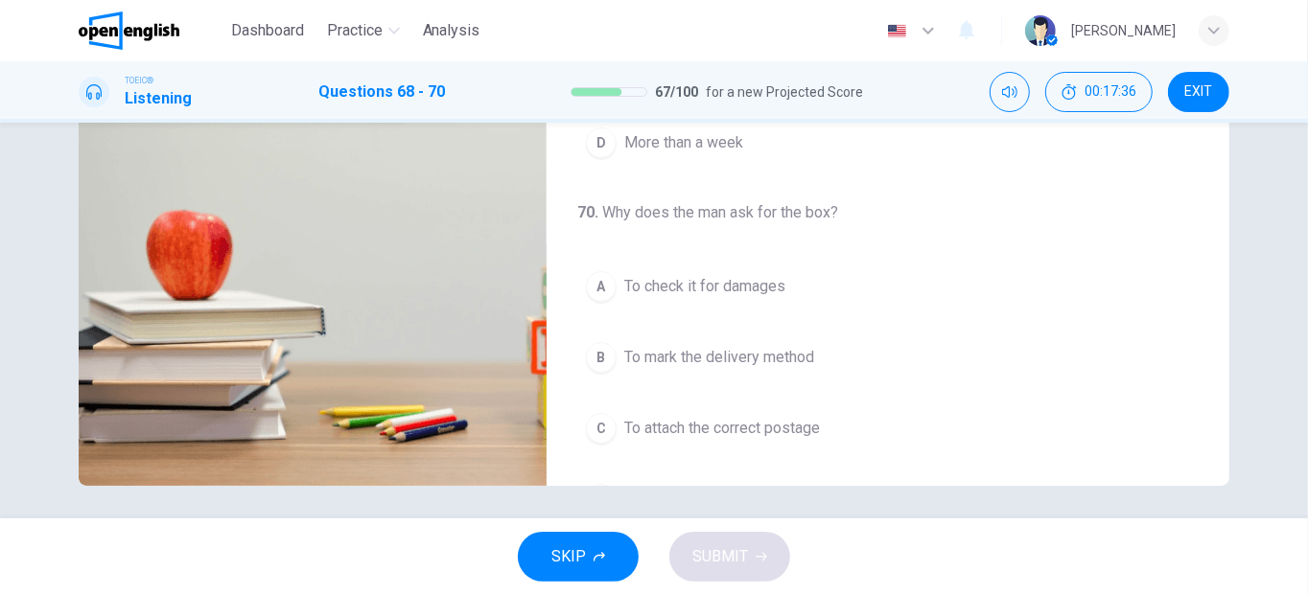
scroll to position [346, 0]
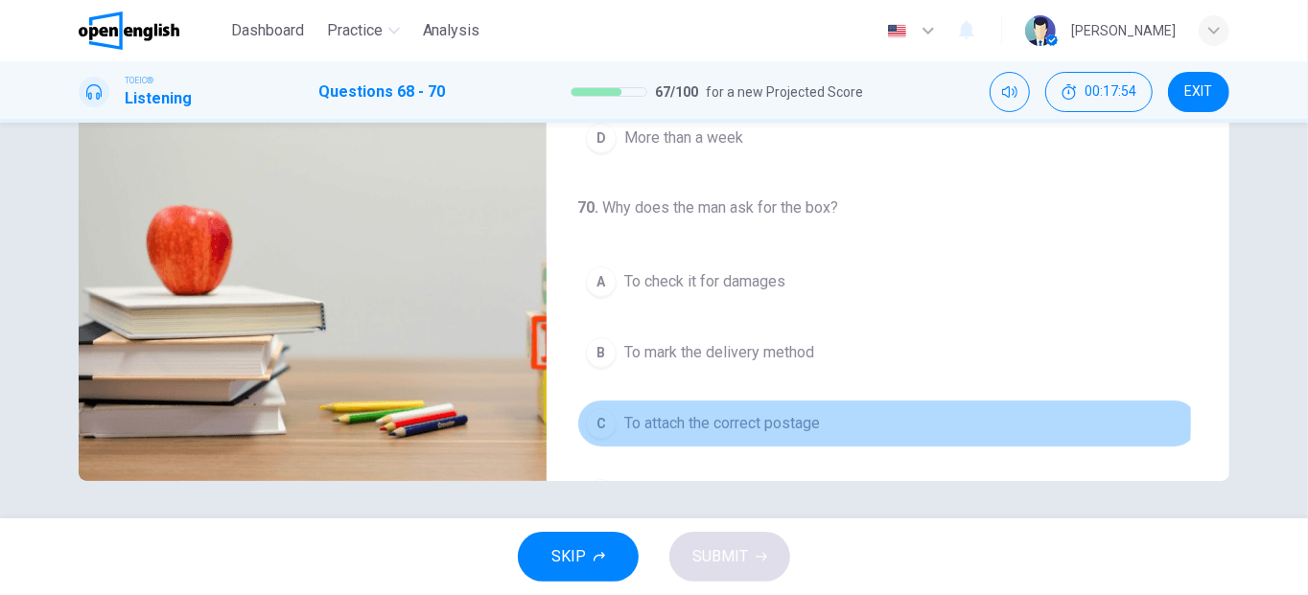
click at [588, 413] on div "C" at bounding box center [601, 423] width 31 height 31
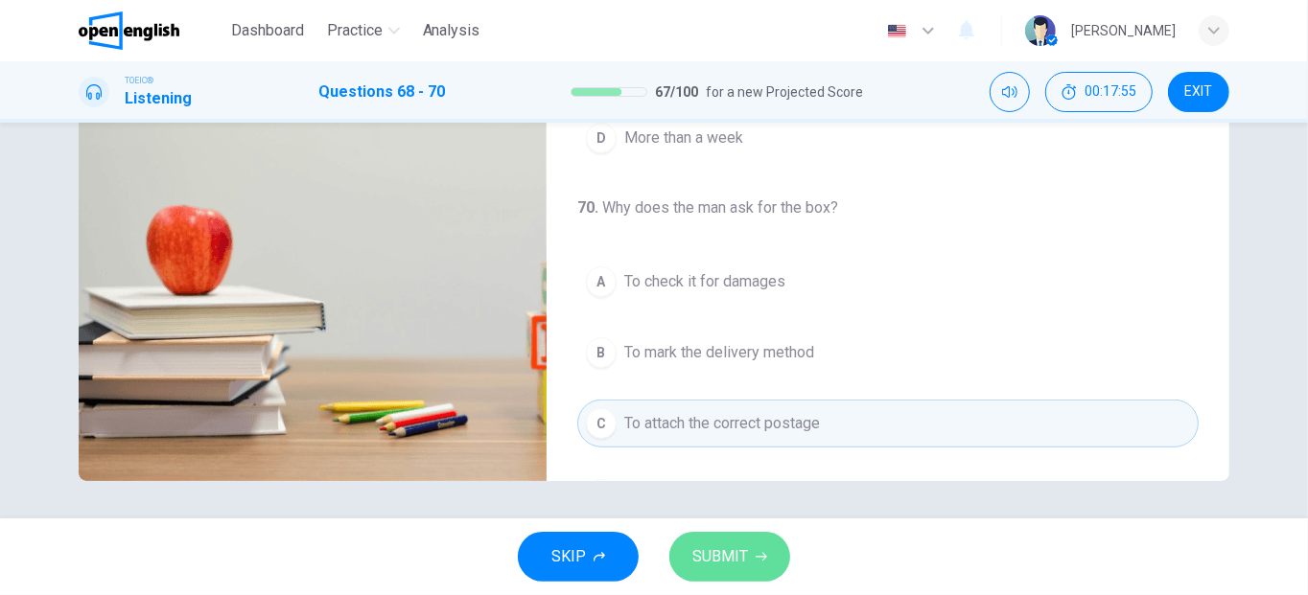
click at [733, 574] on button "SUBMIT" at bounding box center [729, 557] width 121 height 50
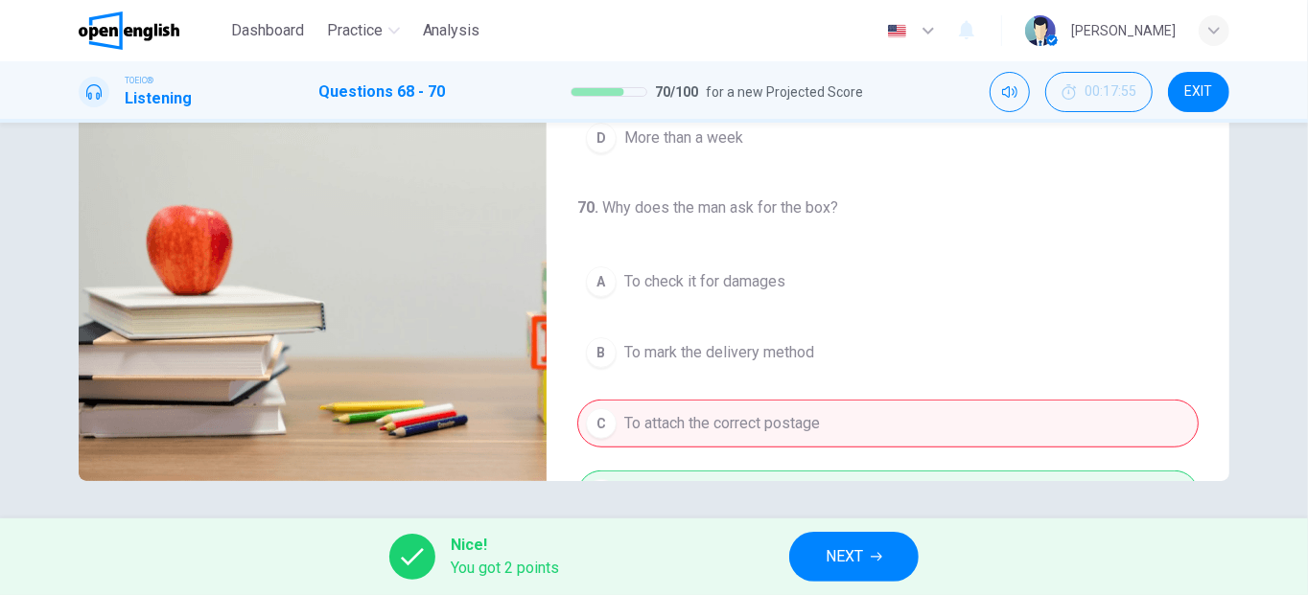
type input "**"
click at [830, 561] on span "NEXT" at bounding box center [844, 557] width 37 height 27
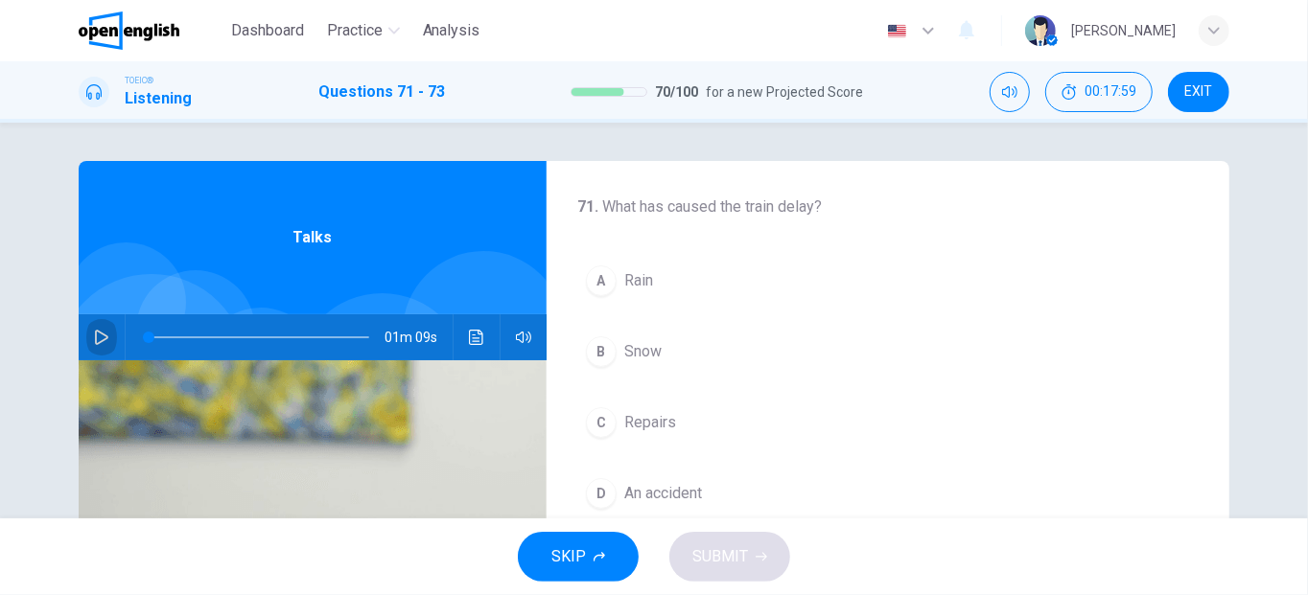
click at [94, 334] on icon "button" at bounding box center [101, 337] width 15 height 15
type input "**"
click at [1196, 102] on button "EXIT" at bounding box center [1198, 92] width 61 height 40
